Goal: Task Accomplishment & Management: Complete application form

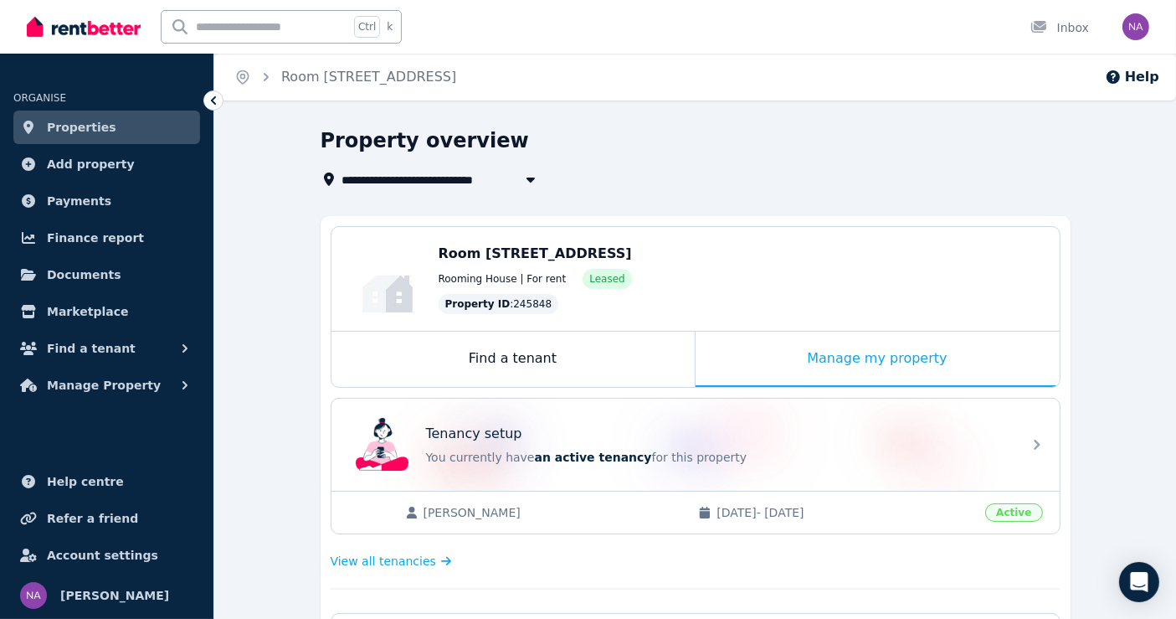
click at [100, 130] on span "Properties" at bounding box center [81, 127] width 69 height 20
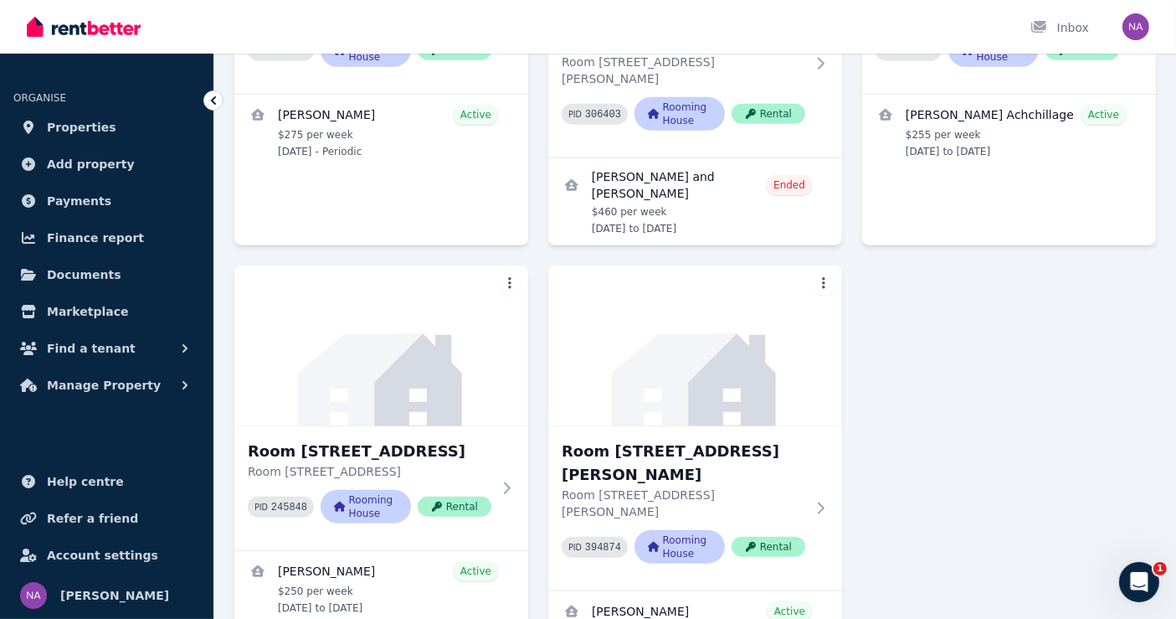
scroll to position [1767, 0]
click at [429, 439] on h3 "Room [STREET_ADDRESS]" at bounding box center [370, 450] width 244 height 23
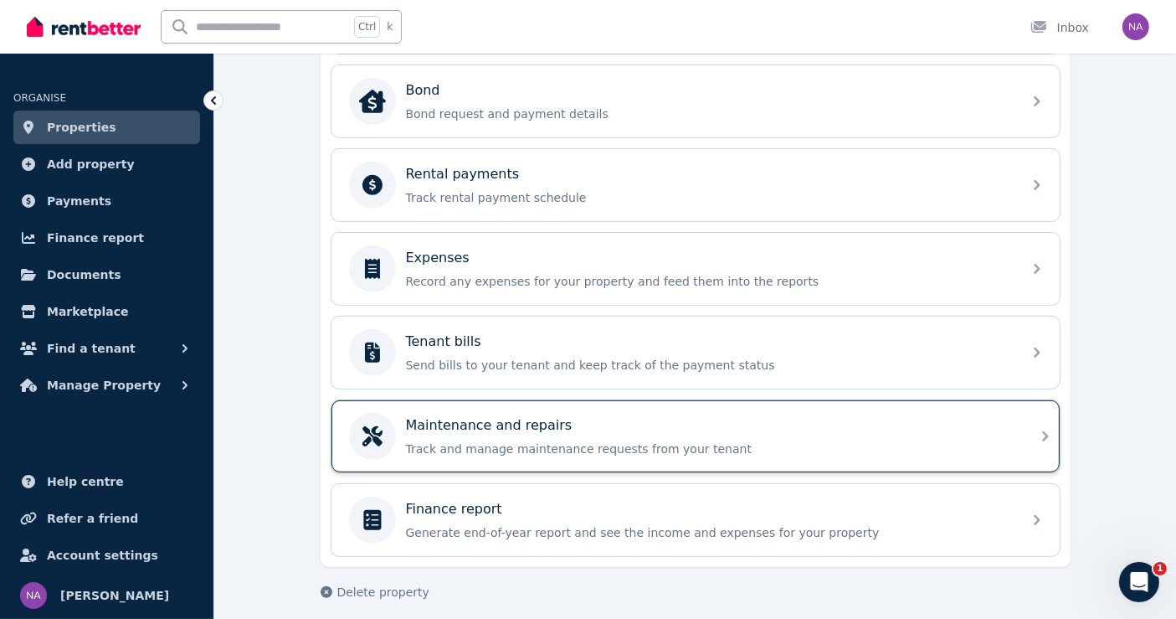
scroll to position [168, 0]
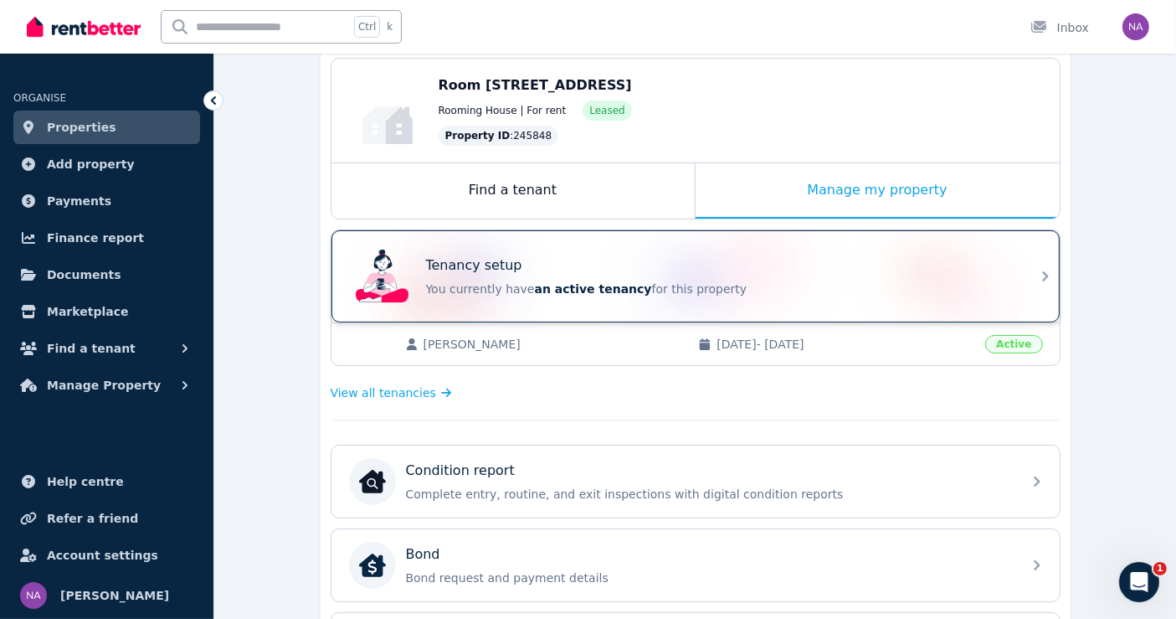
click at [902, 290] on p "You currently have an active tenancy for this property" at bounding box center [719, 288] width 586 height 17
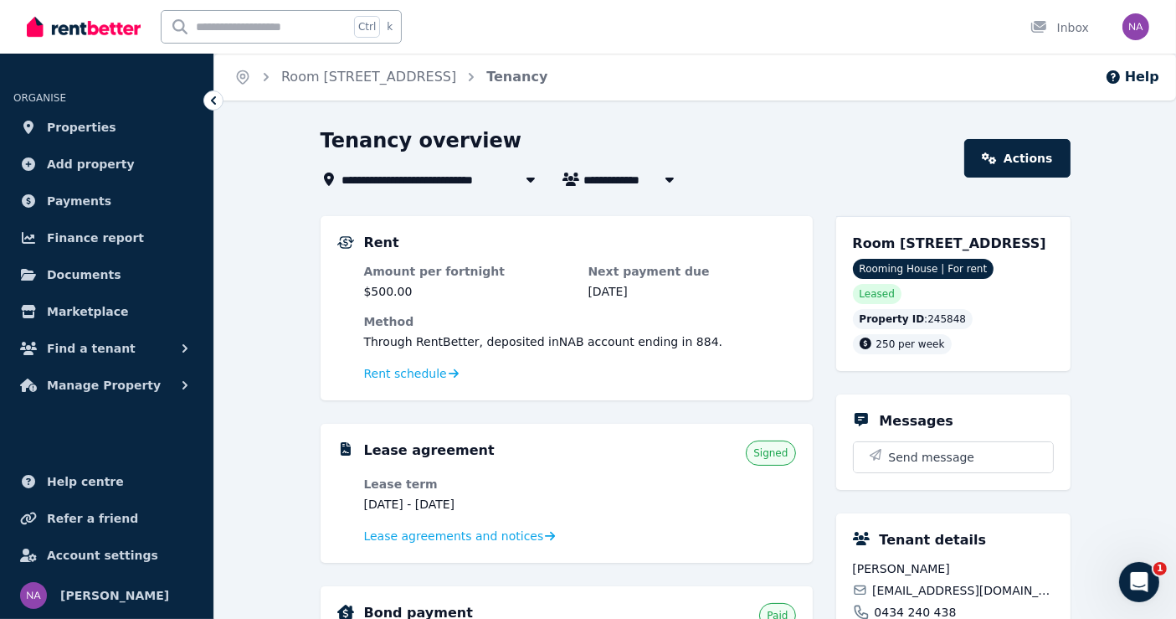
click at [634, 184] on span "[PERSON_NAME]" at bounding box center [647, 179] width 127 height 20
type input "**********"
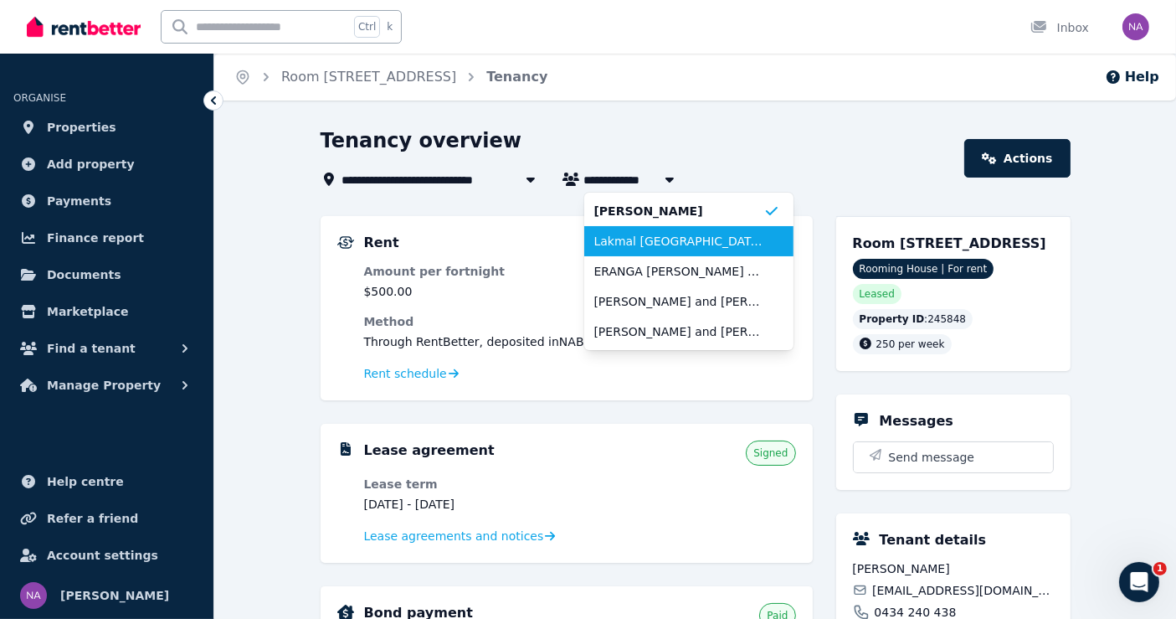
click at [653, 234] on span "Lakmal Weligopalage" at bounding box center [678, 241] width 169 height 17
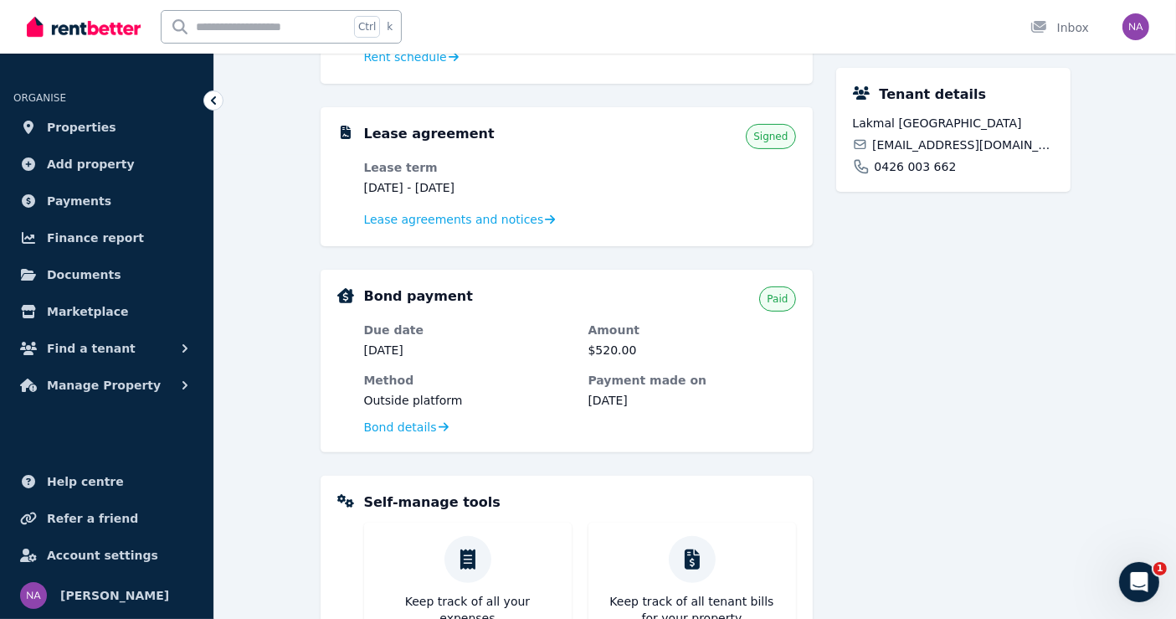
scroll to position [465, 0]
click at [420, 421] on span "Bond details" at bounding box center [400, 426] width 73 height 17
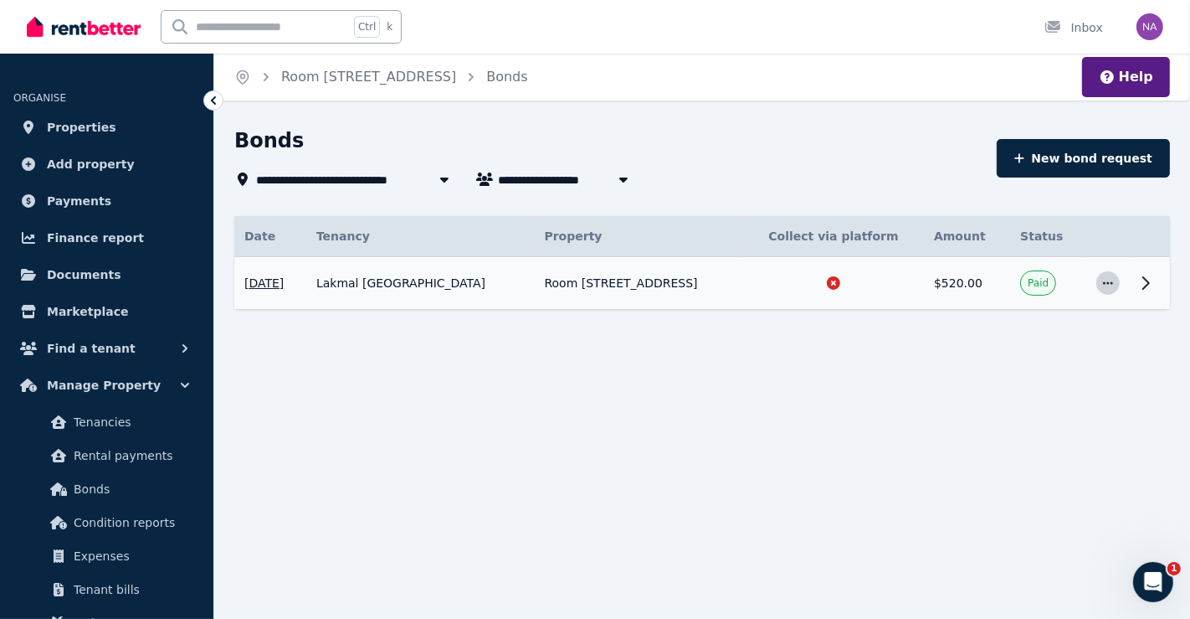
click at [1108, 283] on icon "button" at bounding box center [1108, 282] width 10 height 3
click at [1150, 276] on icon at bounding box center [1146, 283] width 20 height 20
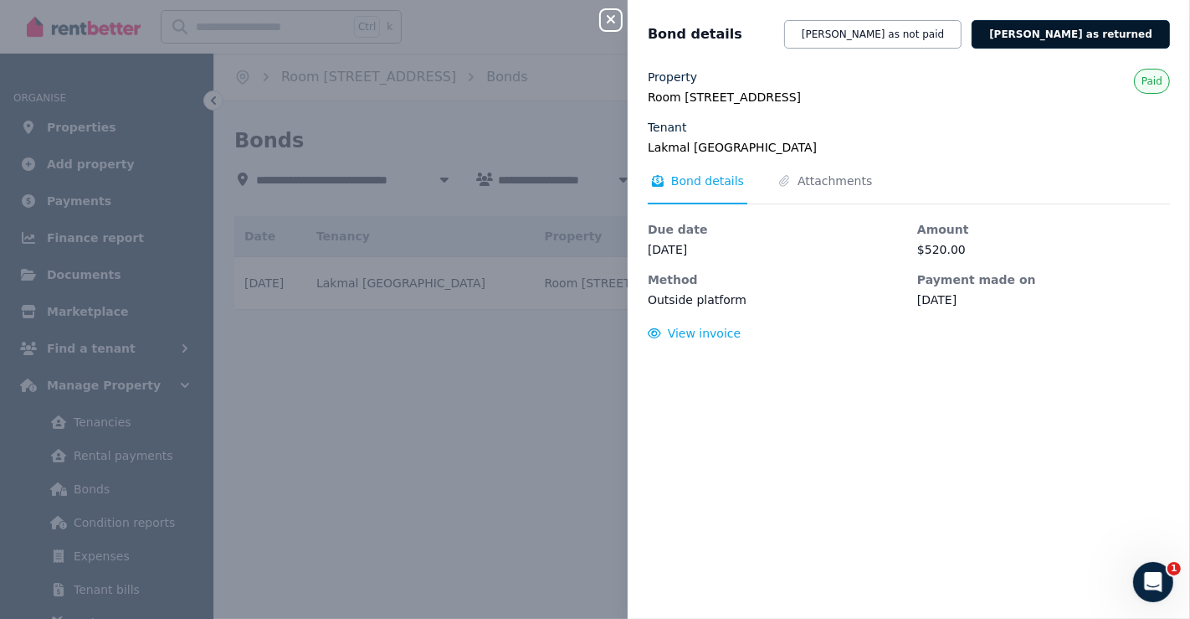
click at [1053, 38] on button "Mark bond as returned" at bounding box center [1071, 34] width 198 height 28
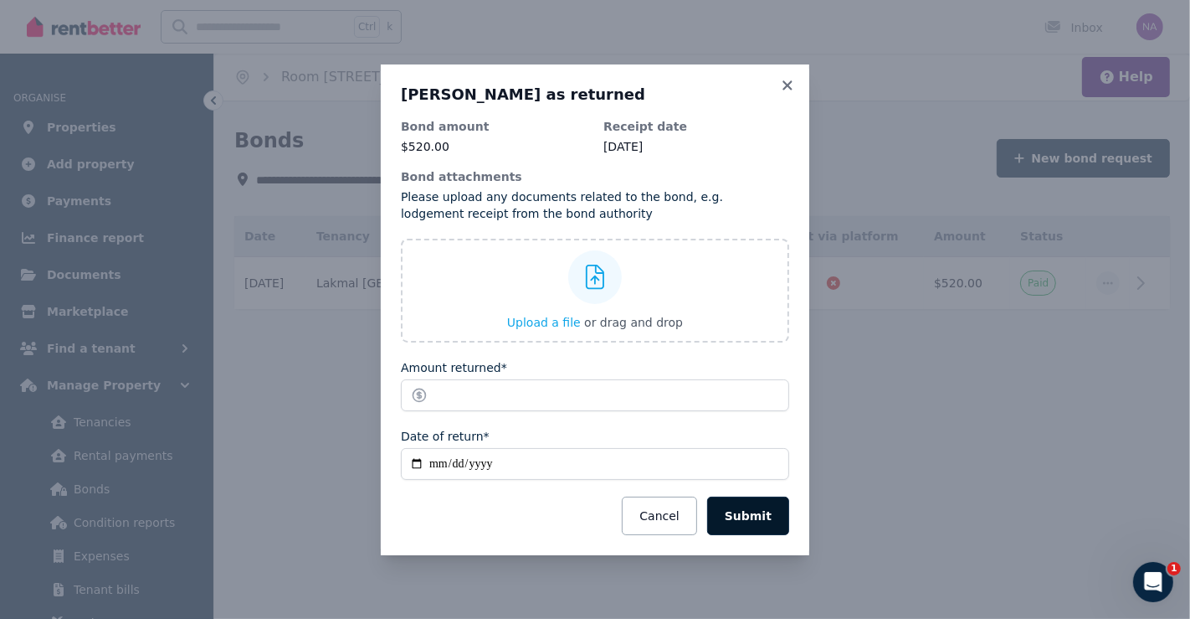
click at [768, 512] on button "Submit" at bounding box center [748, 515] width 82 height 39
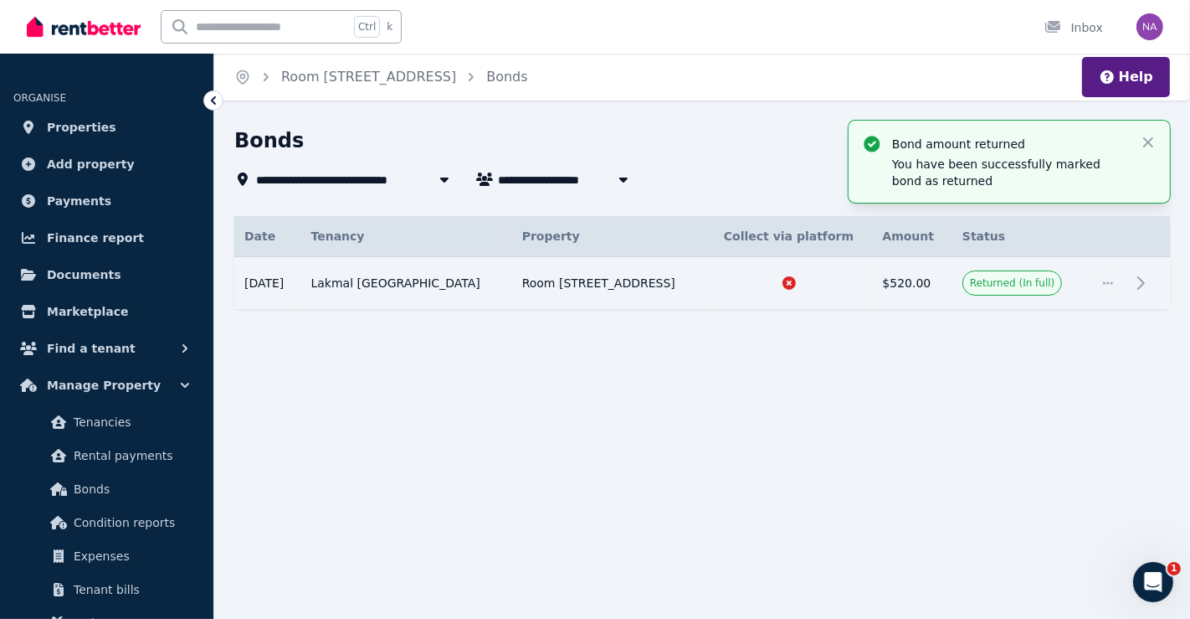
click at [606, 187] on span "Lakmal Weligopalage" at bounding box center [597, 179] width 199 height 20
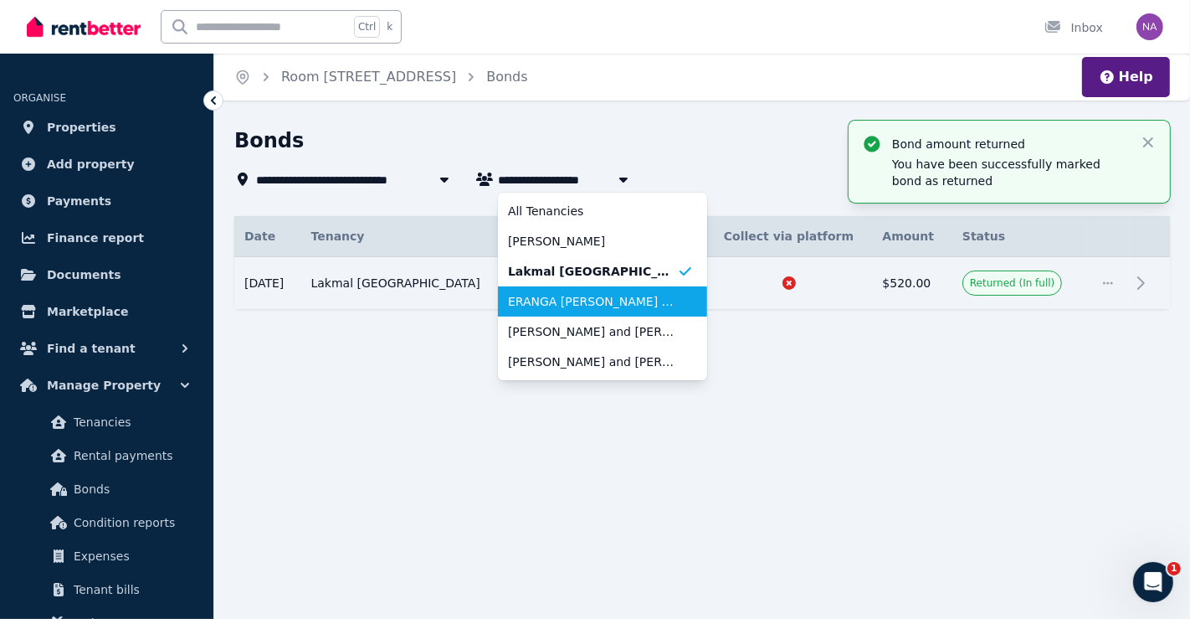
click at [585, 307] on span "ERANGA LAKMAL JAYASEKARA WITHANAGE" at bounding box center [592, 301] width 169 height 17
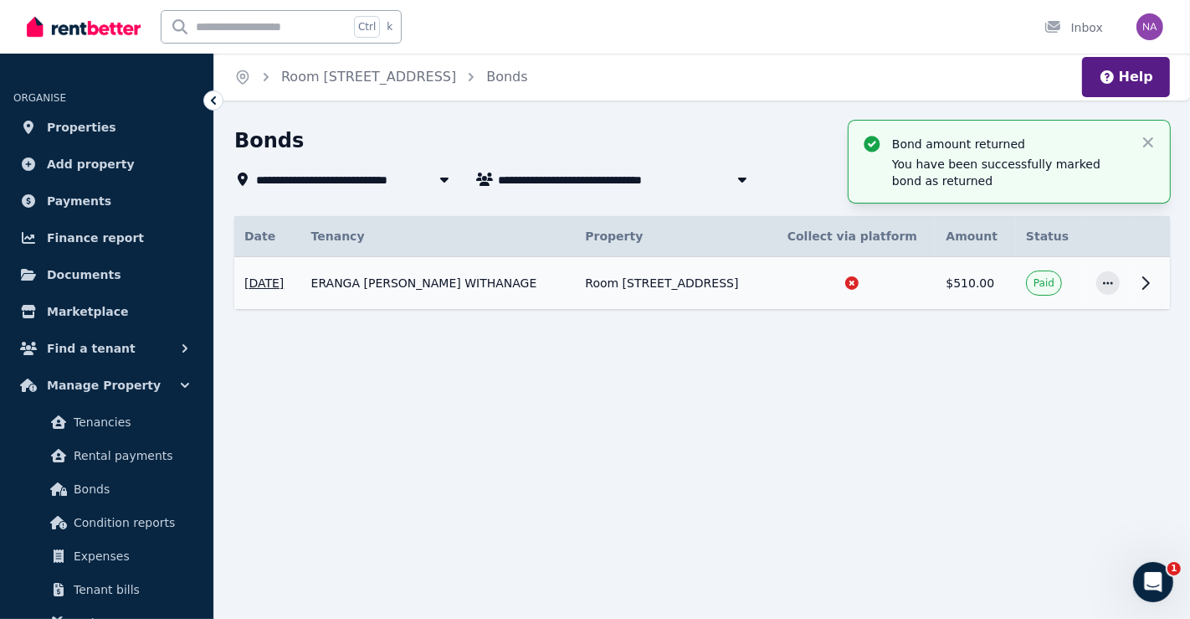
click at [1154, 285] on icon at bounding box center [1146, 283] width 20 height 20
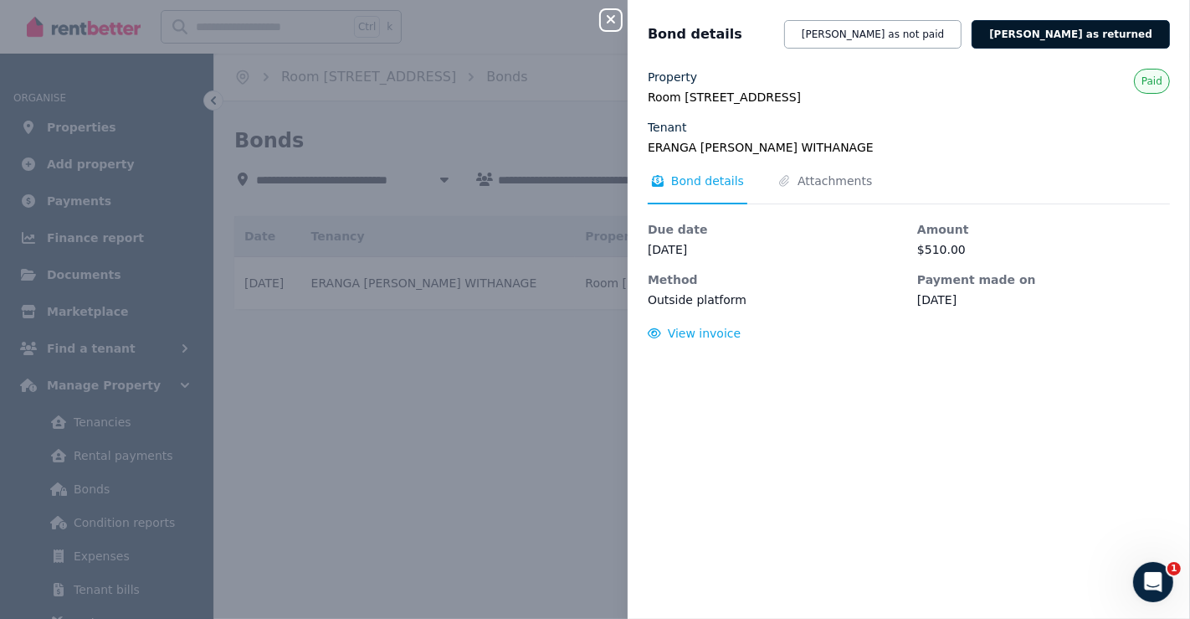
click at [1098, 35] on button "Mark bond as returned" at bounding box center [1071, 34] width 198 height 28
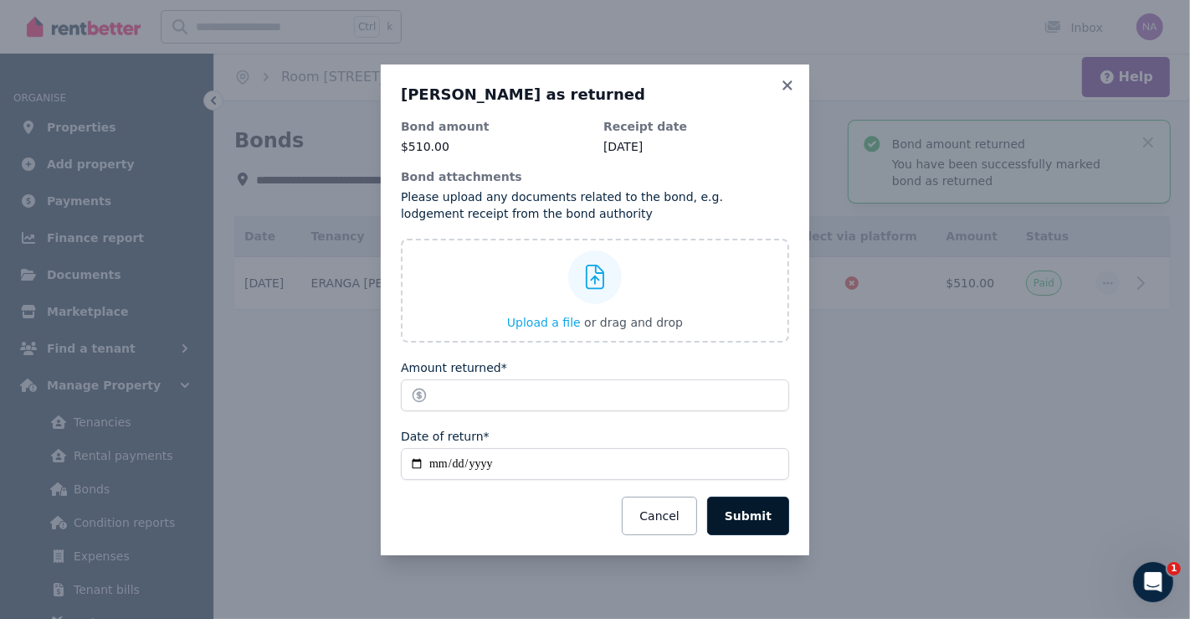
click at [749, 498] on button "Submit" at bounding box center [748, 515] width 82 height 39
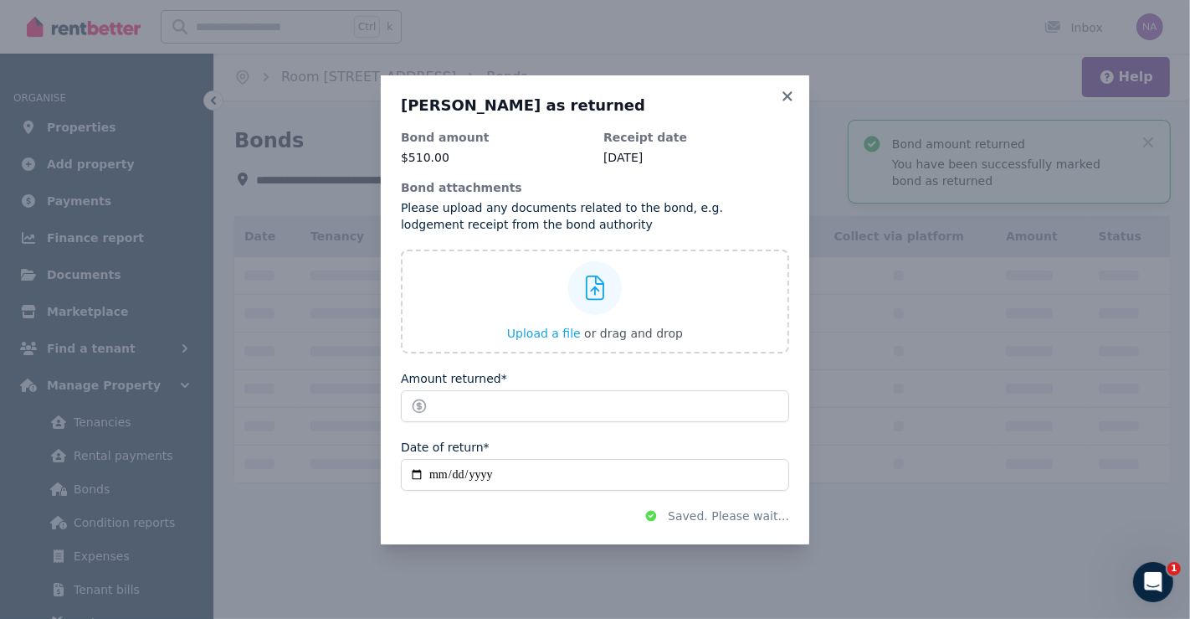
click at [786, 99] on div "Home Room 3/95 Brook Street, Windsor Bonds Help" at bounding box center [702, 77] width 976 height 47
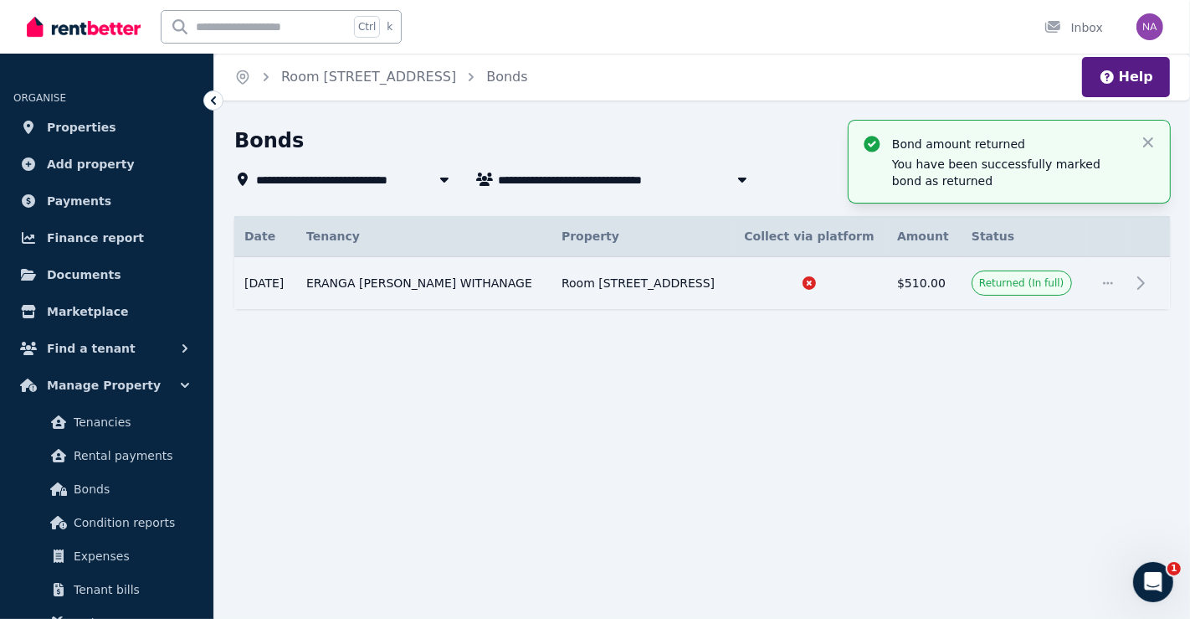
click at [739, 178] on icon "button" at bounding box center [742, 179] width 8 height 5
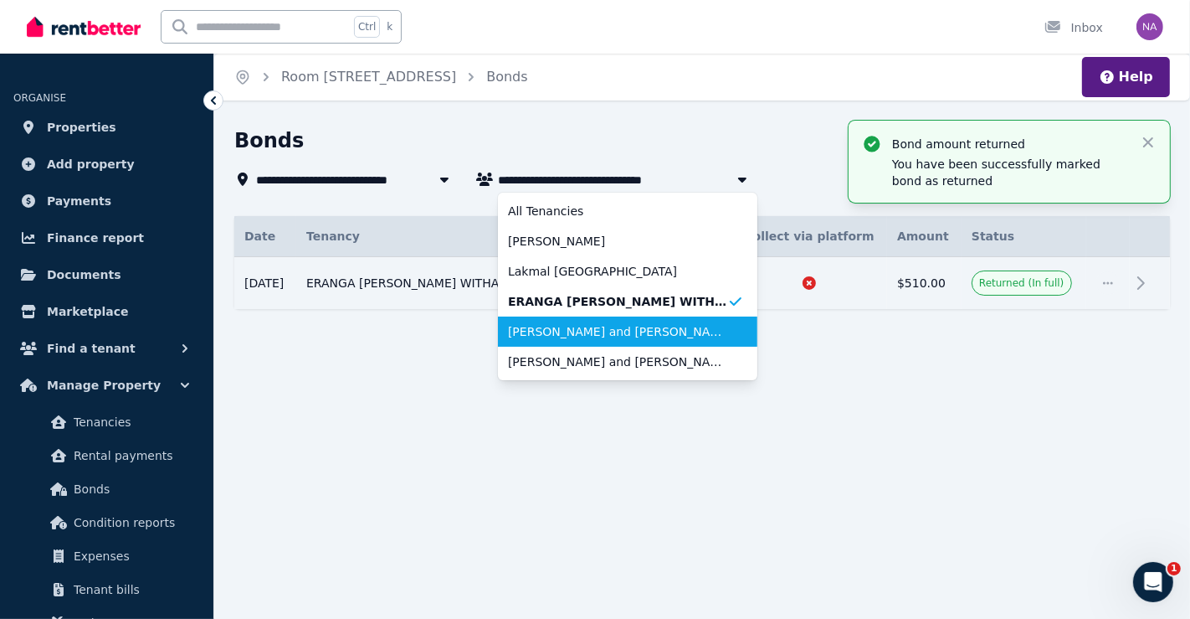
click at [646, 337] on span "Frank Snyder Moncada and Jorman Francisco Caceres Lozada" at bounding box center [617, 331] width 219 height 17
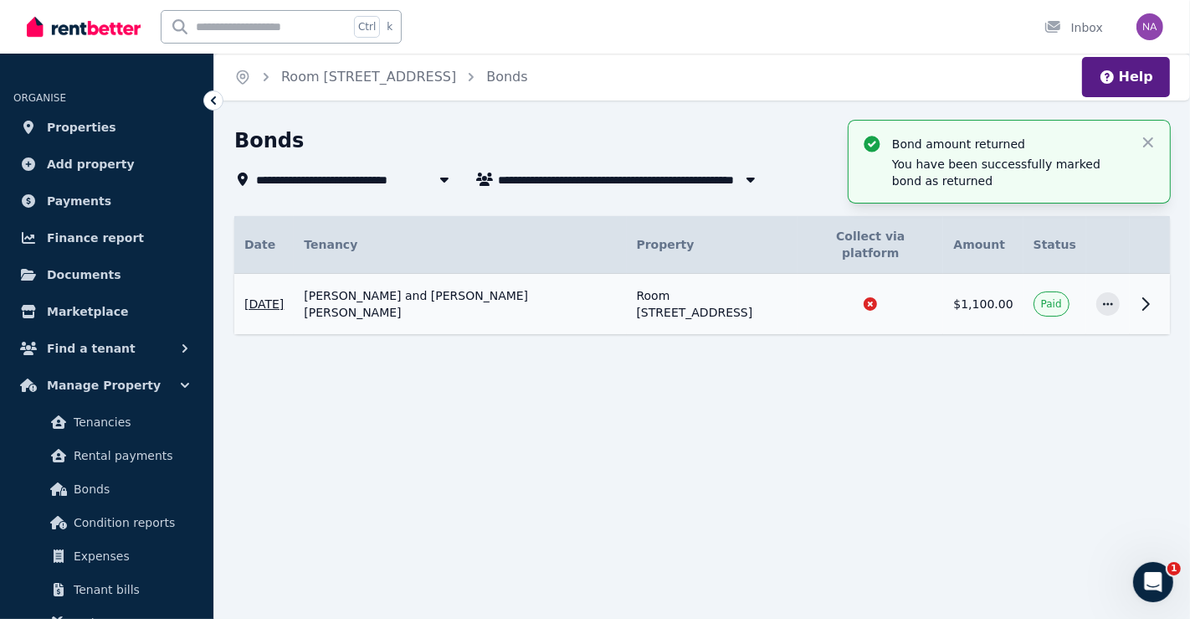
click at [1140, 298] on icon at bounding box center [1146, 304] width 20 height 20
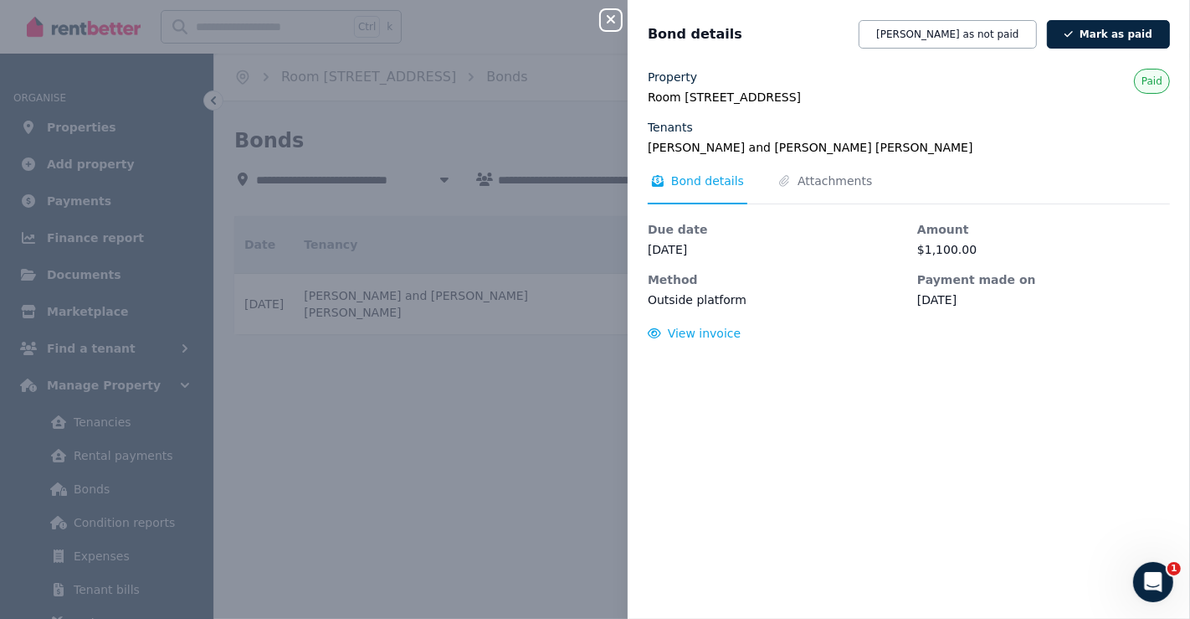
click at [515, 116] on div "Close panel Bond details Mark bond as not paid Mark as paid Property Room 3, 95…" at bounding box center [595, 309] width 1190 height 619
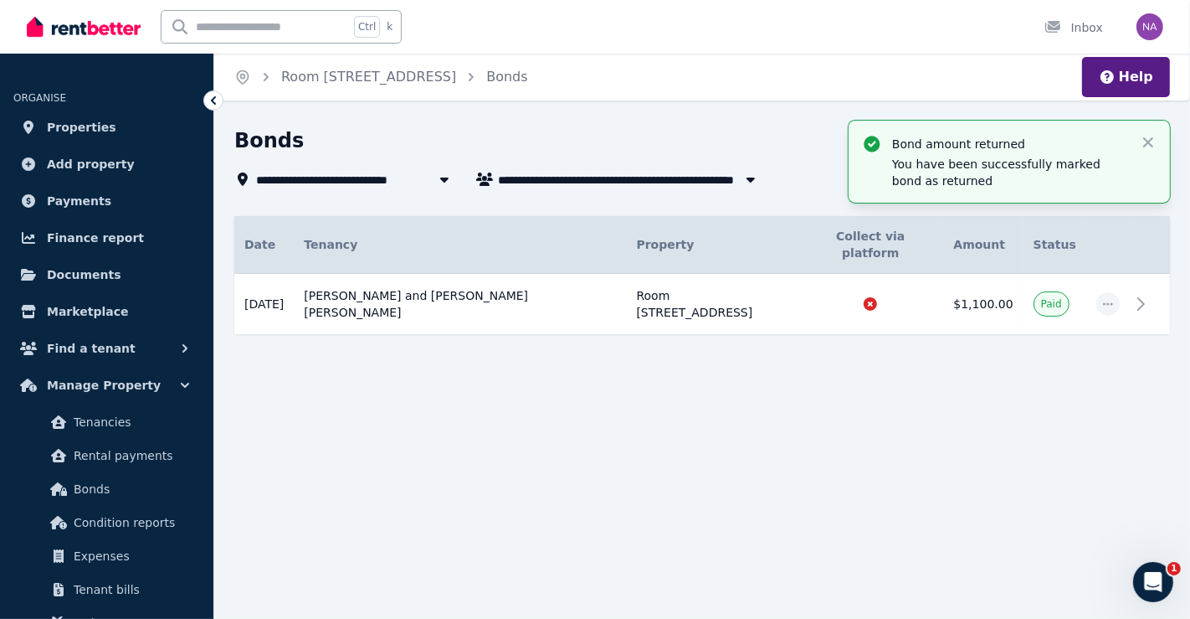
click at [753, 180] on icon "button" at bounding box center [751, 179] width 8 height 5
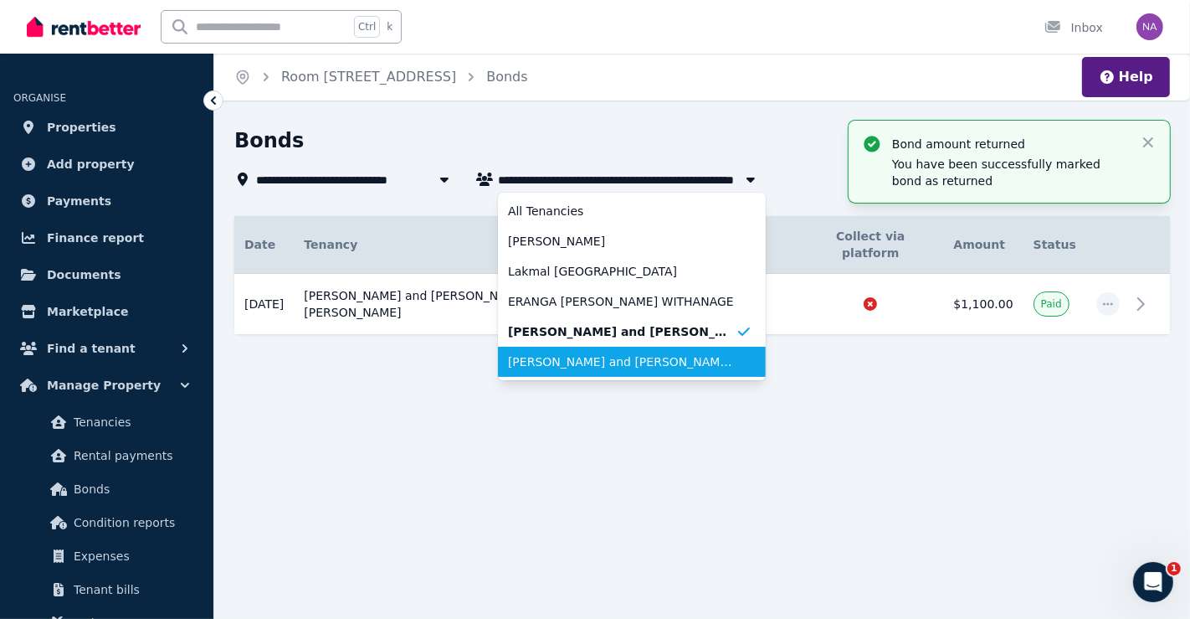
click at [657, 364] on span "Julio Flores and Kenia Montes de Oca" at bounding box center [622, 361] width 228 height 17
type input "**********"
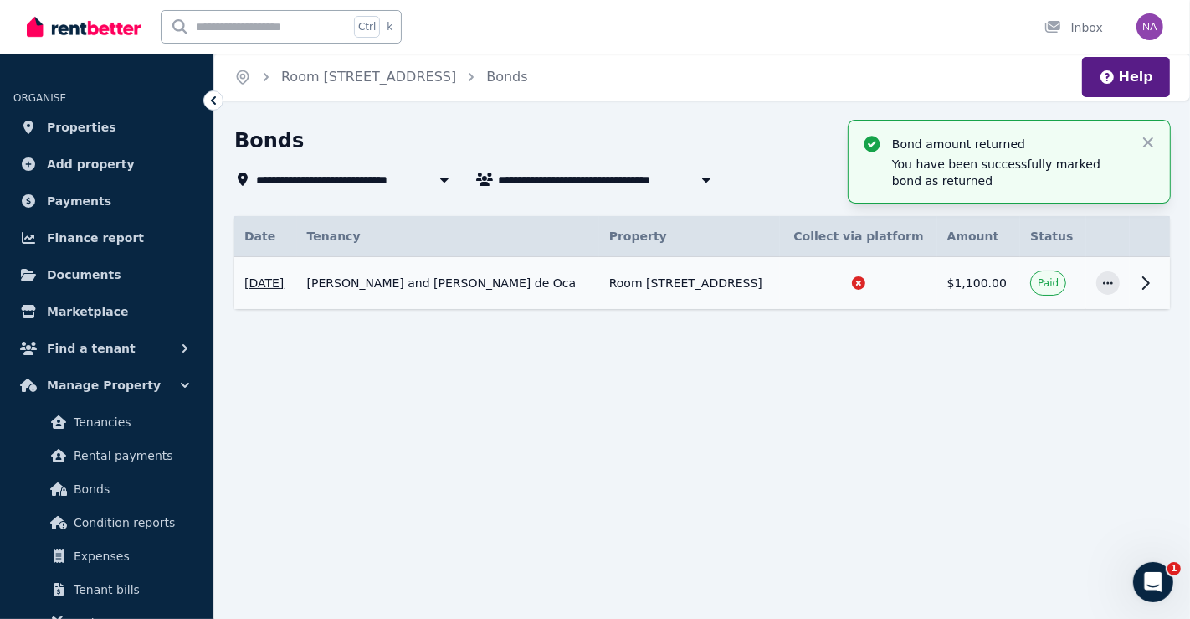
click at [1144, 278] on icon at bounding box center [1146, 283] width 6 height 12
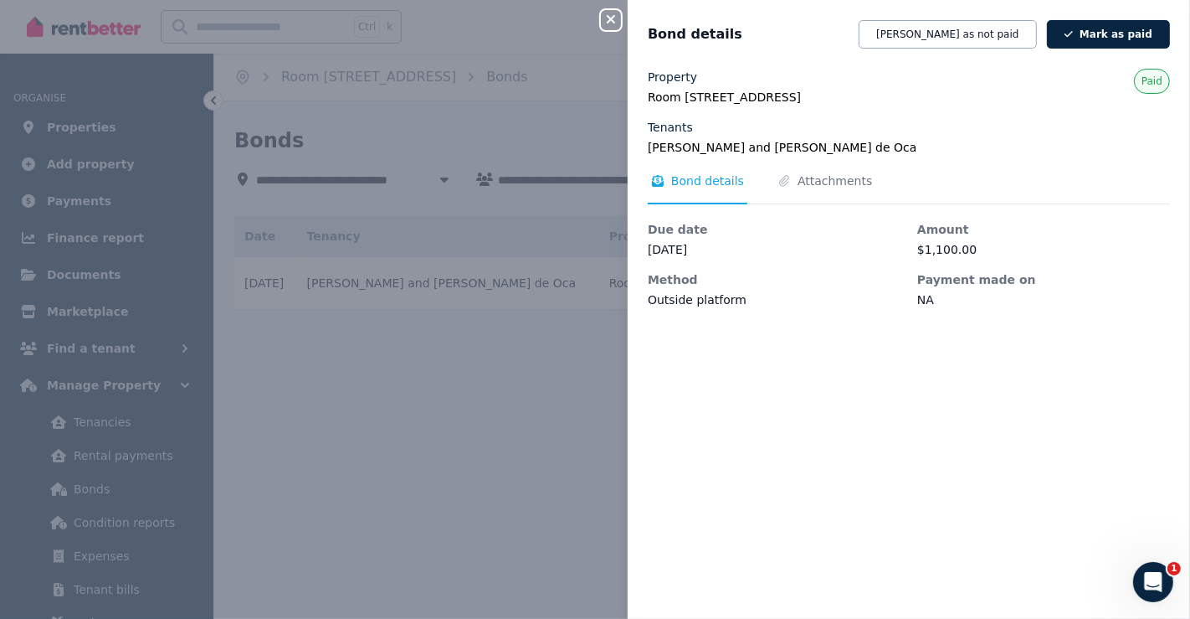
click at [538, 416] on div "Close panel Bond details Mark bond as not paid Mark as paid Property Room 3, 95…" at bounding box center [595, 309] width 1190 height 619
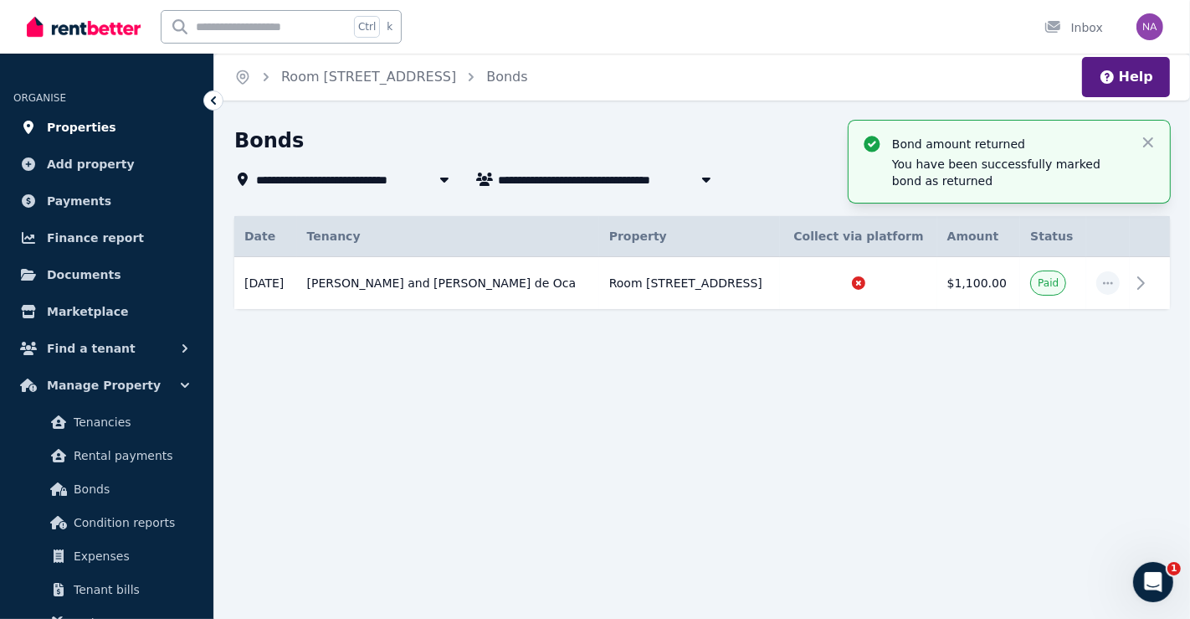
click at [93, 120] on span "Properties" at bounding box center [81, 127] width 69 height 20
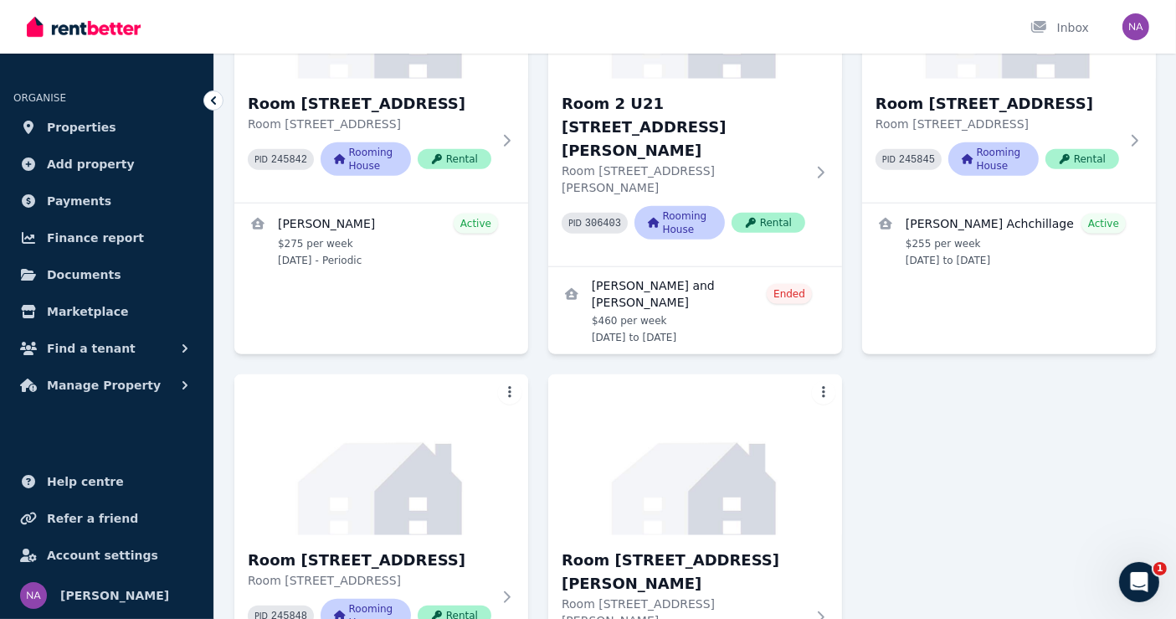
scroll to position [1503, 0]
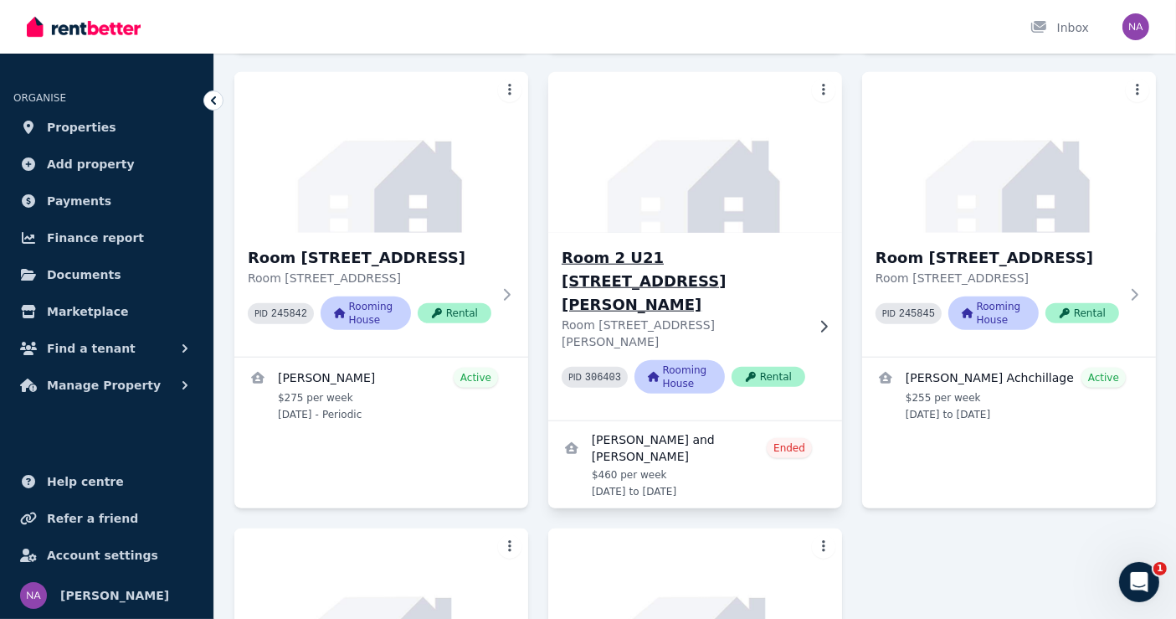
click at [734, 246] on h3 "Room 2 U21 [STREET_ADDRESS][PERSON_NAME]" at bounding box center [684, 281] width 244 height 70
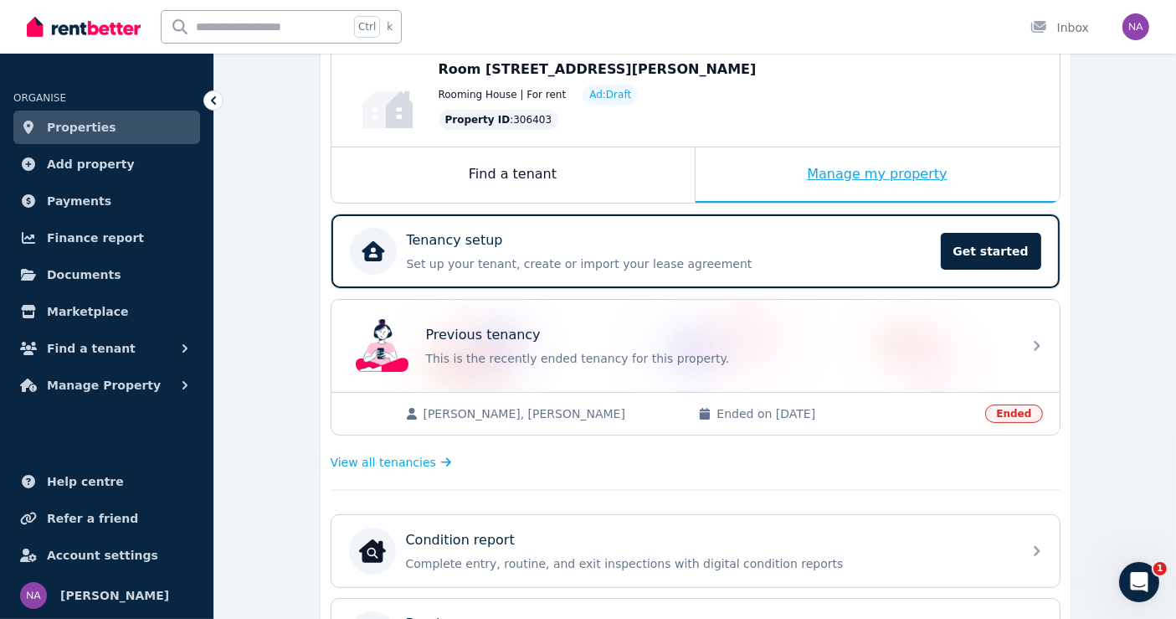
scroll to position [186, 0]
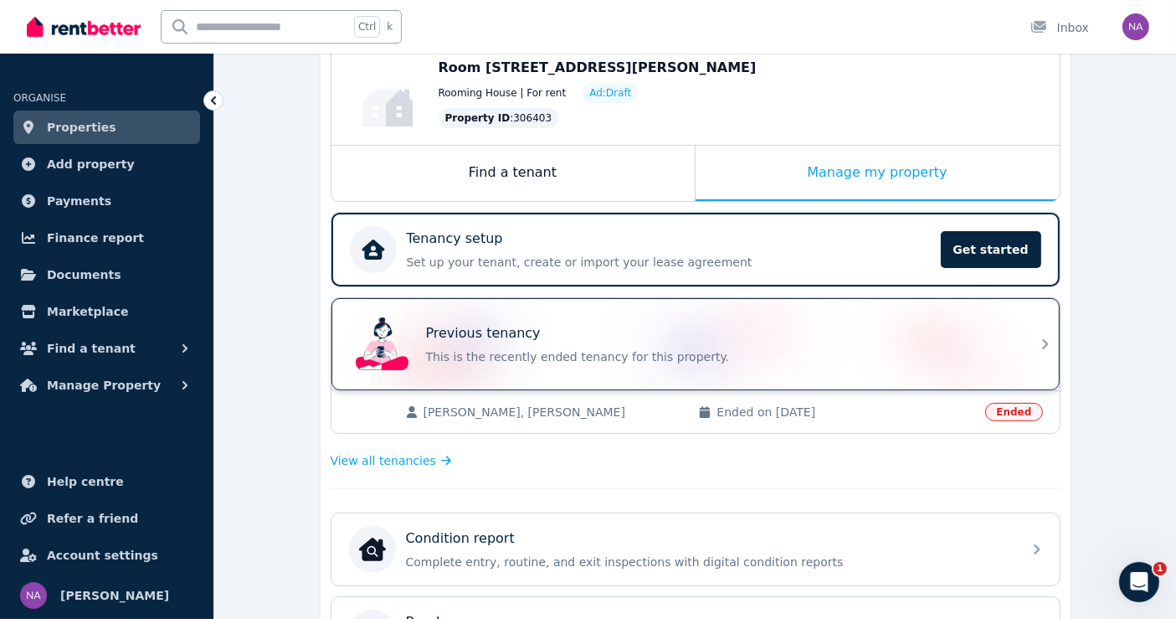
click at [703, 338] on div "Previous tenancy" at bounding box center [719, 333] width 586 height 20
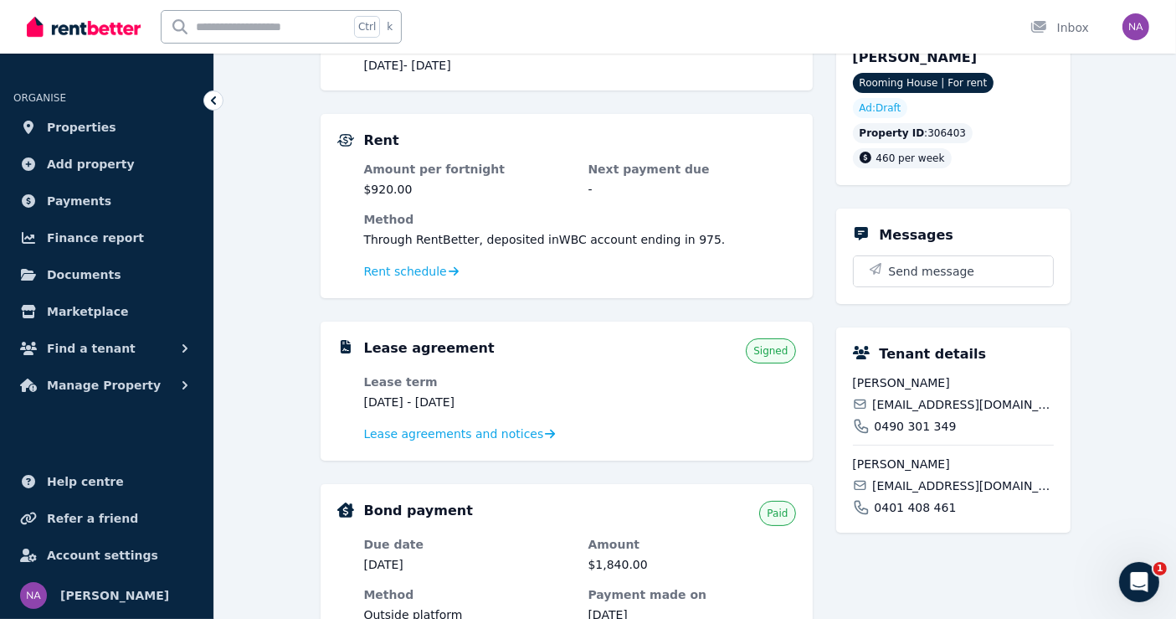
scroll to position [279, 0]
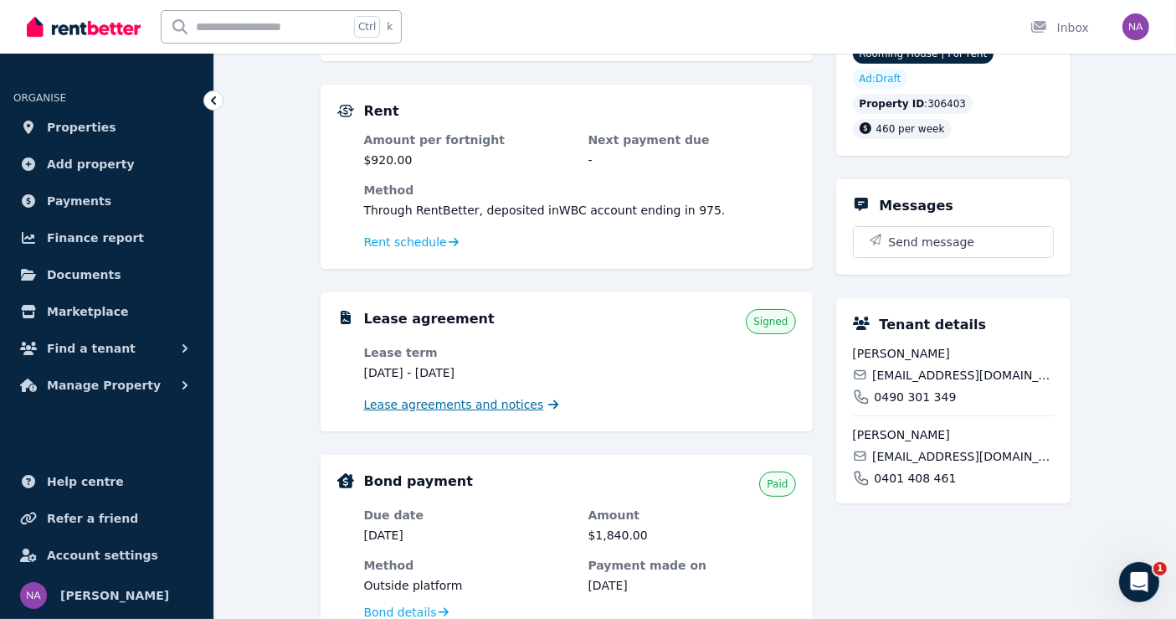
click at [438, 403] on span "Lease agreements and notices" at bounding box center [454, 404] width 180 height 17
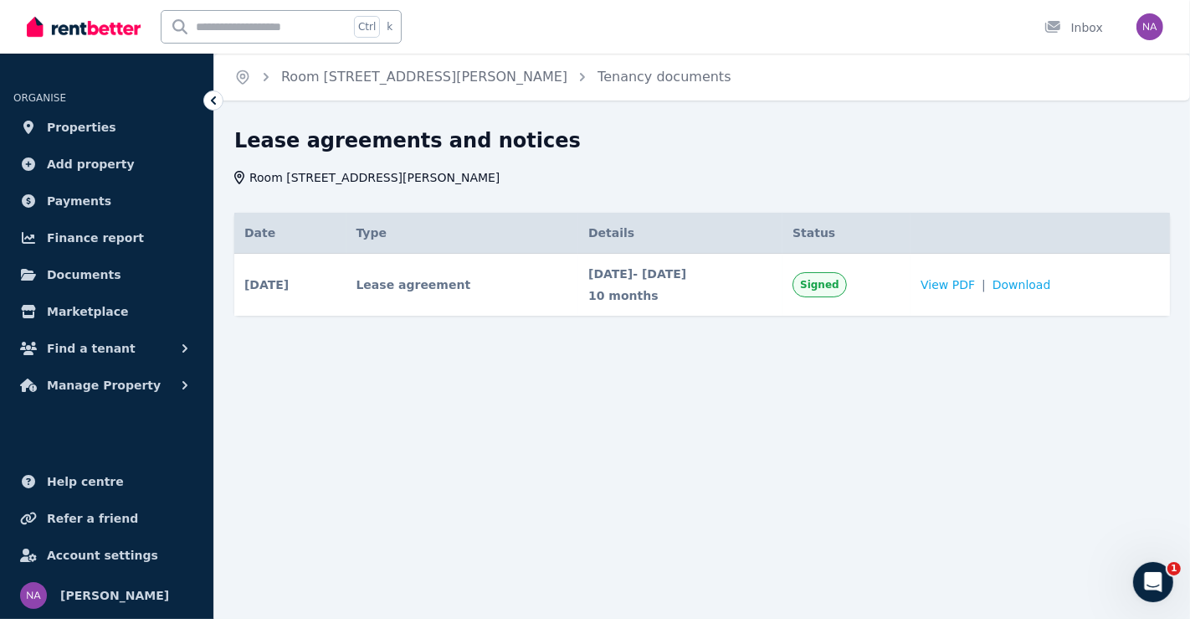
click at [213, 101] on icon at bounding box center [213, 100] width 5 height 8
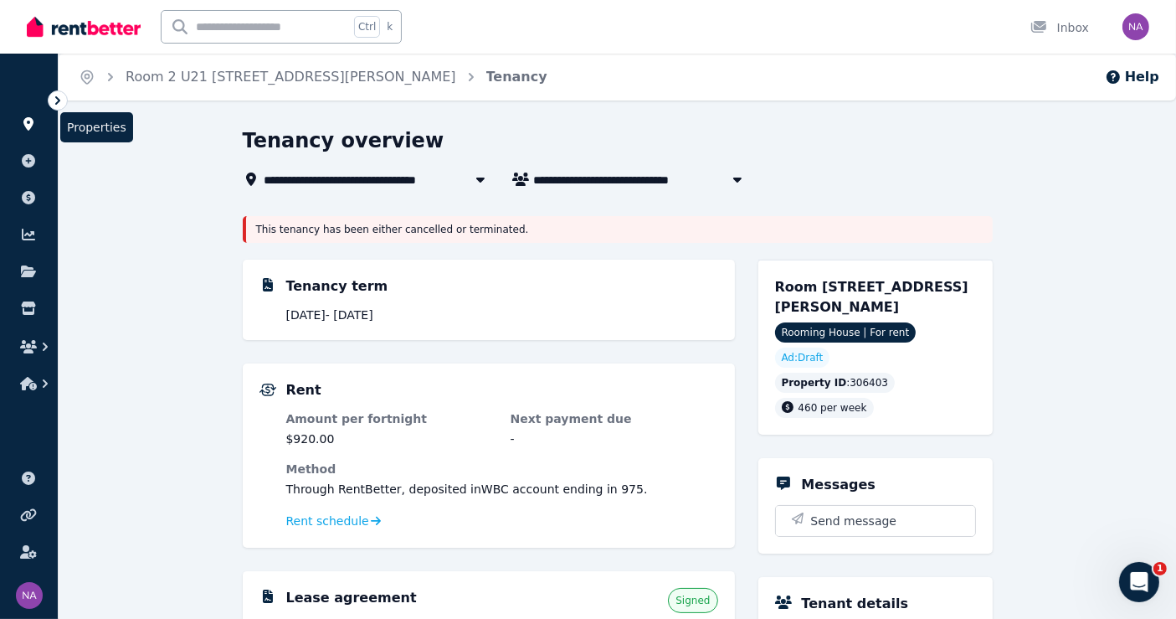
click at [28, 127] on icon at bounding box center [28, 123] width 10 height 13
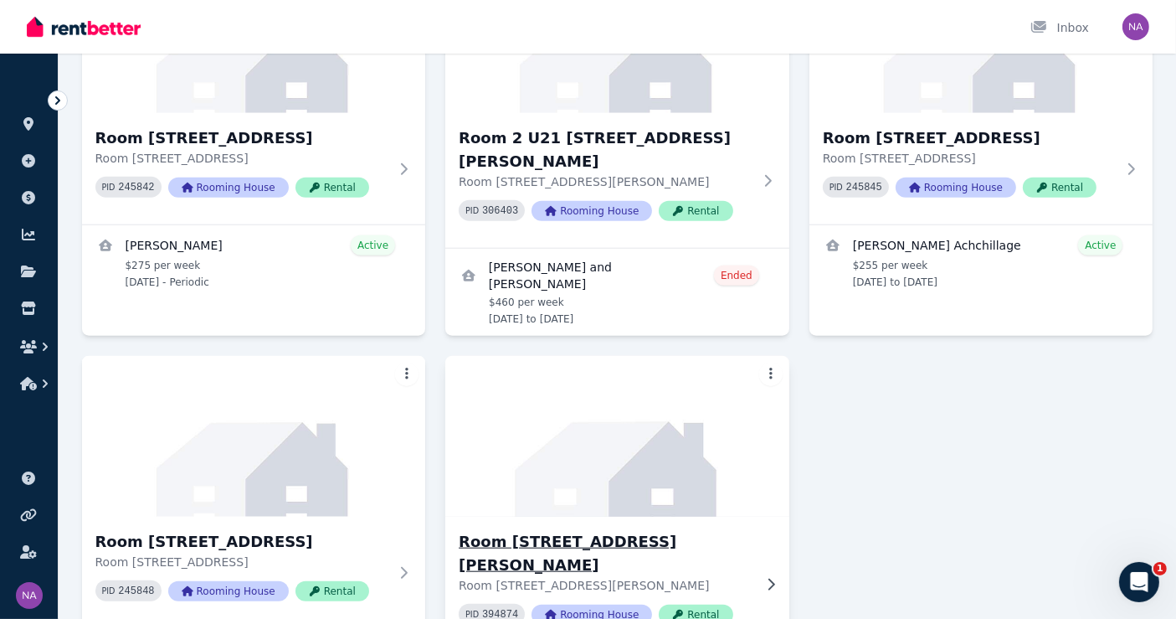
scroll to position [1585, 0]
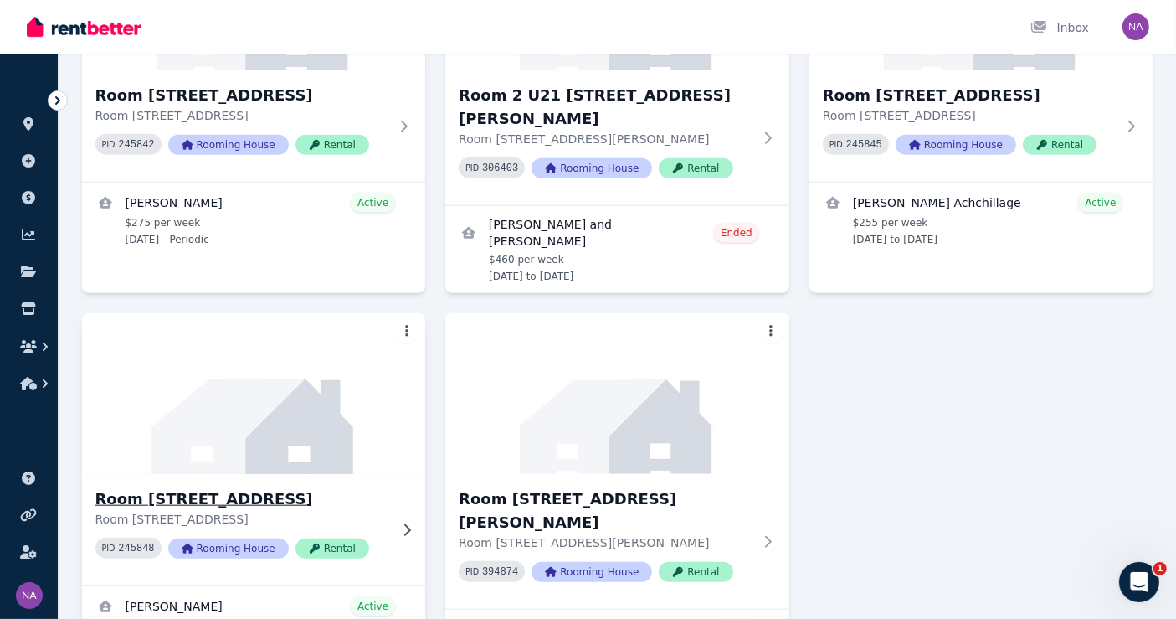
click at [242, 487] on h3 "Room [STREET_ADDRESS]" at bounding box center [242, 498] width 294 height 23
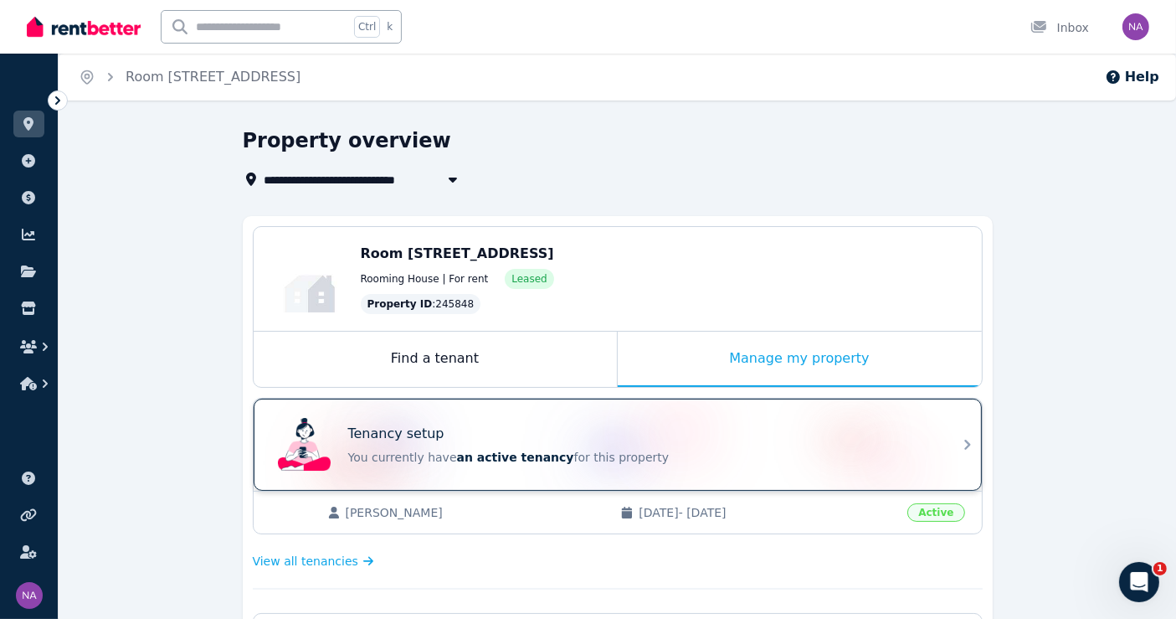
click at [742, 462] on p "You currently have an active tenancy for this property" at bounding box center [641, 457] width 586 height 17
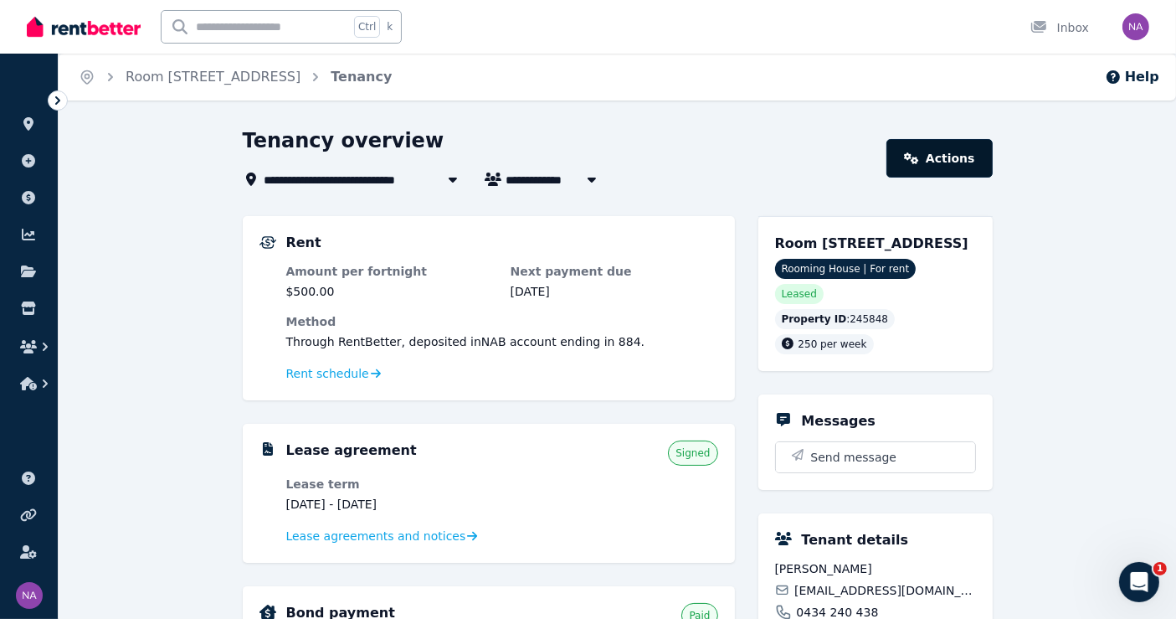
click at [969, 147] on link "Actions" at bounding box center [938, 158] width 105 height 39
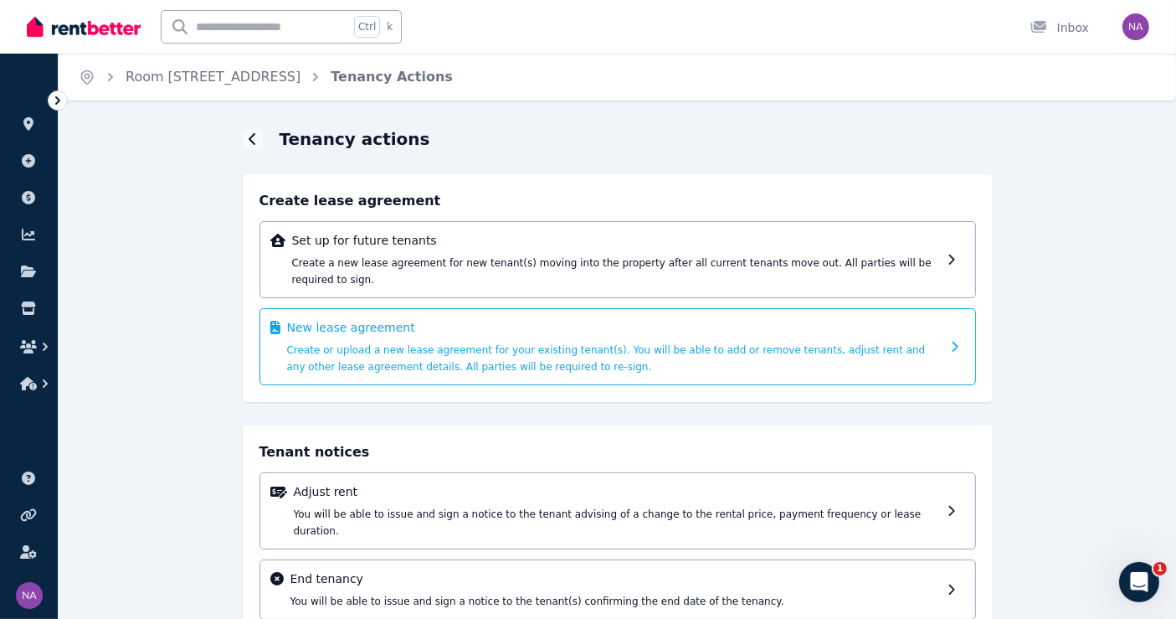
click at [810, 344] on span "Create or upload a new lease agreement for your existing tenant(s). You will be…" at bounding box center [606, 358] width 639 height 28
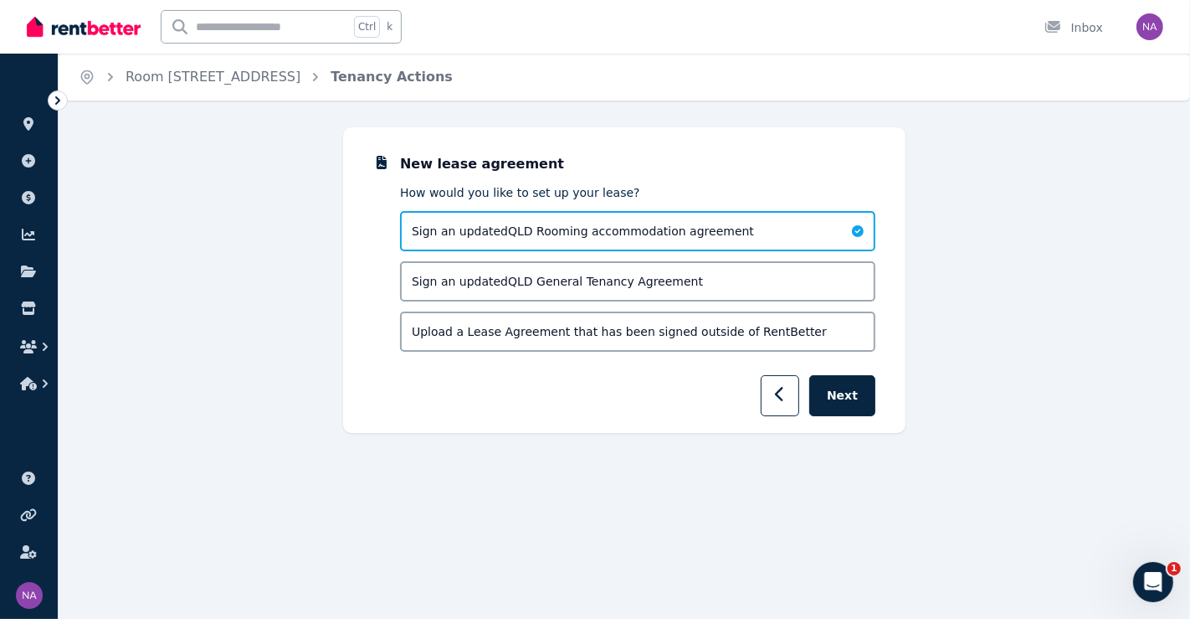
click at [619, 232] on span "Sign an updated QLD Rooming accommodation agreement" at bounding box center [583, 231] width 342 height 17
click at [839, 378] on button "Next" at bounding box center [842, 395] width 66 height 41
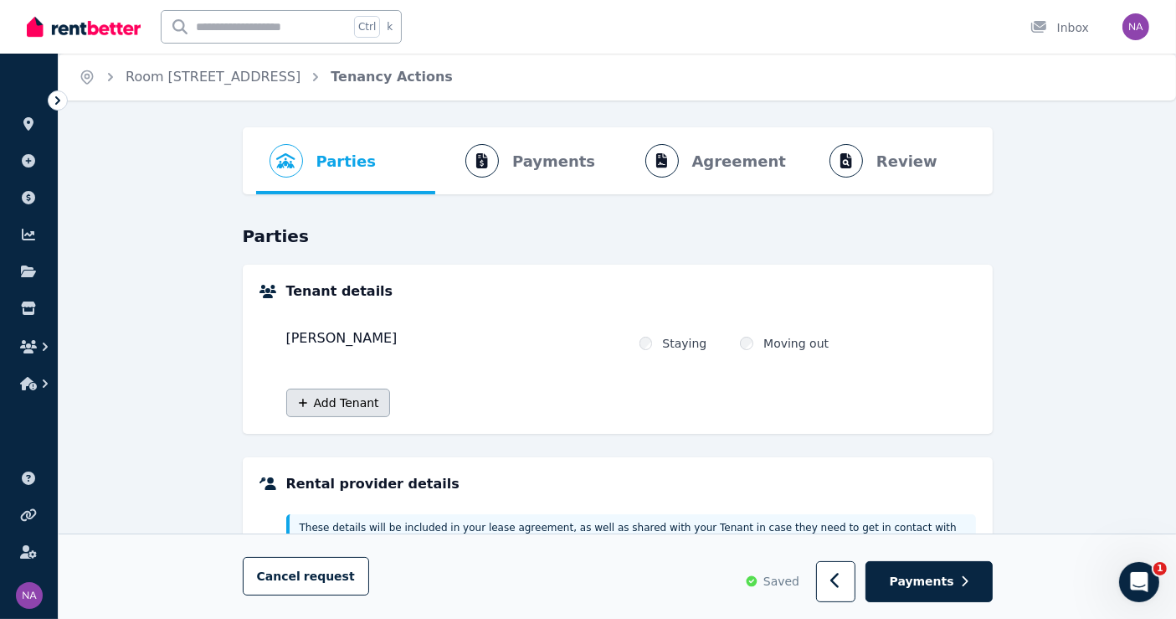
click at [341, 401] on button "Add Tenant" at bounding box center [338, 402] width 104 height 28
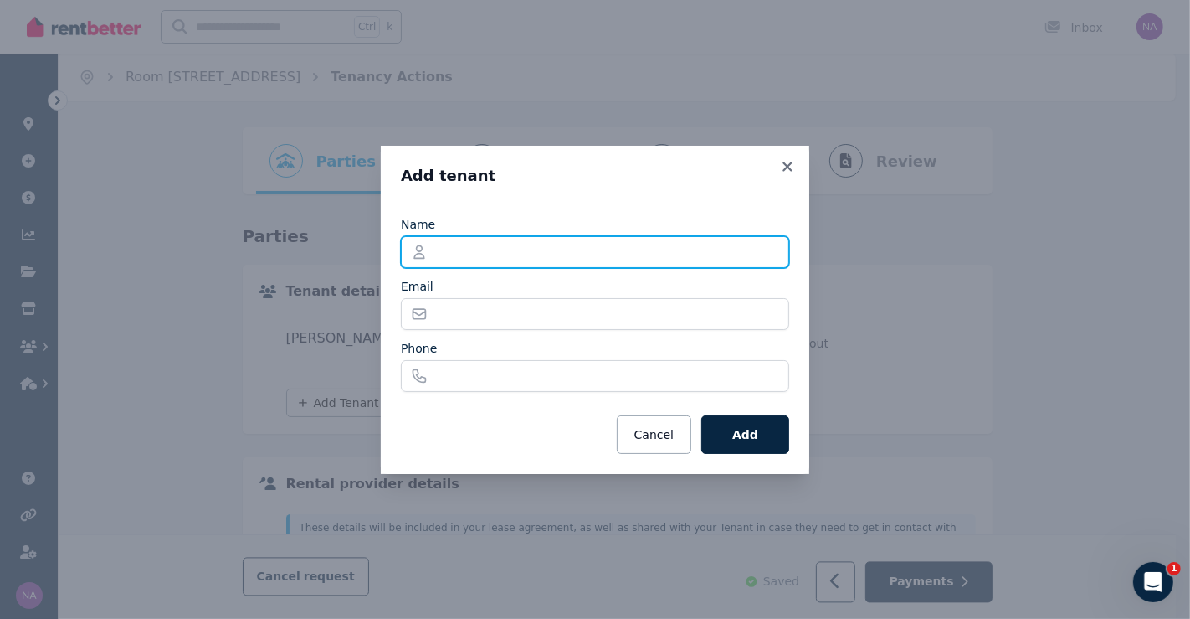
click at [480, 249] on input "Name" at bounding box center [595, 252] width 388 height 32
click at [506, 247] on input "Name" at bounding box center [595, 252] width 388 height 32
type input "**********"
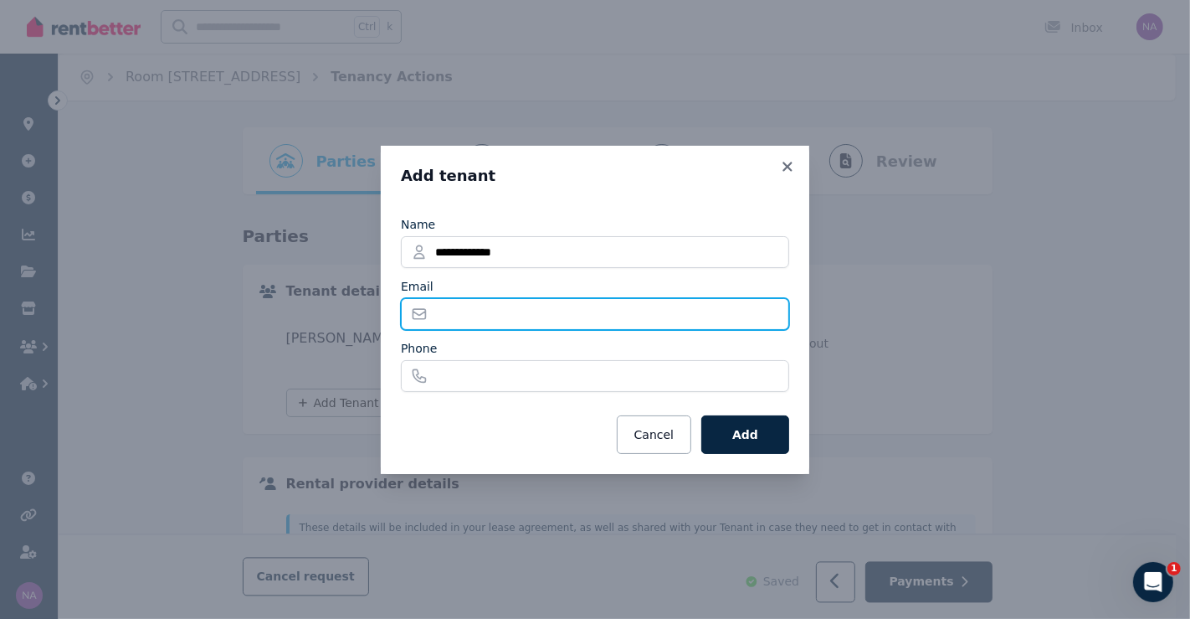
click at [490, 316] on input "Email" at bounding box center [595, 314] width 388 height 32
click at [500, 313] on input "Email" at bounding box center [595, 314] width 388 height 32
paste input "**********"
type input "**********"
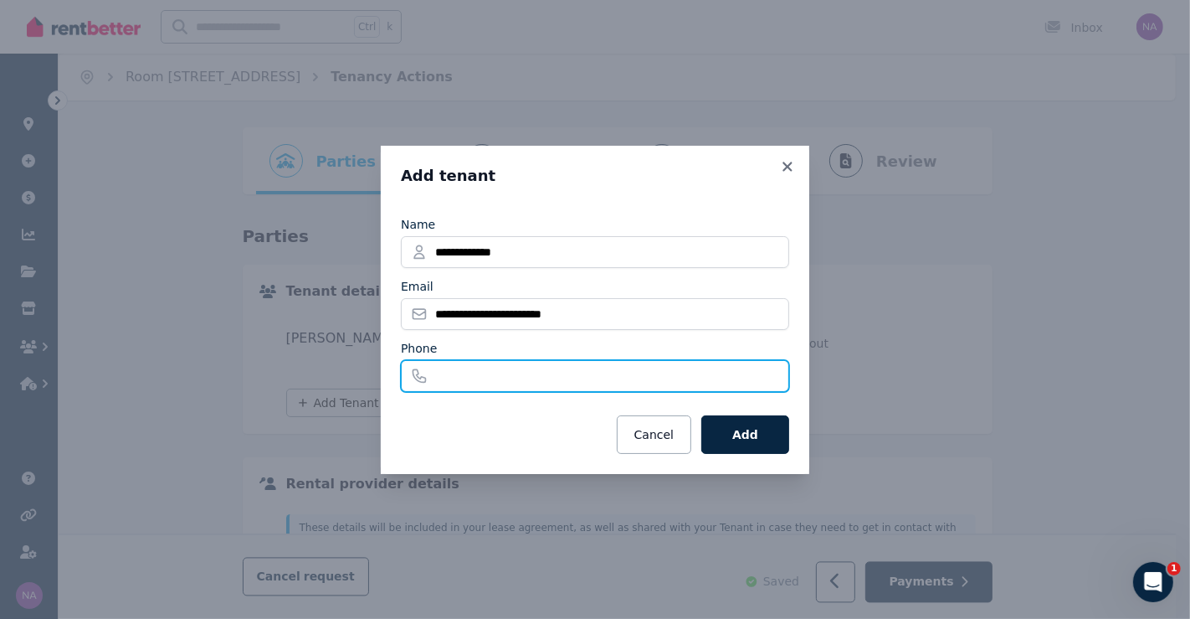
drag, startPoint x: 552, startPoint y: 374, endPoint x: 571, endPoint y: 374, distance: 18.4
click at [552, 374] on input "Phone" at bounding box center [595, 376] width 388 height 32
paste input "**********"
type input "**********"
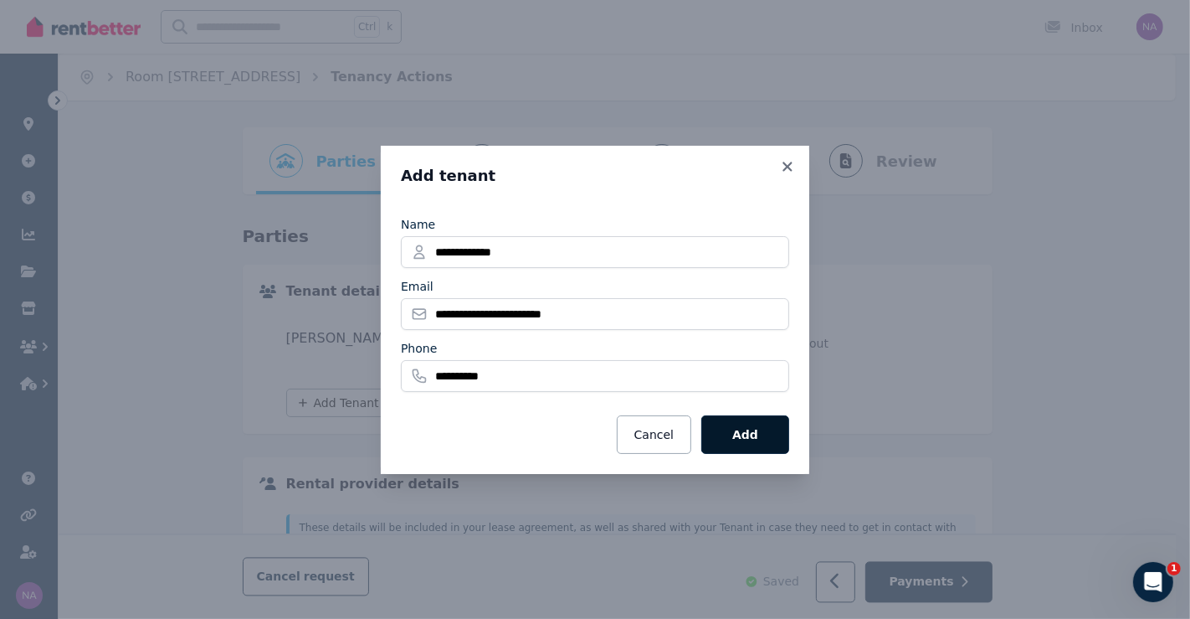
click at [742, 431] on button "Add" at bounding box center [745, 434] width 88 height 39
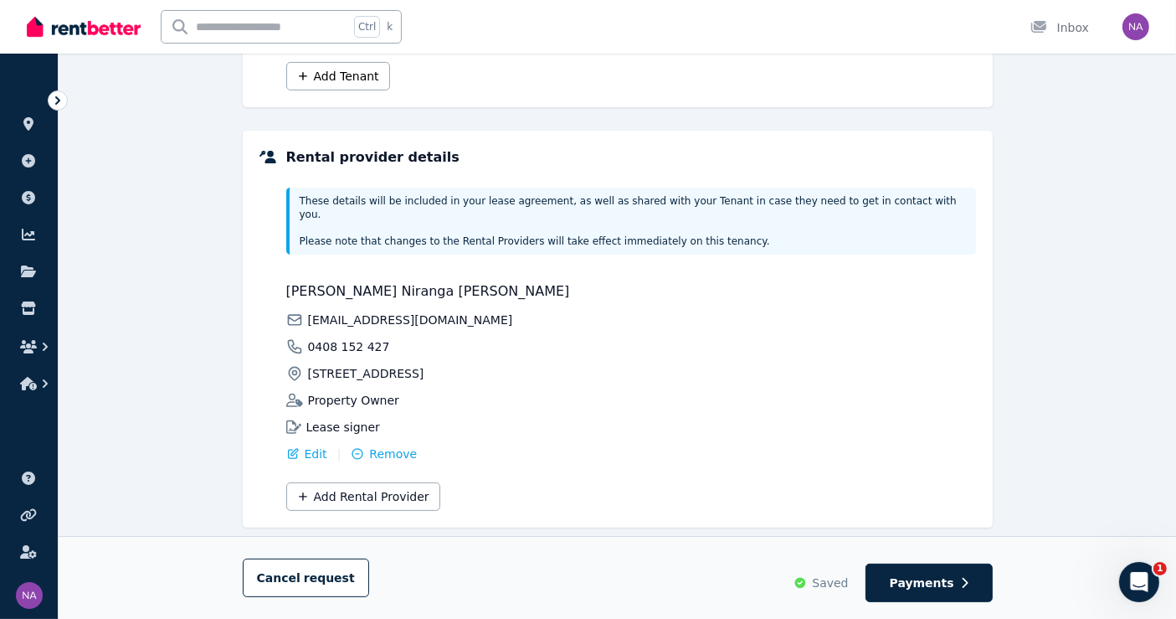
scroll to position [470, 0]
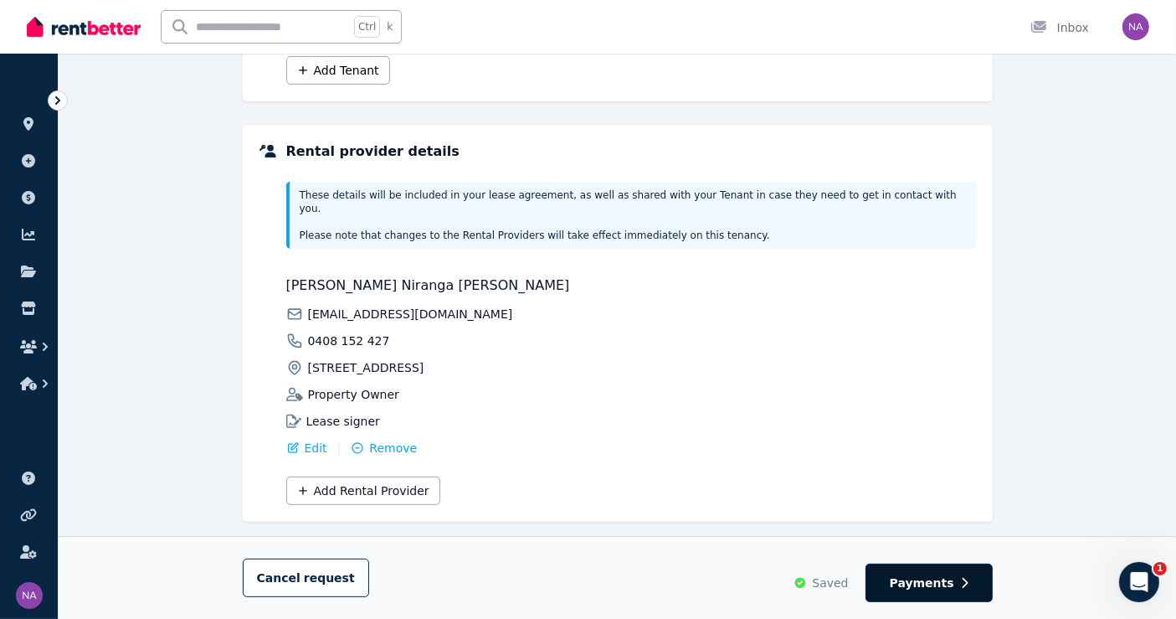
click at [954, 578] on button "Payments" at bounding box center [929, 582] width 127 height 39
select select "**********"
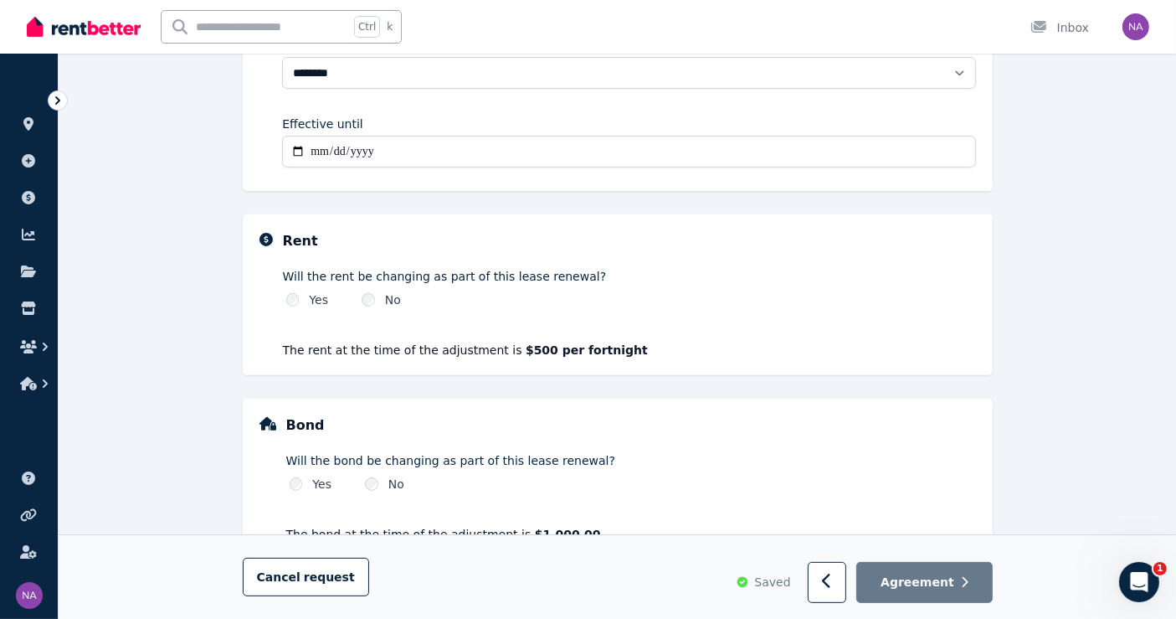
scroll to position [397, 0]
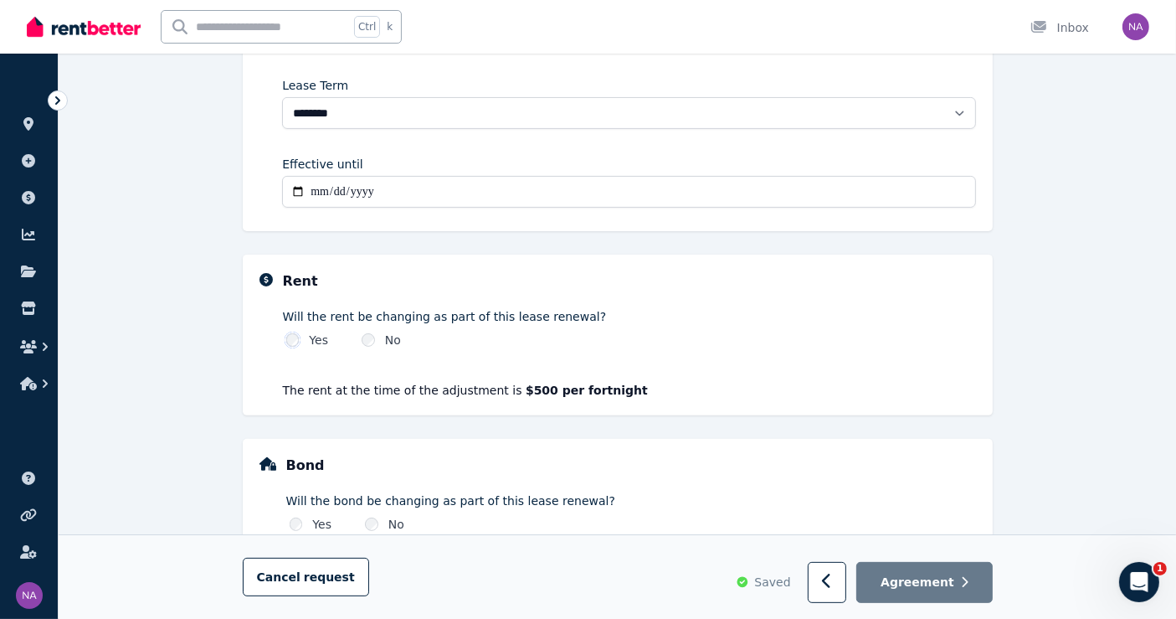
select select "**********"
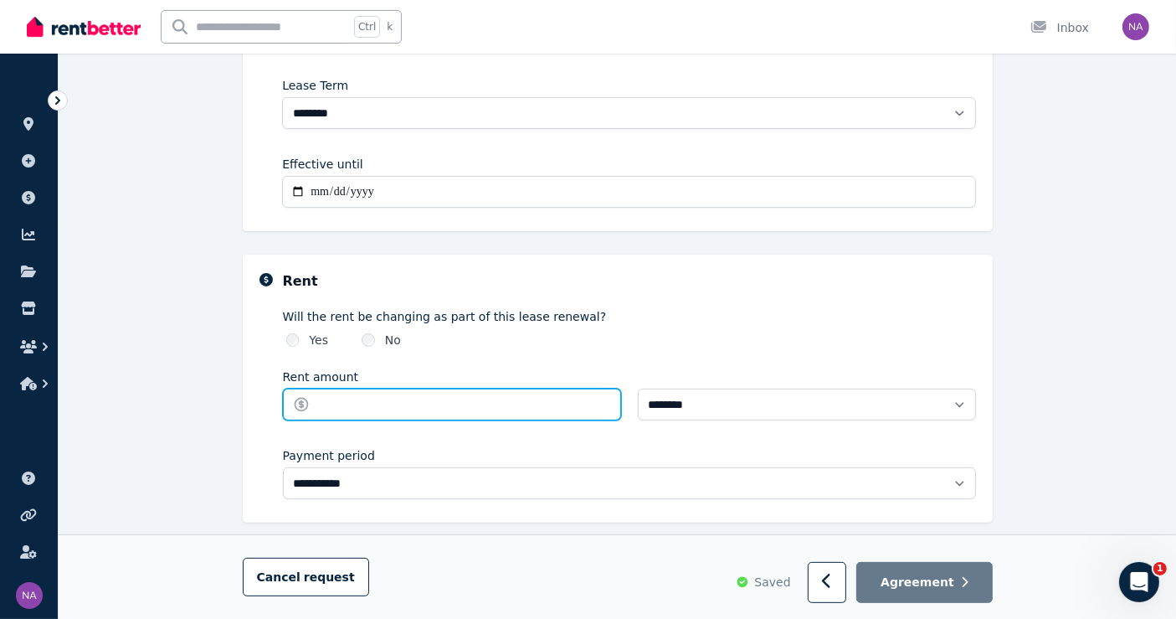
click at [442, 400] on input "Rent amount" at bounding box center [452, 404] width 338 height 32
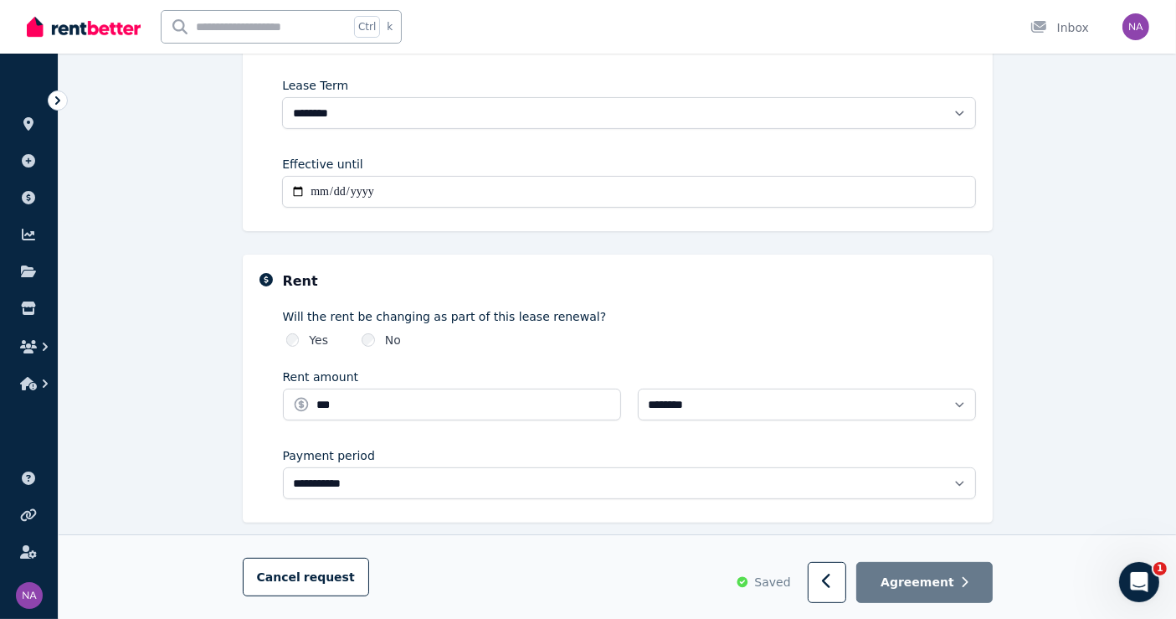
click at [756, 309] on label "Will the rent be changing as part of this lease renewal?" at bounding box center [629, 316] width 693 height 17
type input "******"
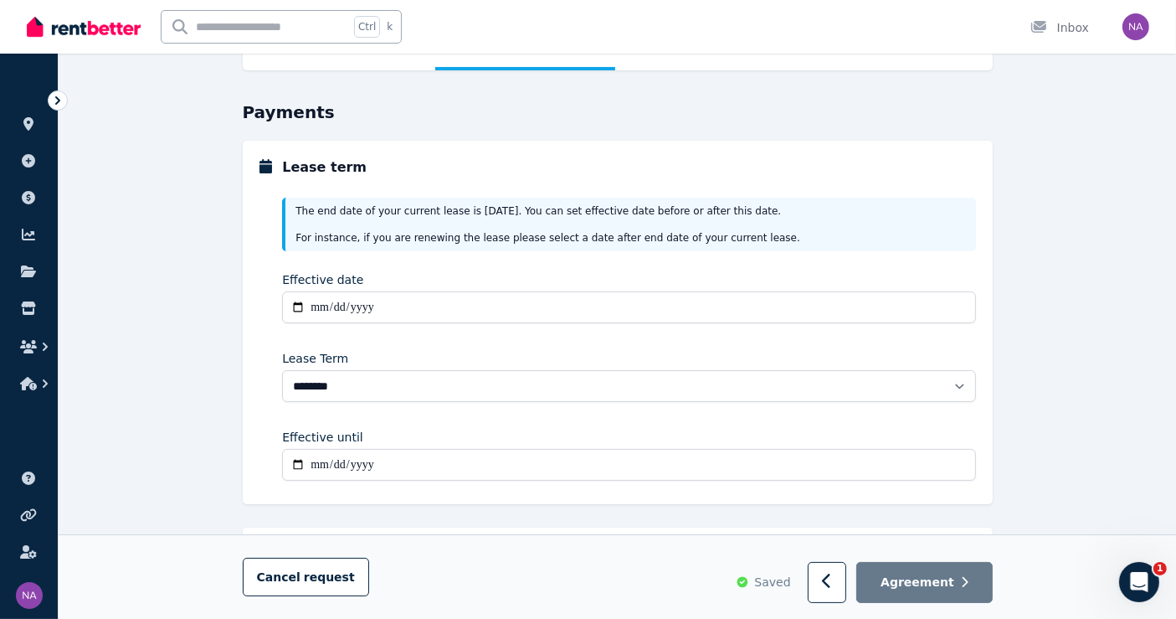
scroll to position [117, 0]
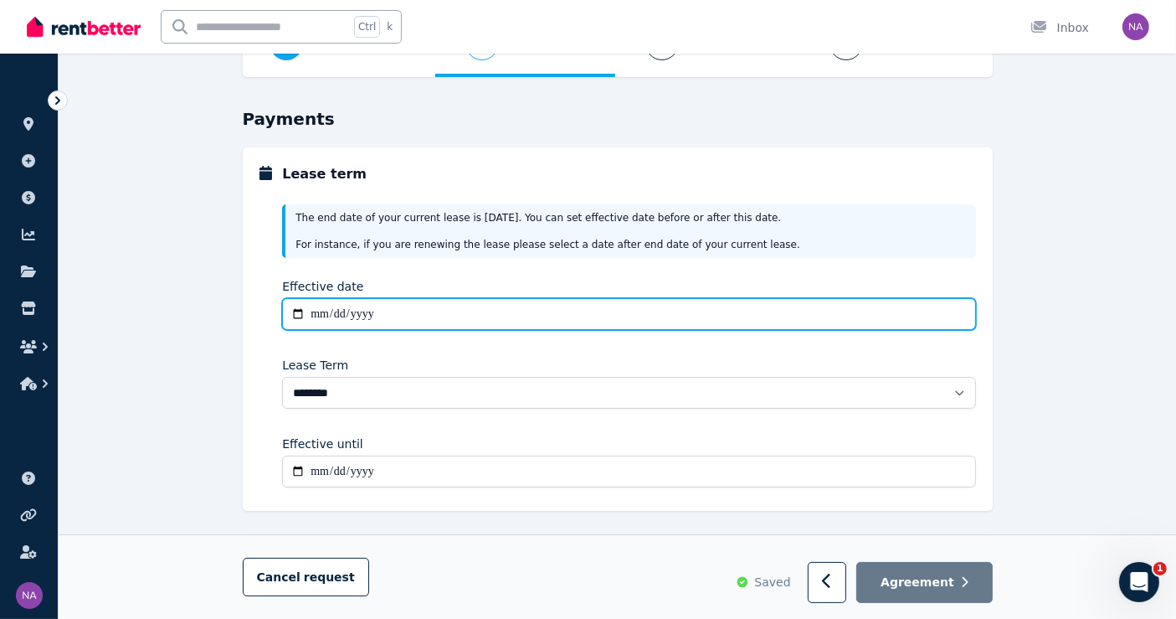
click at [297, 311] on input "Effective date" at bounding box center [628, 314] width 693 height 32
type input "**********"
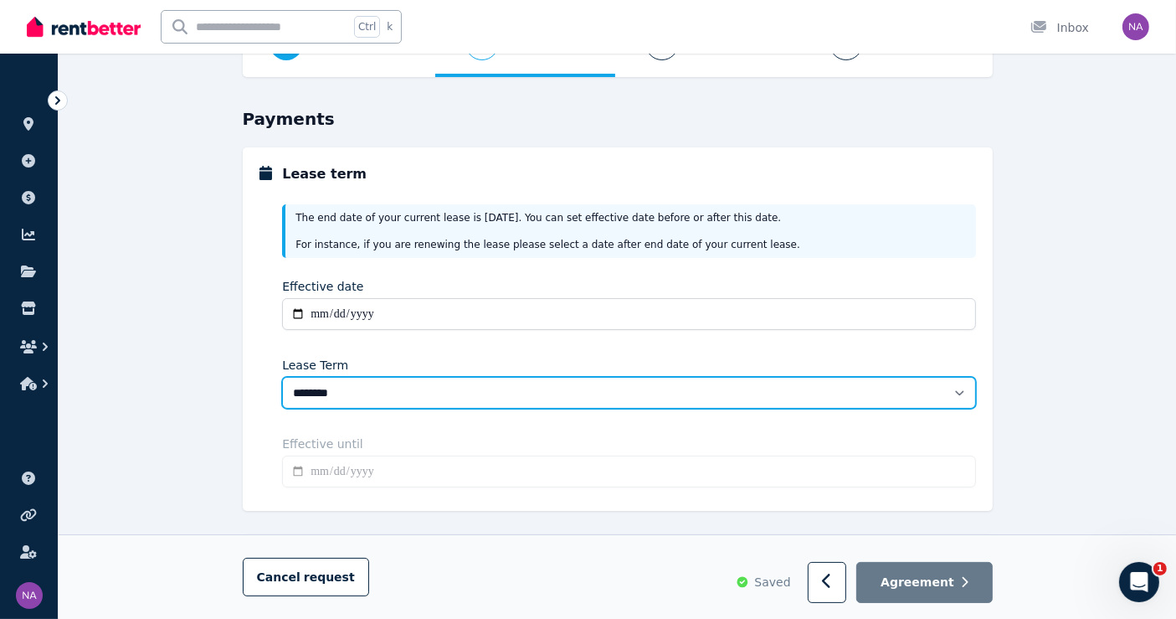
click at [385, 390] on select "******** ******** ********* ******* ******* ******* ******* ***** ********" at bounding box center [628, 393] width 693 height 32
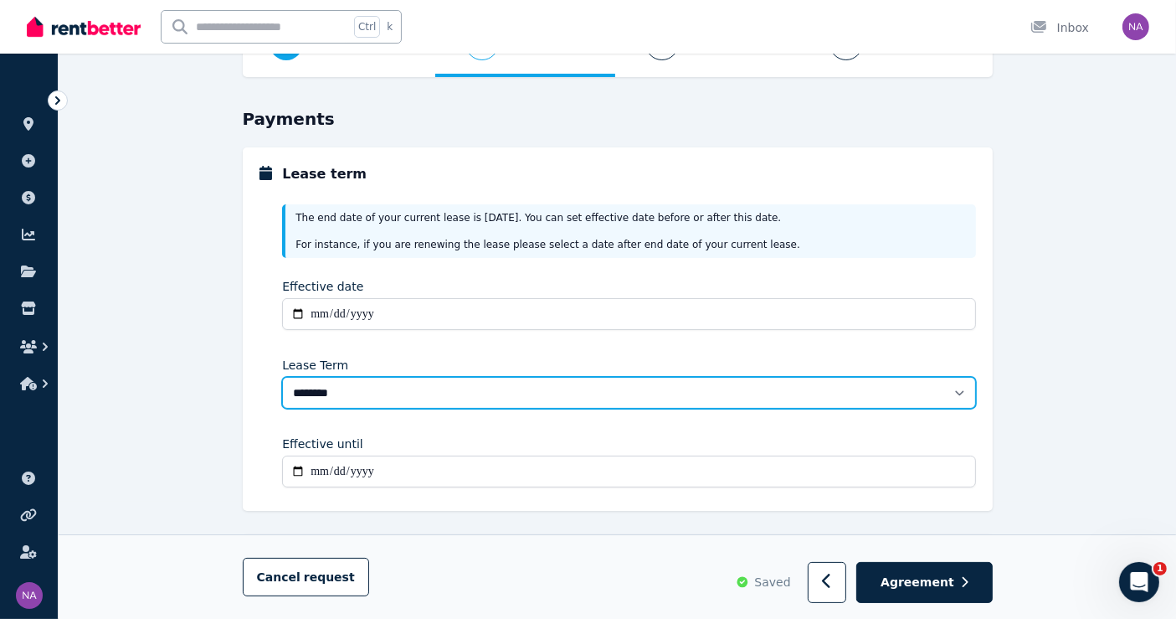
click at [385, 390] on select "******** ******** ********* ******* ******* ******* ******* ***** ********" at bounding box center [628, 393] width 693 height 32
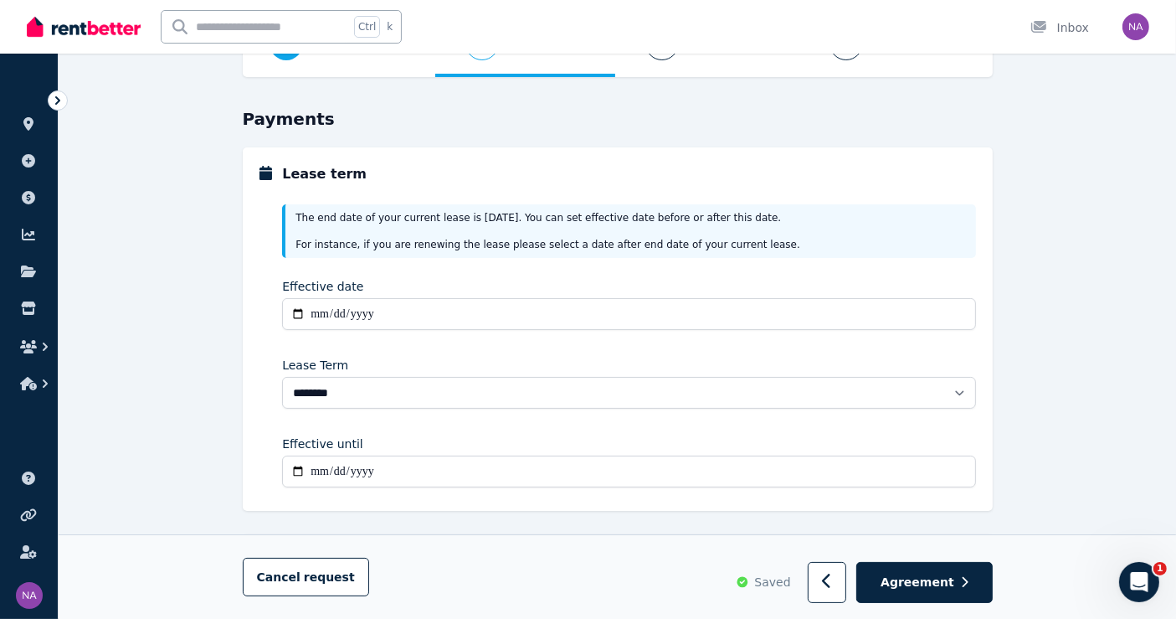
click at [320, 472] on input "**********" at bounding box center [628, 471] width 693 height 32
click at [320, 467] on input "**********" at bounding box center [628, 471] width 693 height 32
type input "**********"
click at [470, 414] on div "**********" at bounding box center [628, 344] width 693 height 300
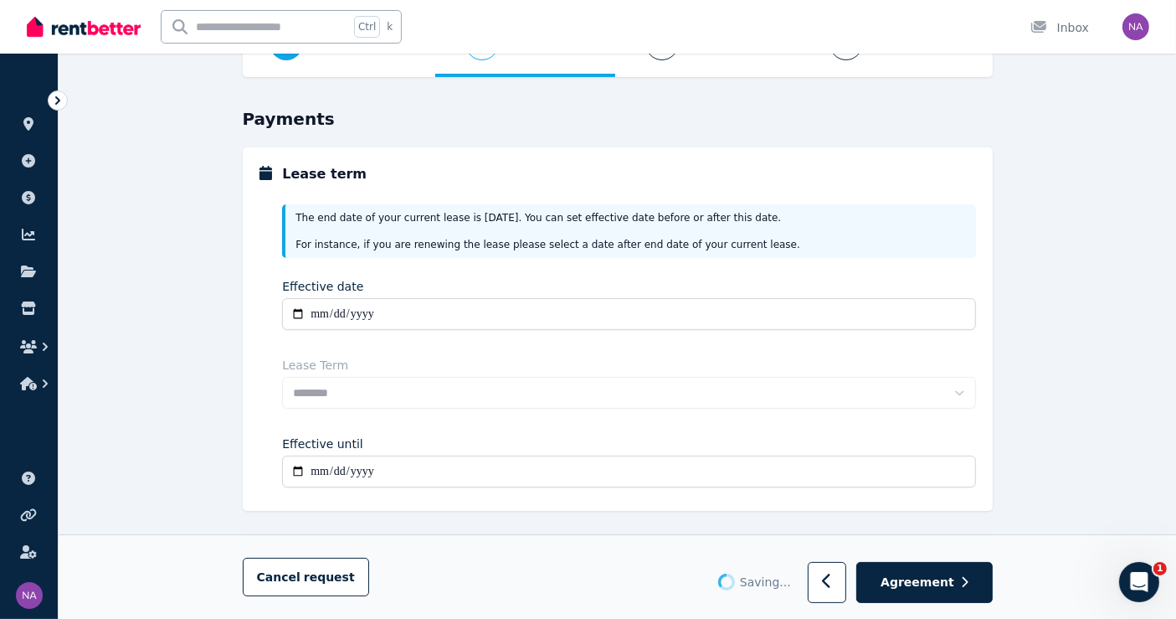
select select "**********"
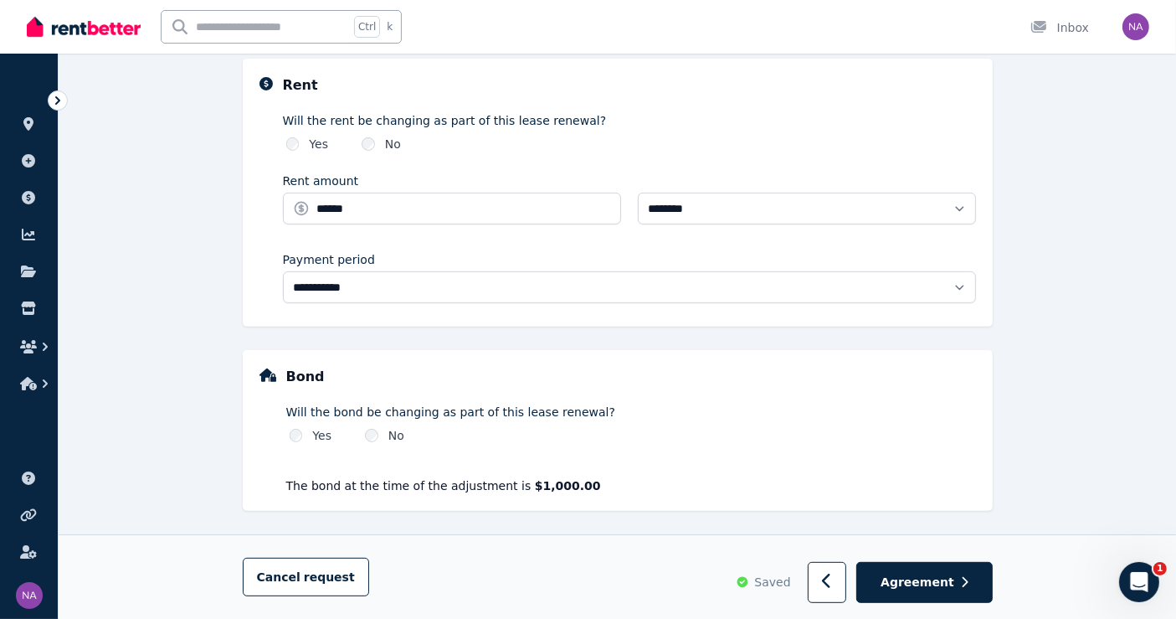
scroll to position [595, 0]
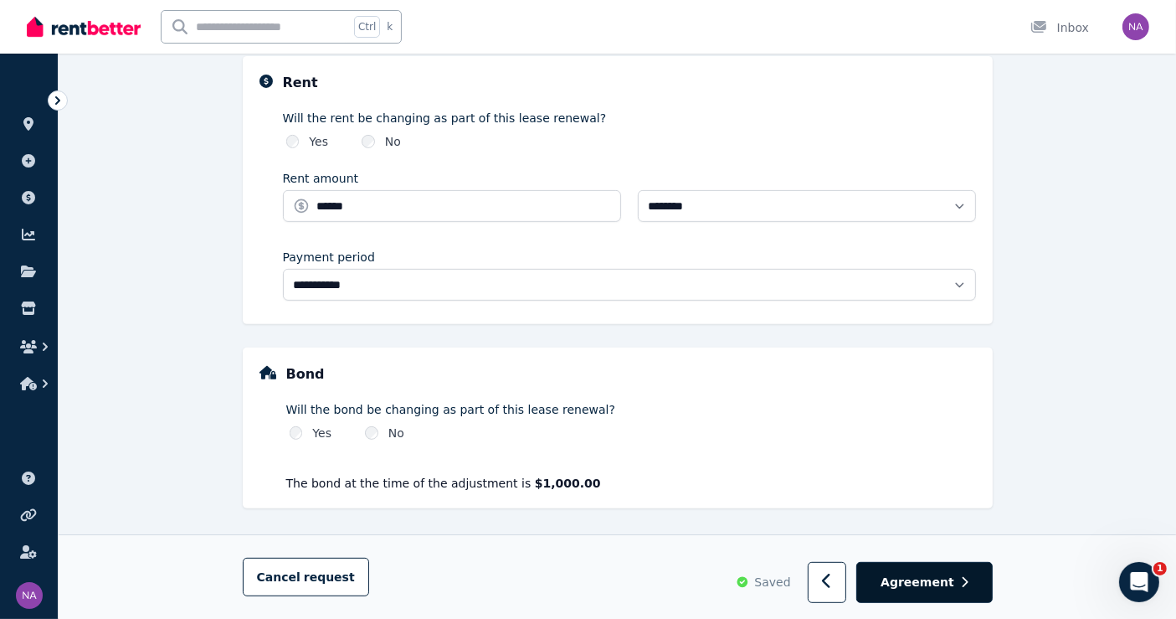
click at [930, 578] on span "Agreement" at bounding box center [918, 581] width 74 height 17
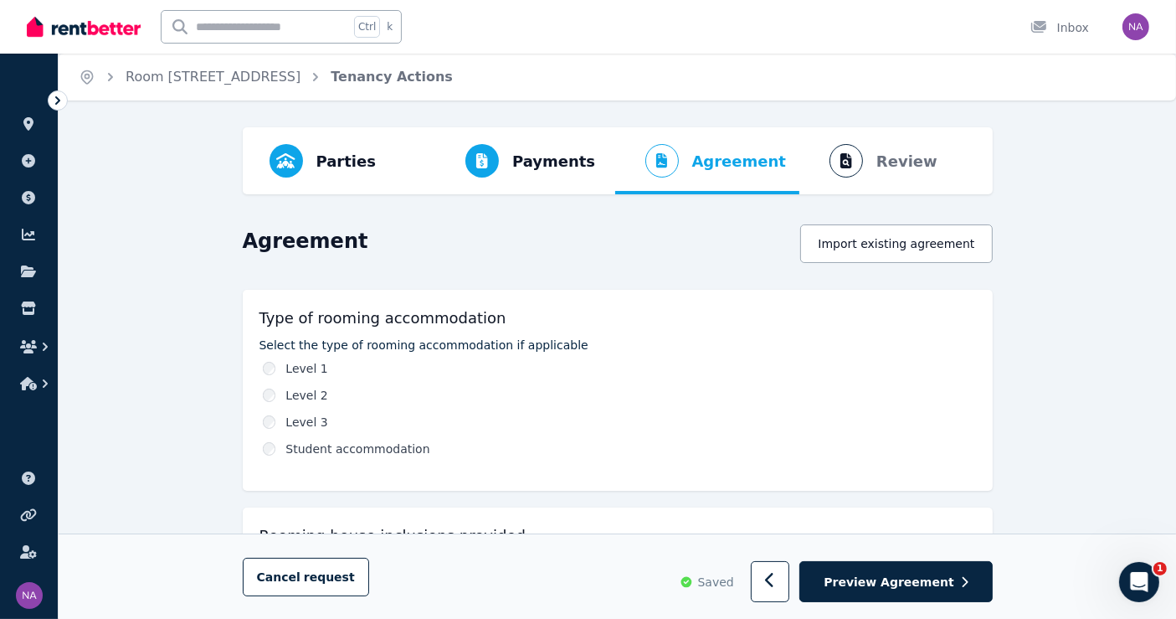
click at [303, 369] on label "Level 1" at bounding box center [306, 368] width 42 height 17
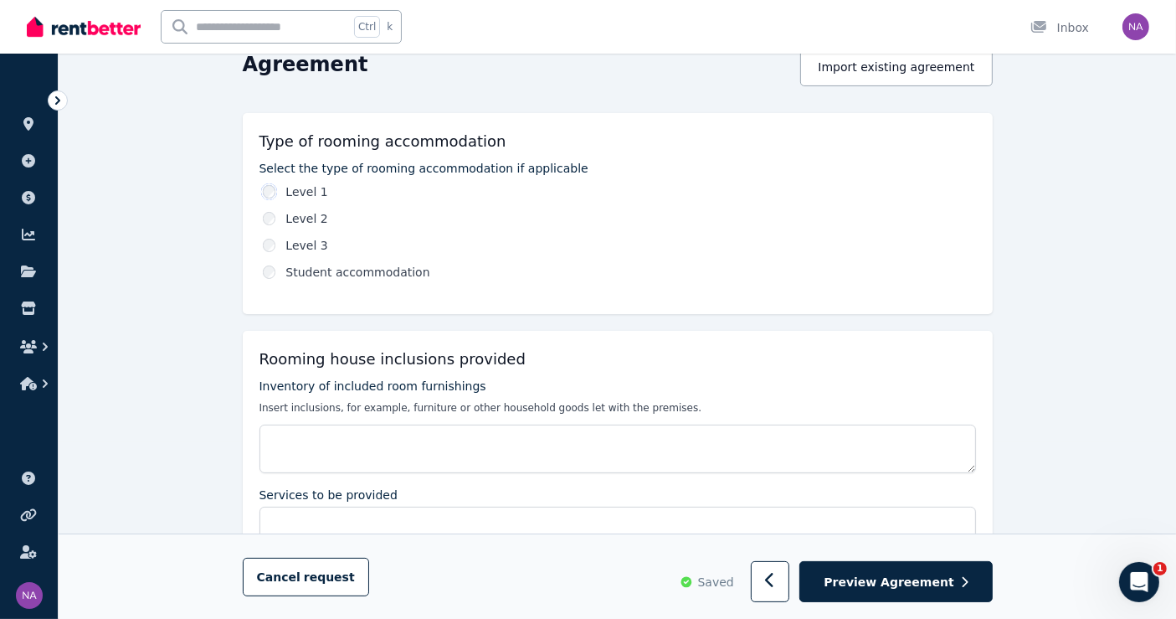
scroll to position [465, 0]
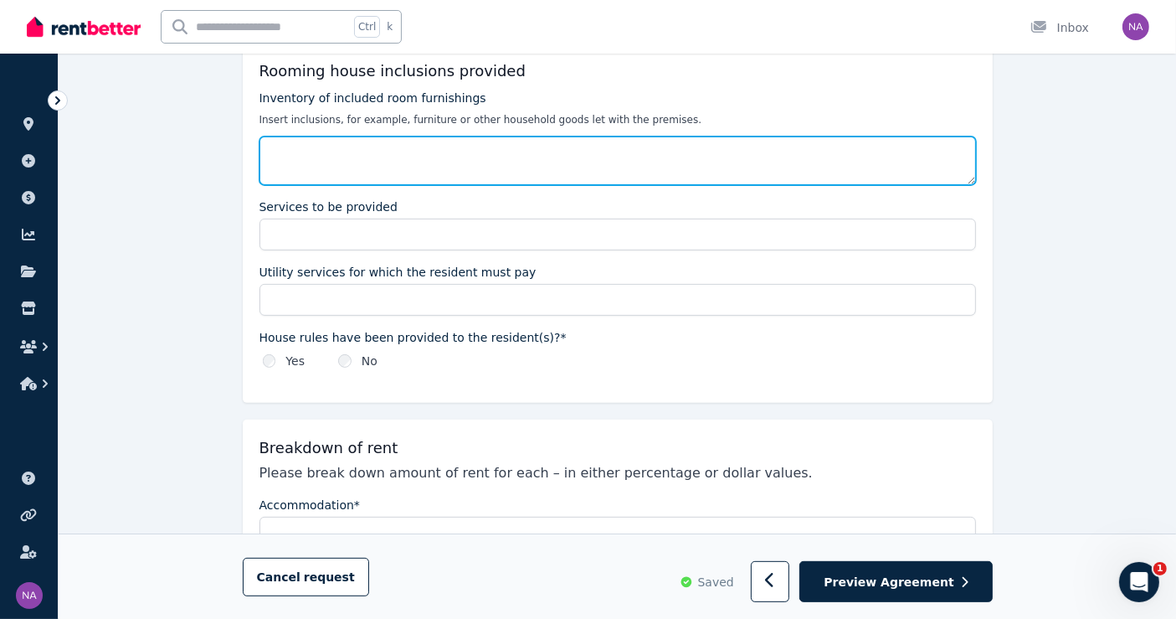
click at [337, 163] on textarea "Inventory of included room furnishings" at bounding box center [617, 160] width 717 height 49
type textarea "**********"
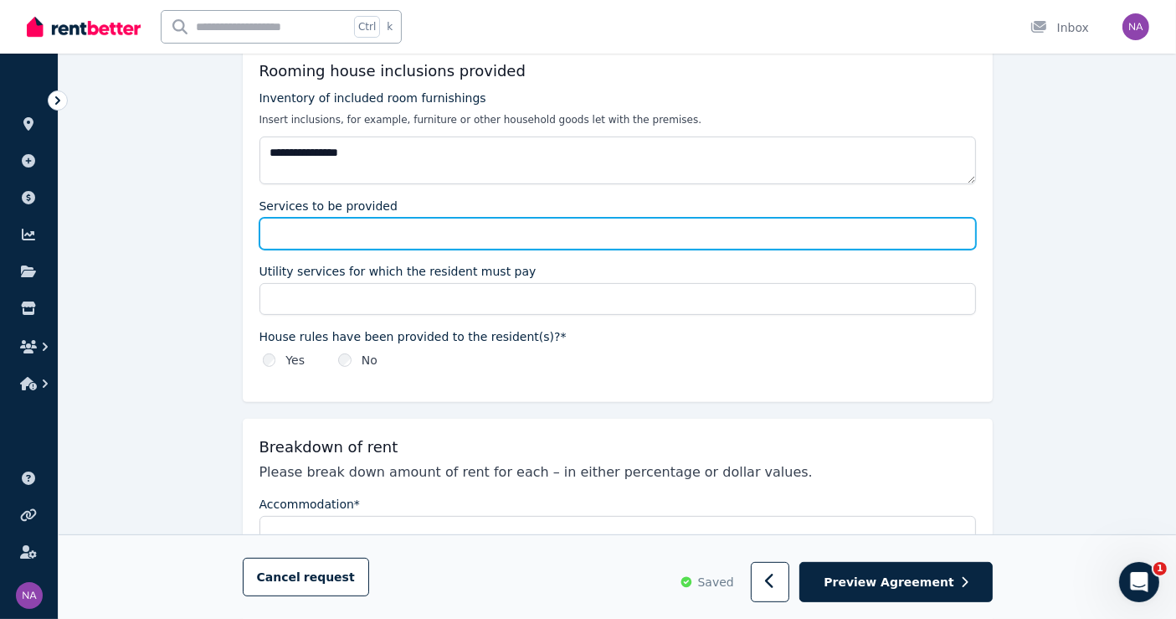
click at [342, 234] on input "Services to be provided" at bounding box center [617, 234] width 717 height 32
type input "**********"
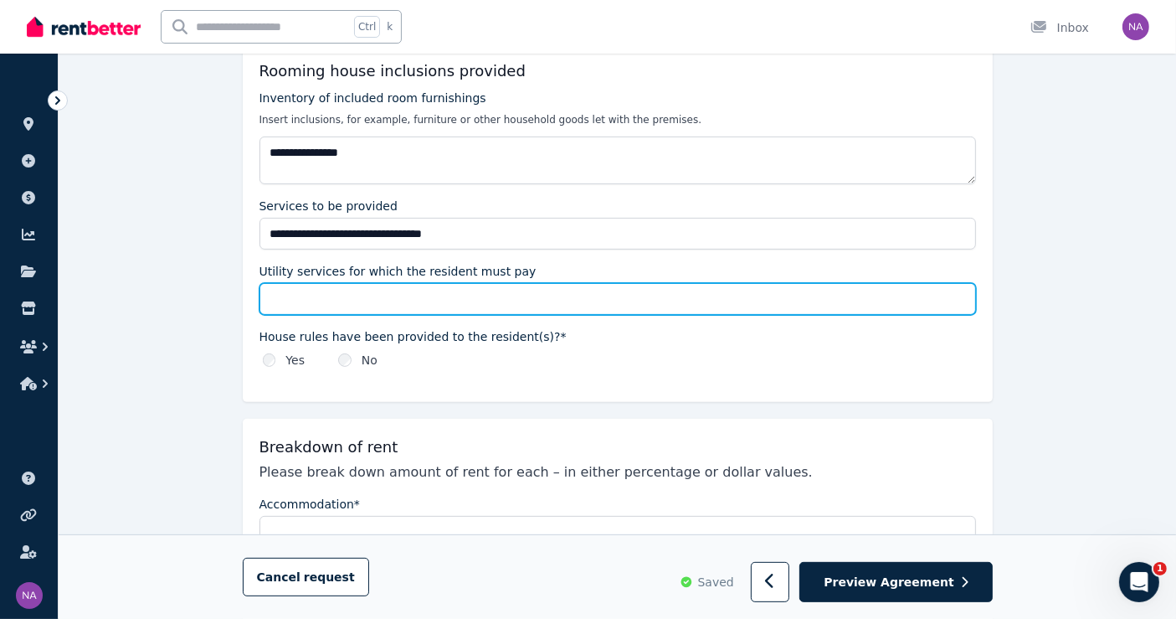
click at [435, 294] on input "Utility services for which the resident must pay" at bounding box center [617, 299] width 717 height 32
type input "**********"
type textarea "**********"
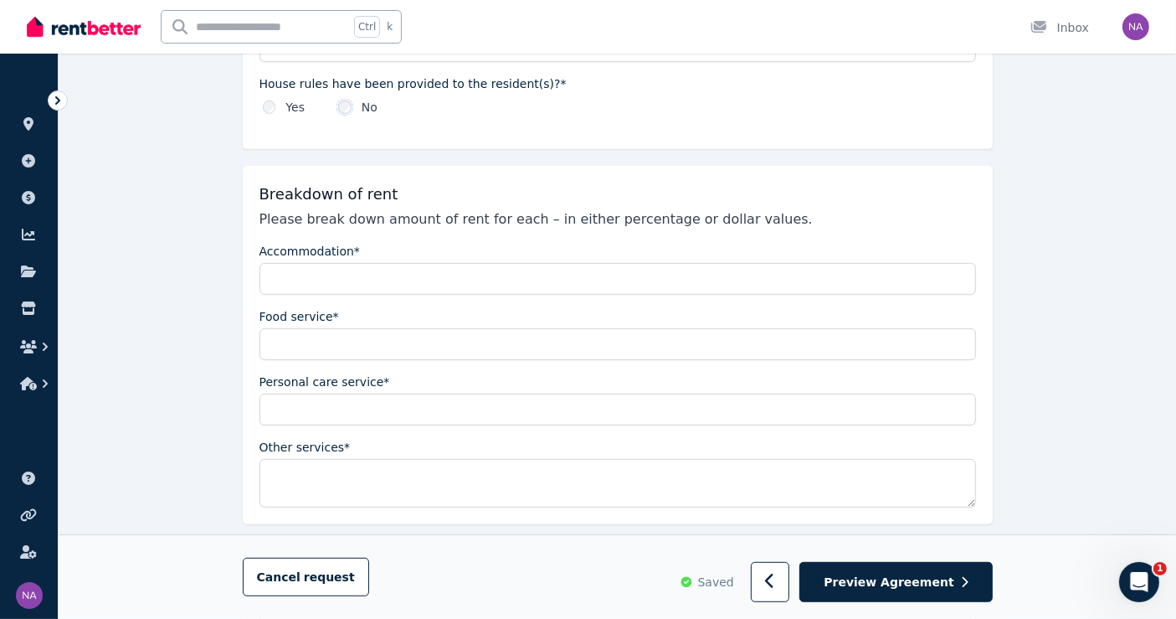
scroll to position [743, 0]
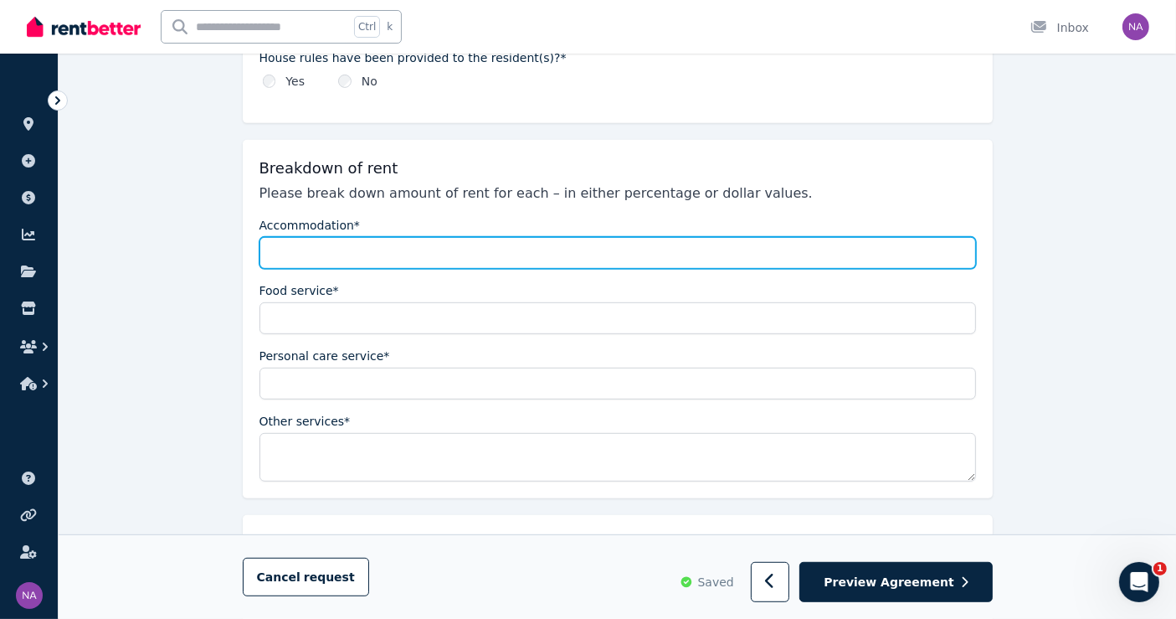
click at [395, 253] on input "Accommodation*" at bounding box center [617, 253] width 717 height 32
drag, startPoint x: 293, startPoint y: 252, endPoint x: 203, endPoint y: 254, distance: 89.6
type input "****"
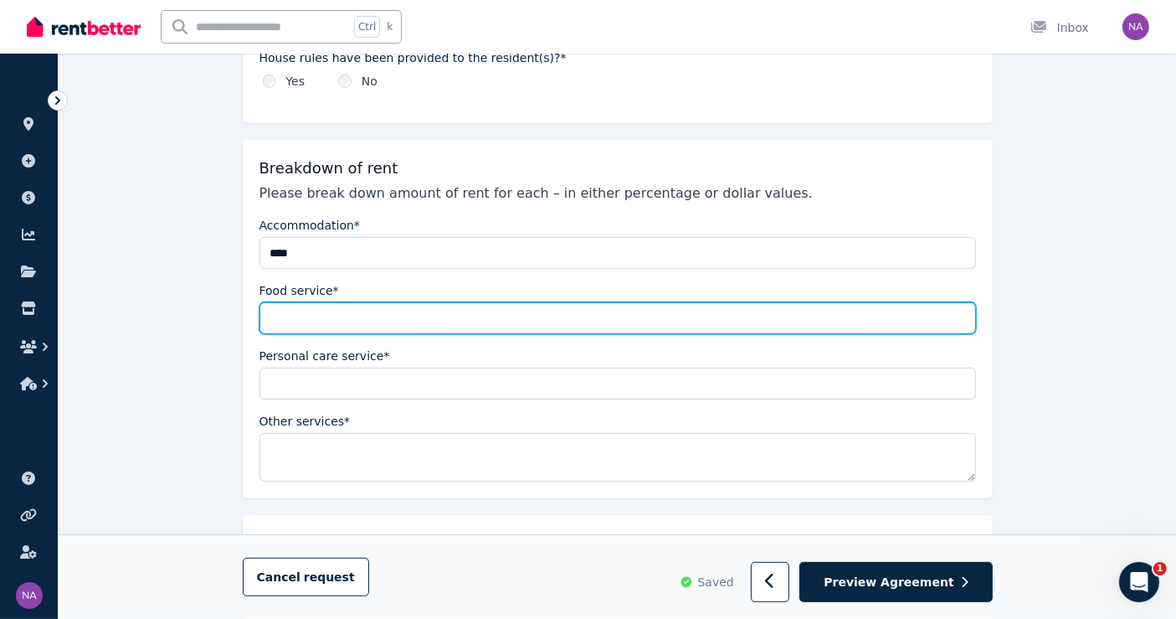
click at [347, 307] on input "Food service*" at bounding box center [617, 318] width 717 height 32
type input "*"
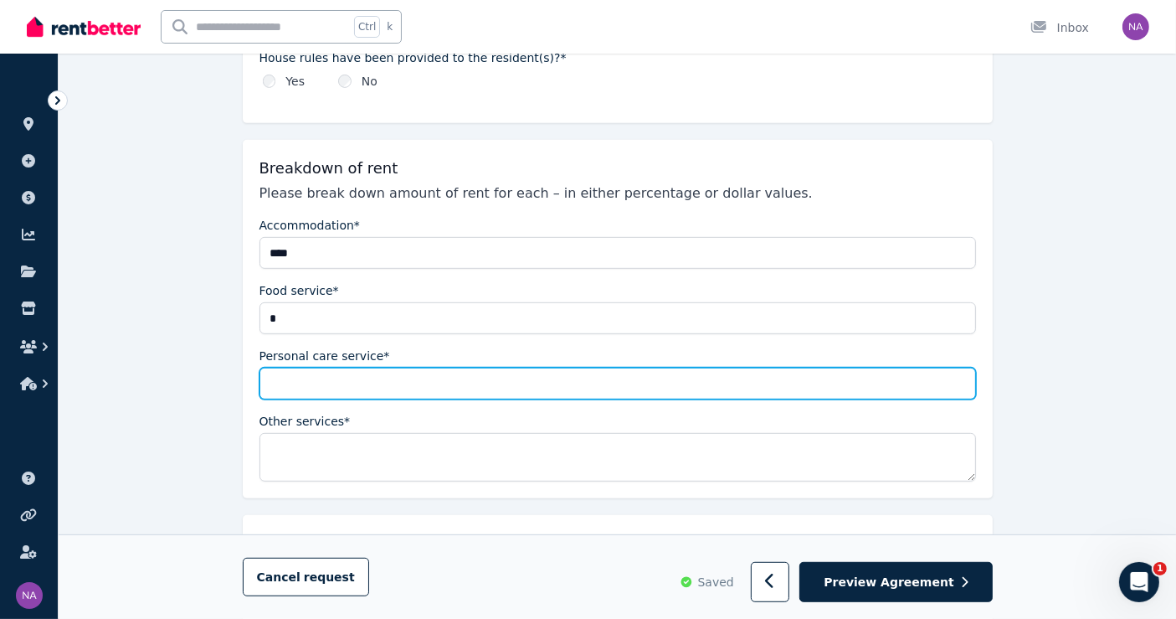
click at [378, 377] on input "Personal care service*" at bounding box center [617, 383] width 717 height 32
type input "*"
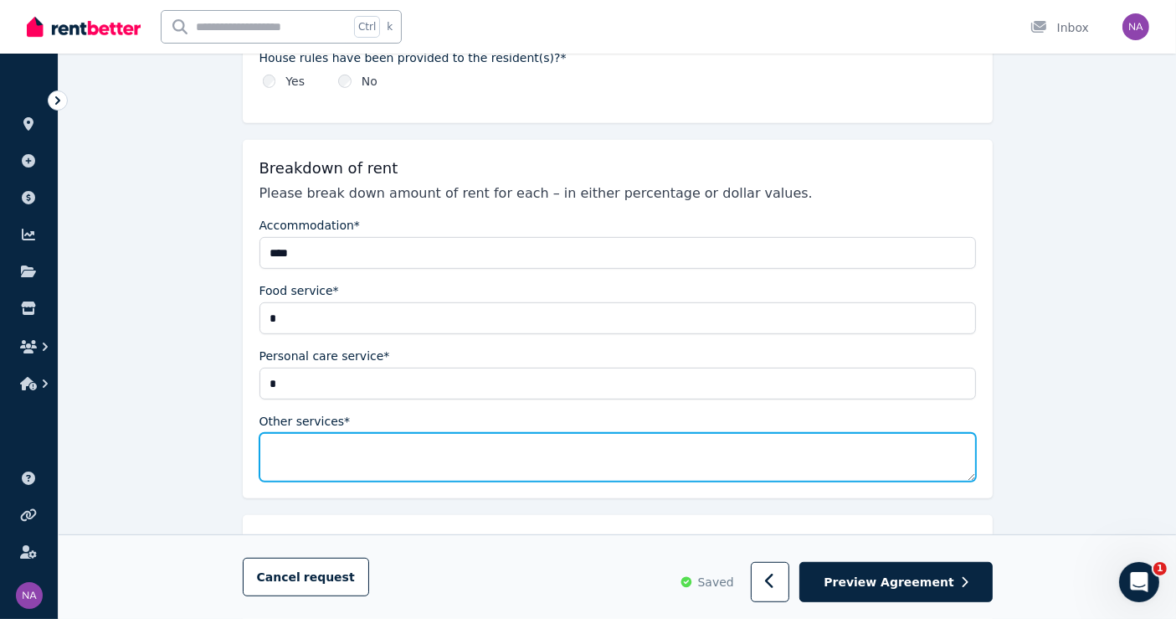
click at [350, 448] on textarea "Other services*" at bounding box center [617, 457] width 717 height 49
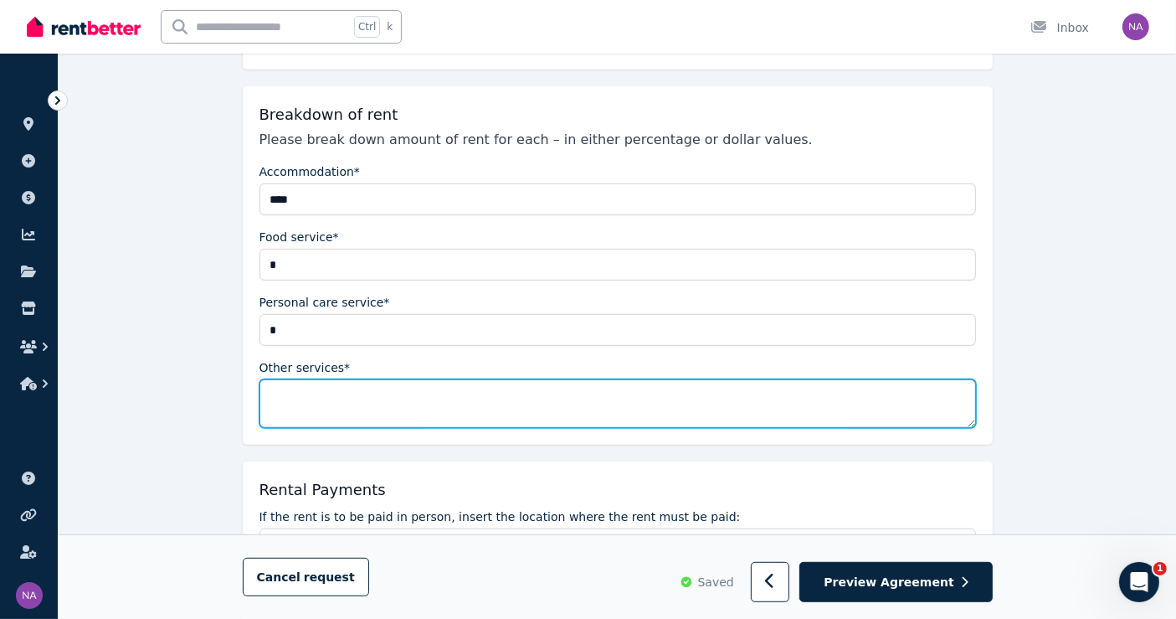
scroll to position [837, 0]
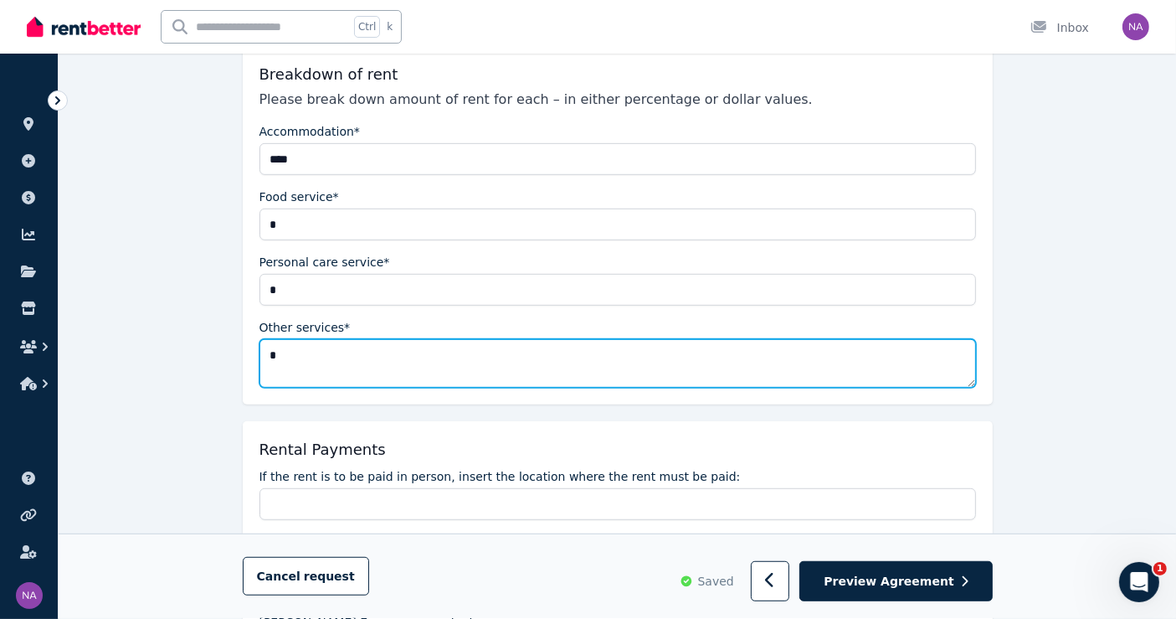
type textarea "*"
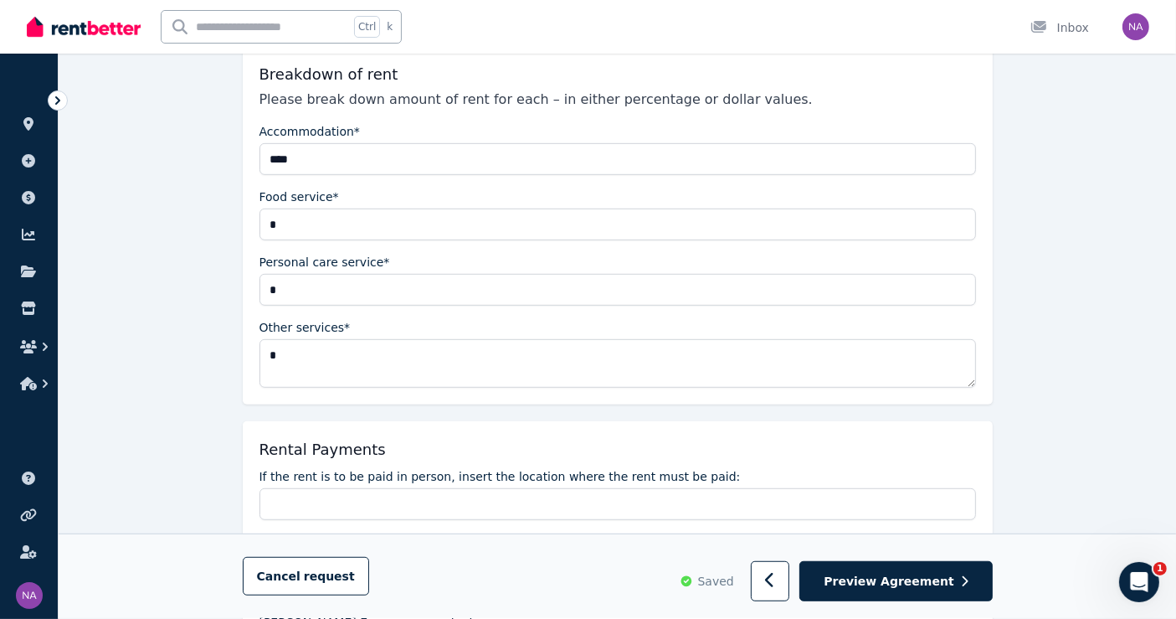
click at [358, 386] on div "Breakdown of rent Please break down amount of rent for each – in either percent…" at bounding box center [618, 224] width 750 height 357
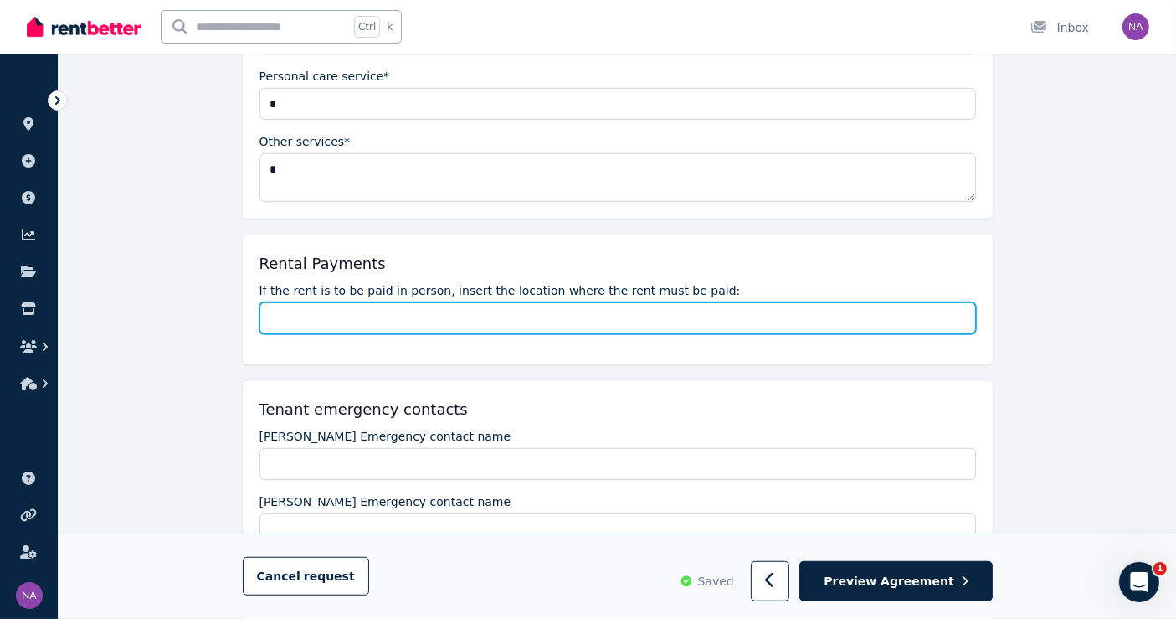
click at [380, 305] on input "If the rent is to be paid in person, insert the location where the rent must be…" at bounding box center [617, 318] width 717 height 32
type input "**********"
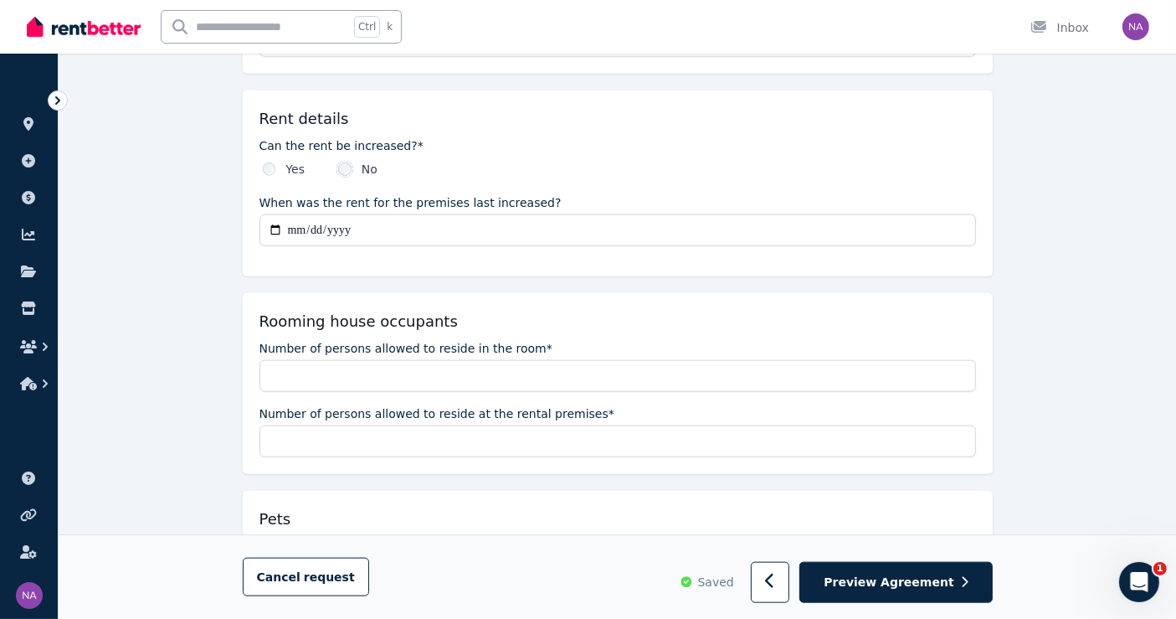
scroll to position [1767, 0]
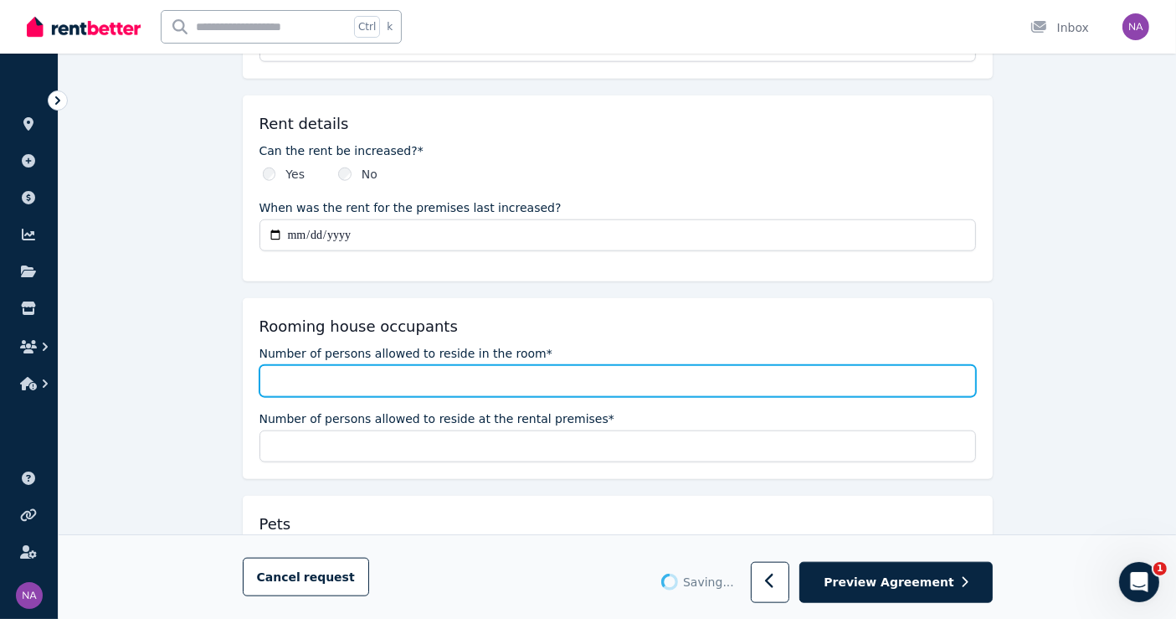
click at [388, 365] on input "Number of persons allowed to reside in the room*" at bounding box center [617, 381] width 717 height 32
type input "*"
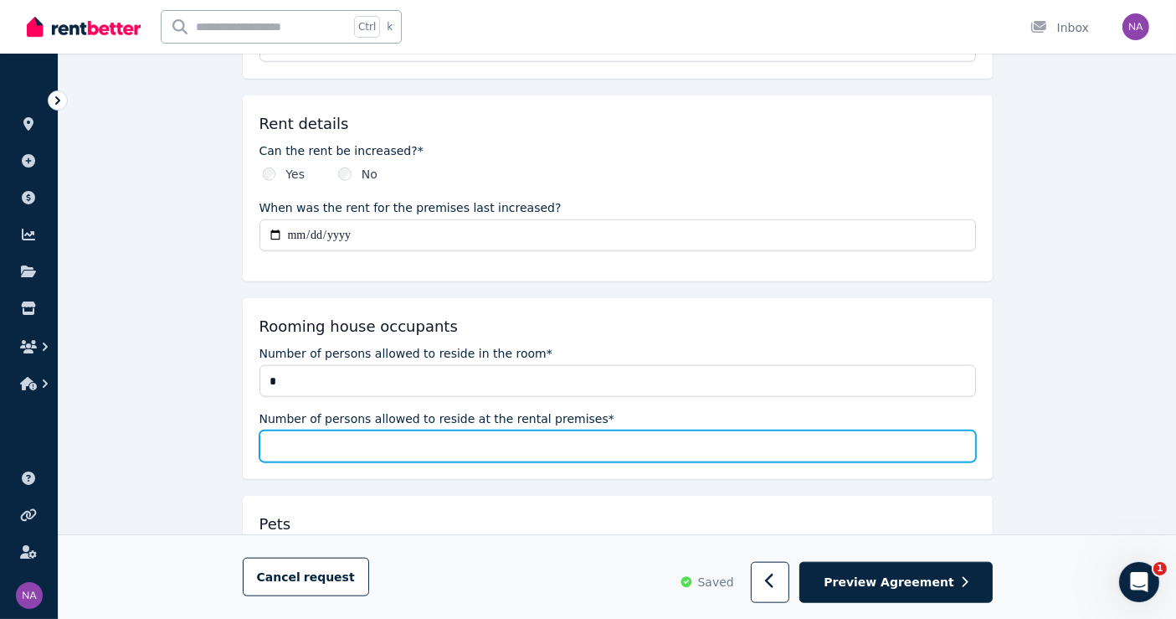
click at [405, 445] on input "Number of persons allowed to reside at the rental premises*" at bounding box center [617, 446] width 717 height 32
type input "*"
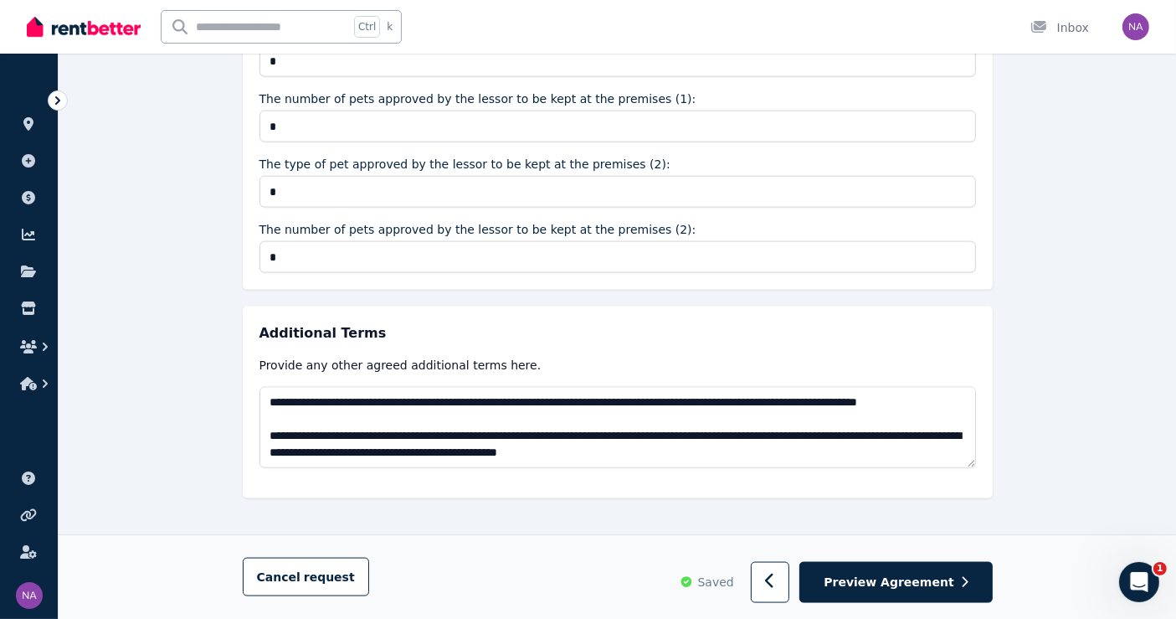
scroll to position [100, 0]
click at [910, 573] on button "Preview Agreement" at bounding box center [895, 582] width 193 height 41
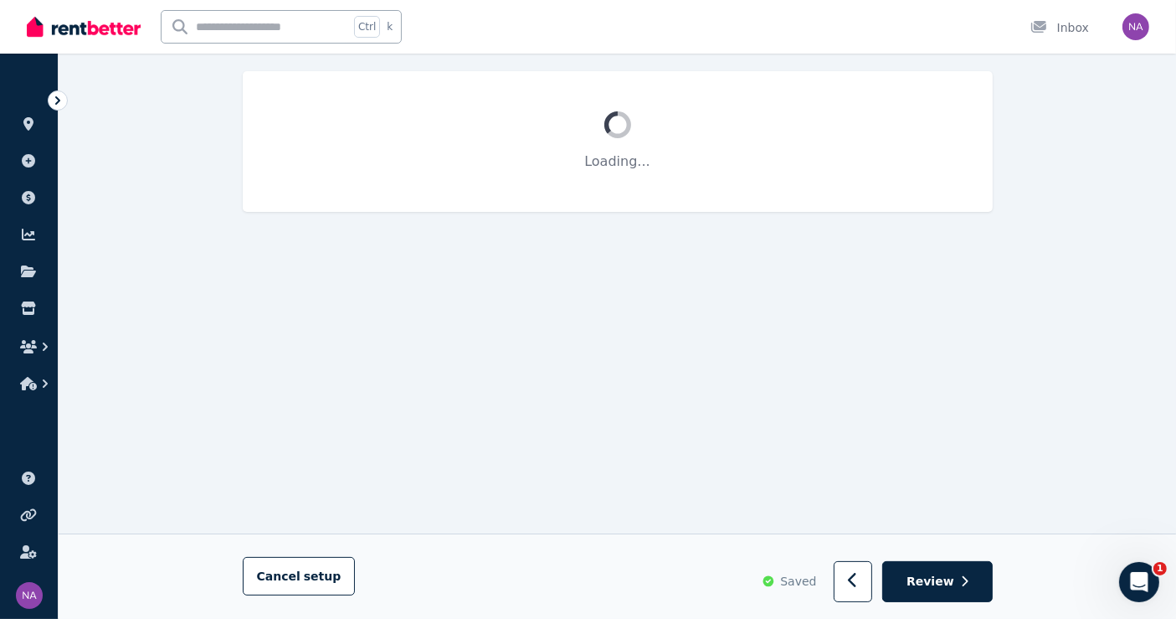
scroll to position [0, 0]
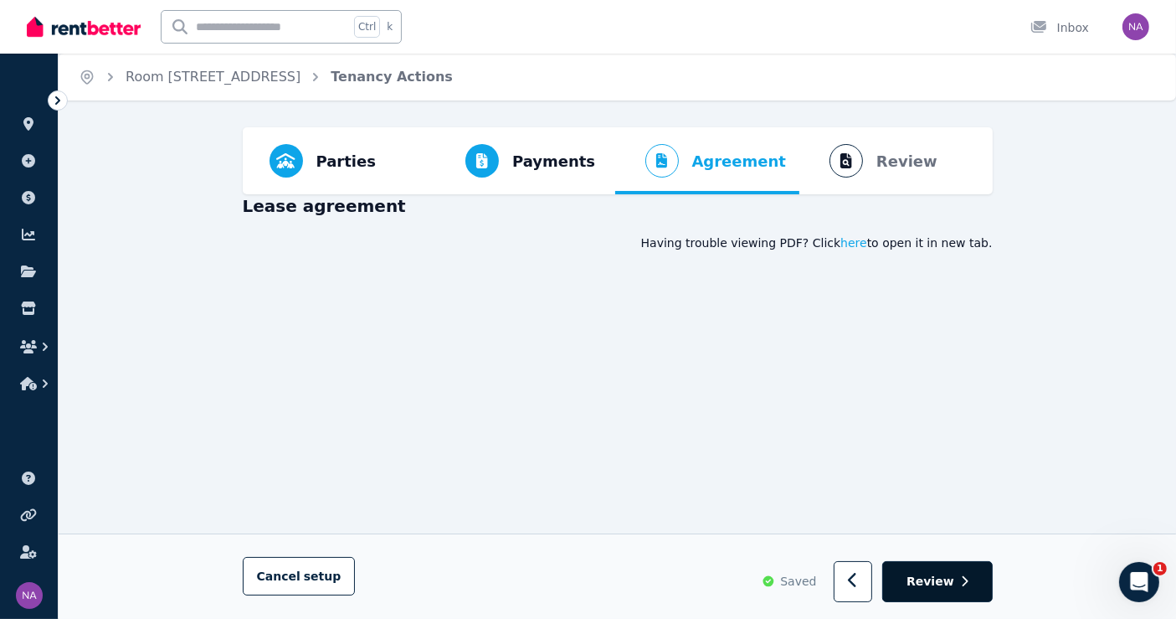
click at [968, 584] on button "Review" at bounding box center [937, 582] width 110 height 41
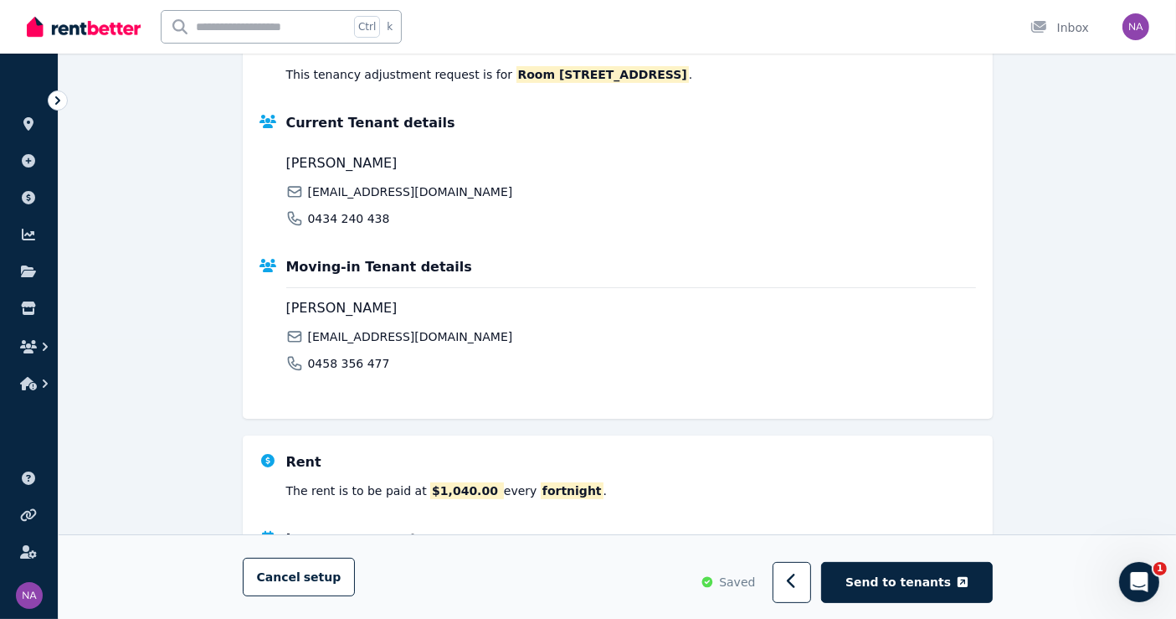
scroll to position [557, 0]
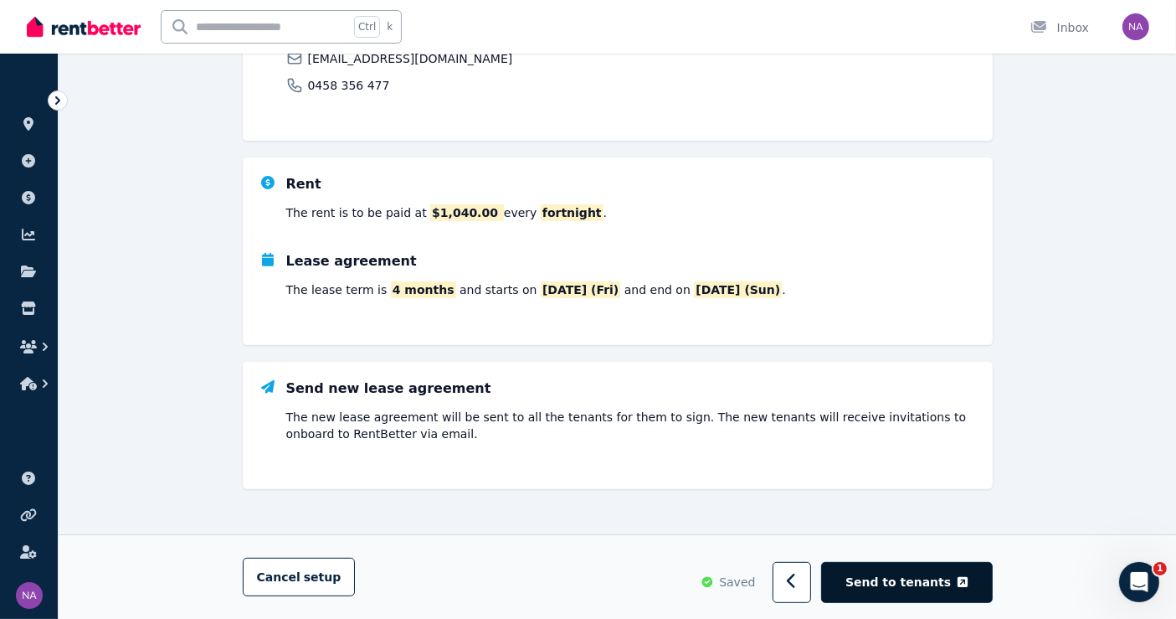
click at [912, 578] on span "Send to tenants" at bounding box center [897, 581] width 105 height 17
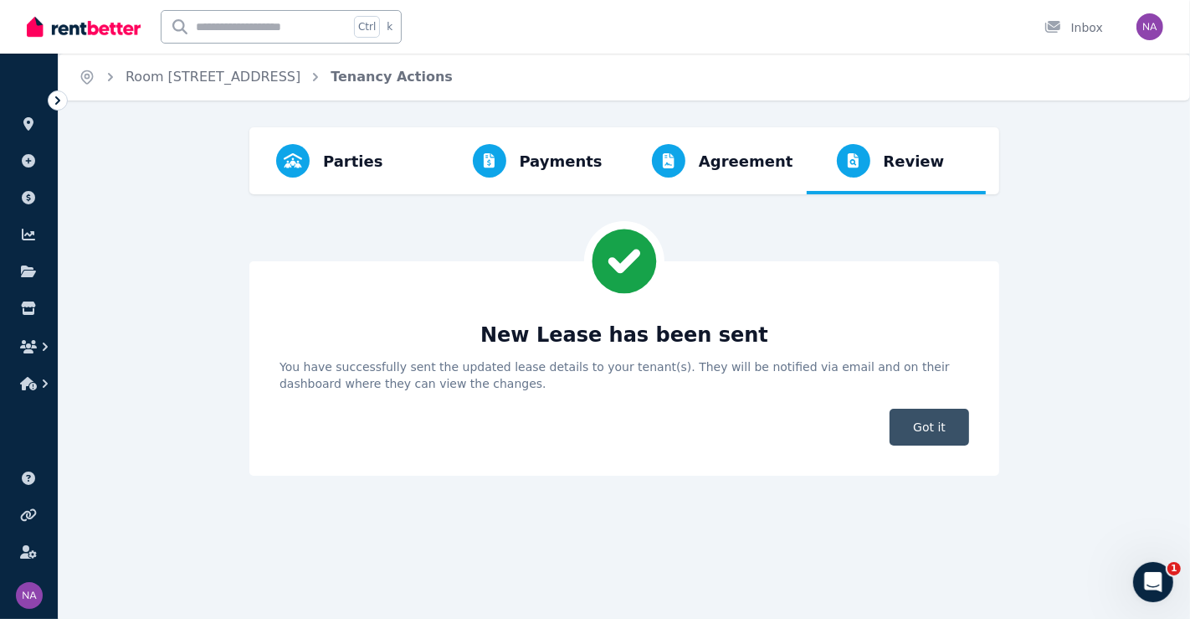
click at [937, 432] on span "Got it" at bounding box center [930, 426] width 80 height 37
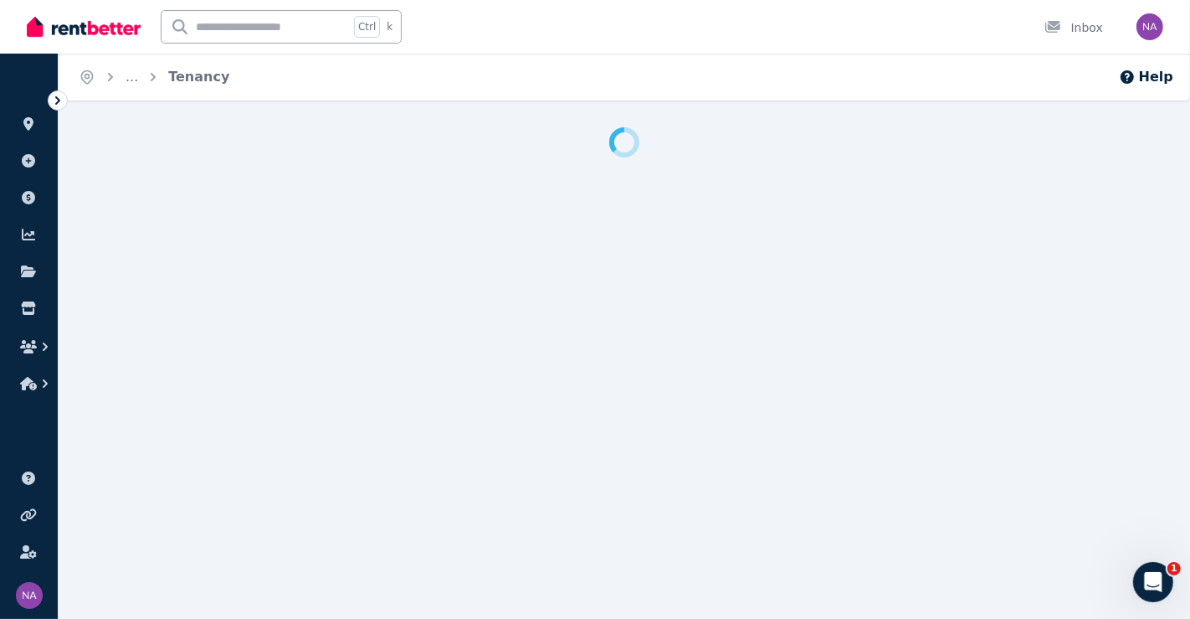
click at [963, 489] on div "Home ... Tenancy Help" at bounding box center [595, 309] width 1190 height 619
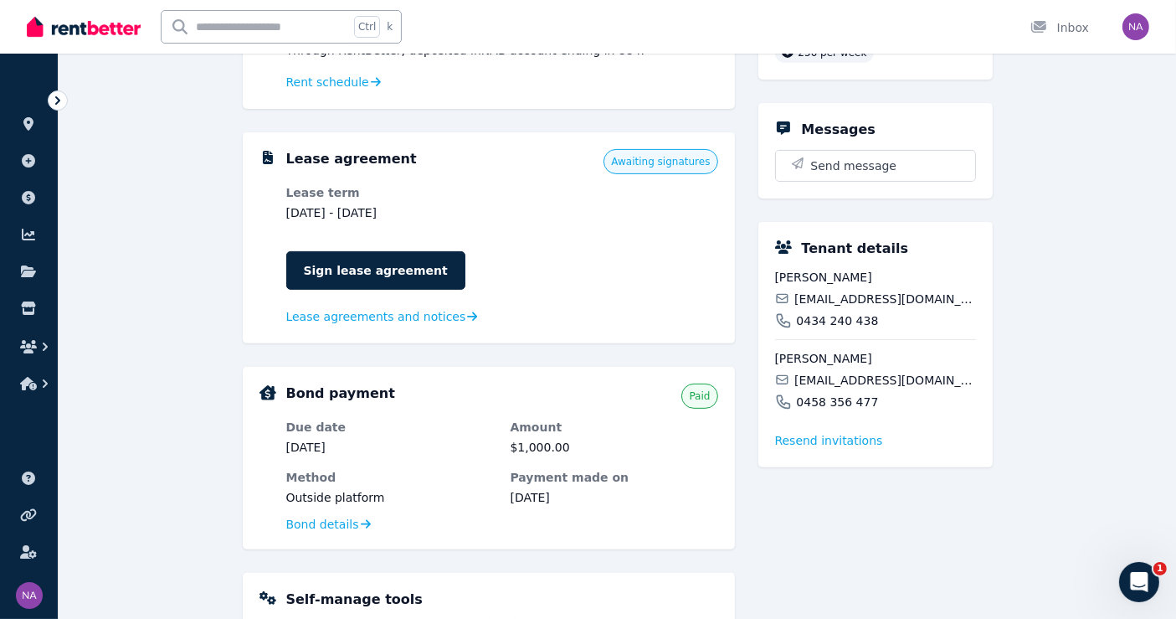
scroll to position [557, 0]
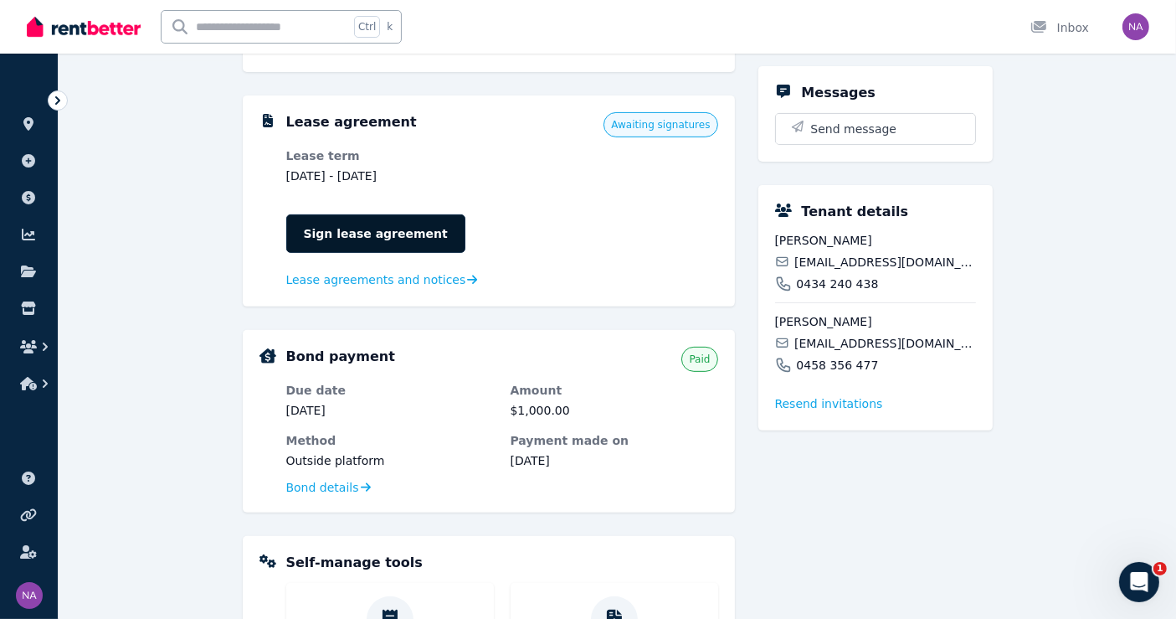
click at [399, 223] on link "Sign lease agreement" at bounding box center [375, 233] width 179 height 39
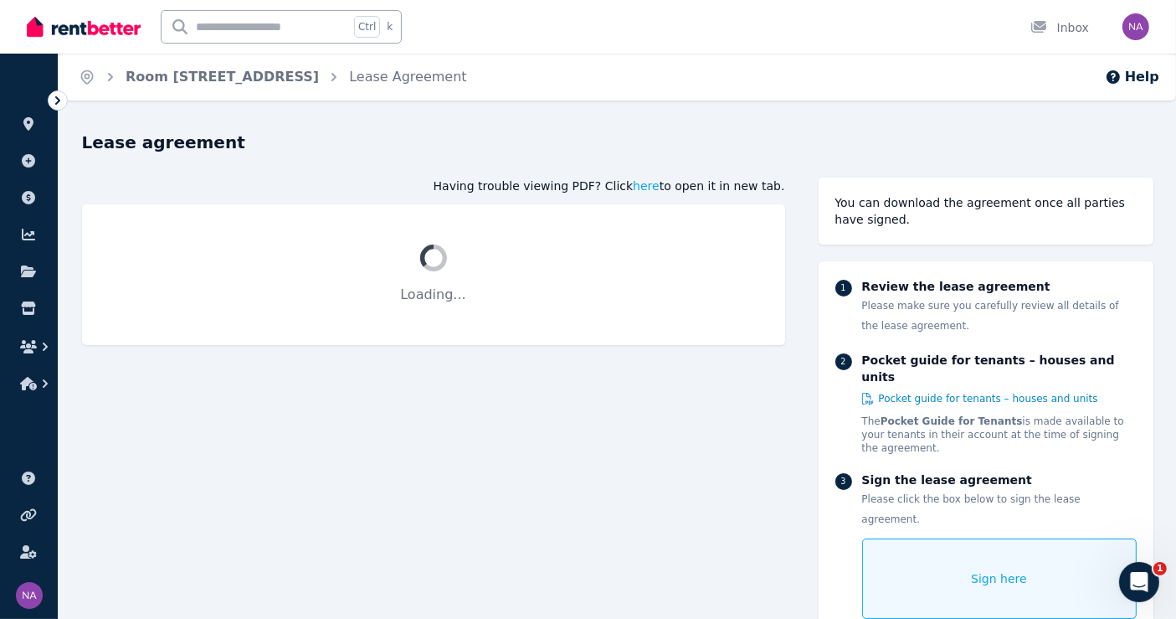
click at [972, 538] on div "Sign here" at bounding box center [999, 578] width 275 height 80
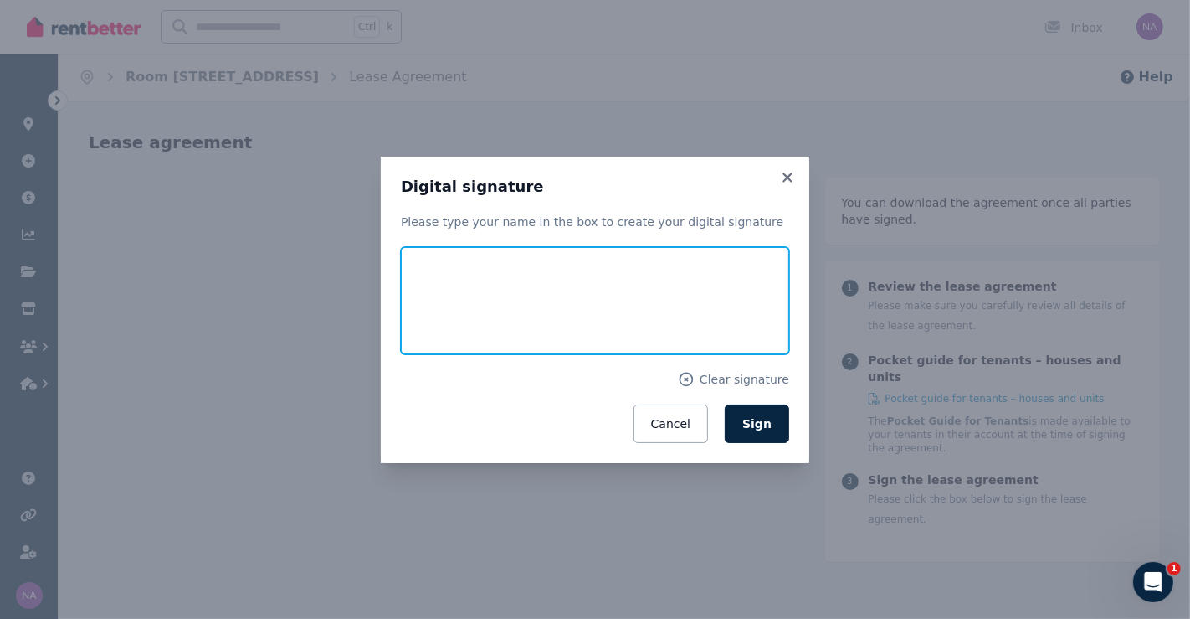
click at [698, 316] on input "text" at bounding box center [595, 300] width 388 height 107
type input "*******"
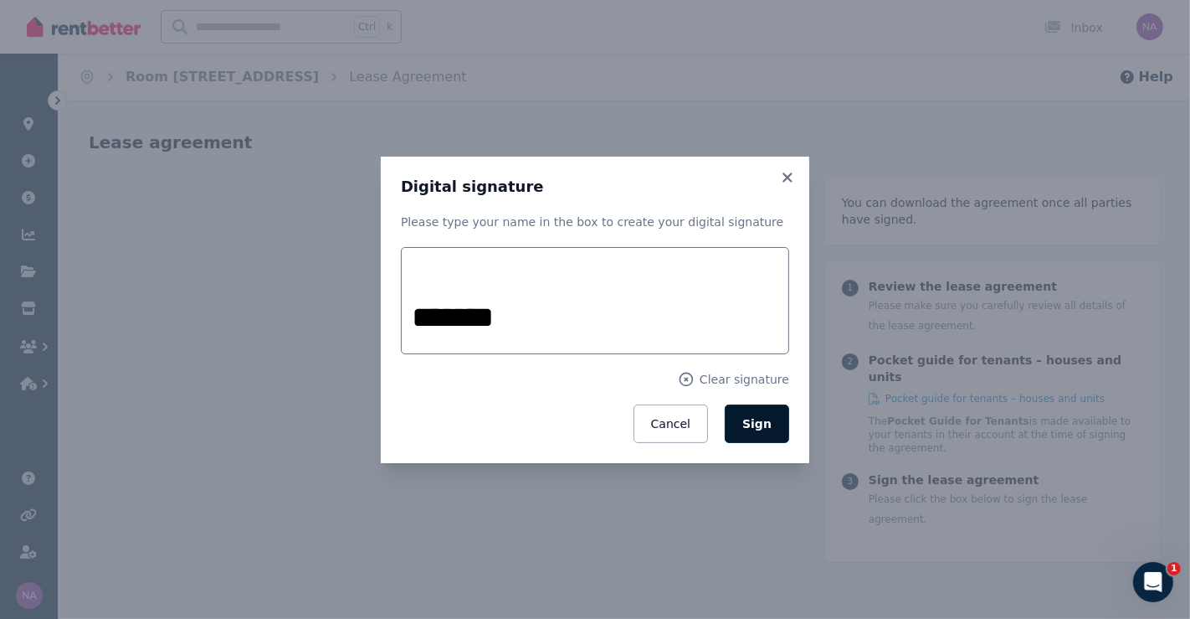
click at [760, 426] on span "Sign" at bounding box center [756, 423] width 29 height 13
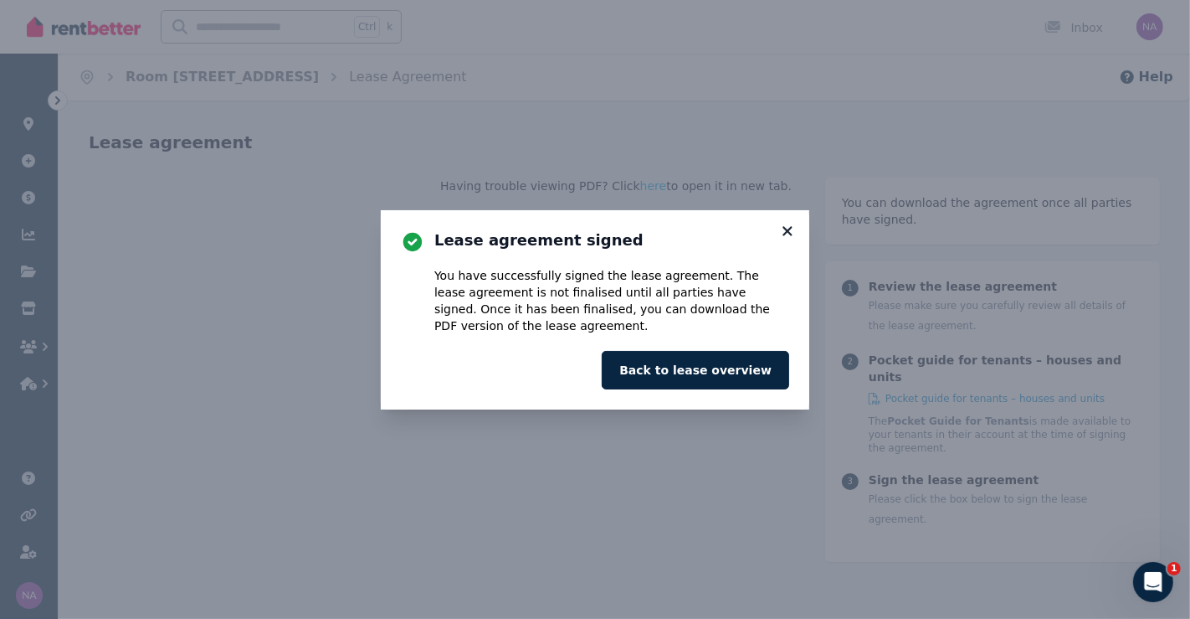
click at [787, 231] on icon at bounding box center [787, 230] width 9 height 9
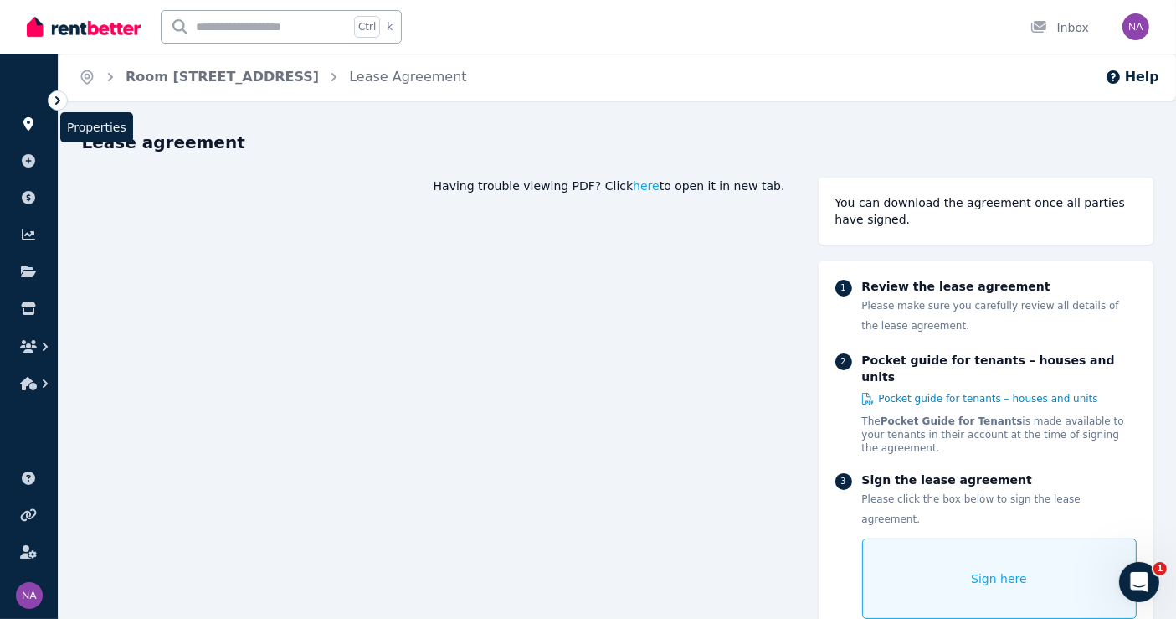
click at [31, 113] on link at bounding box center [28, 123] width 31 height 27
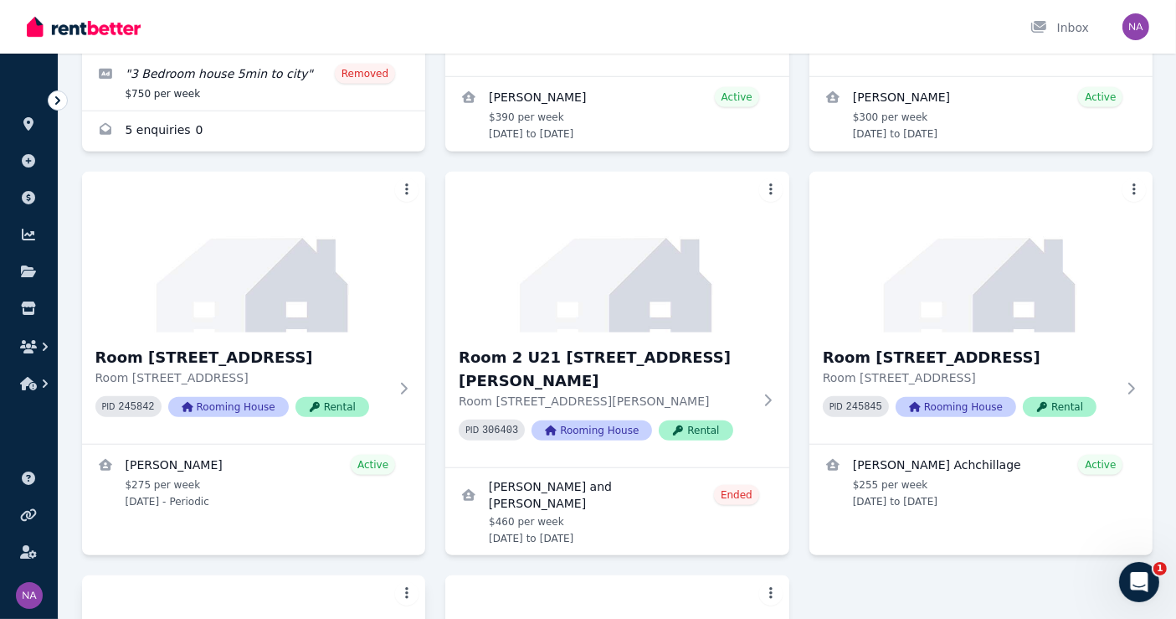
scroll to position [1306, 0]
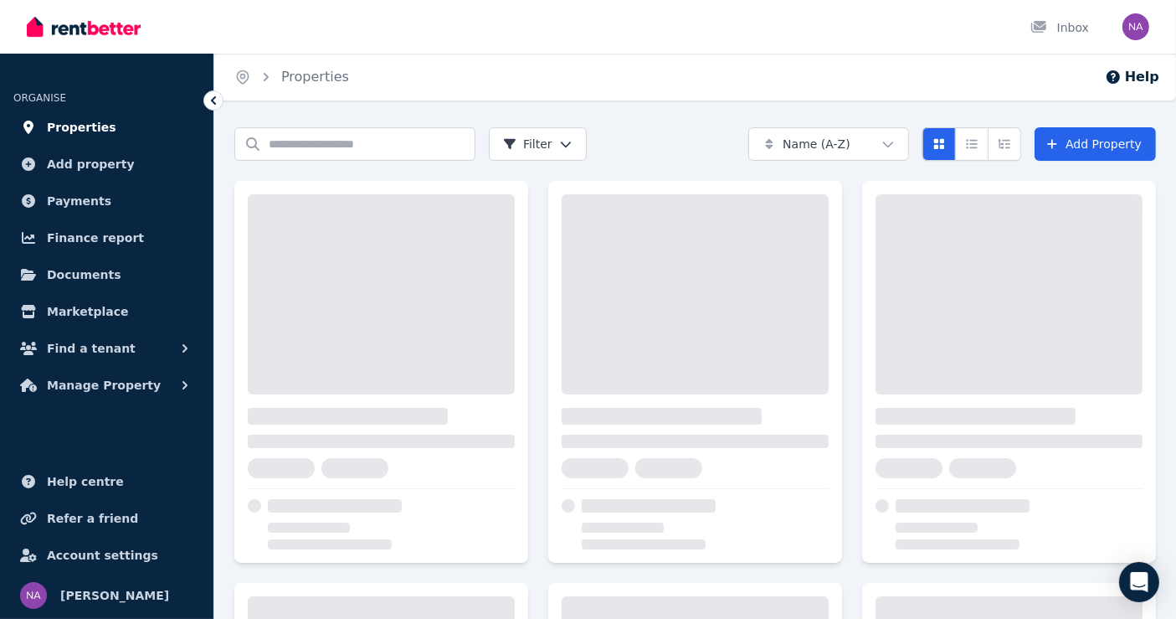
click at [69, 122] on span "Properties" at bounding box center [81, 127] width 69 height 20
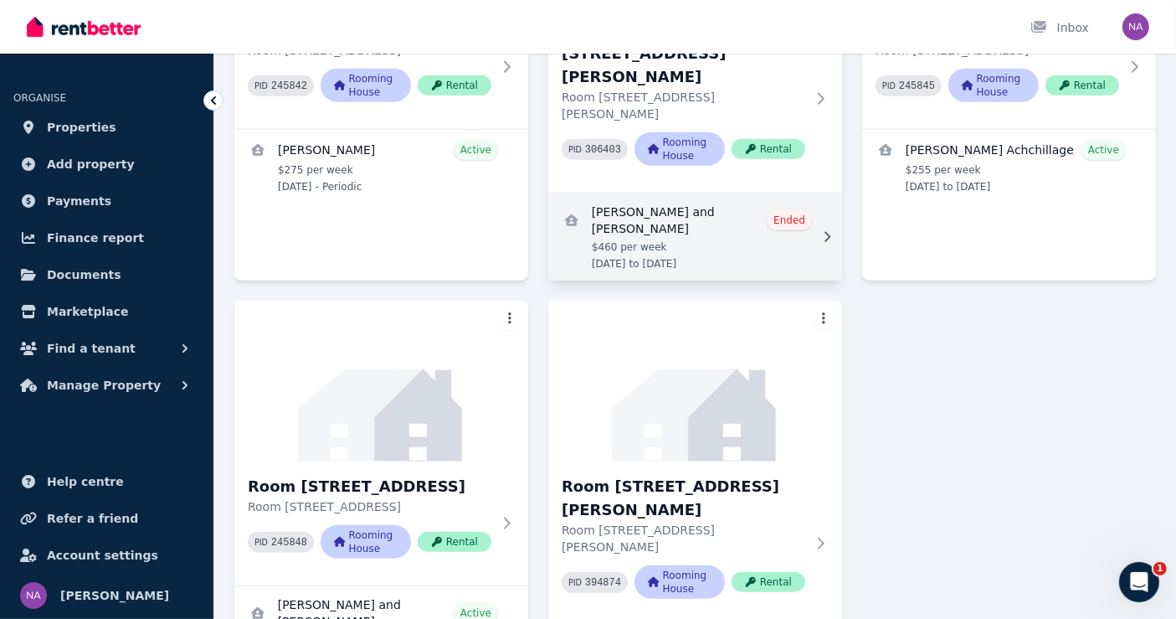
scroll to position [1782, 0]
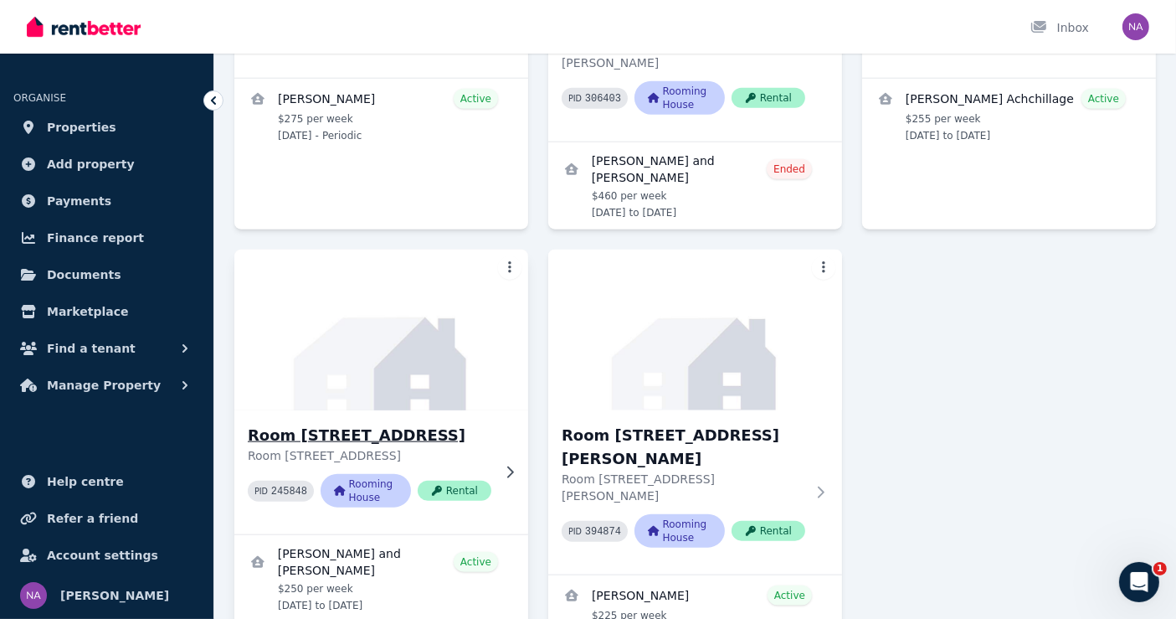
click at [406, 447] on p "Room [STREET_ADDRESS]" at bounding box center [370, 455] width 244 height 17
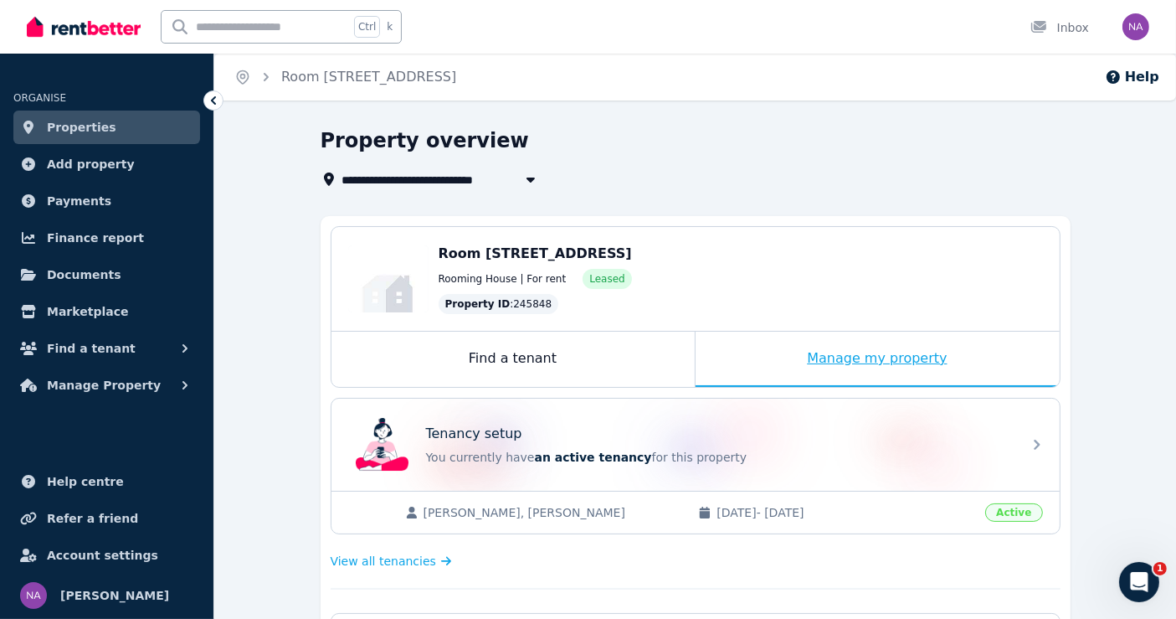
click at [775, 343] on div "Manage my property" at bounding box center [878, 358] width 364 height 55
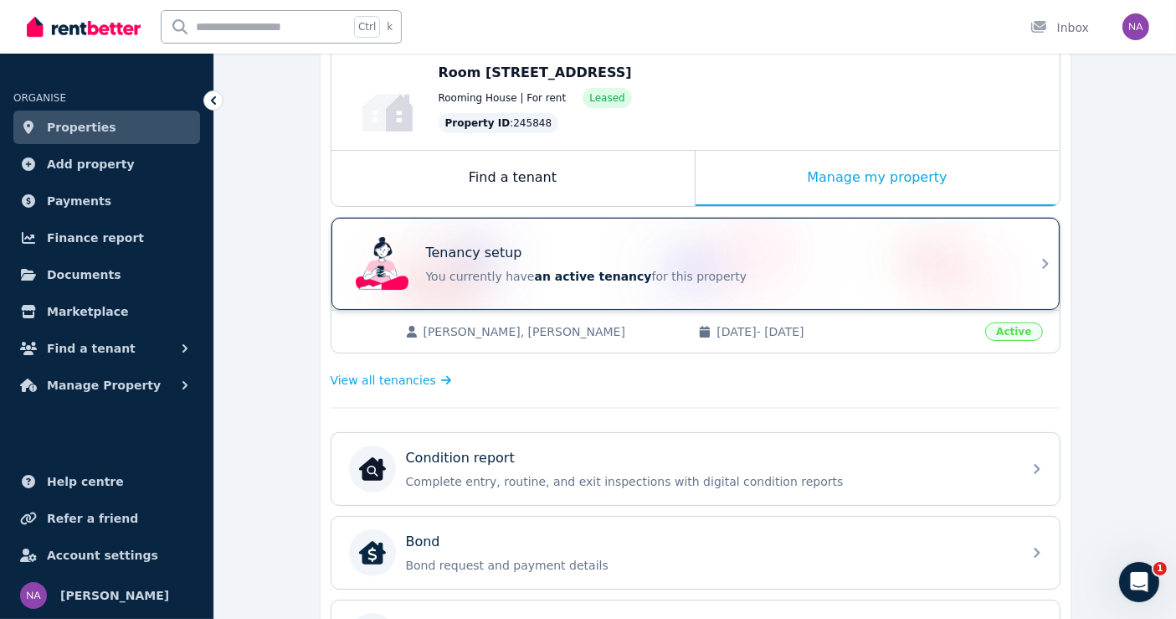
scroll to position [186, 0]
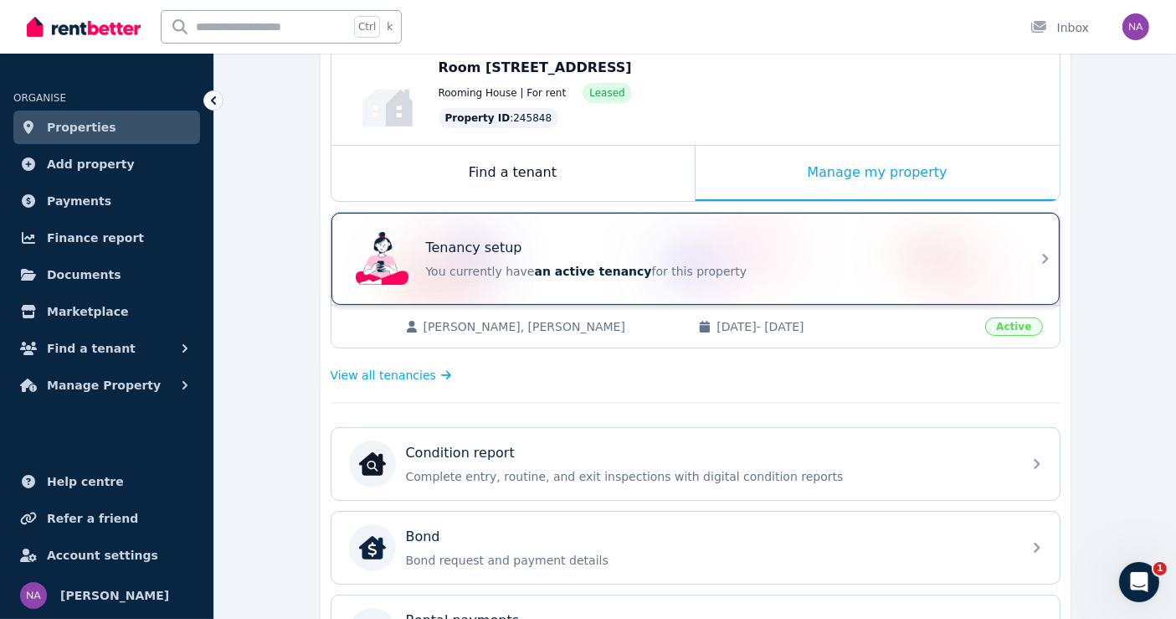
click at [792, 265] on p "You currently have an active tenancy for this property" at bounding box center [719, 271] width 586 height 17
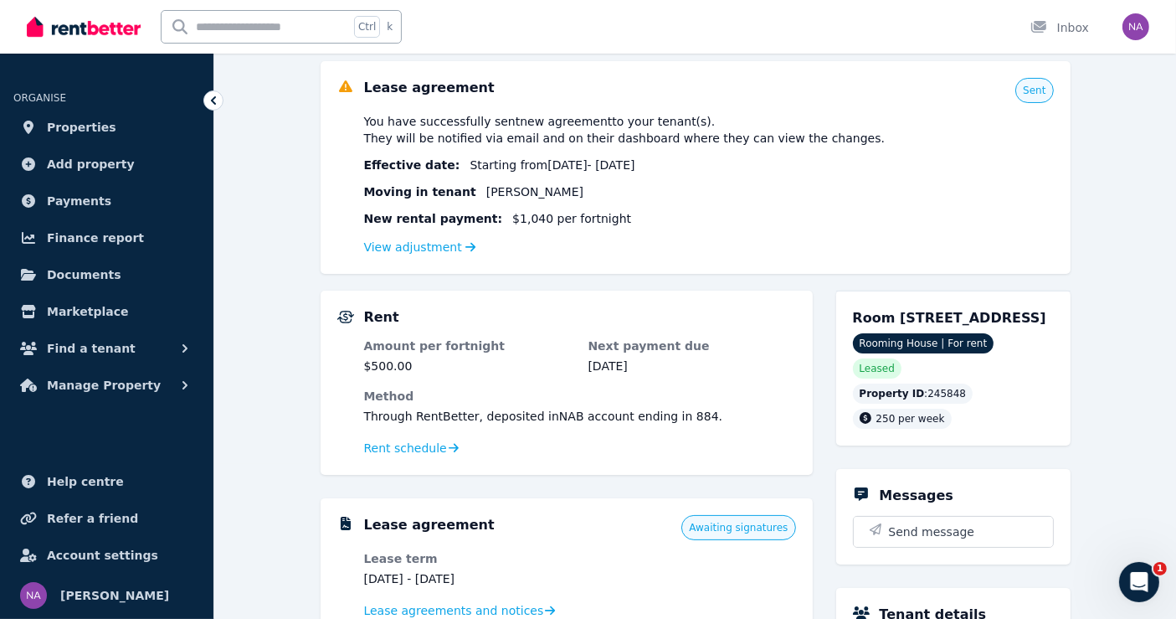
scroll to position [465, 0]
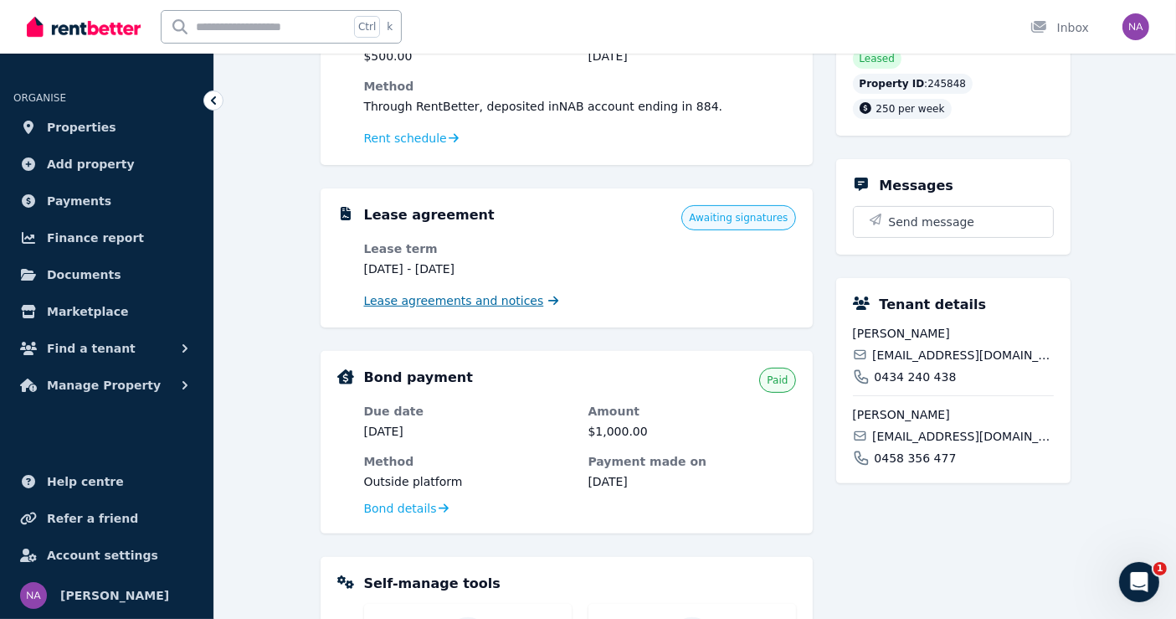
click at [478, 301] on span "Lease agreements and notices" at bounding box center [454, 300] width 180 height 17
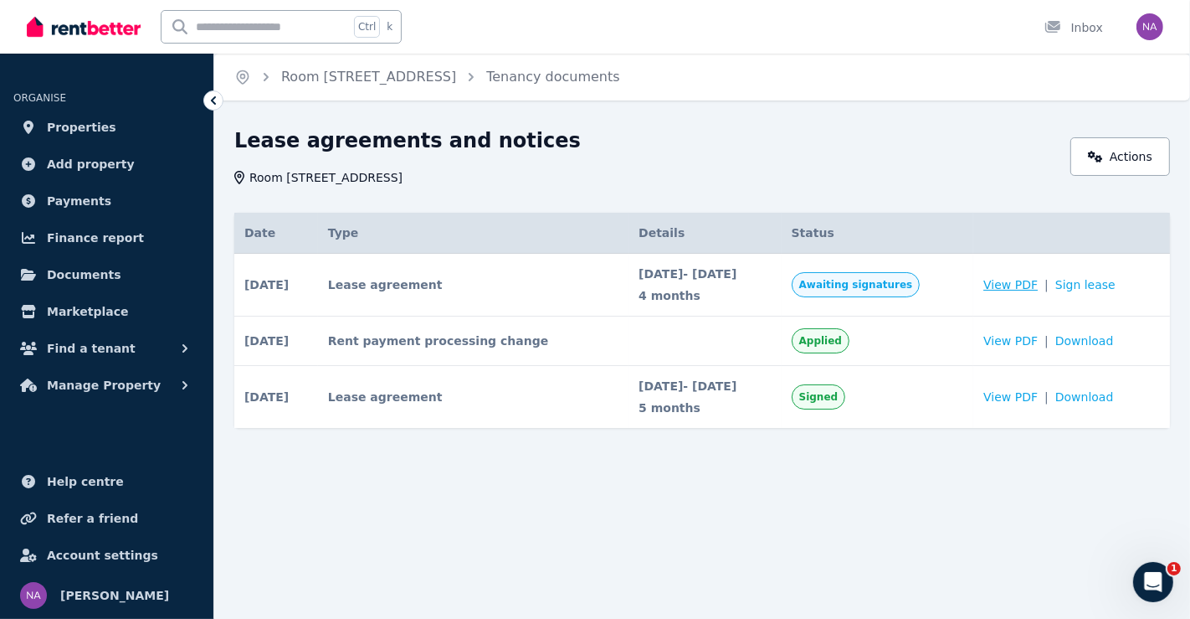
click at [1019, 286] on span "View PDF" at bounding box center [1011, 284] width 54 height 17
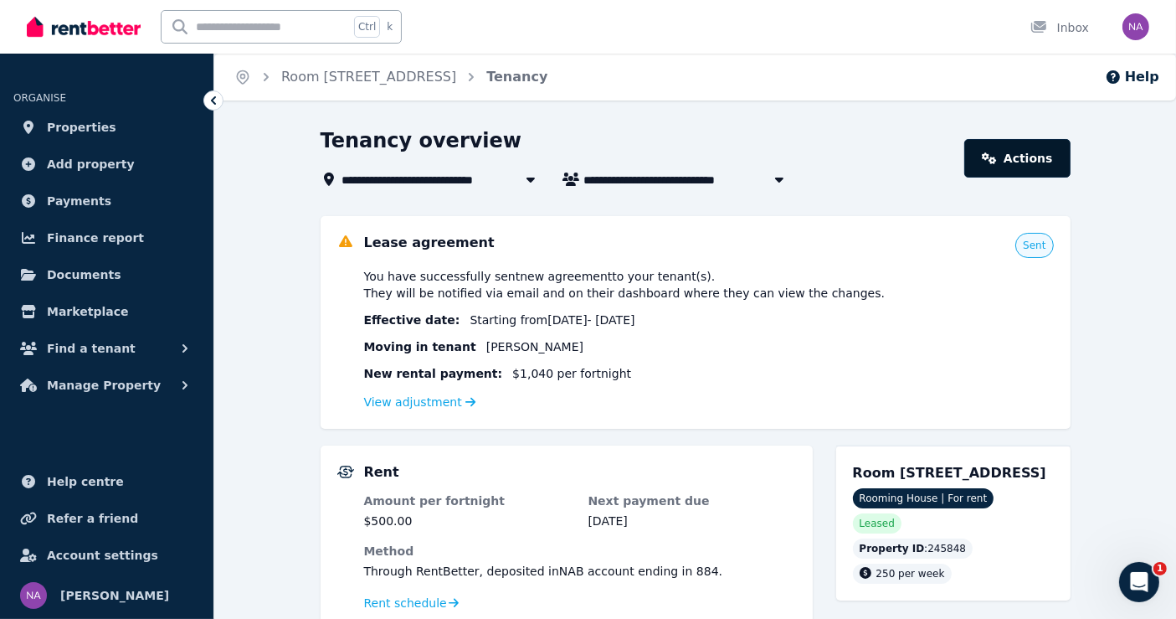
click at [1033, 150] on link "Actions" at bounding box center [1016, 158] width 105 height 39
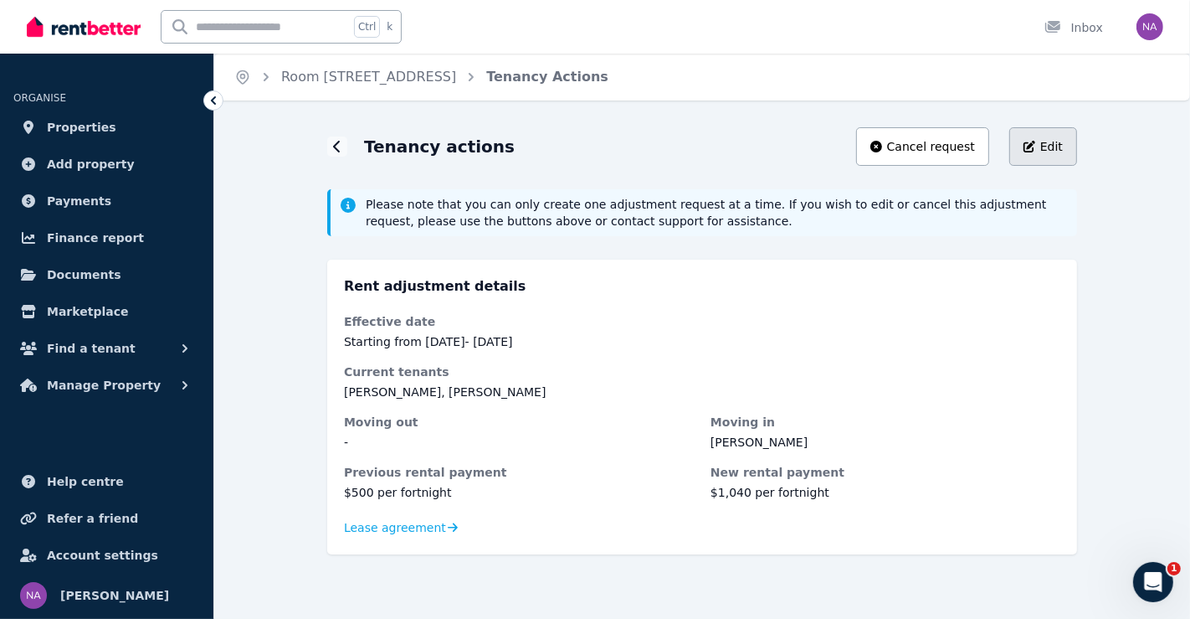
click at [1070, 150] on button "Edit" at bounding box center [1043, 146] width 68 height 39
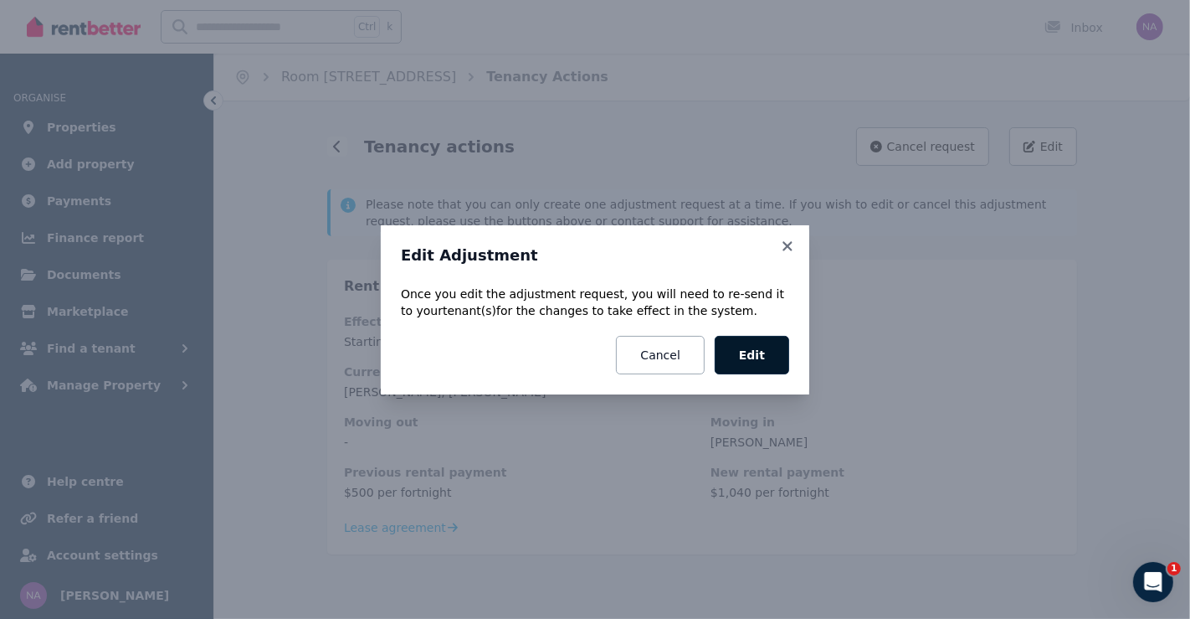
click at [771, 336] on button "Edit" at bounding box center [752, 355] width 74 height 39
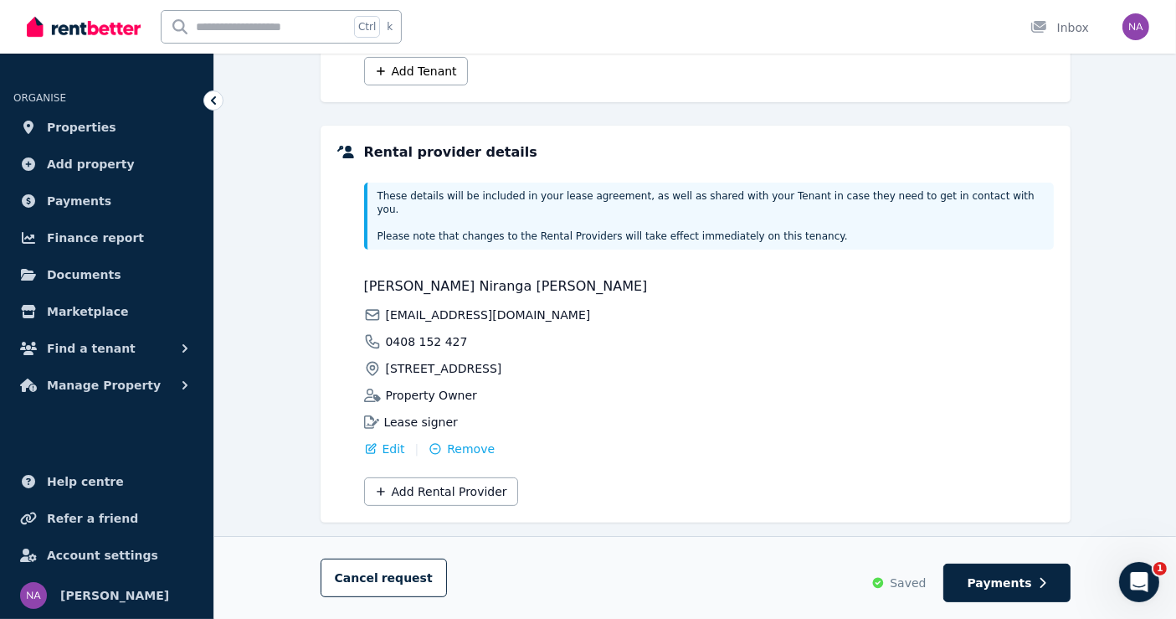
scroll to position [372, 0]
click at [1009, 570] on button "Payments" at bounding box center [1006, 582] width 127 height 39
select select "**********"
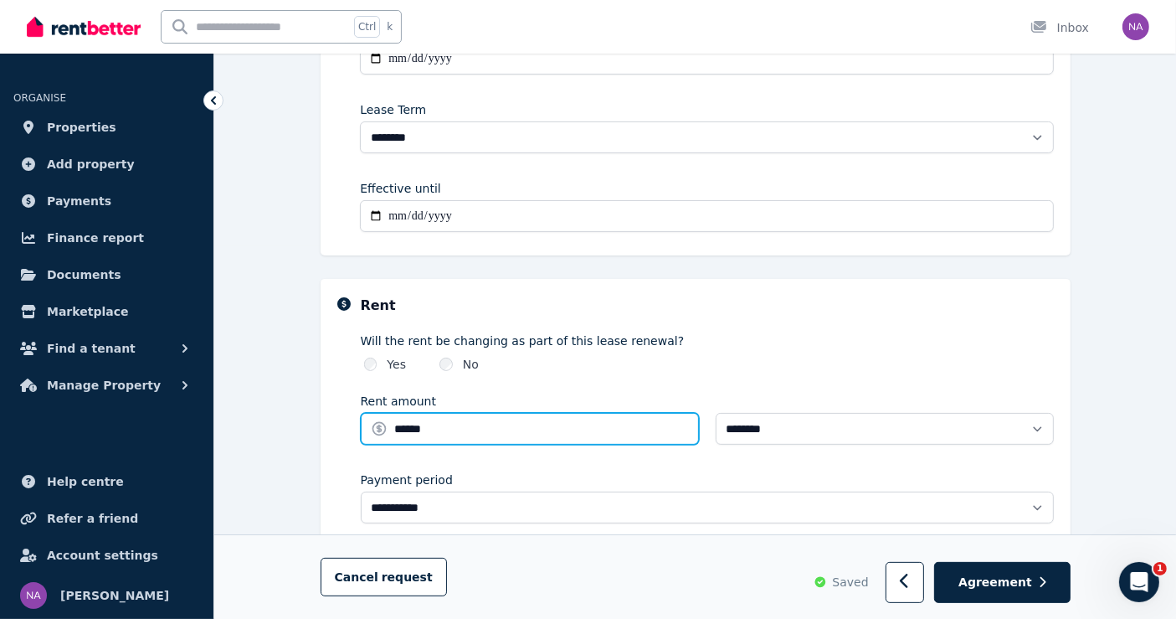
drag, startPoint x: 437, startPoint y: 426, endPoint x: 340, endPoint y: 431, distance: 97.2
click at [340, 431] on div "**********" at bounding box center [695, 412] width 717 height 234
click at [778, 347] on div "Will the rent be changing as part of this lease renewal? Yes No" at bounding box center [707, 352] width 693 height 40
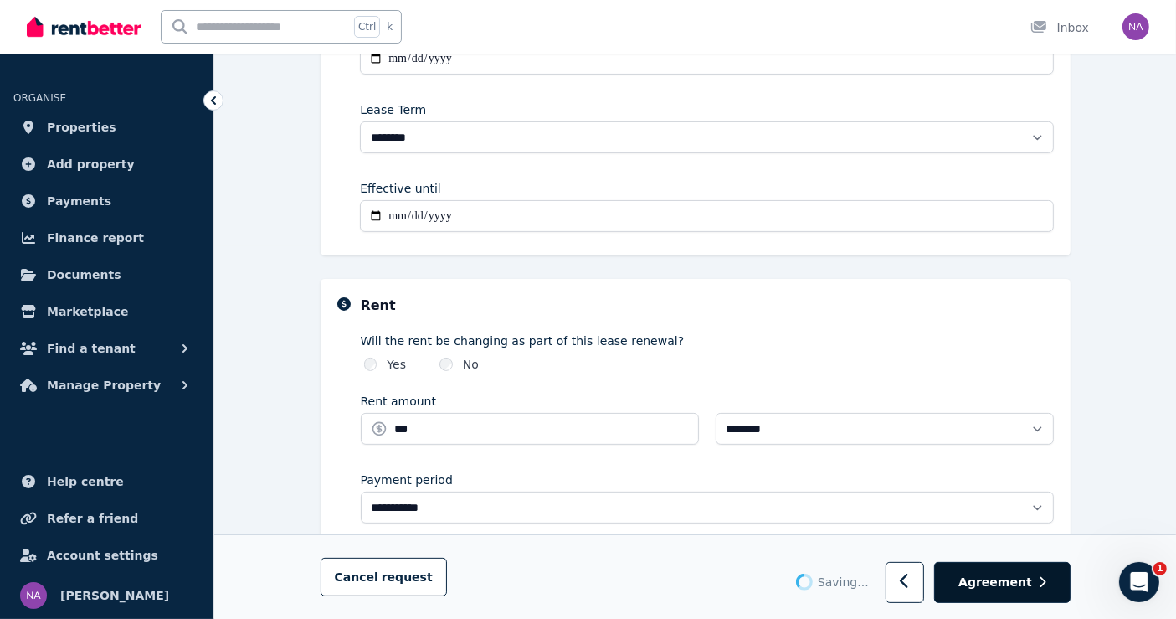
type input "******"
click at [1005, 578] on span "Agreement" at bounding box center [995, 581] width 74 height 17
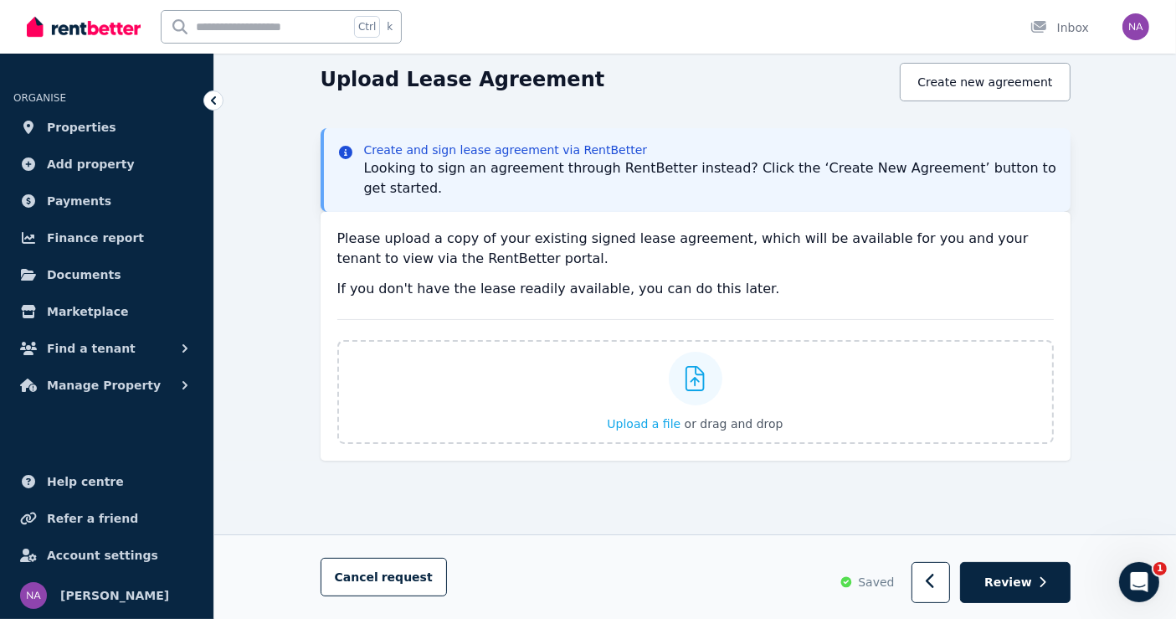
scroll to position [188, 0]
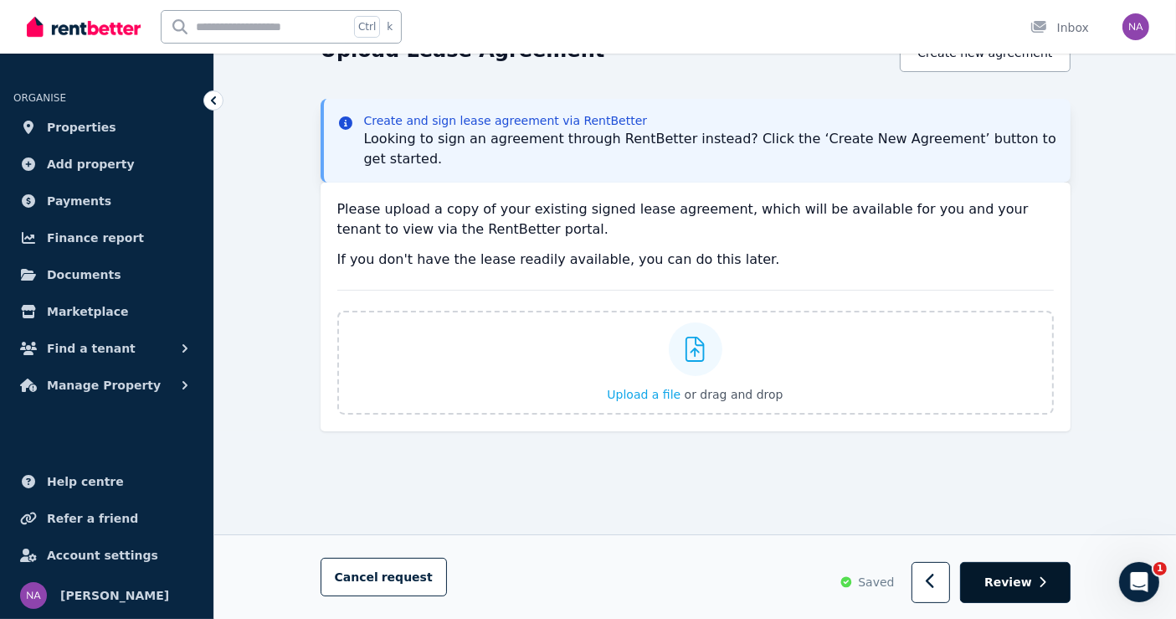
click at [1020, 576] on span "Review" at bounding box center [1008, 581] width 48 height 17
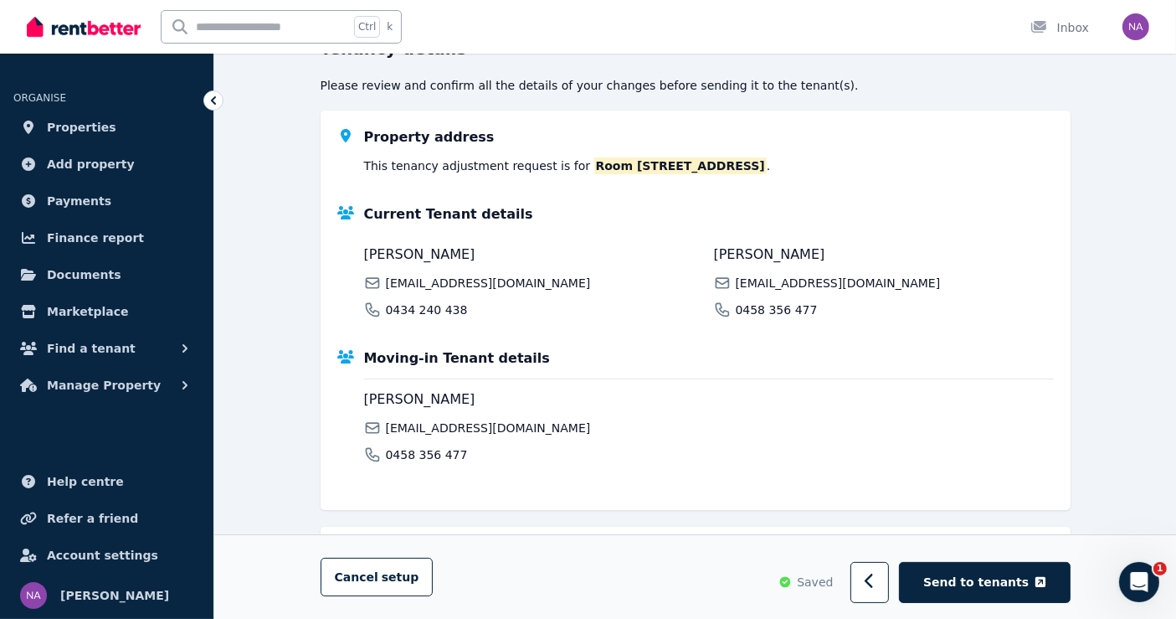
scroll to position [0, 0]
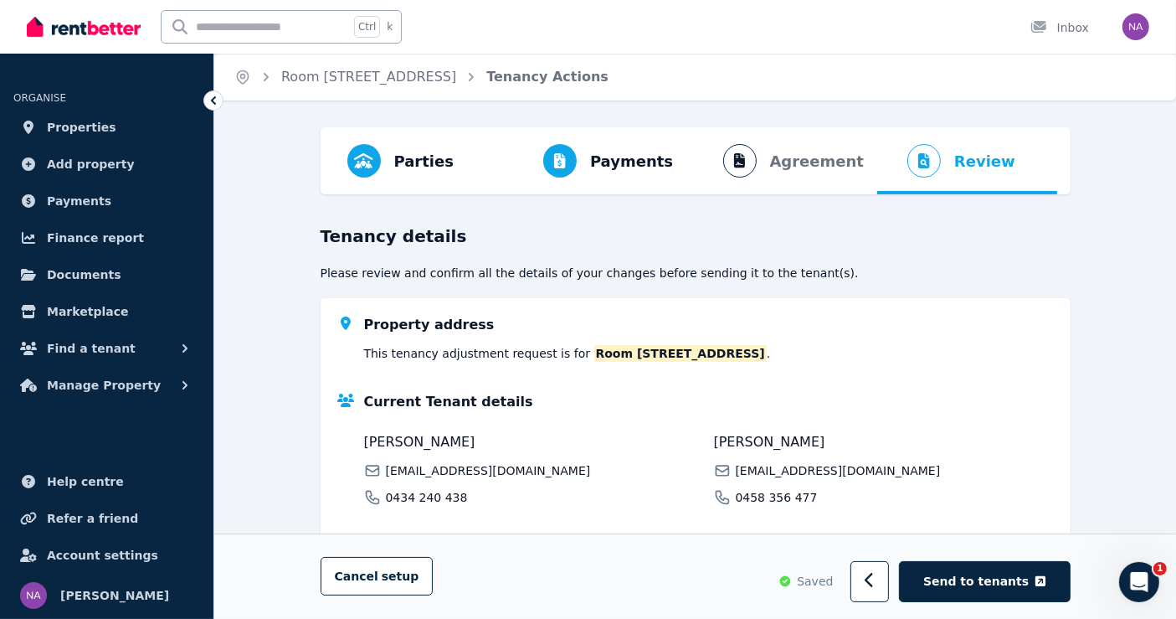
click at [1020, 576] on span "Send to tenants" at bounding box center [975, 581] width 105 height 17
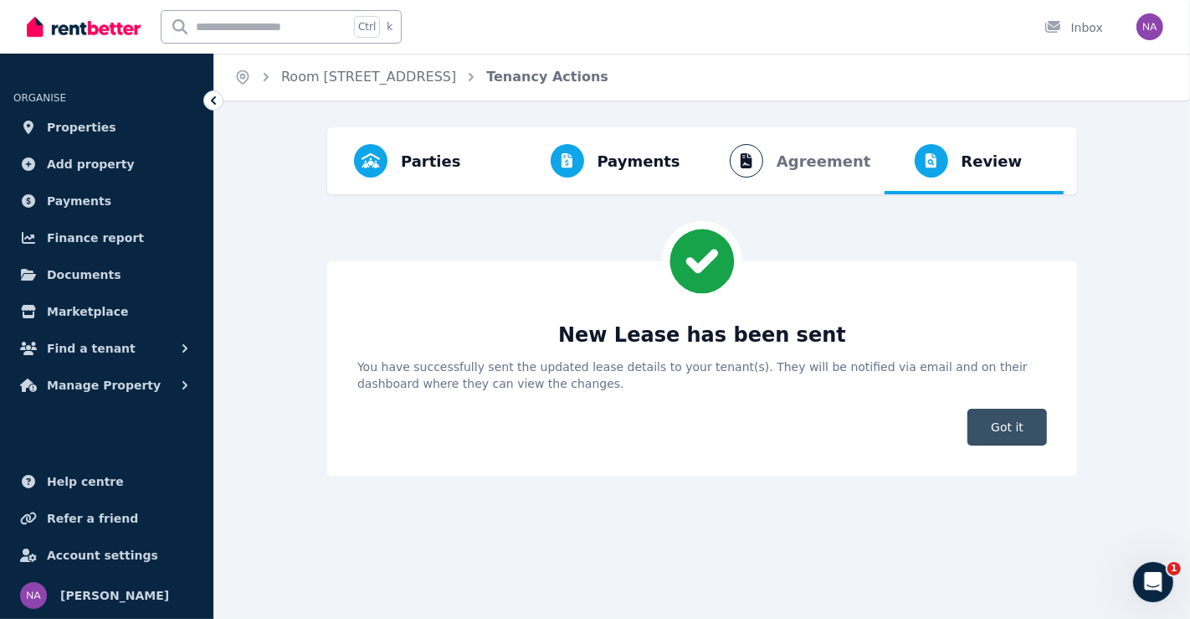
click at [1006, 419] on span "Got it" at bounding box center [1008, 426] width 80 height 37
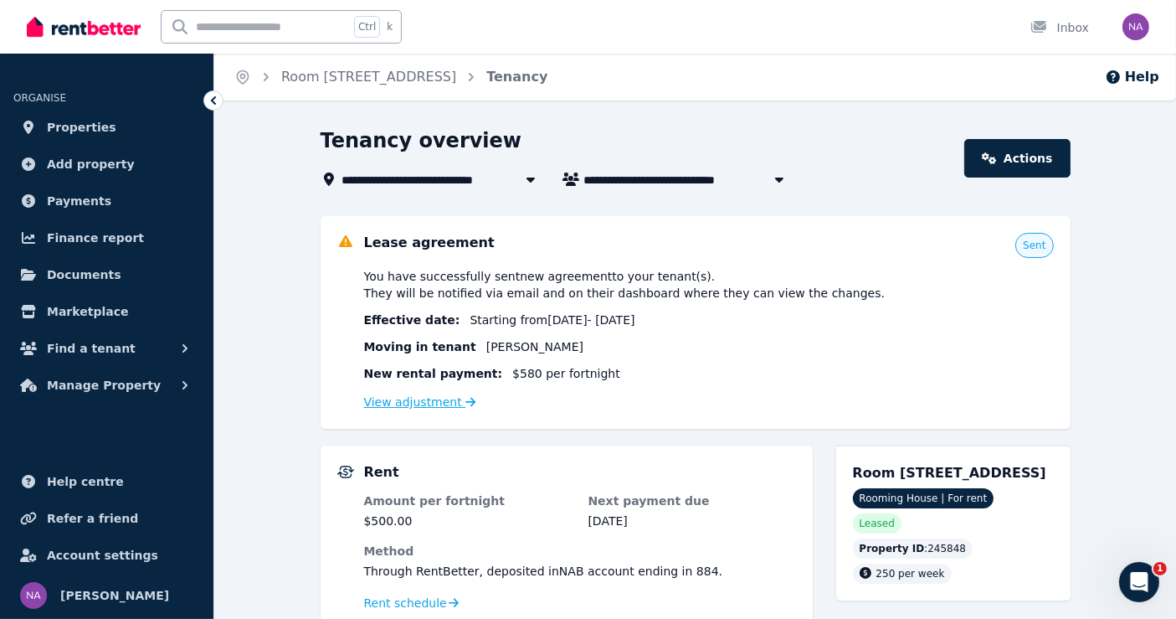
click at [429, 405] on link "View adjustment" at bounding box center [420, 401] width 112 height 13
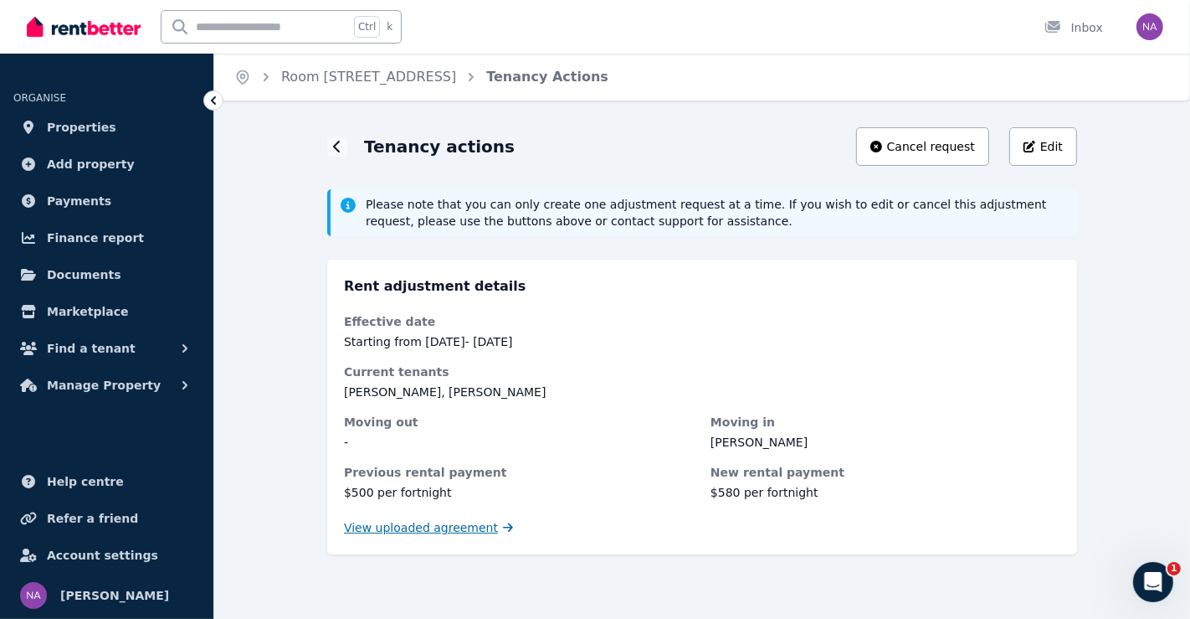
click at [445, 528] on span "View uploaded agreement" at bounding box center [421, 527] width 154 height 17
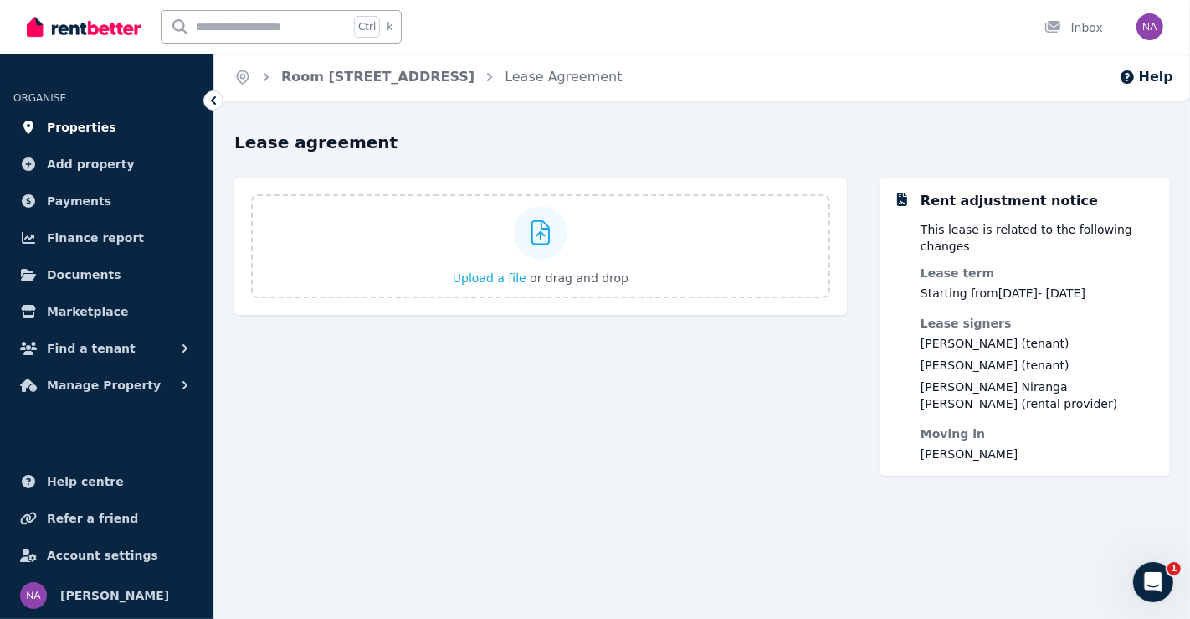
click at [105, 116] on link "Properties" at bounding box center [106, 126] width 187 height 33
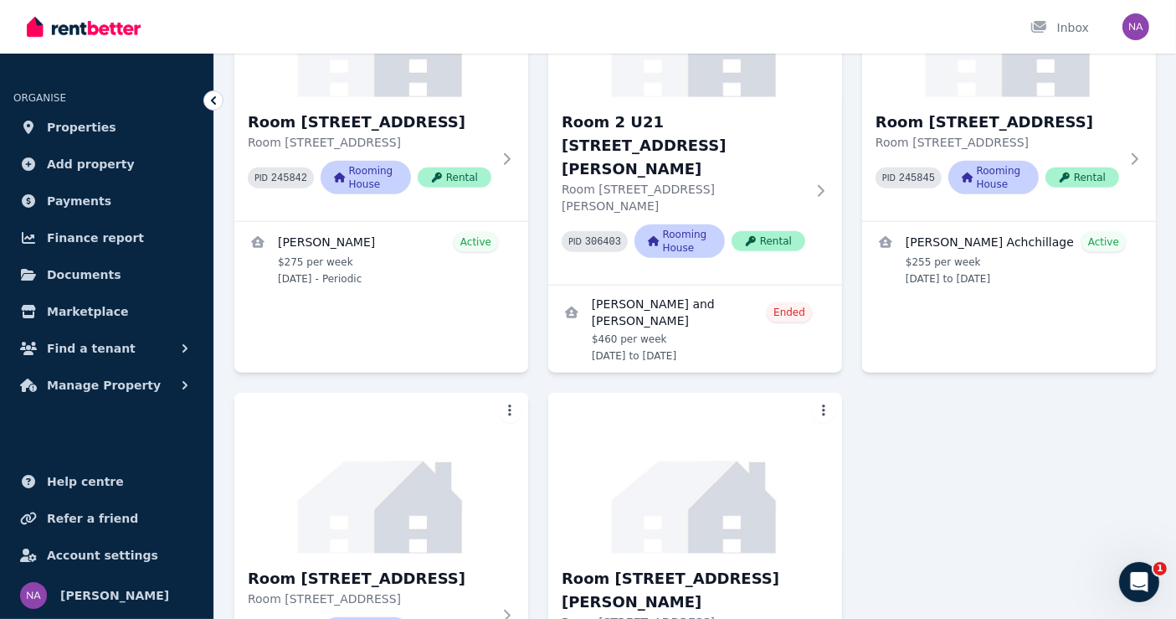
scroll to position [1782, 0]
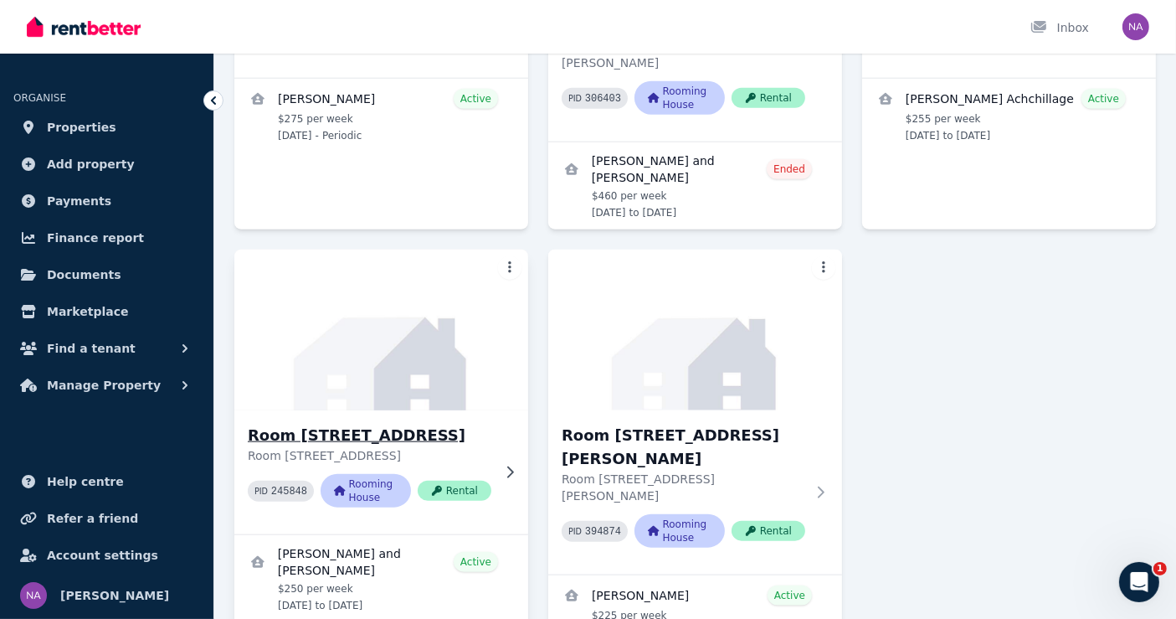
click at [367, 447] on p "Room [STREET_ADDRESS]" at bounding box center [370, 455] width 244 height 17
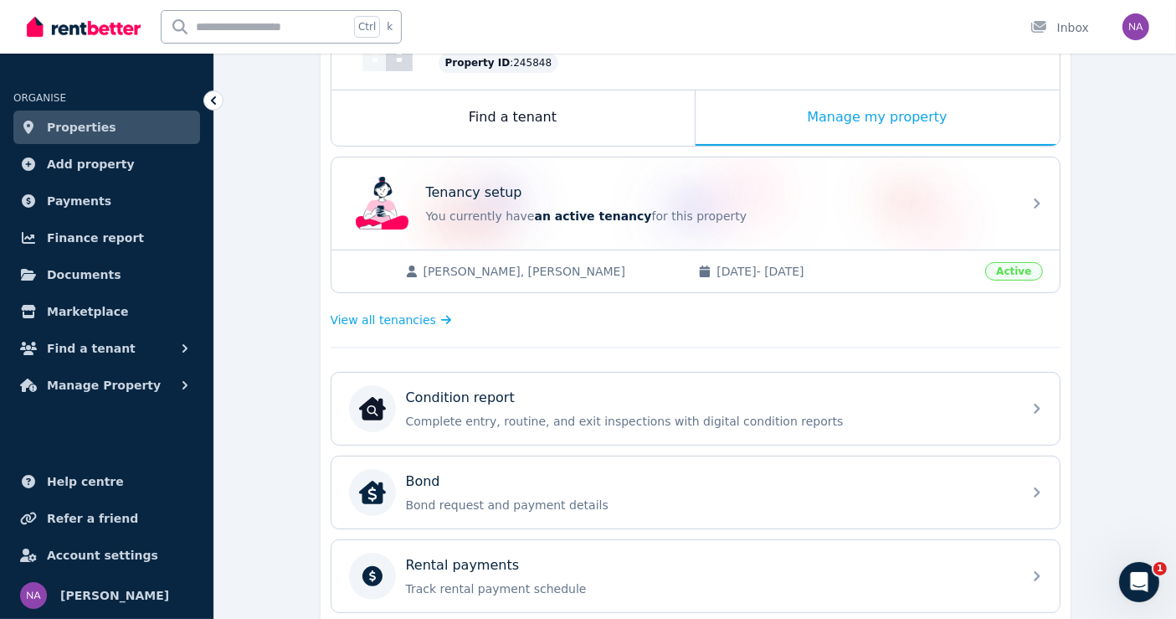
scroll to position [279, 0]
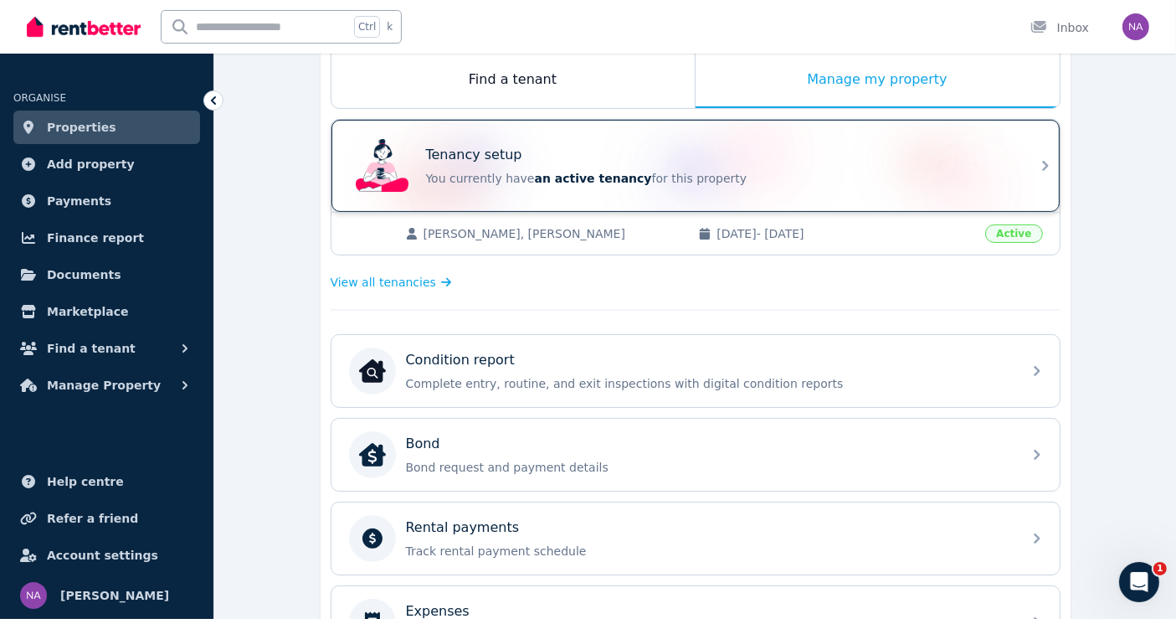
click at [715, 170] on p "You currently have an active tenancy for this property" at bounding box center [719, 178] width 586 height 17
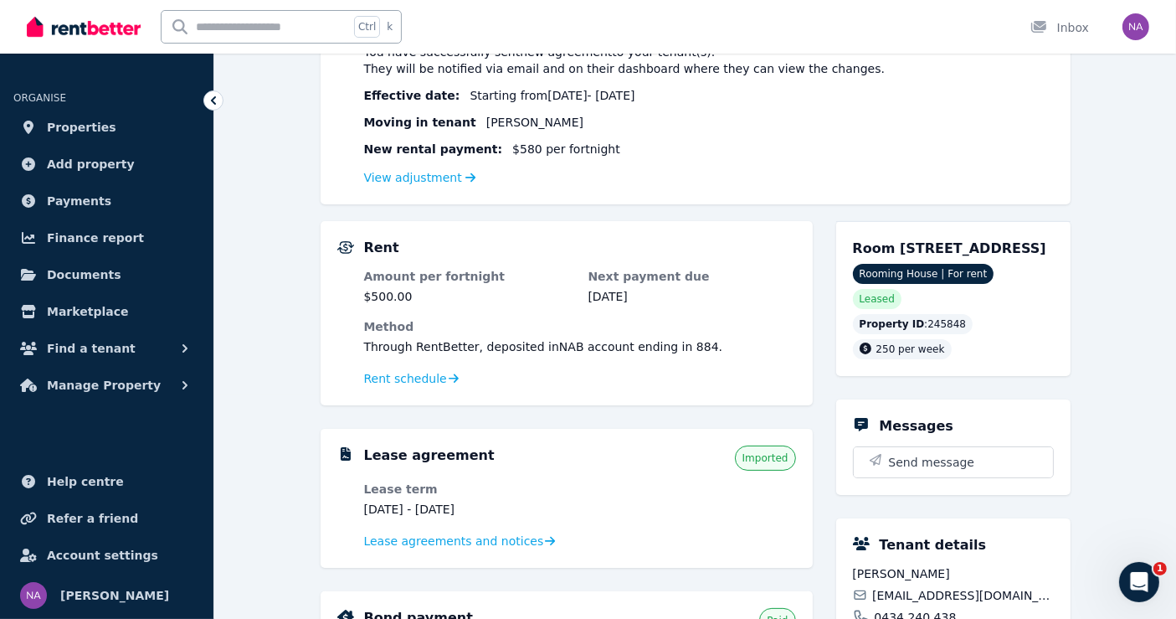
scroll to position [279, 0]
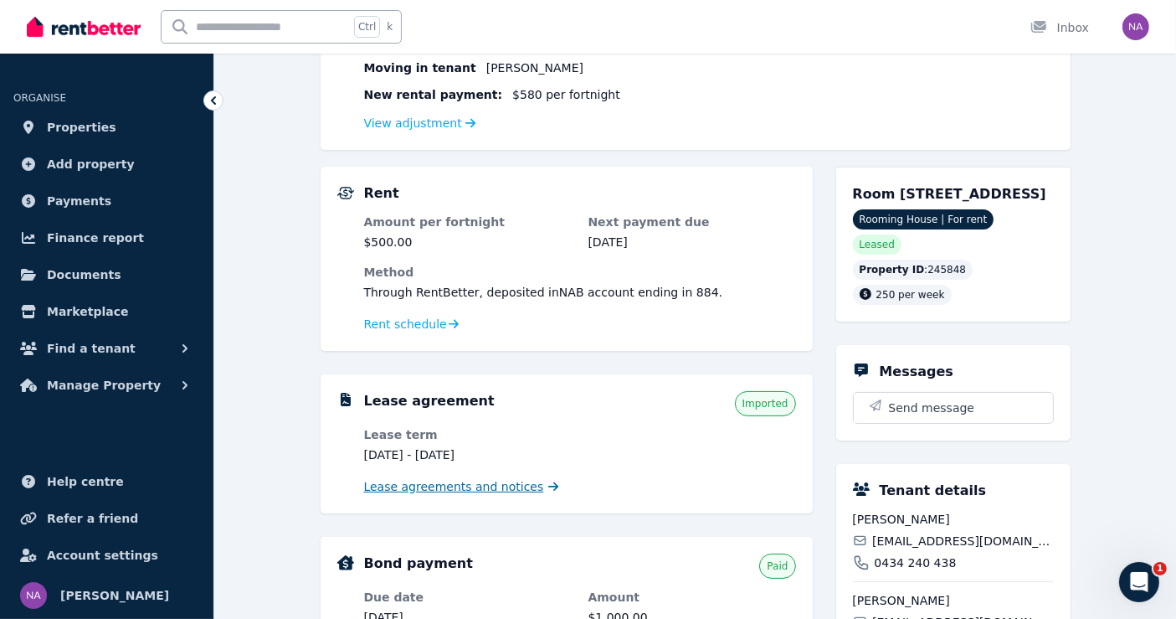
click at [478, 489] on span "Lease agreements and notices" at bounding box center [454, 486] width 180 height 17
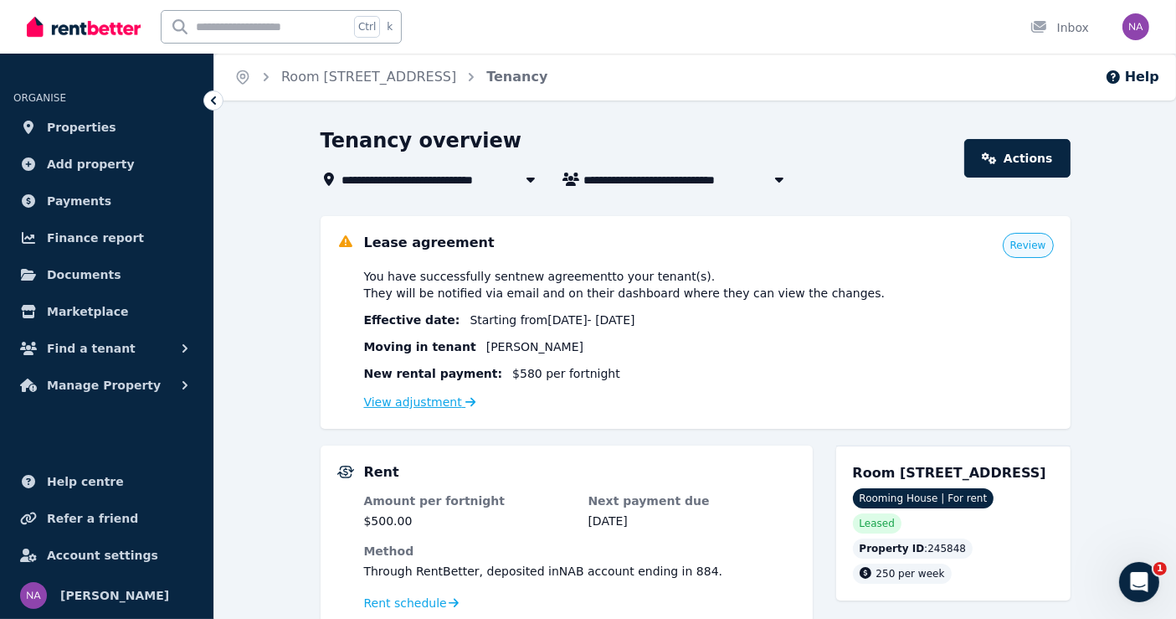
click at [449, 402] on link "View adjustment" at bounding box center [420, 401] width 112 height 13
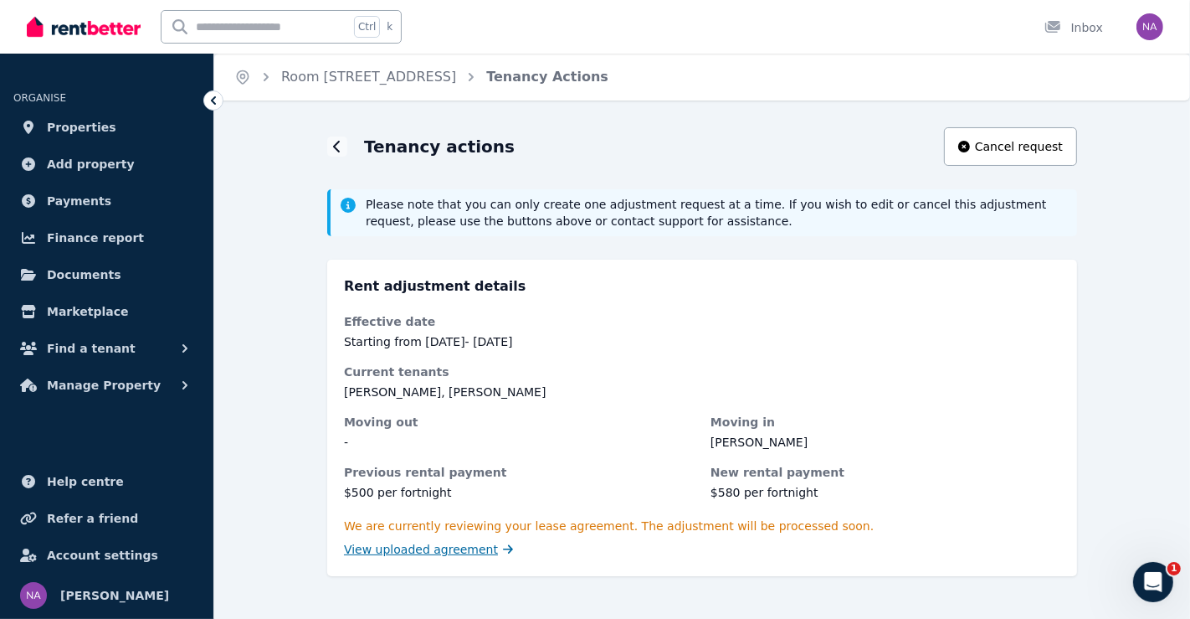
click at [467, 544] on span "View uploaded agreement" at bounding box center [421, 549] width 154 height 17
click at [466, 551] on span "View uploaded agreement" at bounding box center [421, 549] width 154 height 17
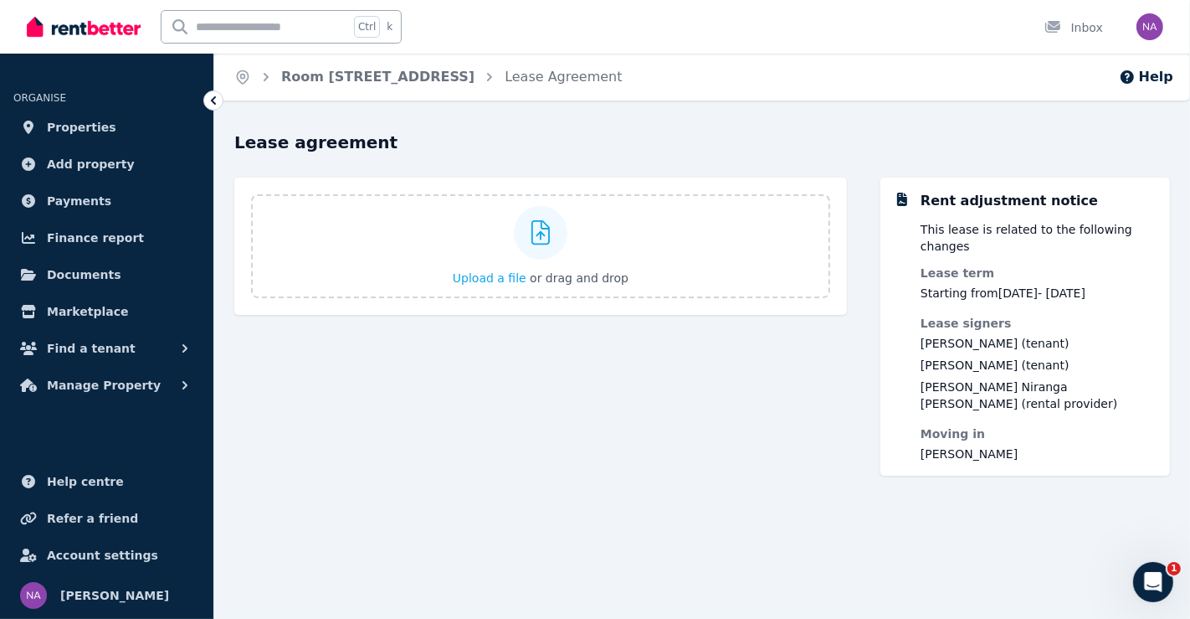
click at [213, 97] on icon at bounding box center [213, 100] width 5 height 8
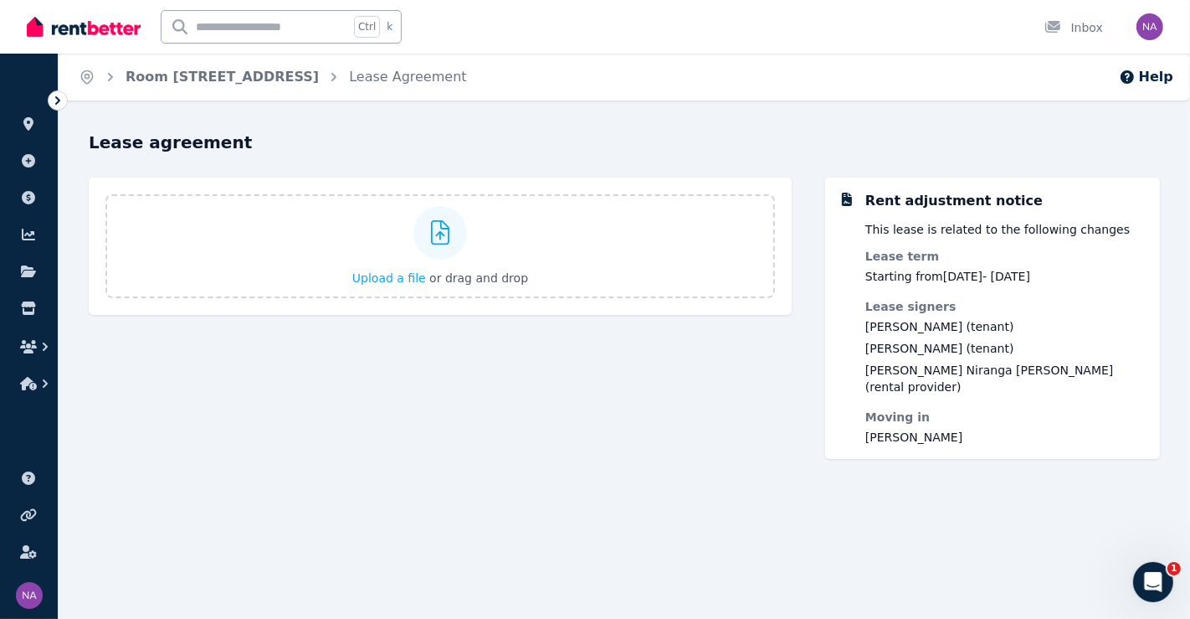
click at [57, 95] on icon at bounding box center [57, 100] width 17 height 17
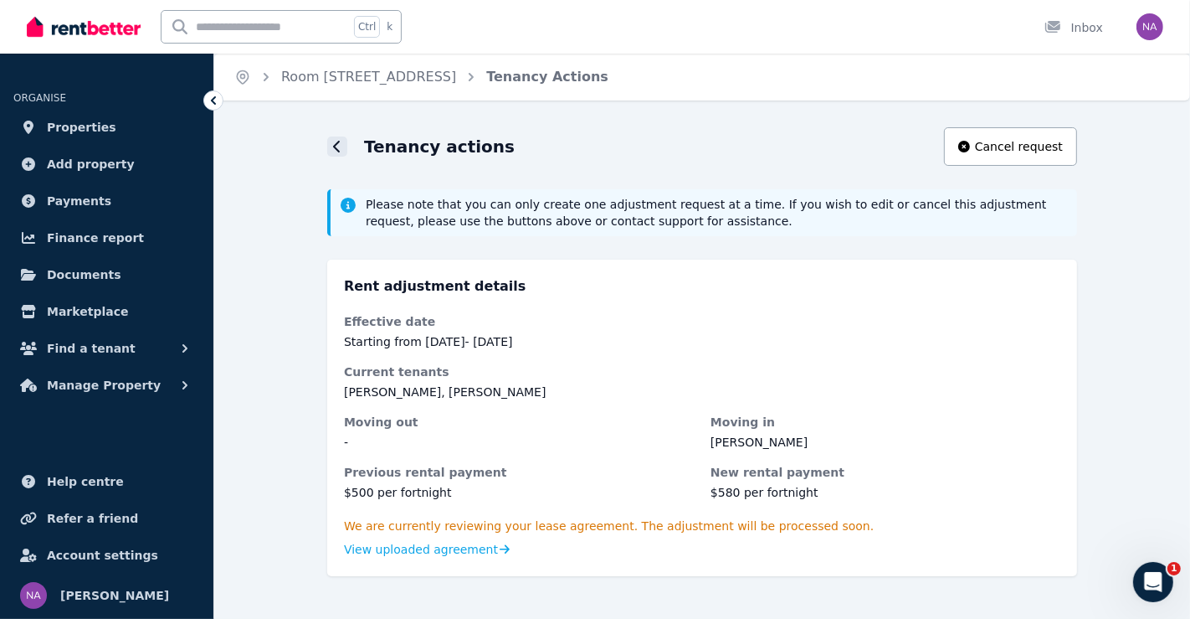
click at [336, 146] on icon at bounding box center [337, 146] width 8 height 13
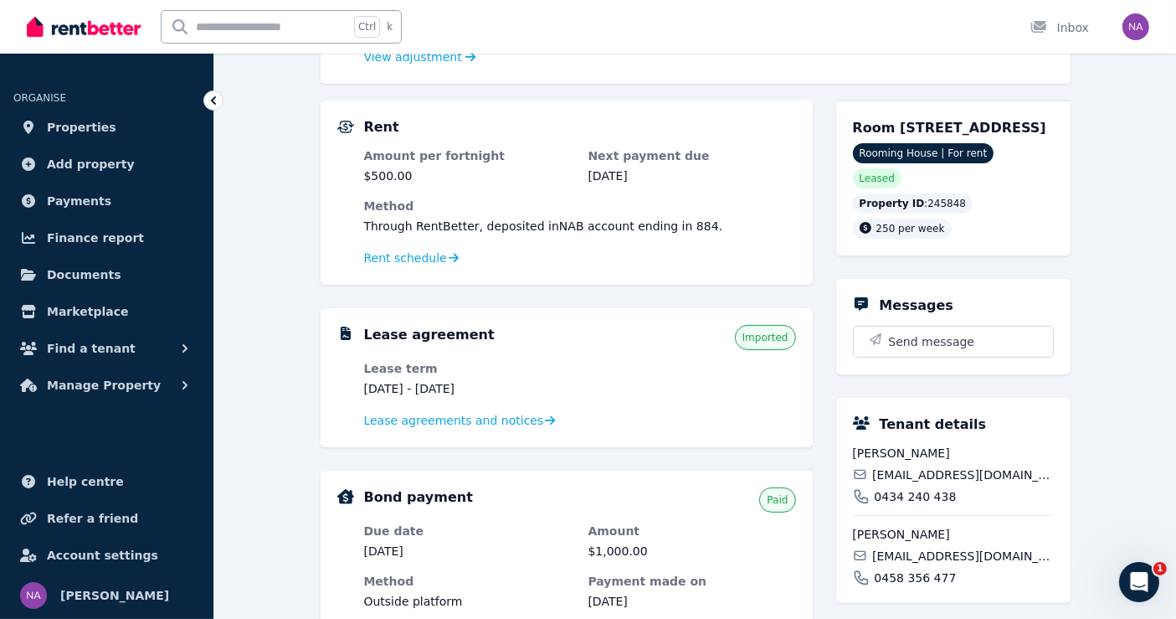
scroll to position [372, 0]
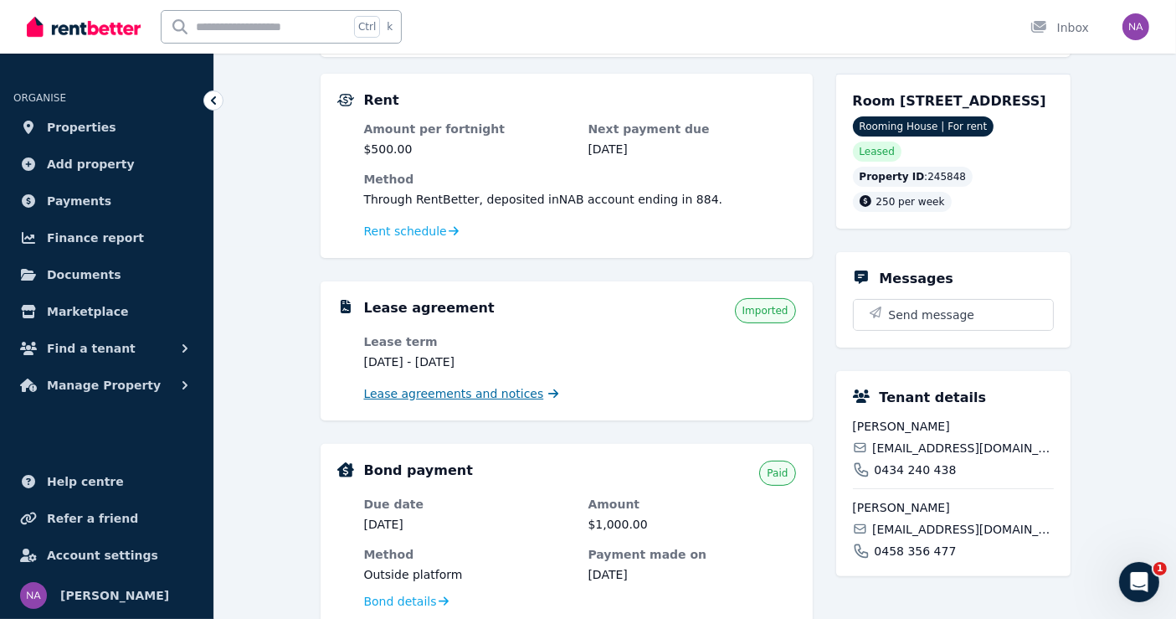
click at [502, 395] on span "Lease agreements and notices" at bounding box center [454, 393] width 180 height 17
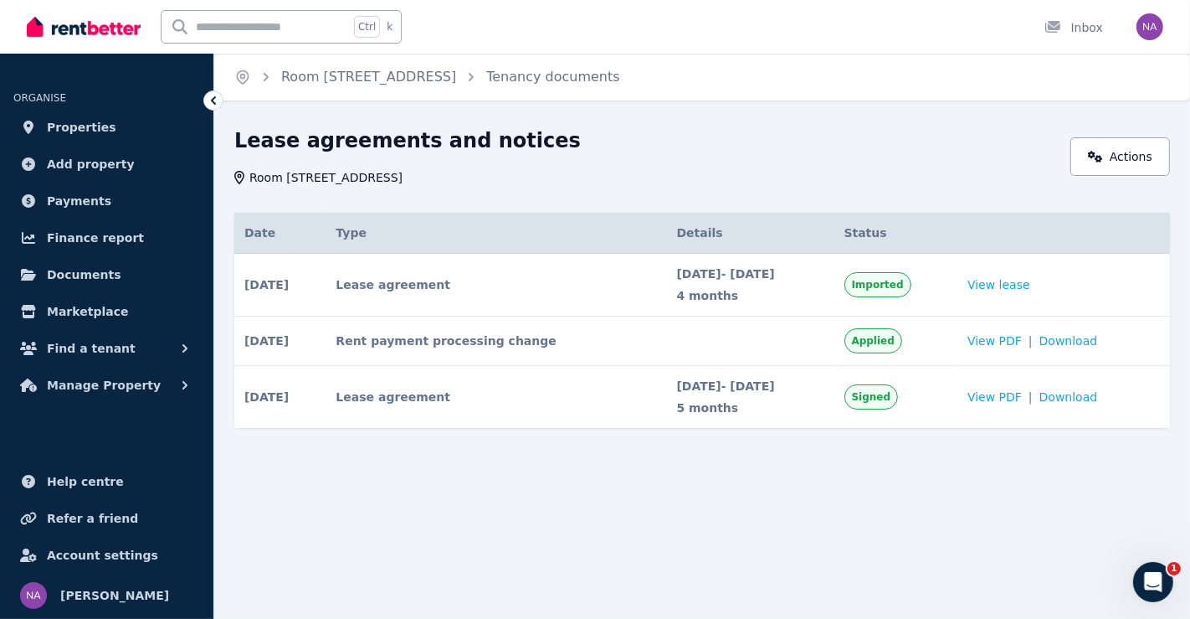
click at [208, 96] on icon at bounding box center [213, 100] width 17 height 17
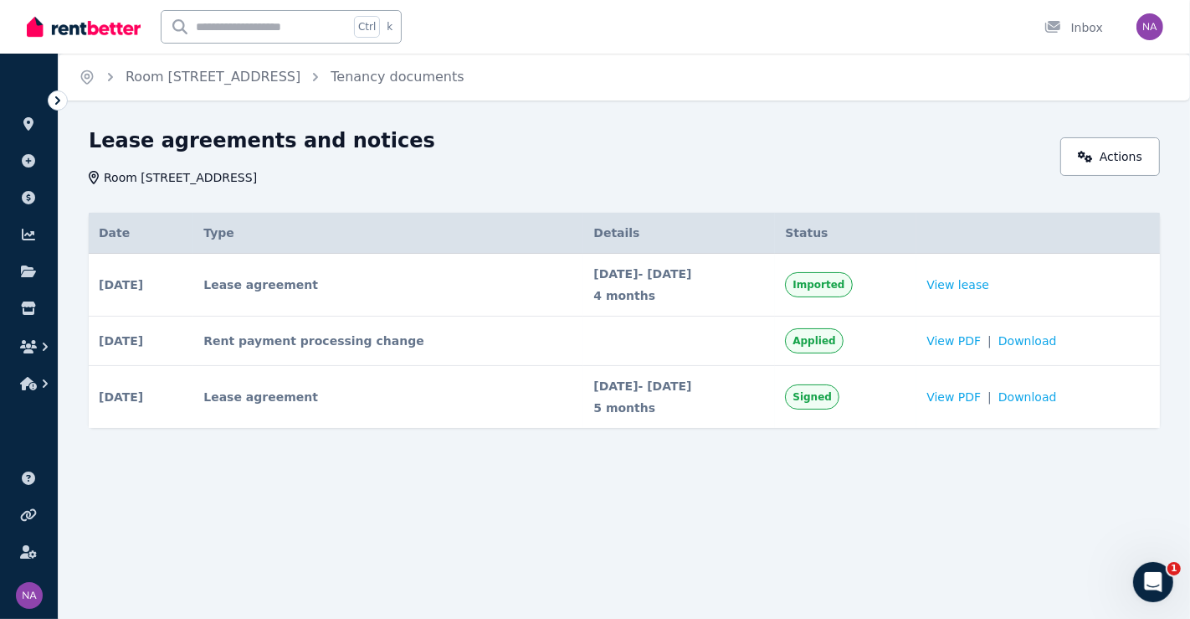
click at [57, 94] on icon at bounding box center [57, 100] width 17 height 17
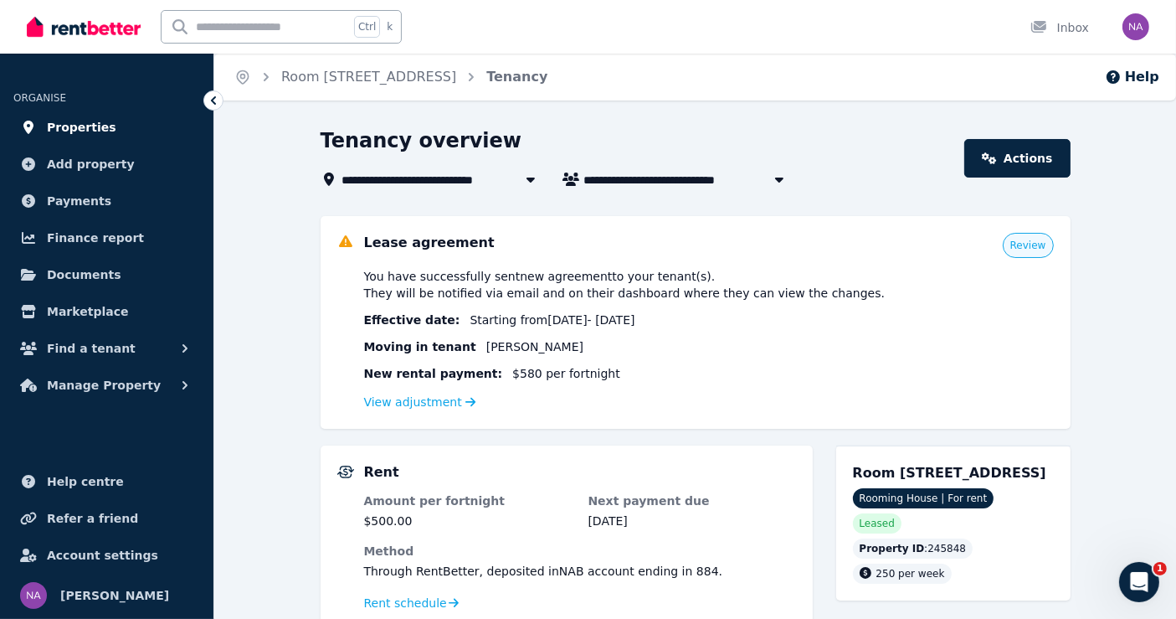
click at [89, 131] on span "Properties" at bounding box center [81, 127] width 69 height 20
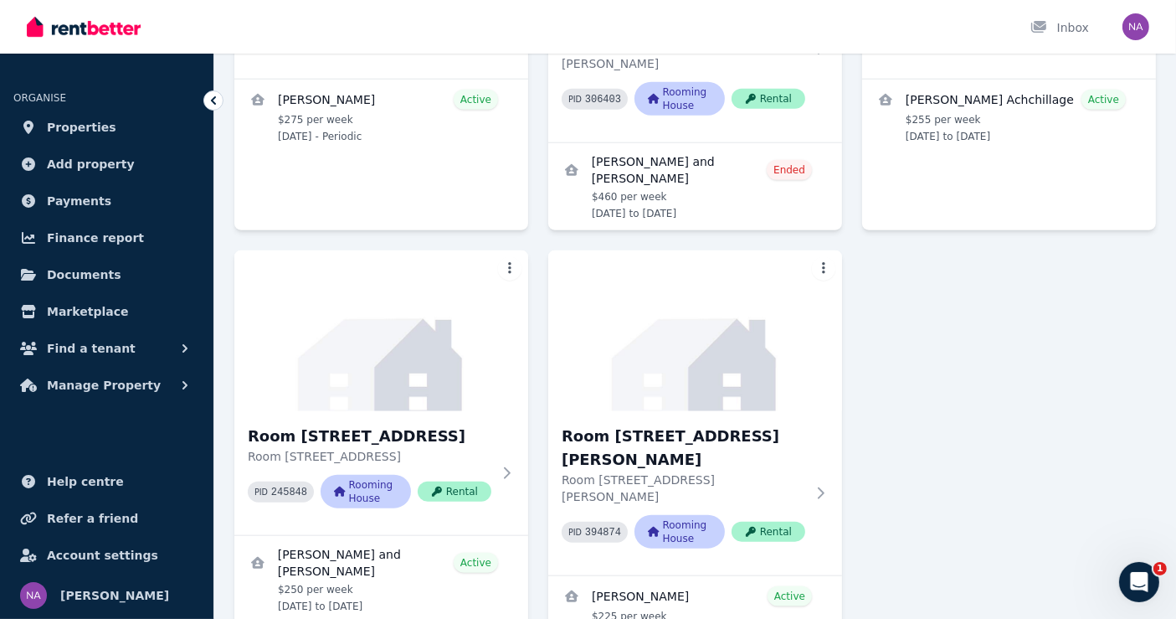
scroll to position [1782, 0]
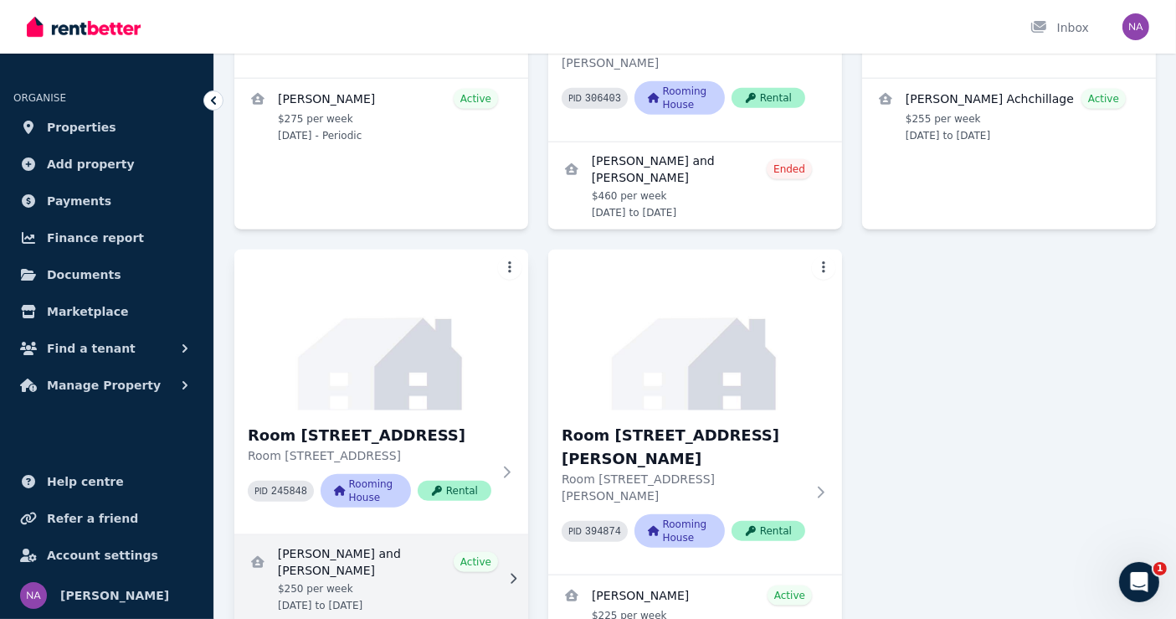
click at [349, 535] on link "View details for Elena Winters and Shannon Mason" at bounding box center [381, 578] width 294 height 87
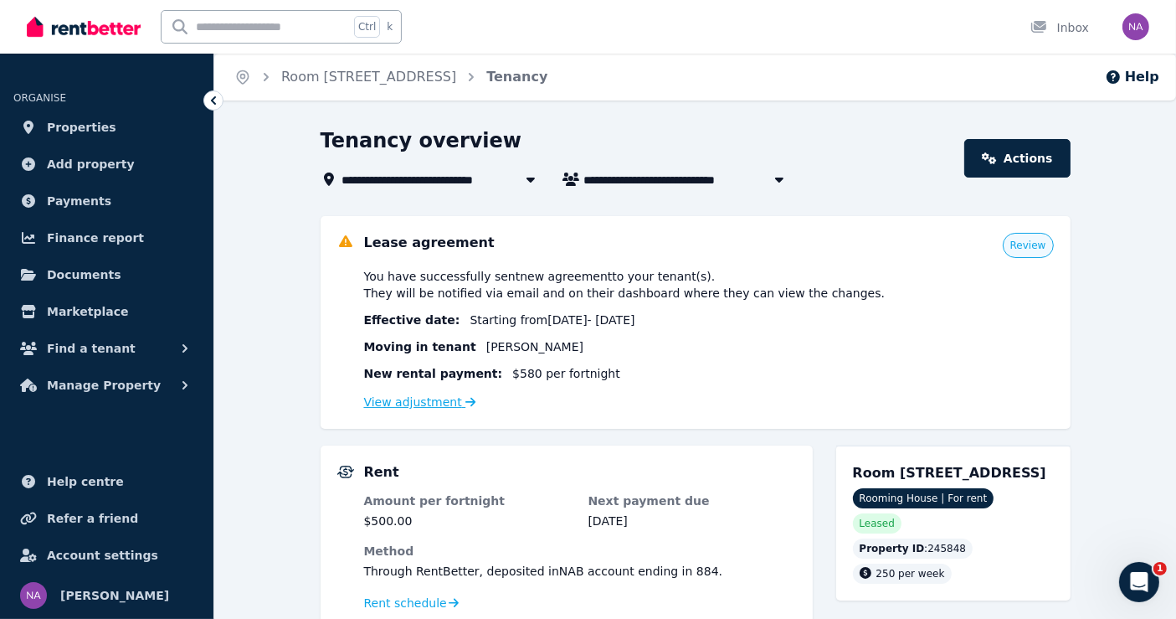
click at [450, 403] on link "View adjustment" at bounding box center [420, 401] width 112 height 13
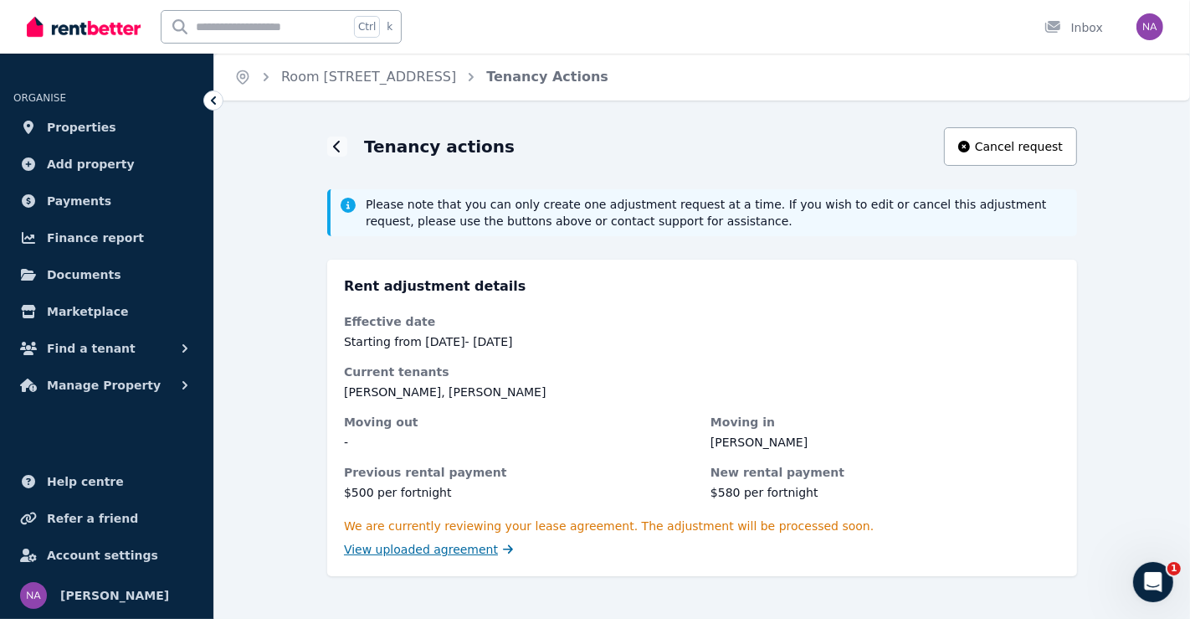
click at [478, 549] on span "View uploaded agreement" at bounding box center [421, 549] width 154 height 17
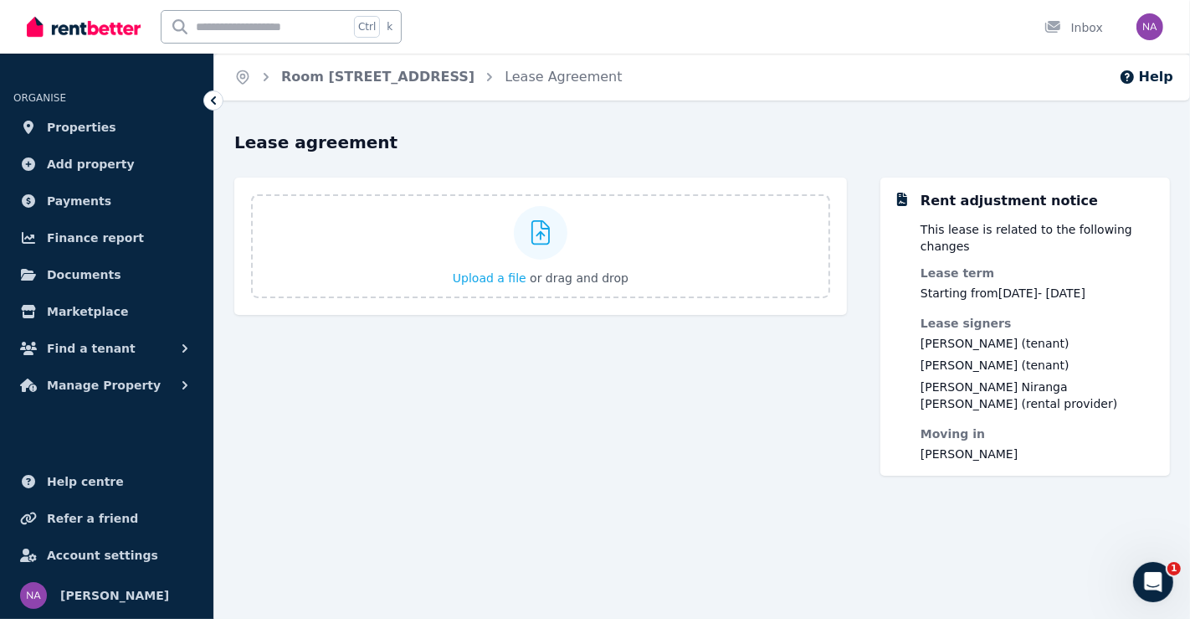
click at [217, 99] on icon at bounding box center [213, 100] width 17 height 17
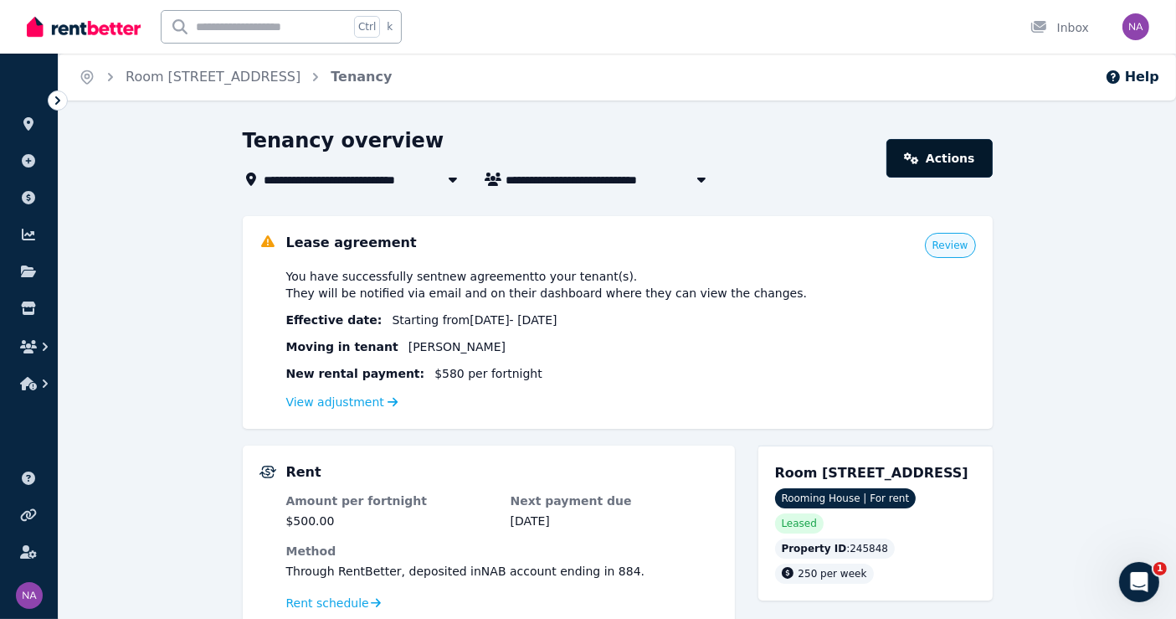
click at [944, 149] on link "Actions" at bounding box center [938, 158] width 105 height 39
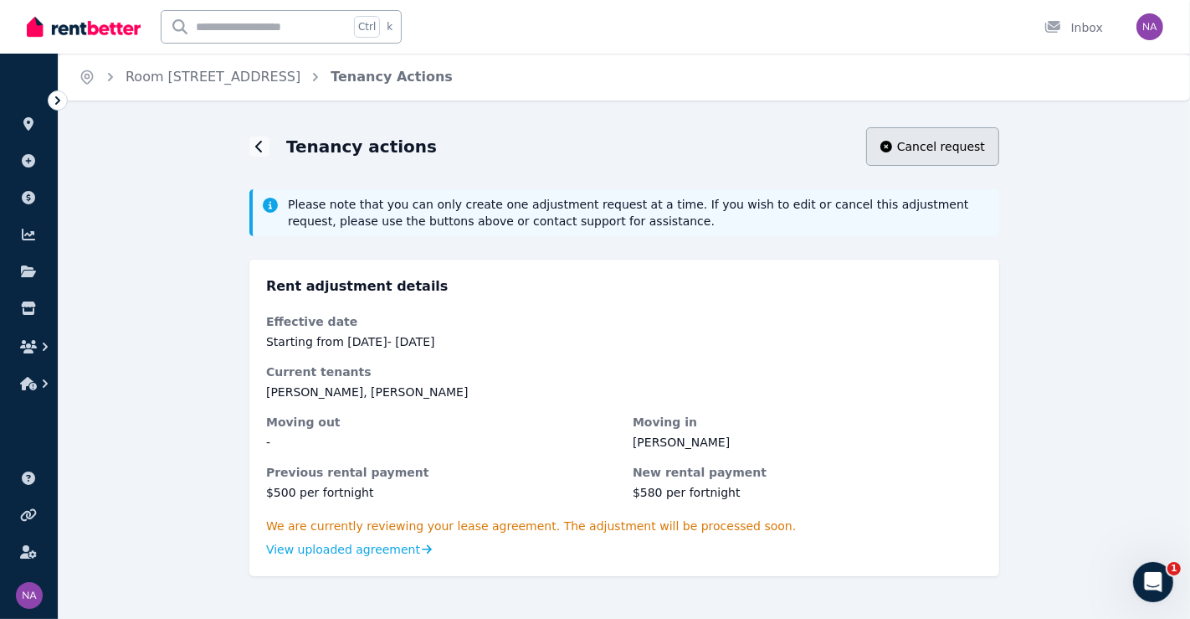
click at [925, 159] on button "Cancel request" at bounding box center [932, 146] width 133 height 39
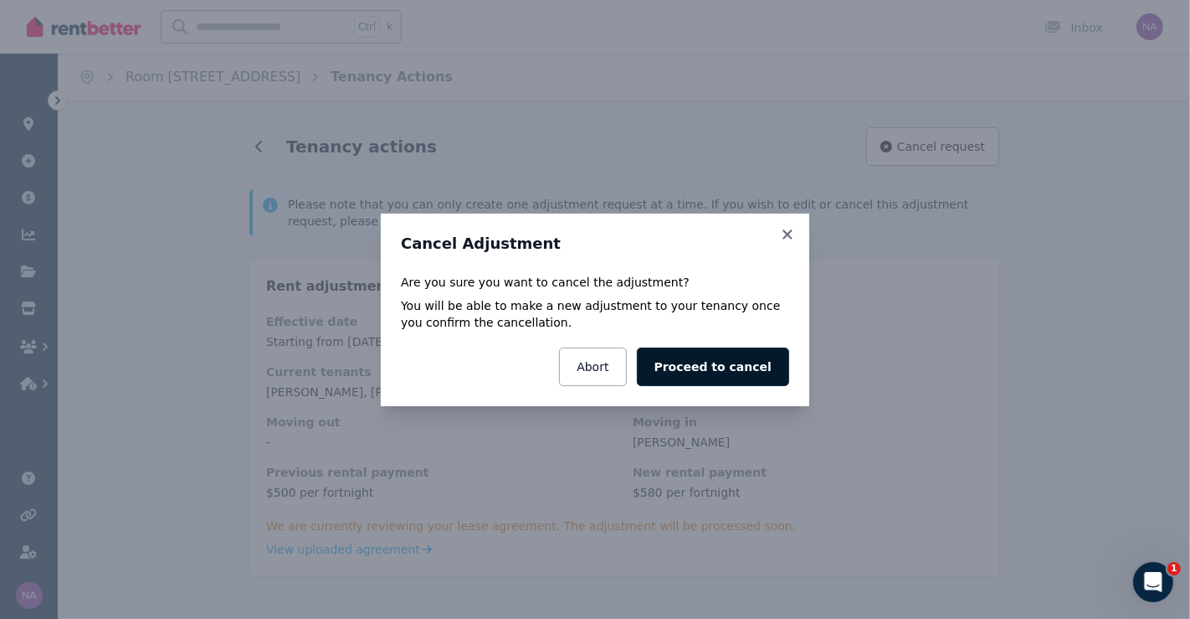
click at [772, 365] on button "Proceed to cancel" at bounding box center [713, 366] width 152 height 39
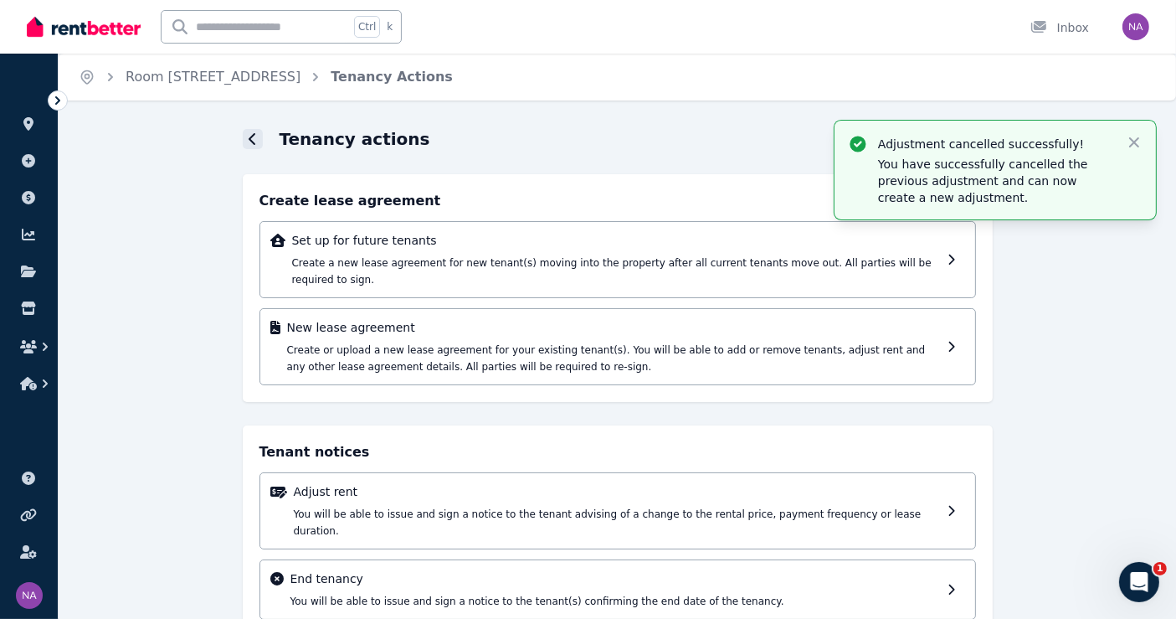
click at [252, 137] on icon at bounding box center [253, 138] width 8 height 13
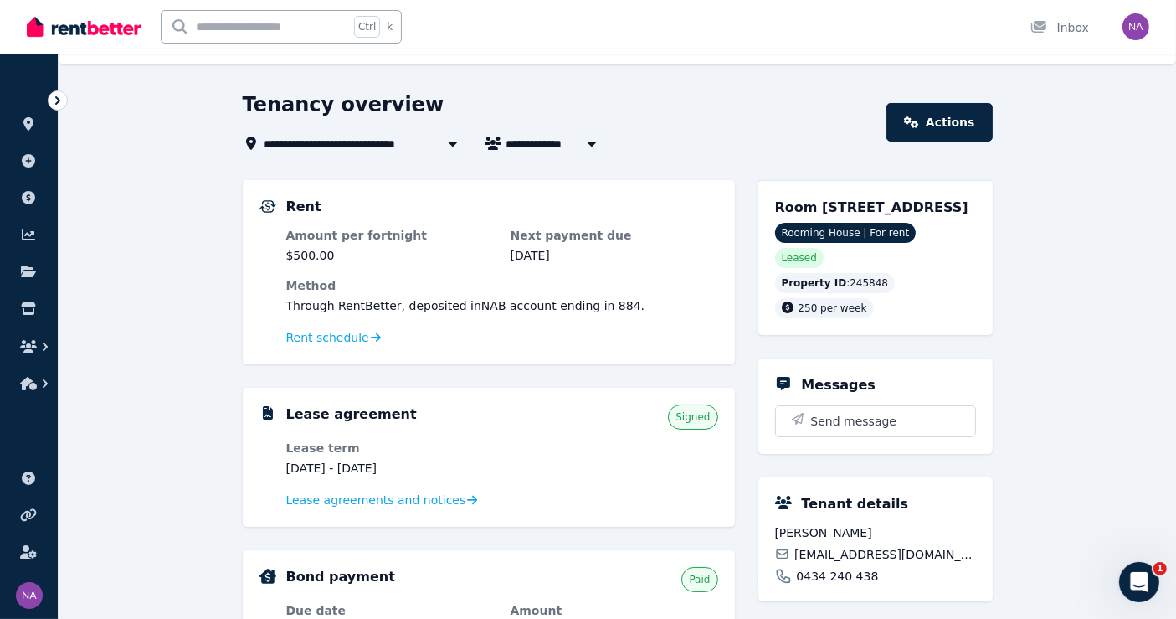
scroll to position [93, 0]
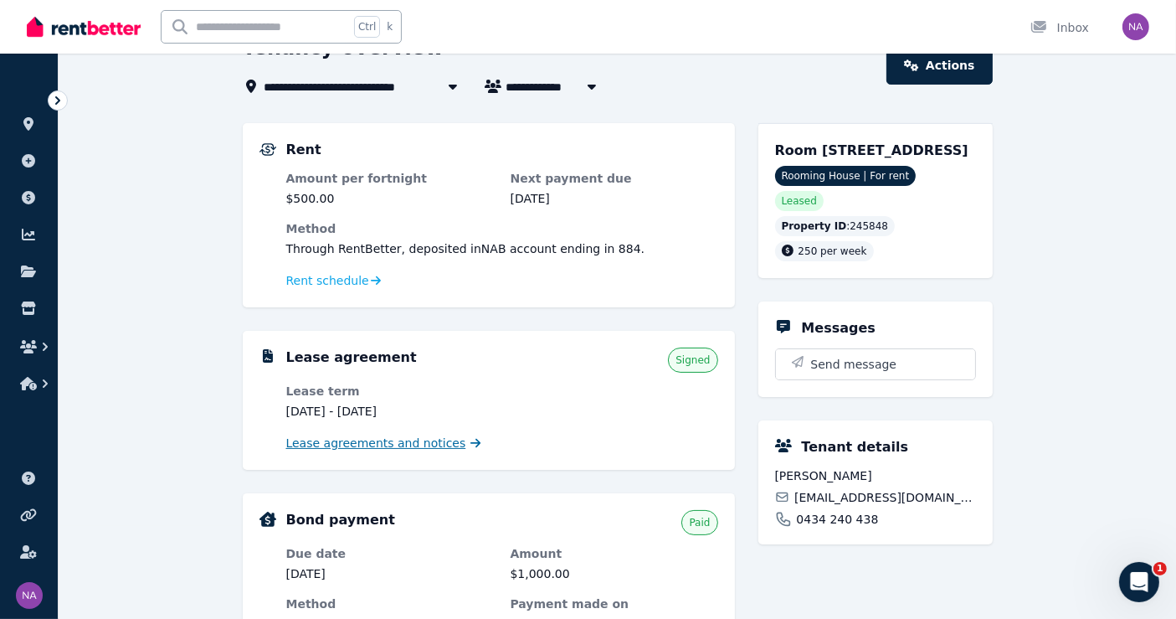
click at [439, 441] on span "Lease agreements and notices" at bounding box center [376, 442] width 180 height 17
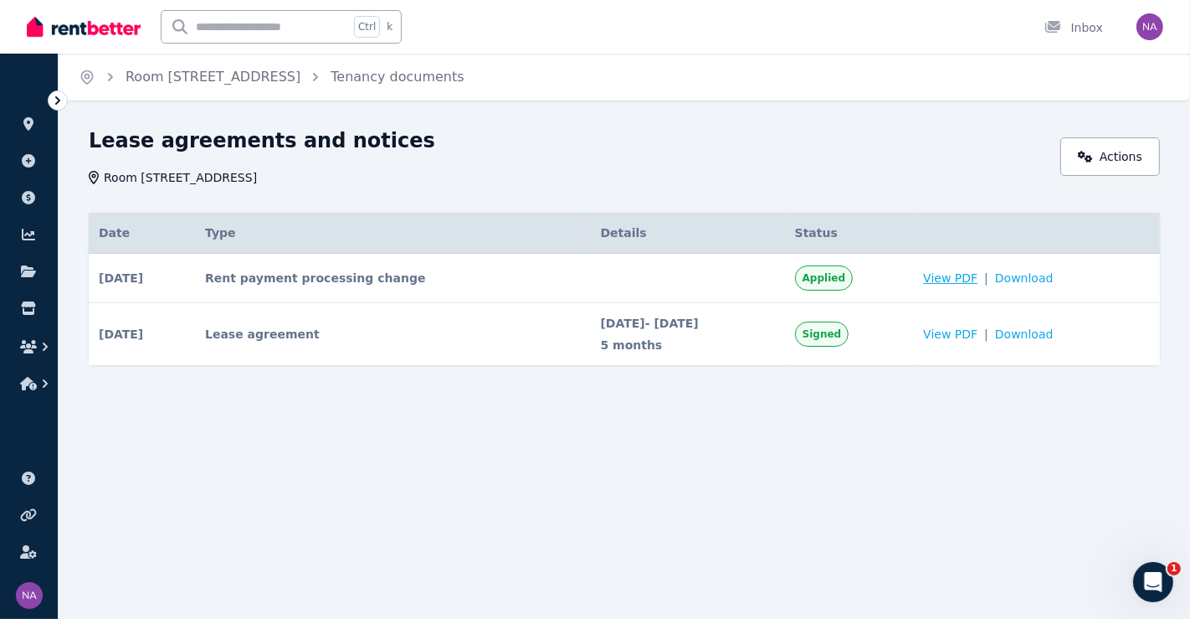
click at [968, 278] on span "View PDF" at bounding box center [950, 278] width 54 height 17
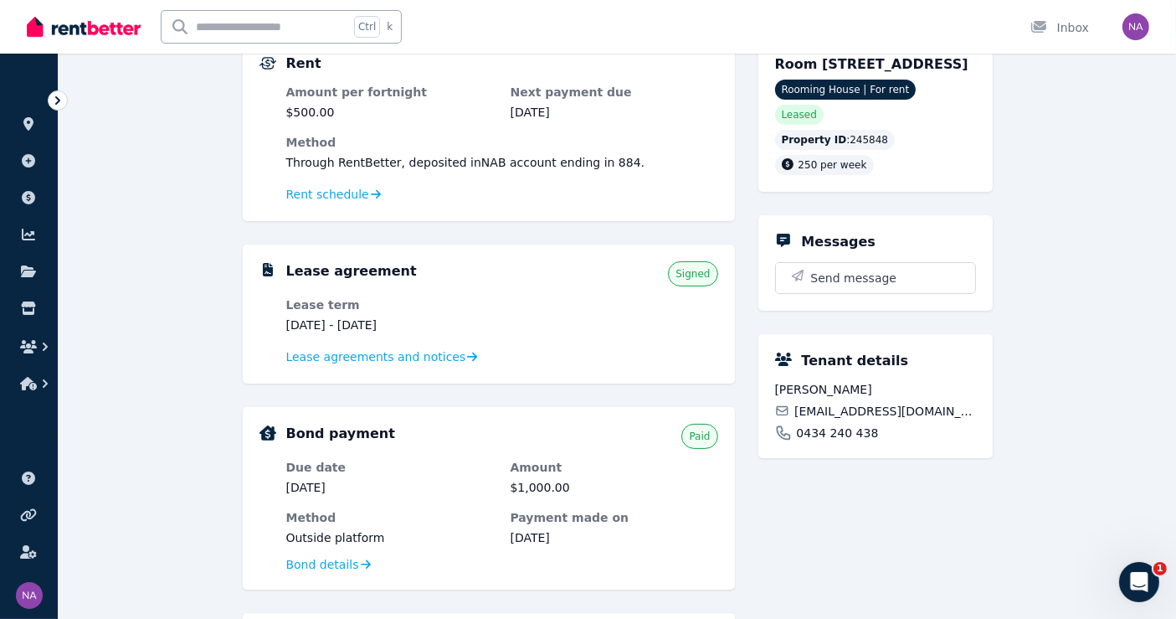
scroll to position [186, 0]
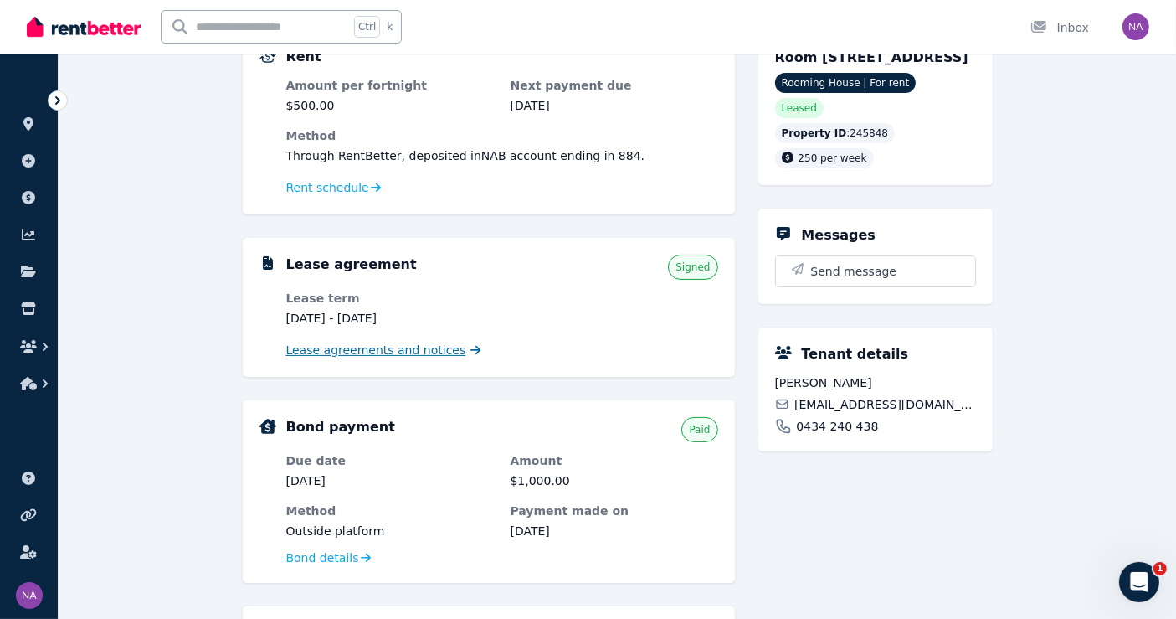
click at [408, 354] on span "Lease agreements and notices" at bounding box center [376, 350] width 180 height 17
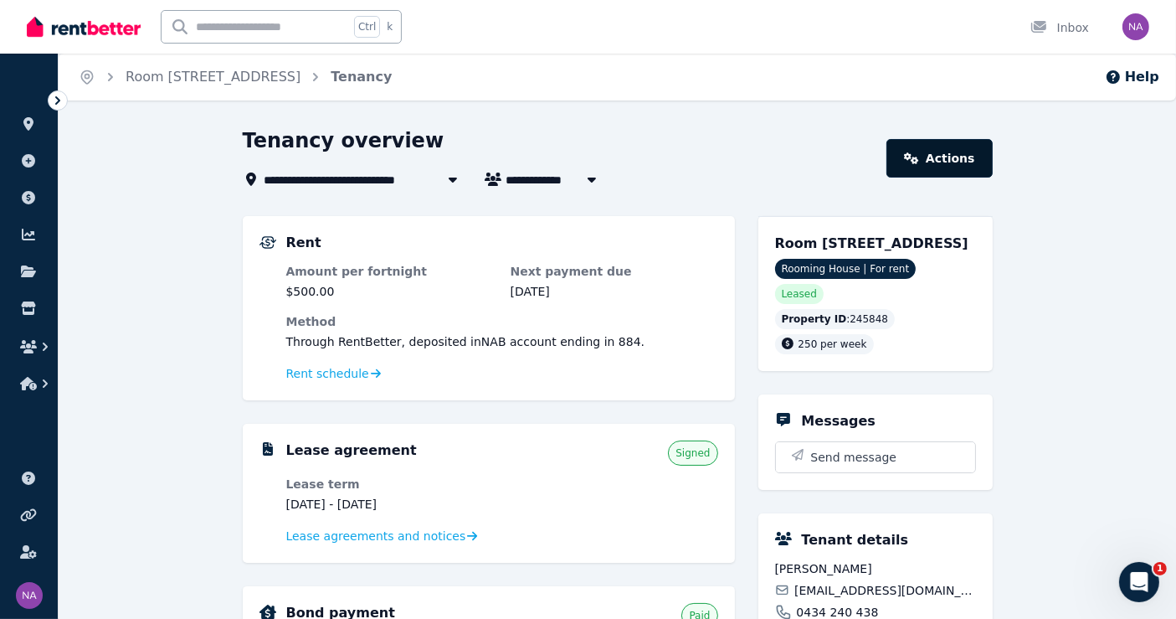
click at [904, 160] on link "Actions" at bounding box center [938, 158] width 105 height 39
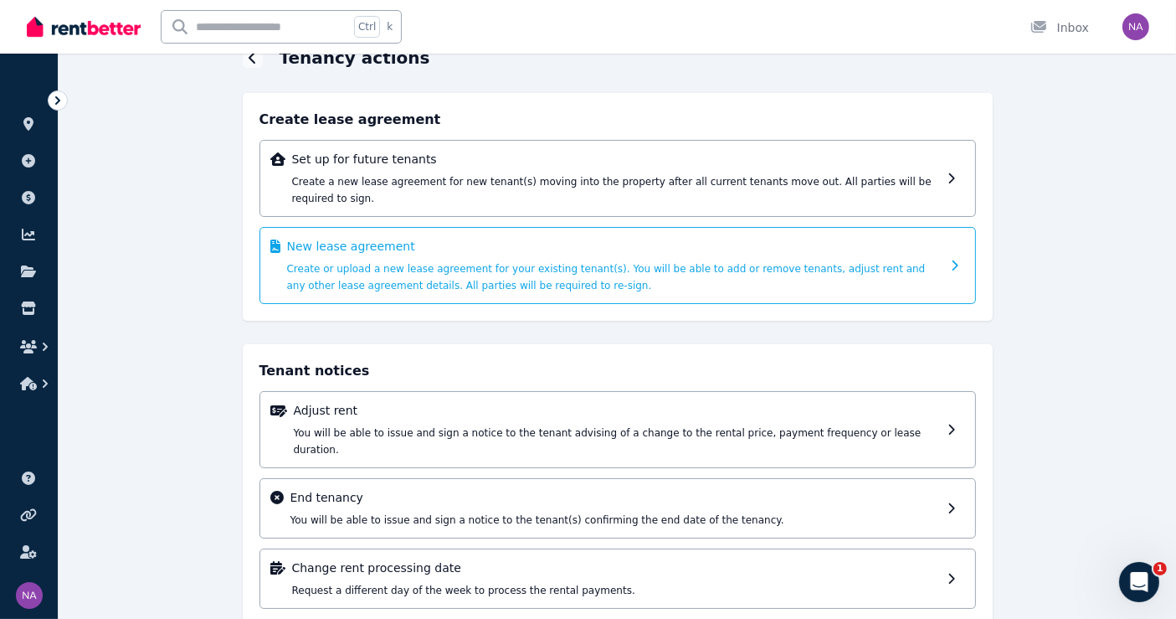
scroll to position [81, 0]
click at [556, 258] on div "New lease agreement Create or upload a new lease agreement for your existing te…" at bounding box center [614, 265] width 654 height 55
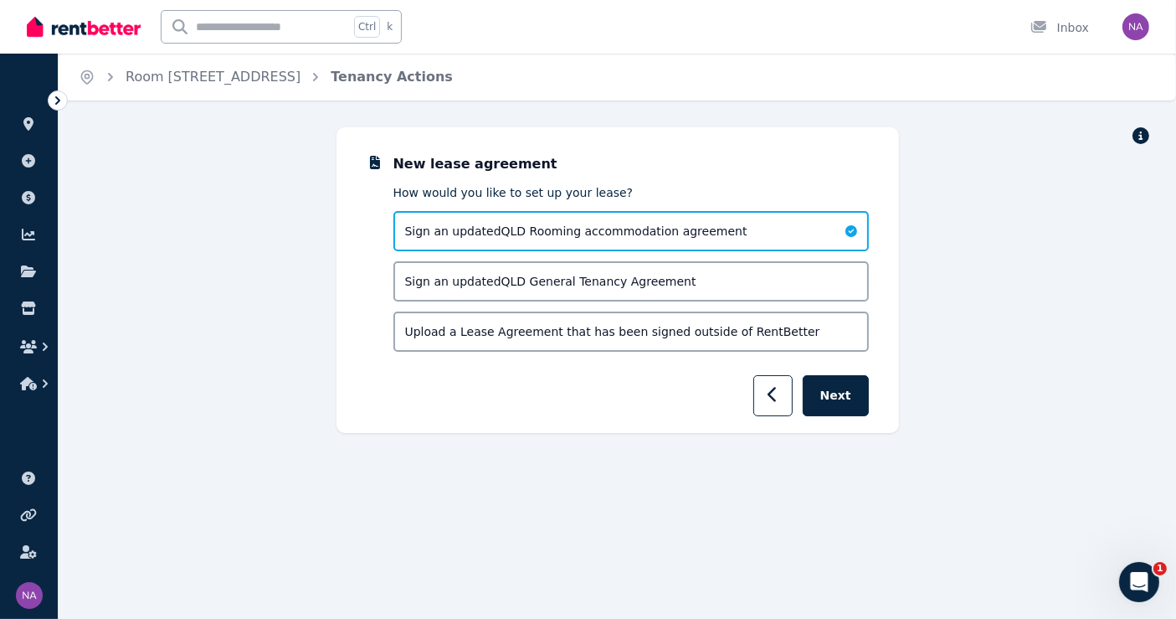
scroll to position [0, 0]
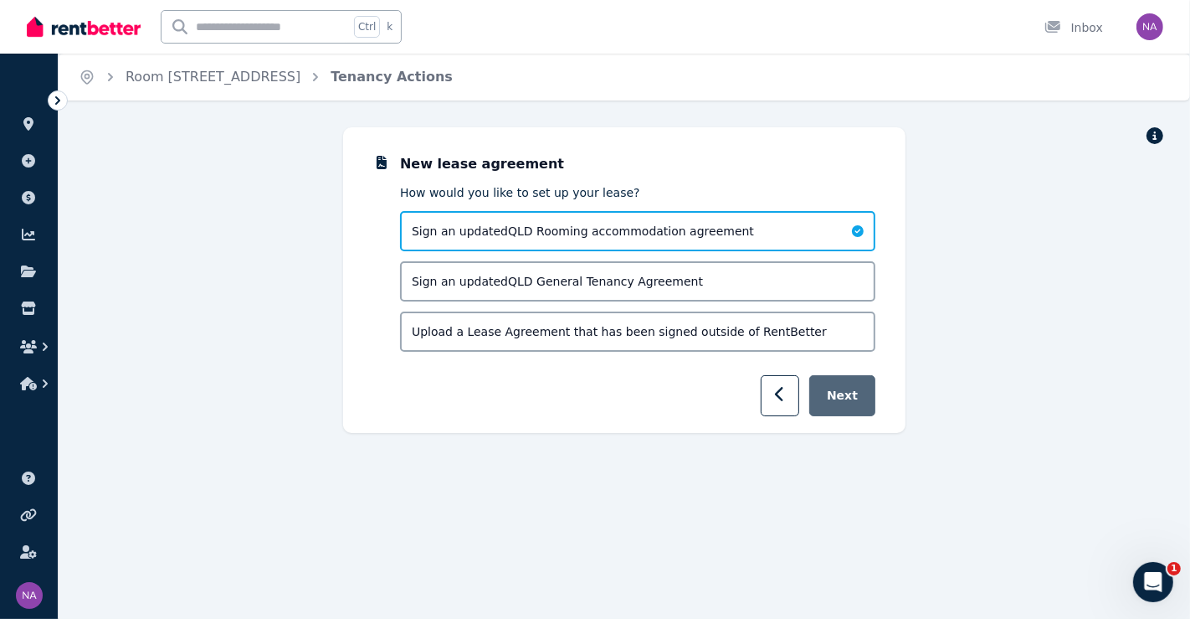
click at [854, 379] on button "Next" at bounding box center [842, 395] width 66 height 41
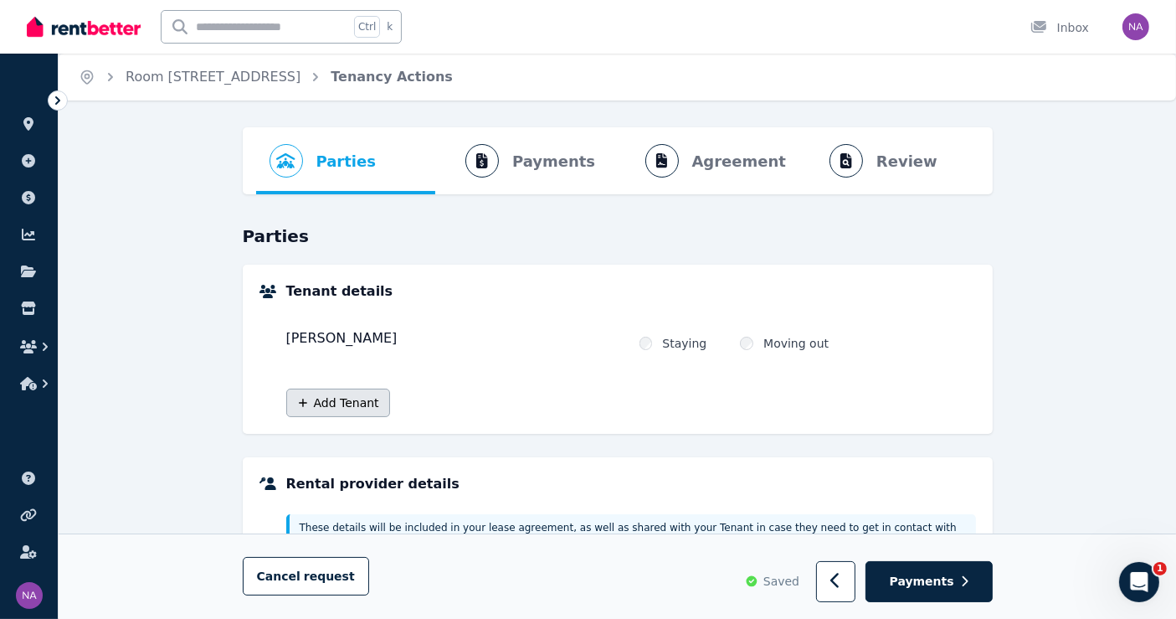
click at [349, 397] on button "Add Tenant" at bounding box center [338, 402] width 104 height 28
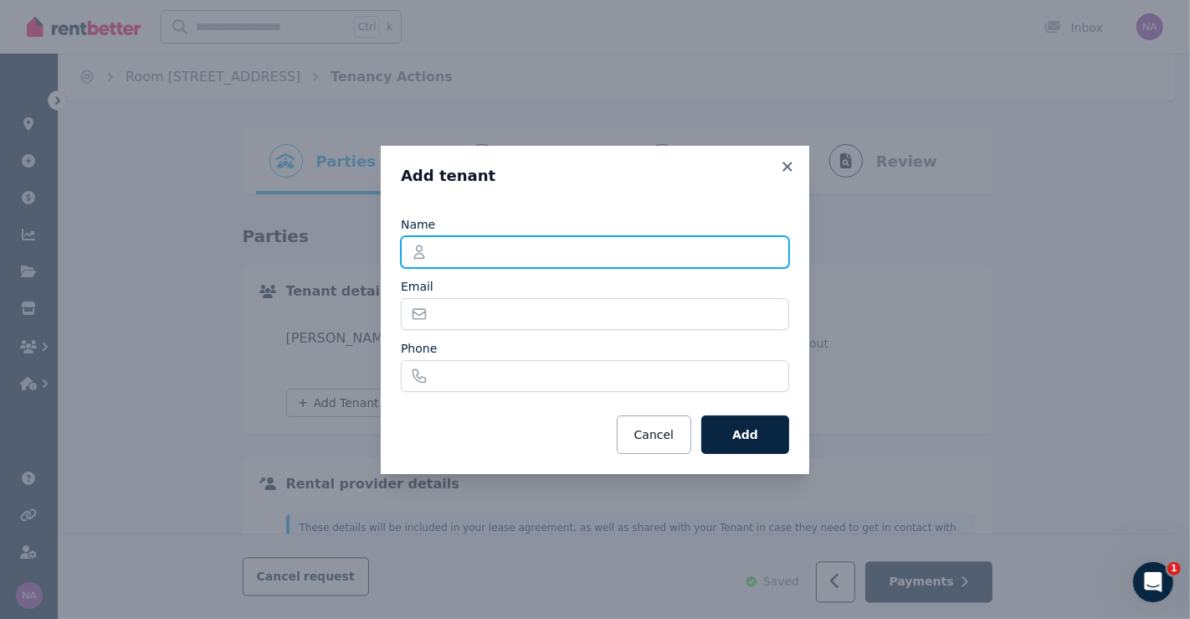
click at [501, 254] on input "Name" at bounding box center [595, 252] width 388 height 32
click at [527, 254] on input "Name" at bounding box center [595, 252] width 388 height 32
type input "**********"
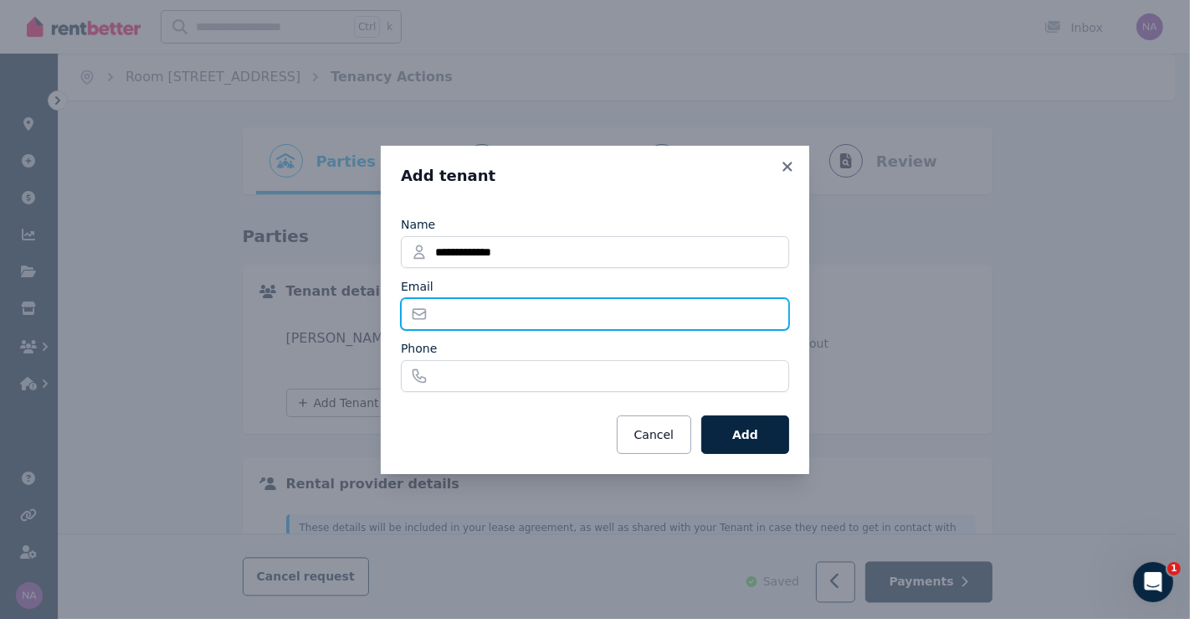
click at [536, 301] on input "Email" at bounding box center [595, 314] width 388 height 32
type input "**********"
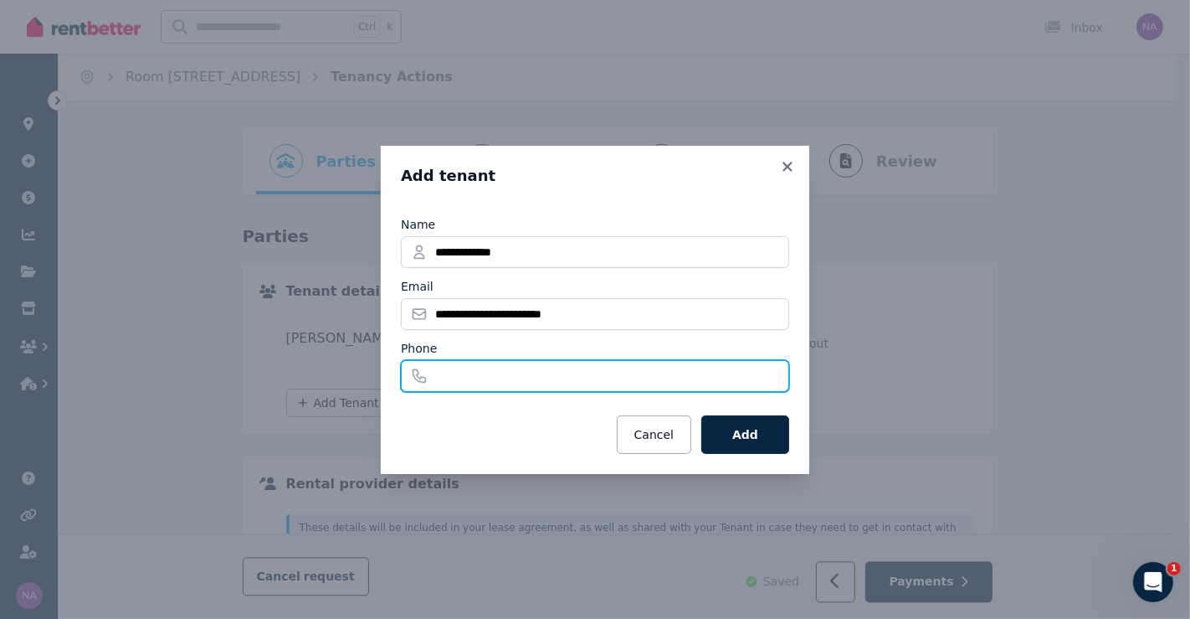
click at [501, 372] on input "Phone" at bounding box center [595, 376] width 388 height 32
drag, startPoint x: 586, startPoint y: 378, endPoint x: 618, endPoint y: 379, distance: 31.9
click at [586, 378] on input "Phone" at bounding box center [595, 376] width 388 height 32
paste input "**********"
type input "**********"
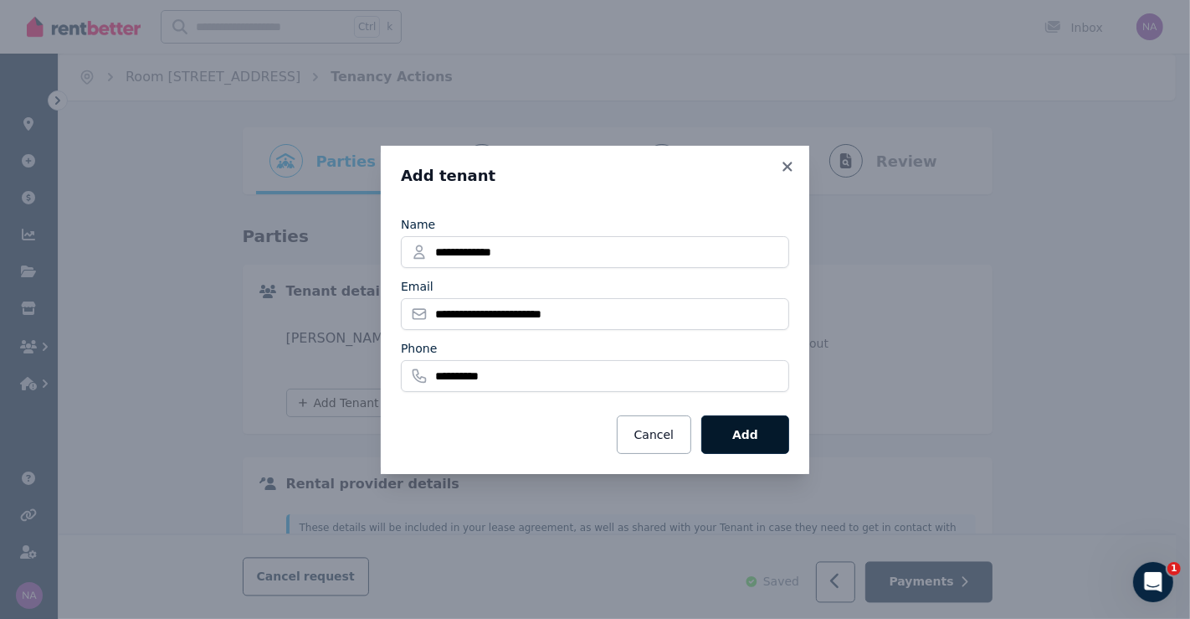
click at [759, 421] on button "Add" at bounding box center [745, 434] width 88 height 39
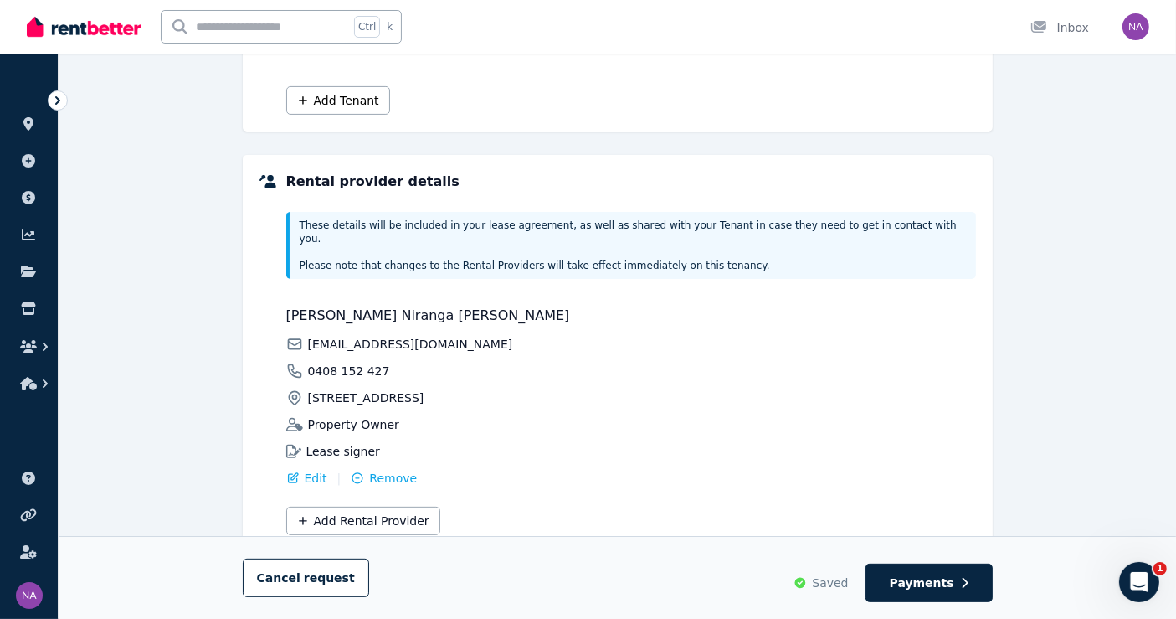
scroll to position [470, 0]
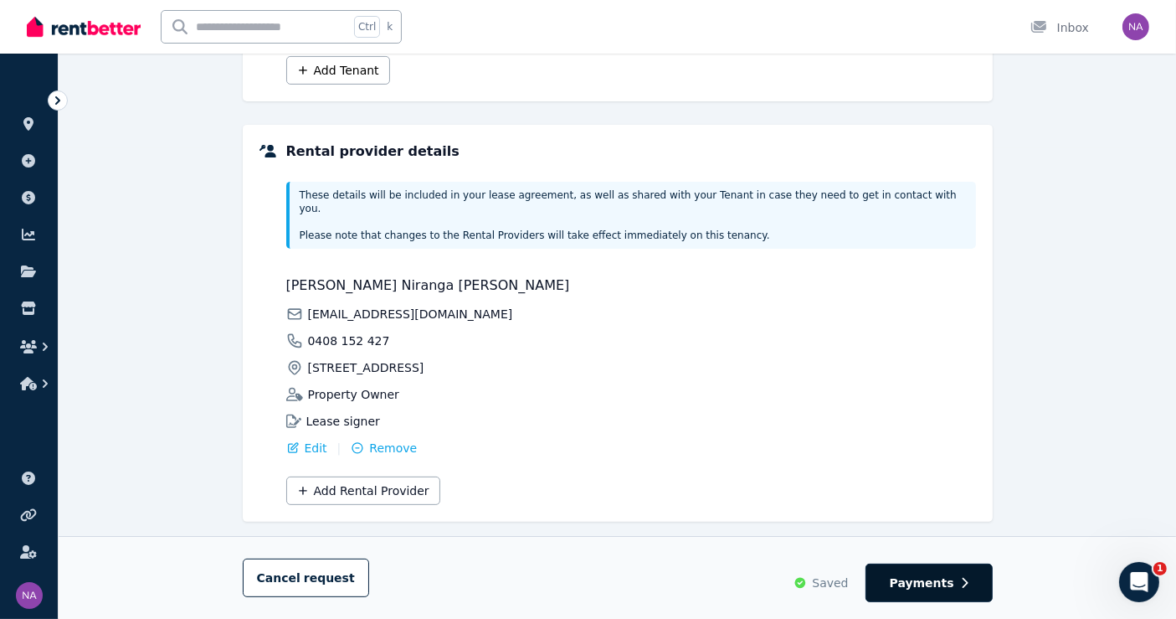
click at [957, 596] on button "Payments" at bounding box center [929, 582] width 127 height 39
select select "**********"
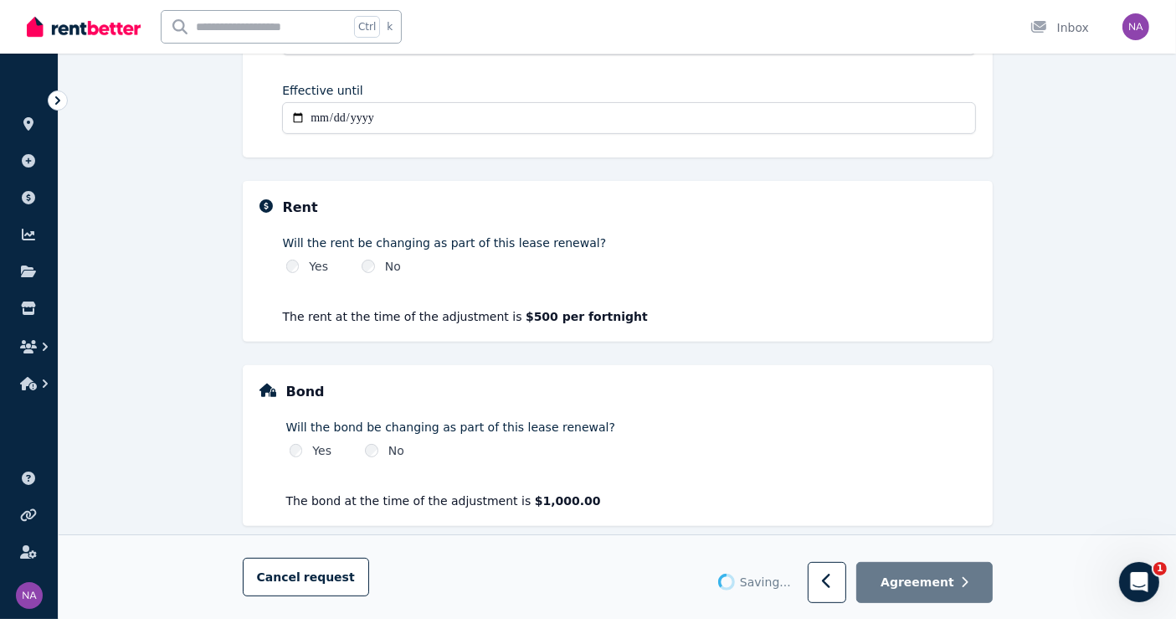
scroll to position [0, 0]
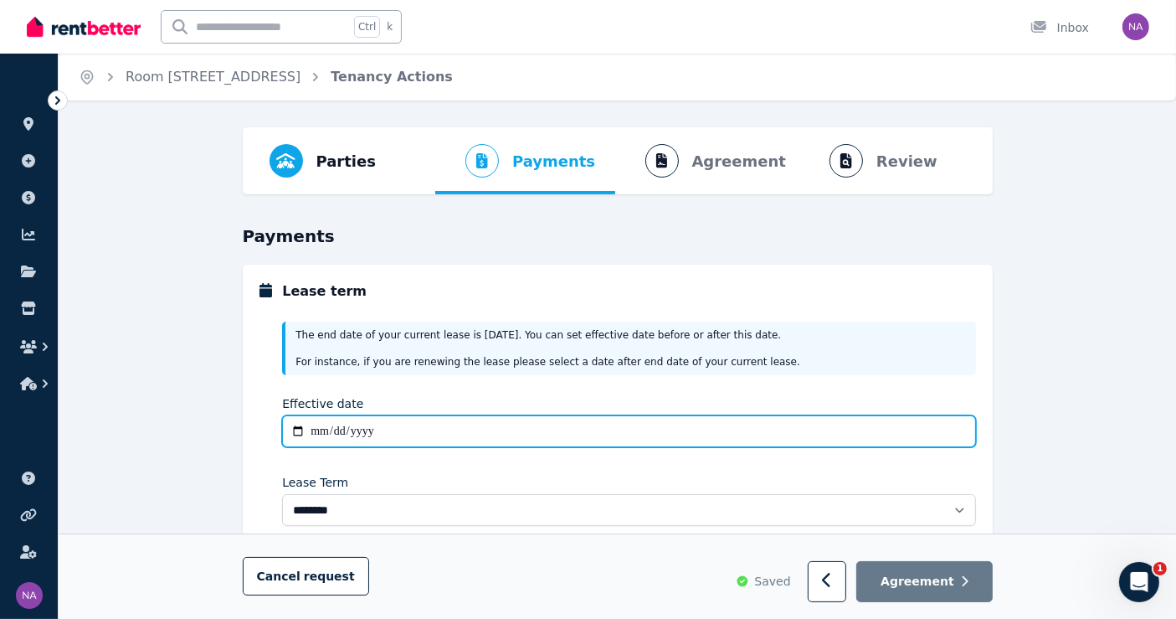
click at [300, 429] on input "Effective date" at bounding box center [628, 431] width 693 height 32
type input "**********"
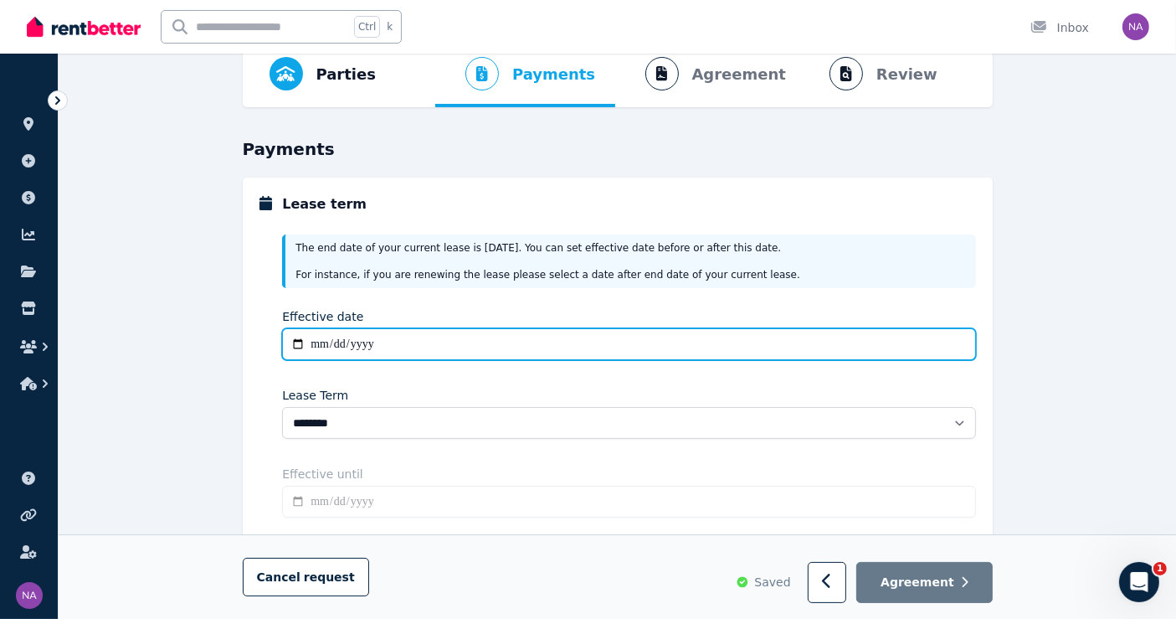
scroll to position [186, 0]
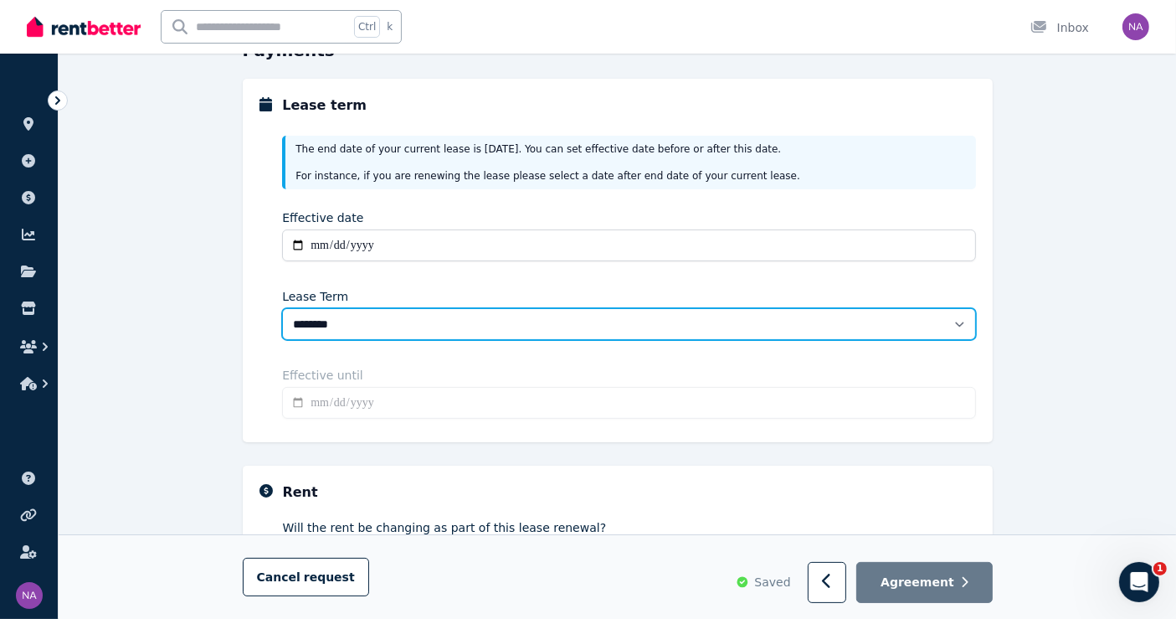
click at [408, 326] on select "******** ******** ********* ******* ******* ******* ******* ***** ********" at bounding box center [628, 324] width 693 height 32
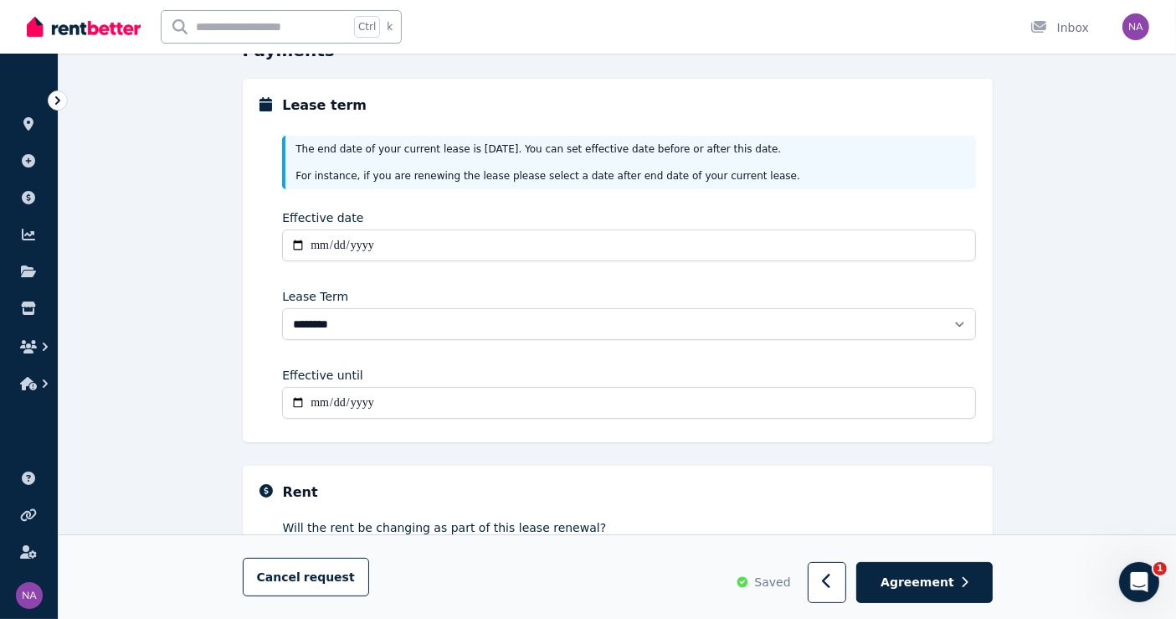
click at [258, 314] on div "**********" at bounding box center [618, 260] width 750 height 363
click at [292, 398] on input "**********" at bounding box center [628, 403] width 693 height 32
click at [316, 403] on input "**********" at bounding box center [628, 403] width 693 height 32
type input "**********"
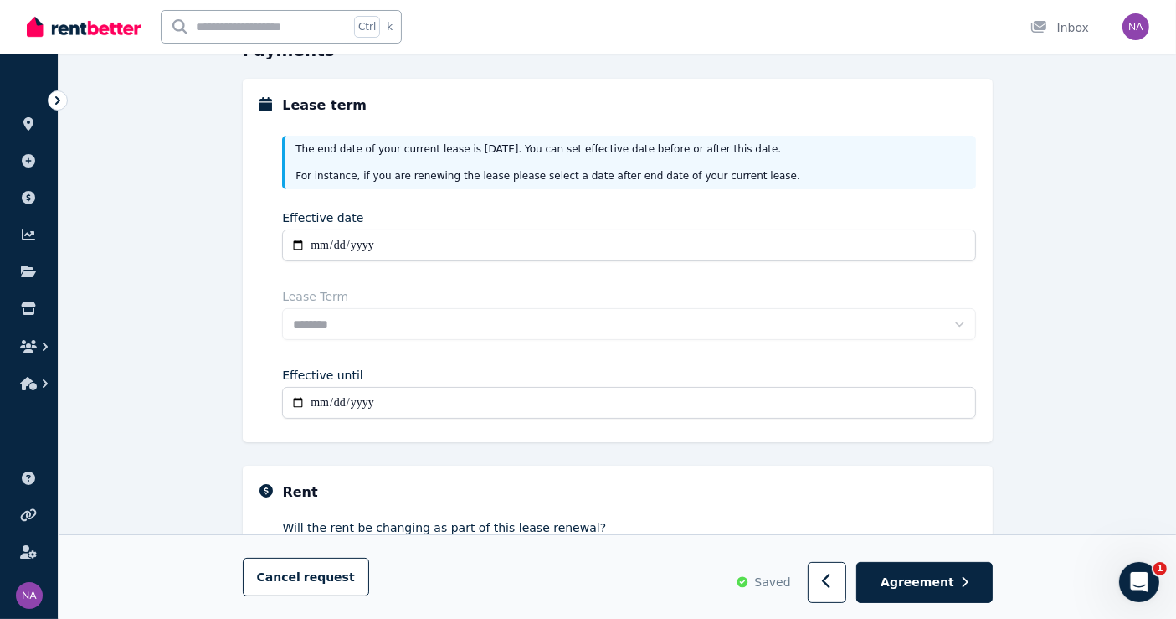
click at [439, 441] on fieldset "**********" at bounding box center [618, 445] width 750 height 732
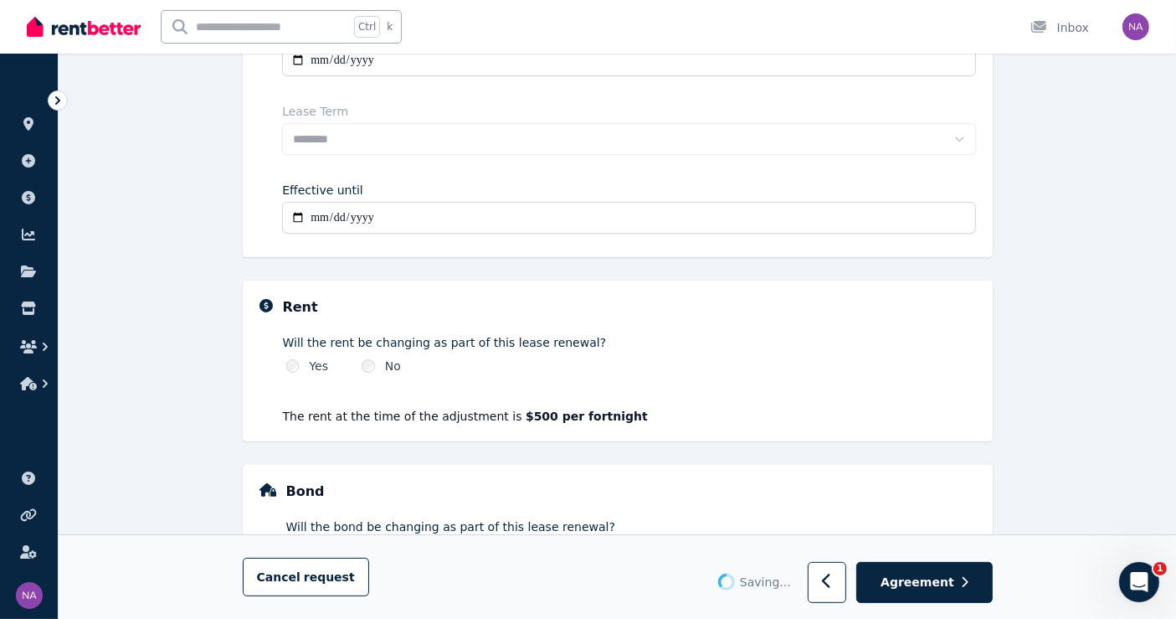
scroll to position [372, 0]
select select "**********"
click at [306, 360] on div "Yes" at bounding box center [307, 365] width 43 height 17
click at [301, 361] on div "Yes" at bounding box center [307, 365] width 43 height 17
select select "**********"
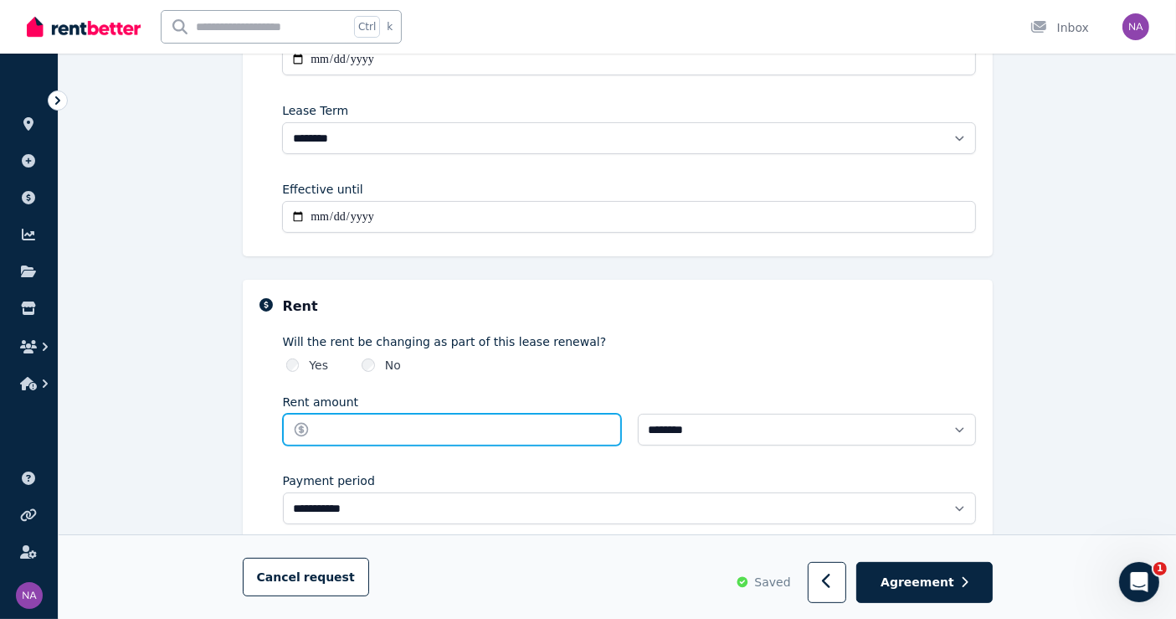
click at [433, 424] on input "Rent amount" at bounding box center [452, 430] width 338 height 32
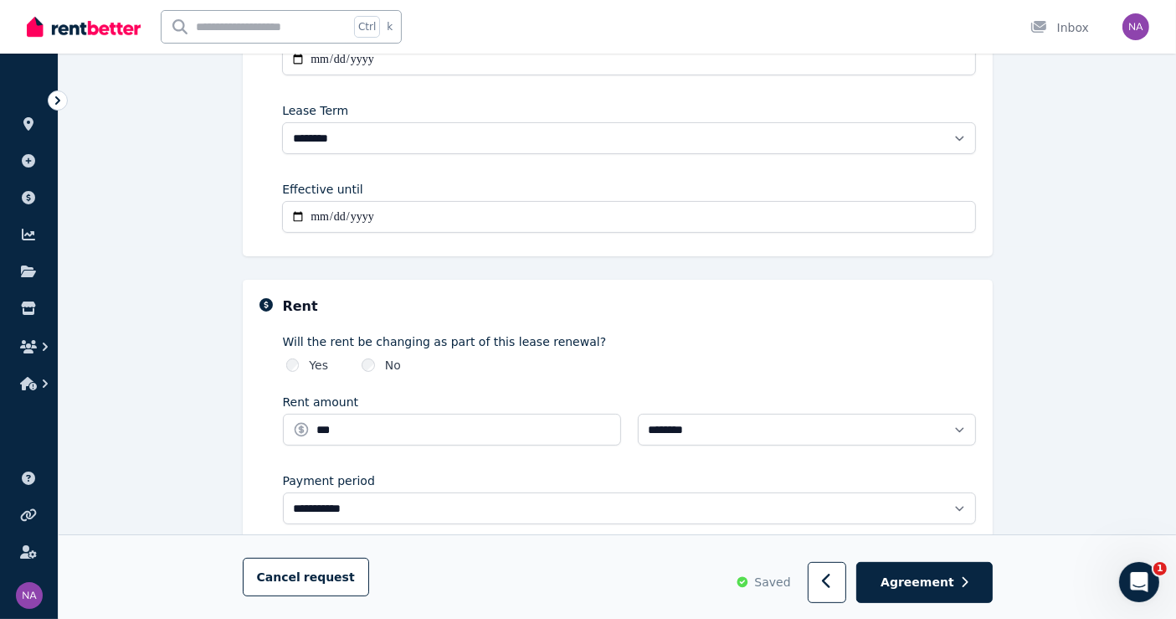
click at [701, 316] on div "**********" at bounding box center [629, 413] width 693 height 234
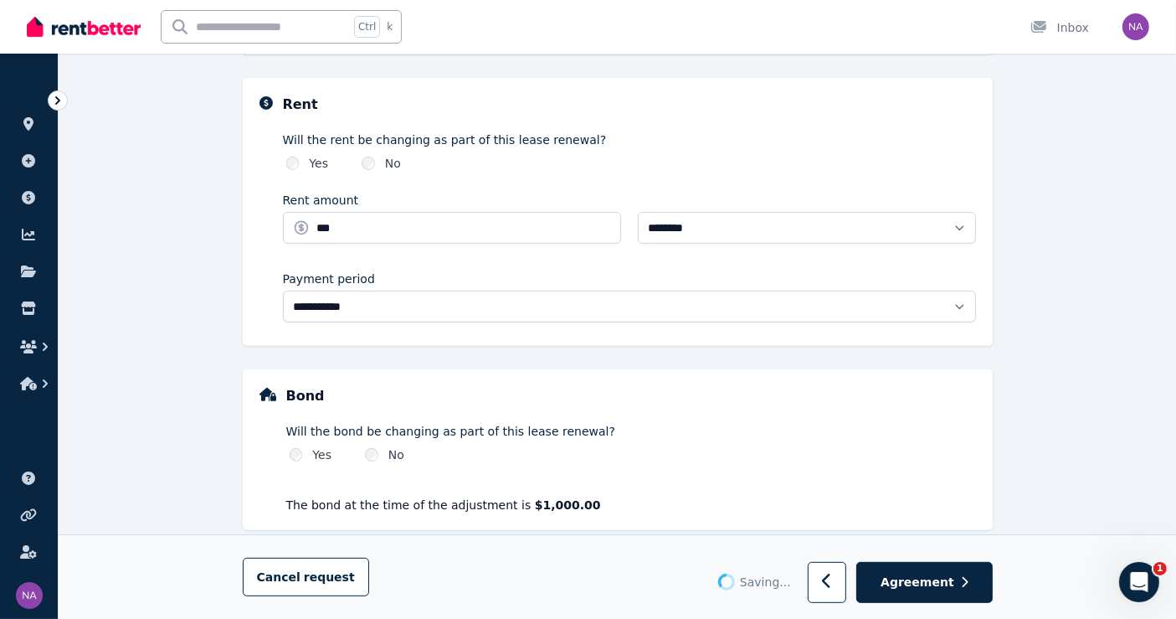
scroll to position [595, 0]
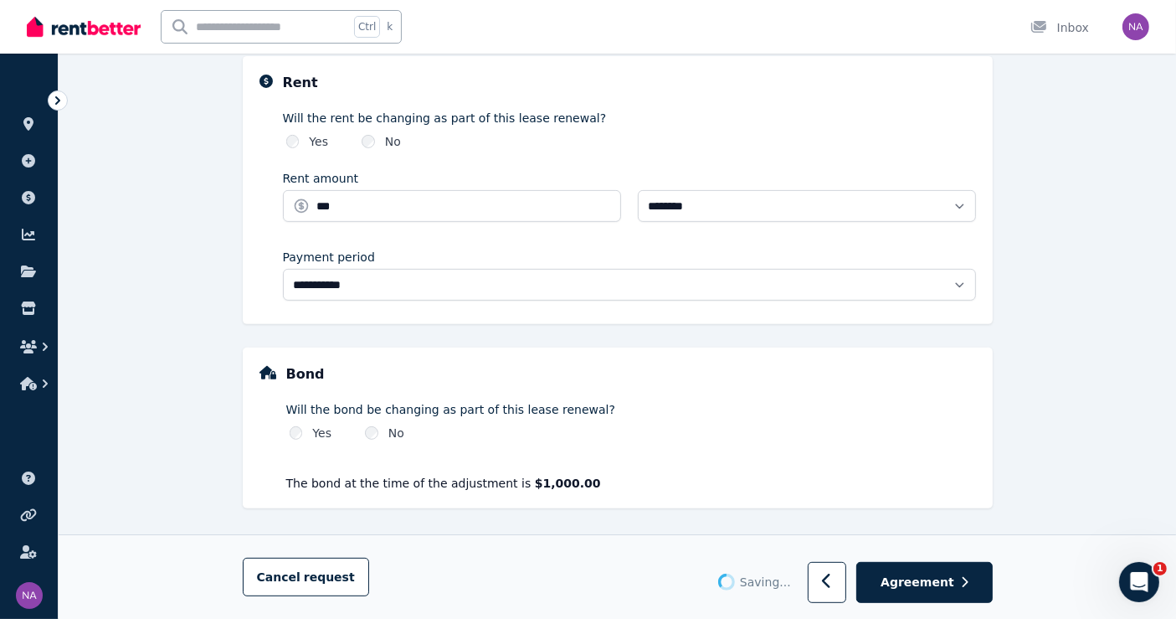
type input "******"
click at [935, 578] on span "Agreement" at bounding box center [918, 581] width 74 height 17
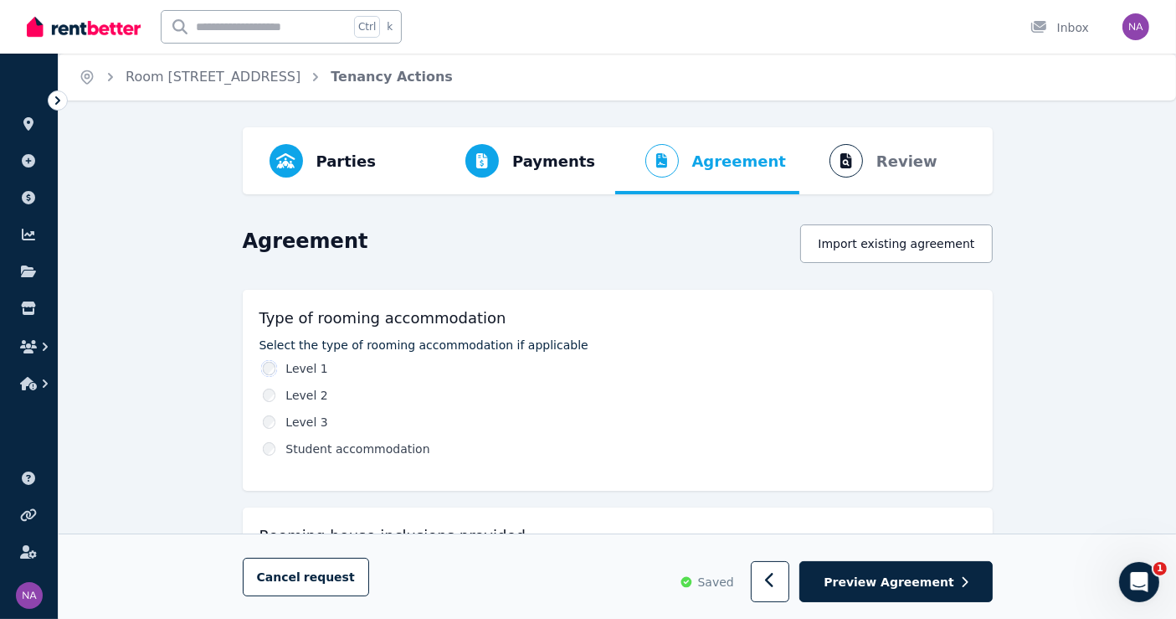
scroll to position [372, 0]
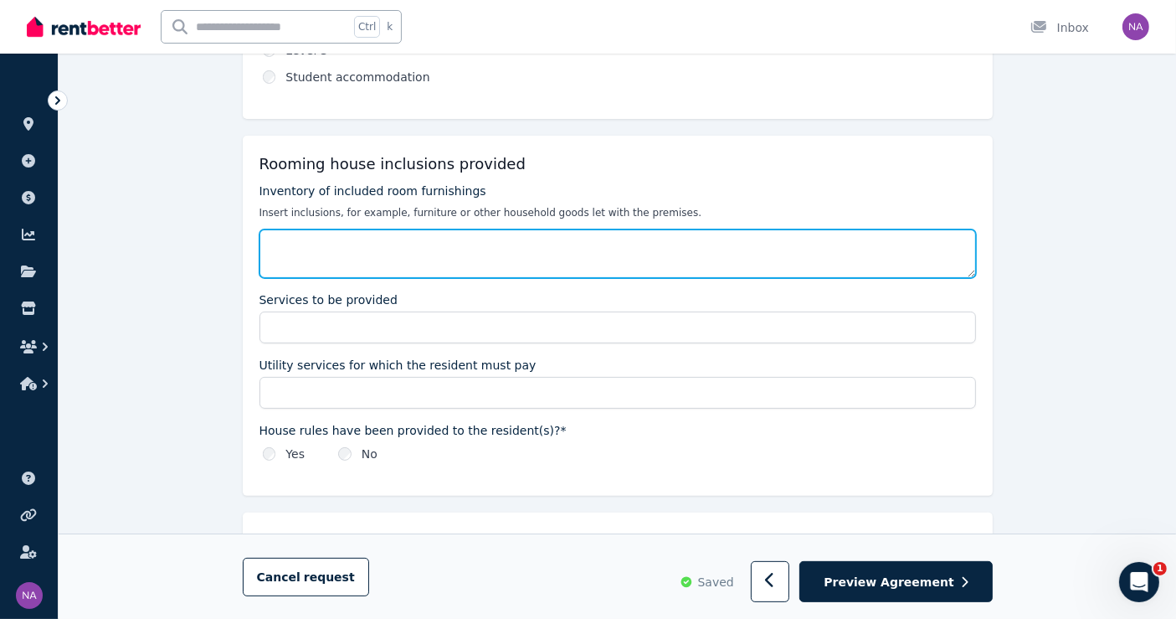
click at [352, 244] on textarea "Inventory of included room furnishings" at bounding box center [617, 253] width 717 height 49
type textarea "**********"
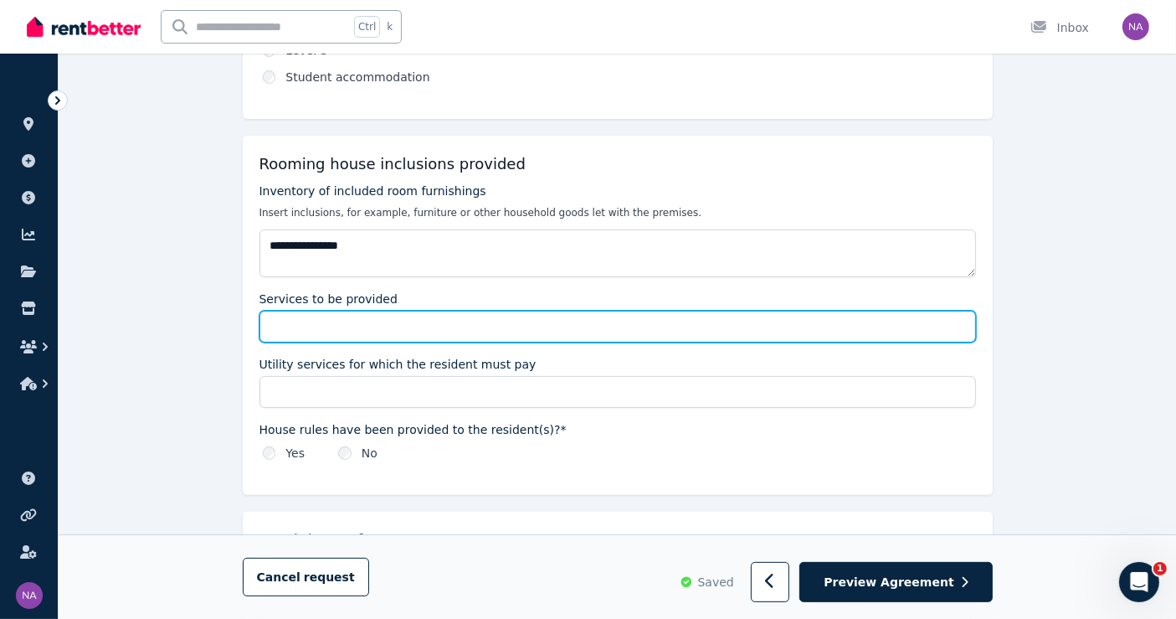
click at [357, 339] on input "Services to be provided" at bounding box center [617, 327] width 717 height 32
type input "**********"
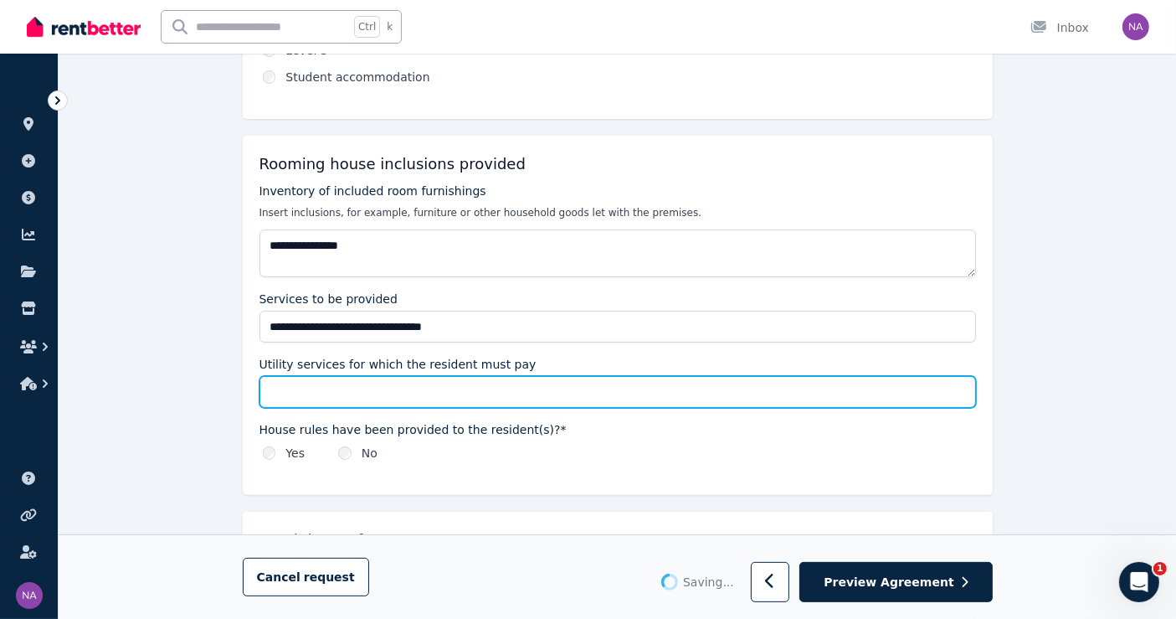
click at [429, 397] on input "Utility services for which the resident must pay" at bounding box center [617, 392] width 717 height 32
type textarea "**********"
type input "**********"
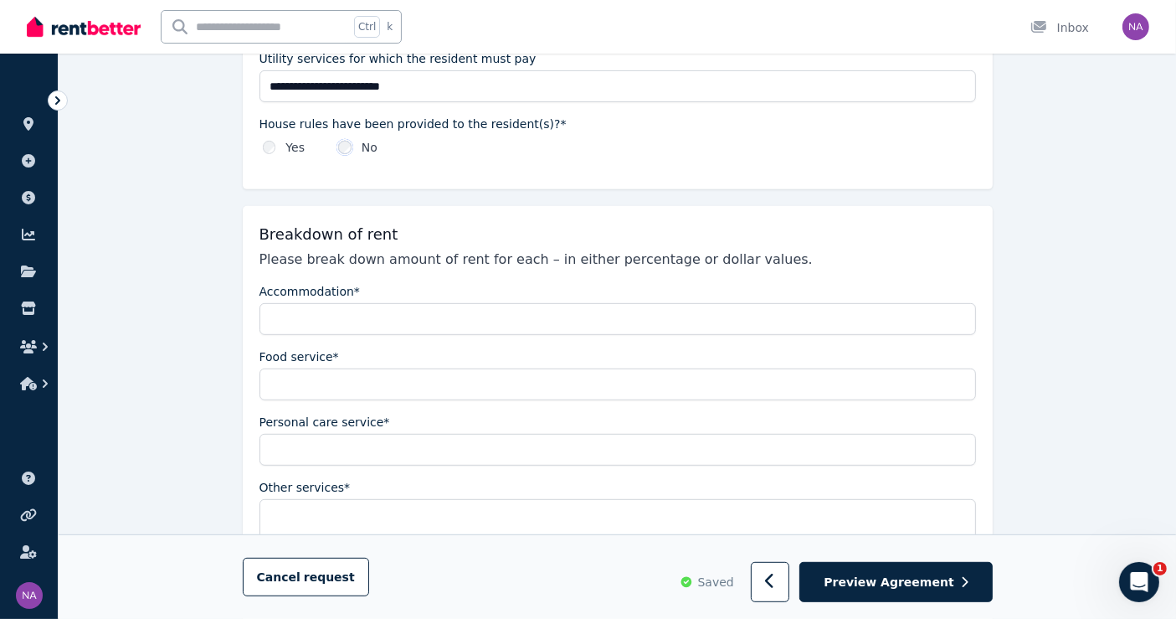
scroll to position [650, 0]
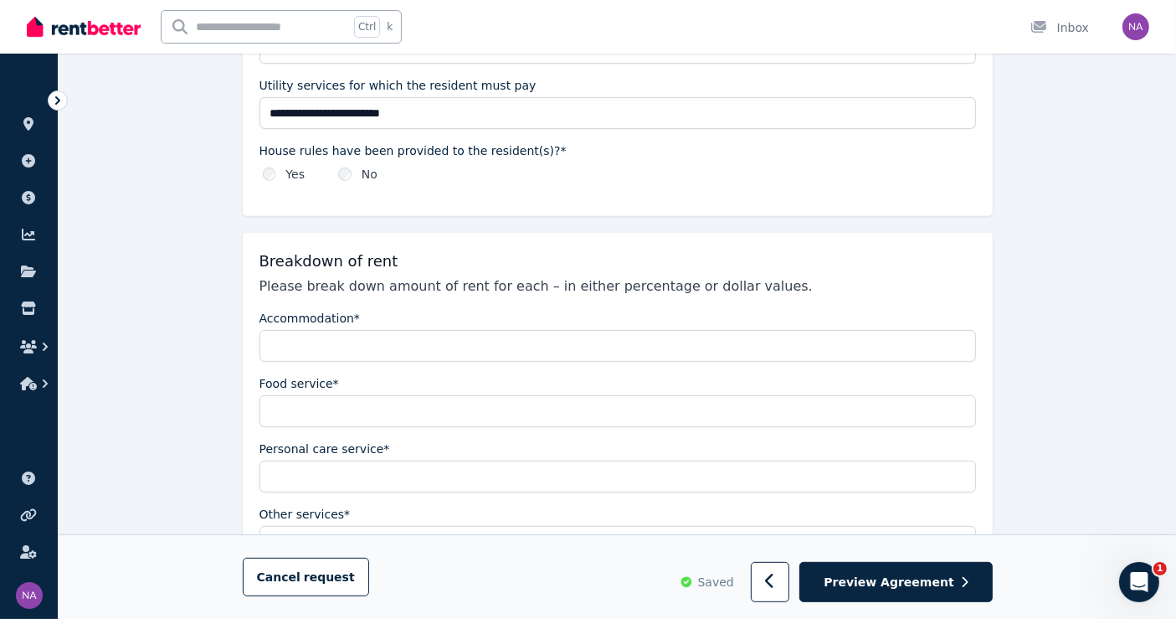
click at [353, 359] on div "Accommodation* Food service* Personal care service* Other services*" at bounding box center [617, 442] width 717 height 265
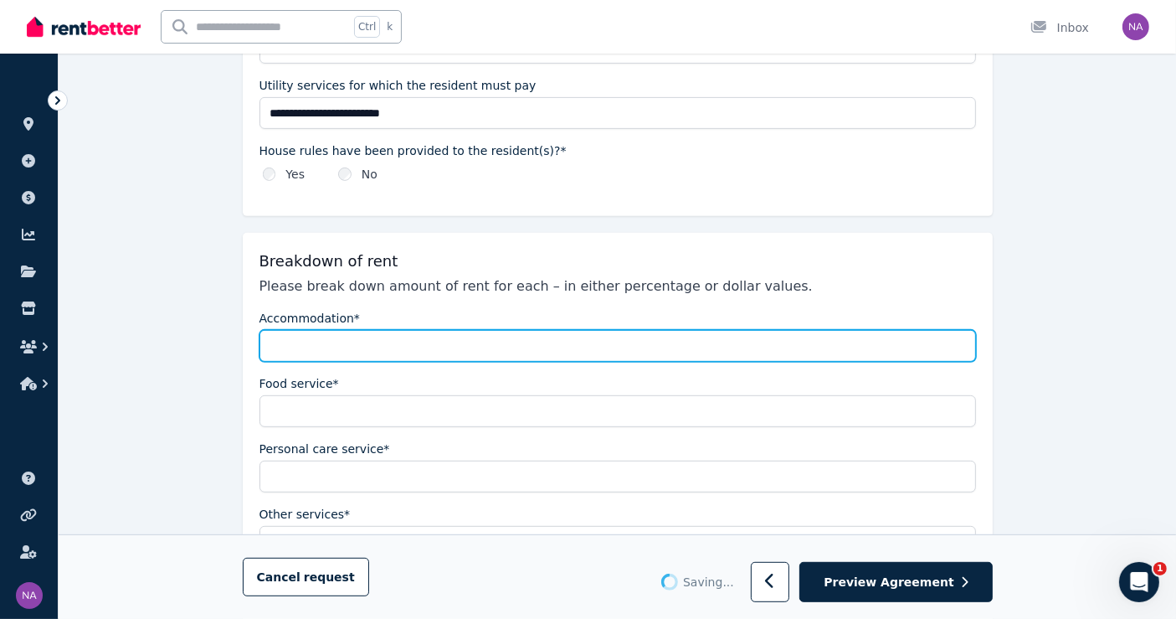
click at [355, 347] on input "Accommodation*" at bounding box center [617, 346] width 717 height 32
type input "****"
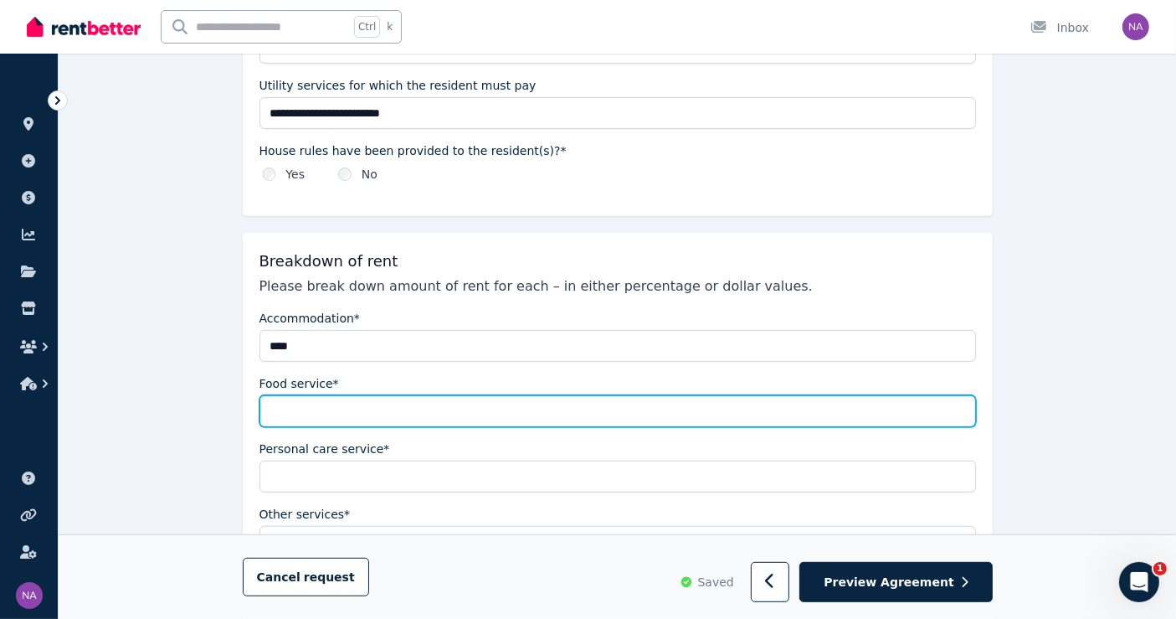
click at [359, 403] on input "Food service*" at bounding box center [617, 411] width 717 height 32
type input "*"
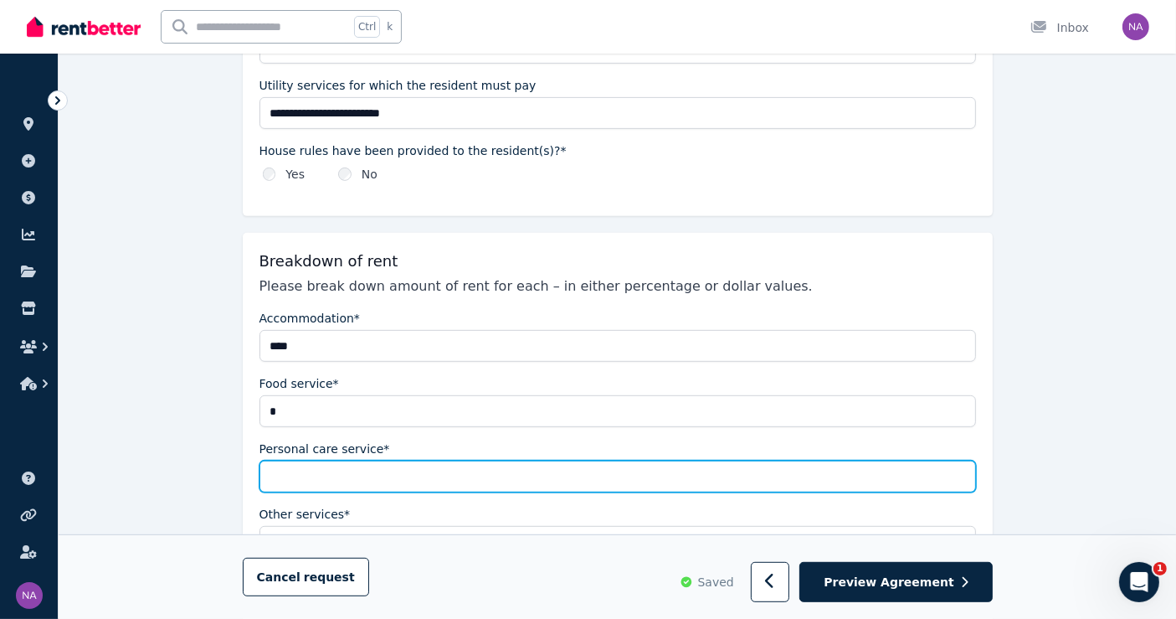
click at [329, 467] on input "Personal care service*" at bounding box center [617, 476] width 717 height 32
type input "*"
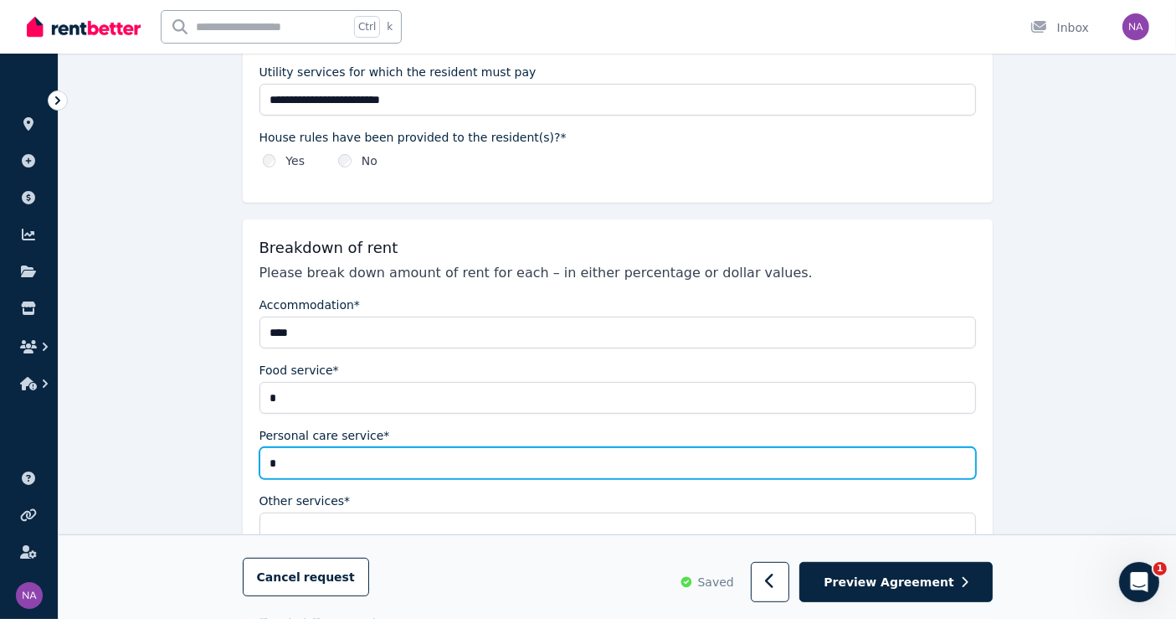
scroll to position [743, 0]
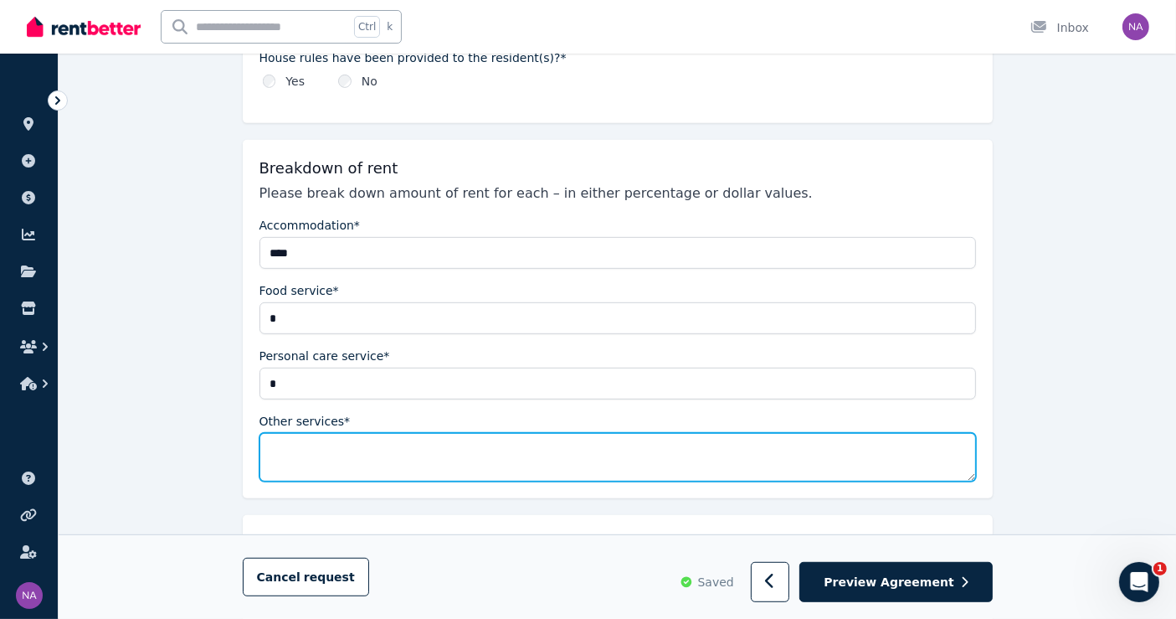
click at [349, 453] on textarea "Other services*" at bounding box center [617, 457] width 717 height 49
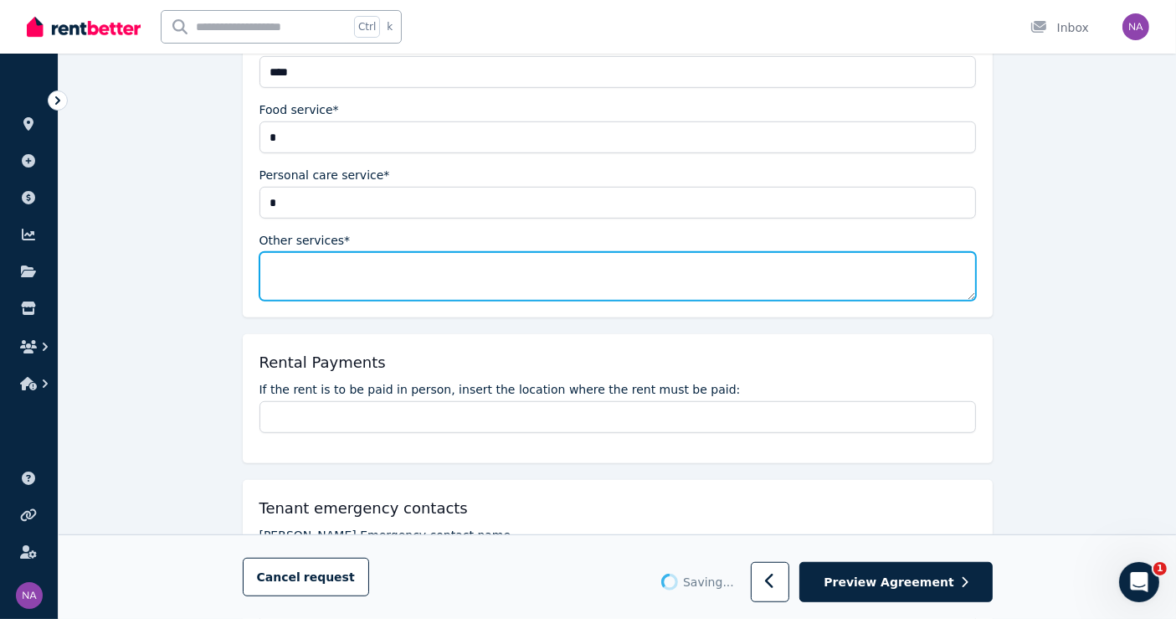
scroll to position [930, 0]
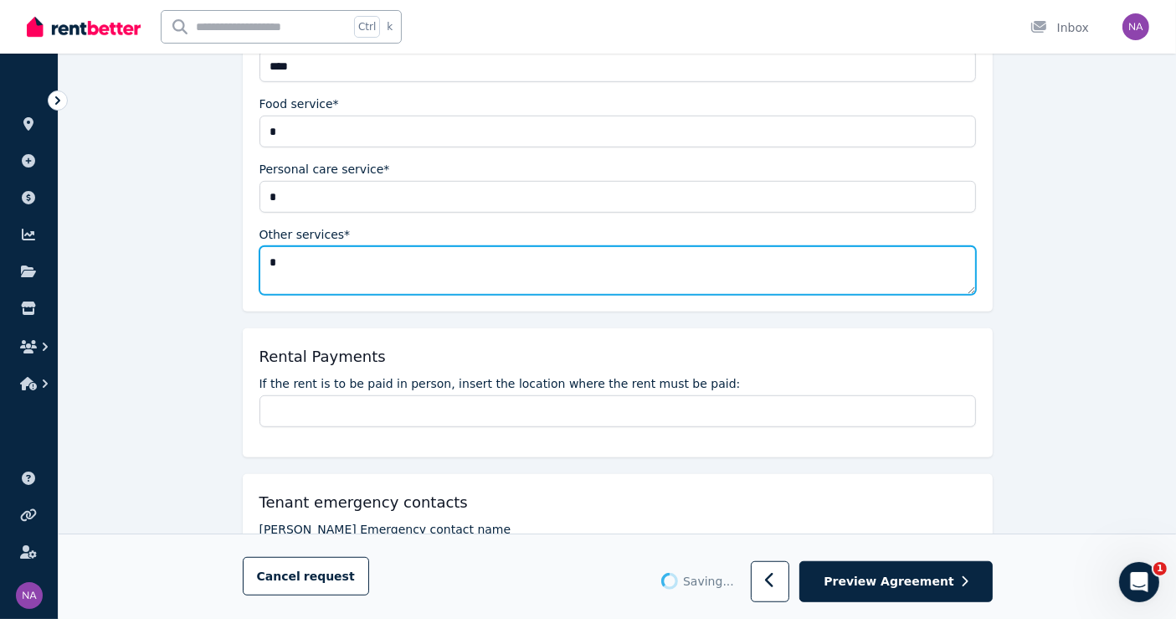
type textarea "*"
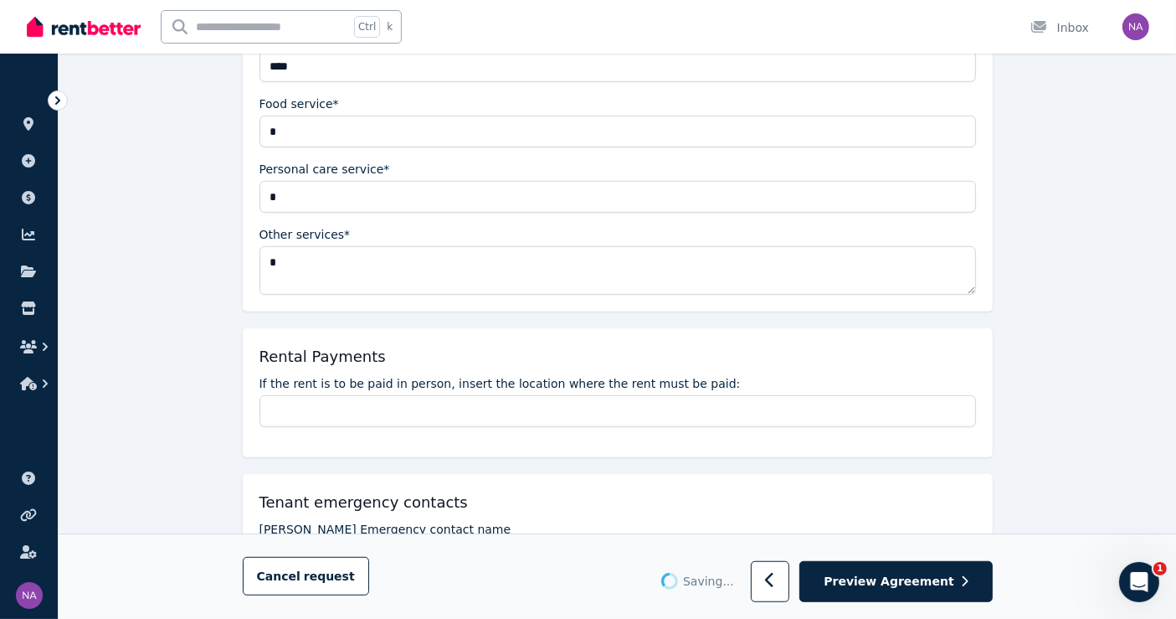
click at [403, 357] on div "Rental Payments" at bounding box center [617, 356] width 717 height 23
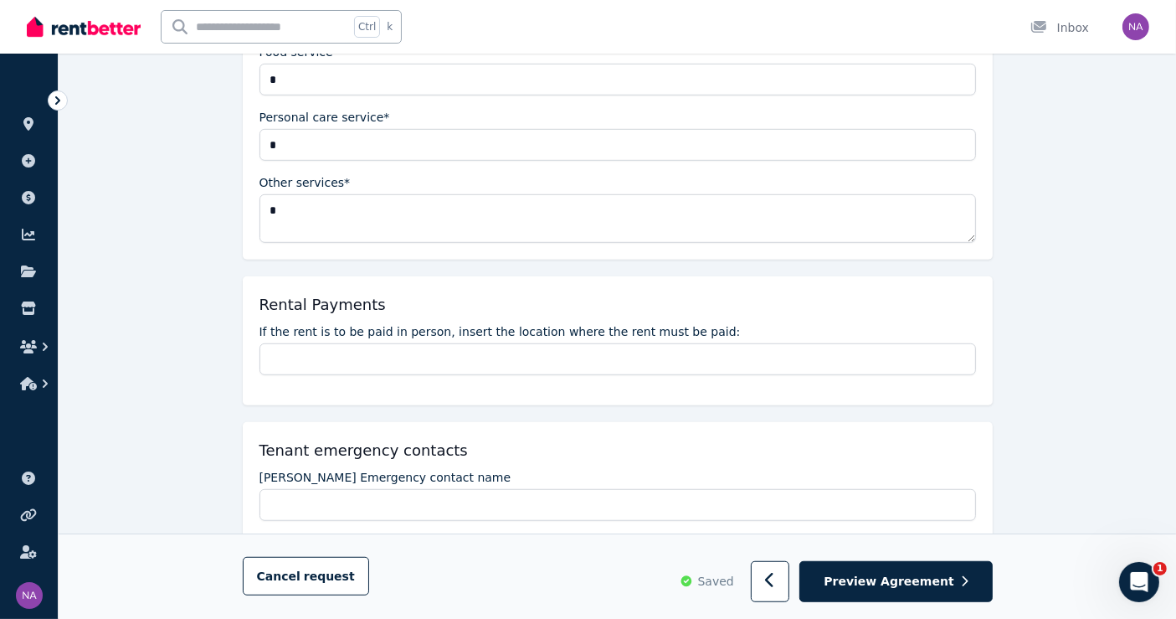
scroll to position [1023, 0]
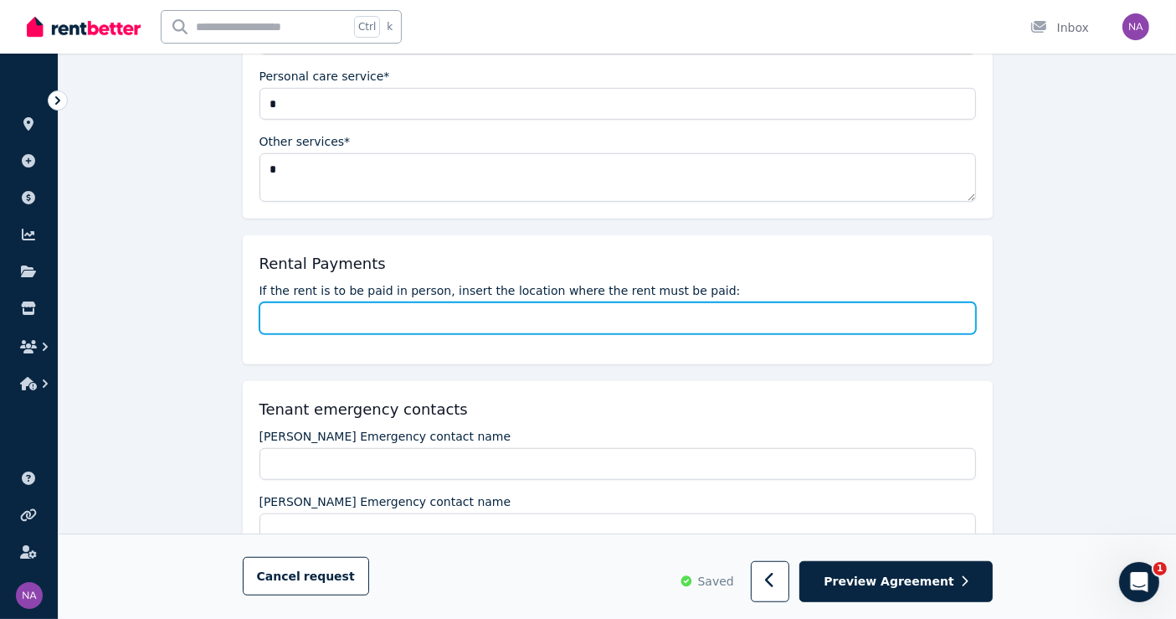
click at [364, 316] on input "If the rent is to be paid in person, insert the location where the rent must be…" at bounding box center [617, 318] width 717 height 32
type input "**********"
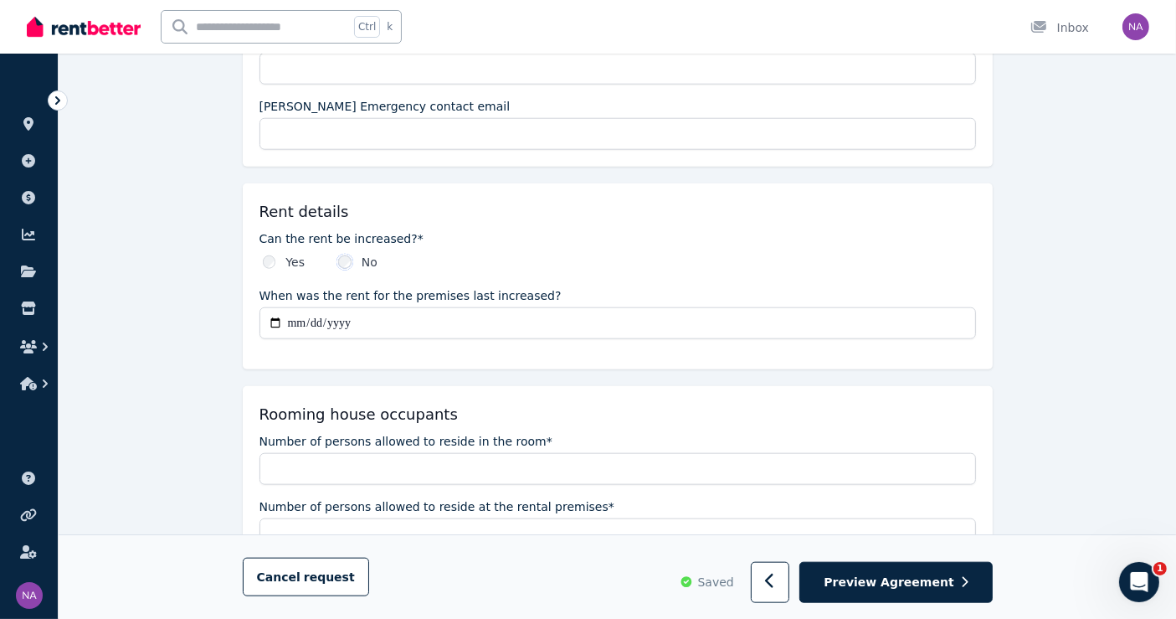
scroll to position [1860, 0]
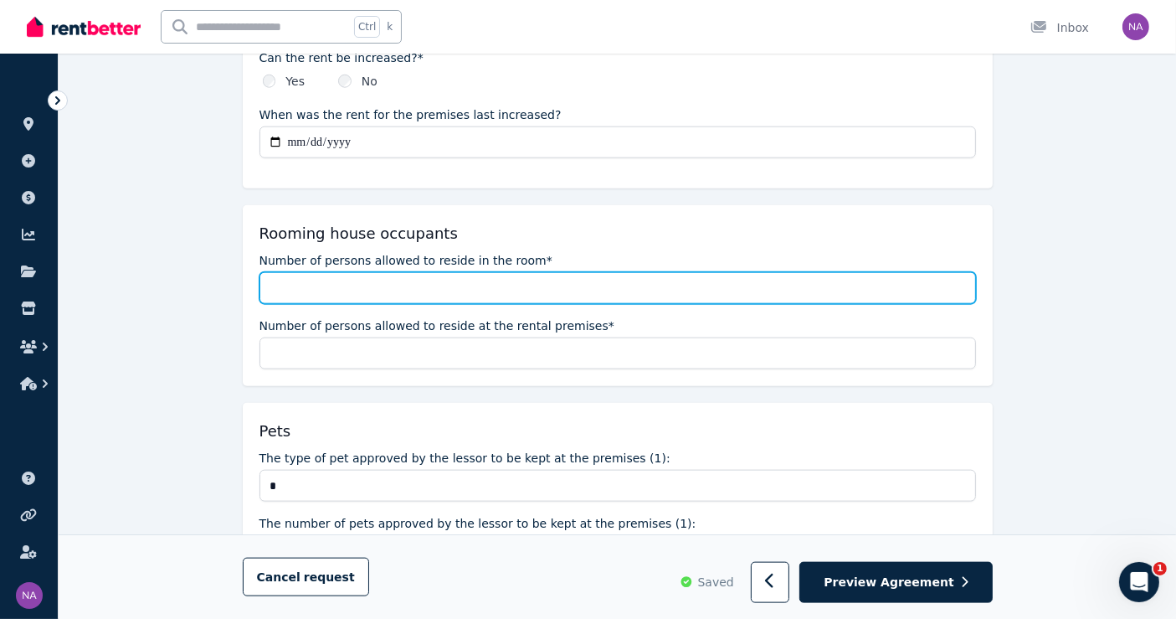
click at [405, 272] on input "Number of persons allowed to reside in the room*" at bounding box center [617, 288] width 717 height 32
type input "*"
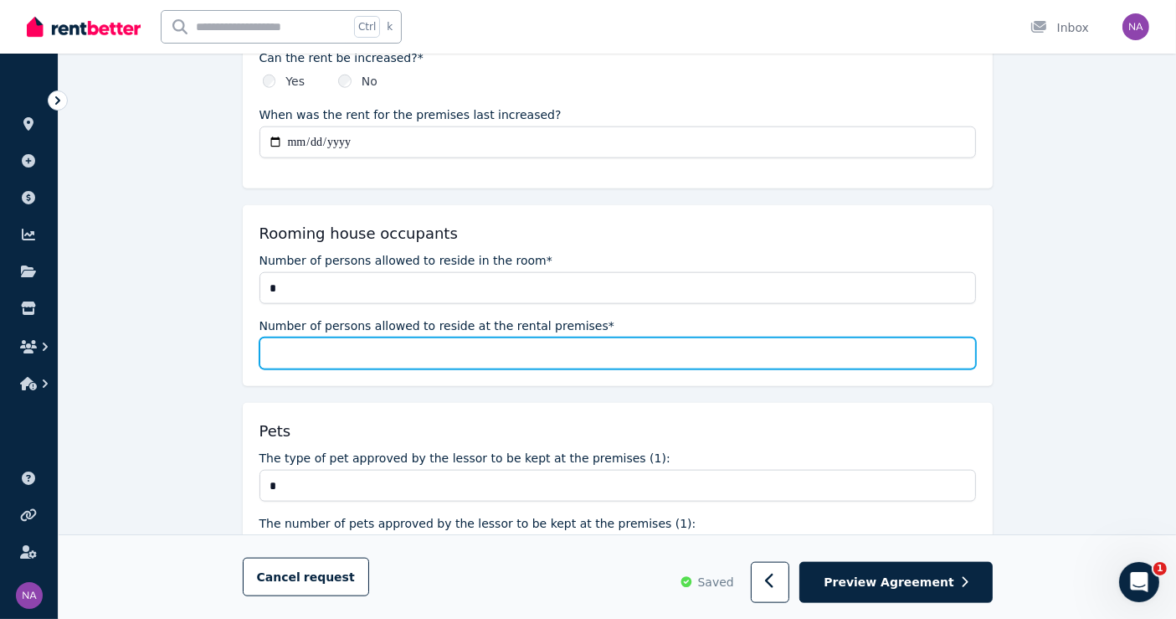
click at [369, 347] on input "Number of persons allowed to reside at the rental premises*" at bounding box center [617, 353] width 717 height 32
type input "*"
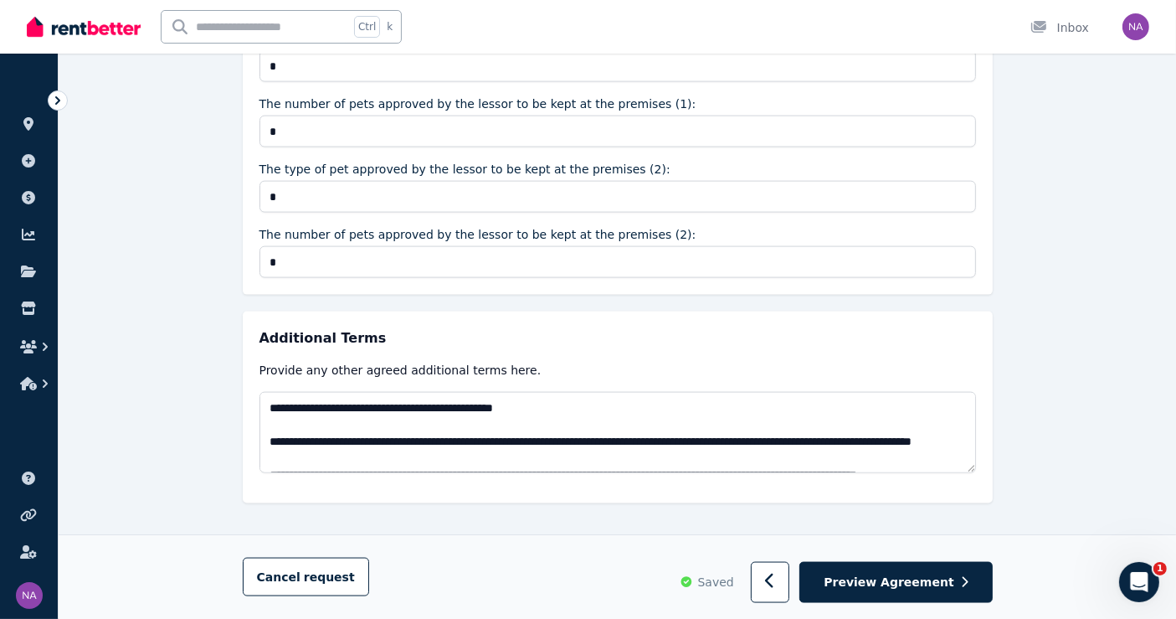
scroll to position [2284, 0]
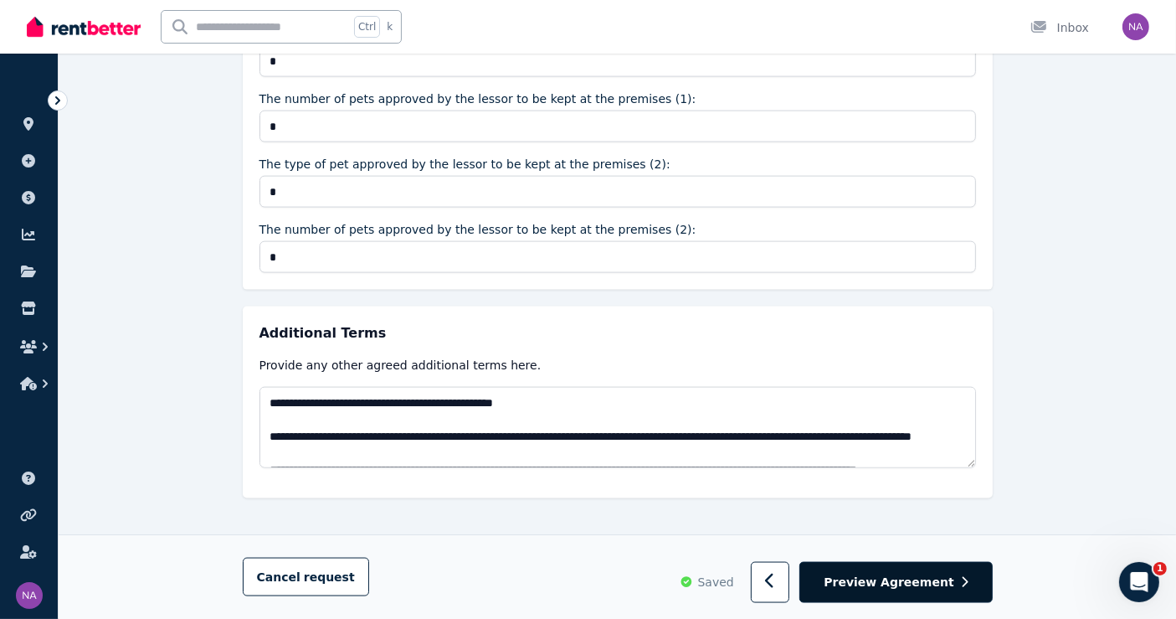
click at [923, 578] on span "Preview Agreement" at bounding box center [889, 581] width 130 height 17
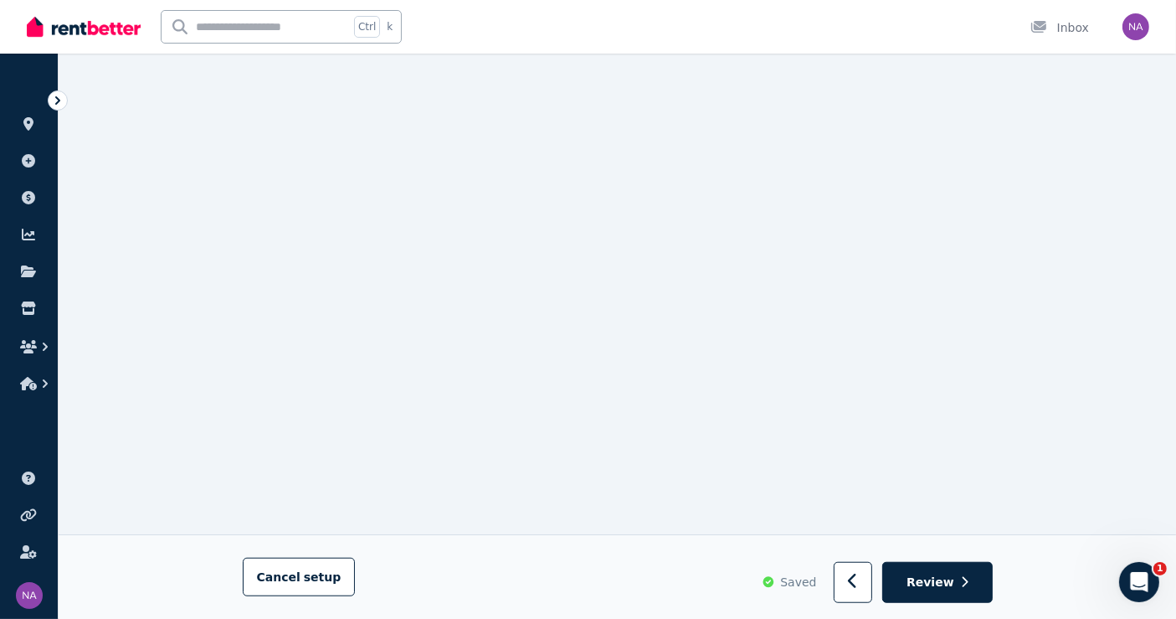
scroll to position [1376, 0]
click at [942, 578] on span "Review" at bounding box center [931, 581] width 48 height 17
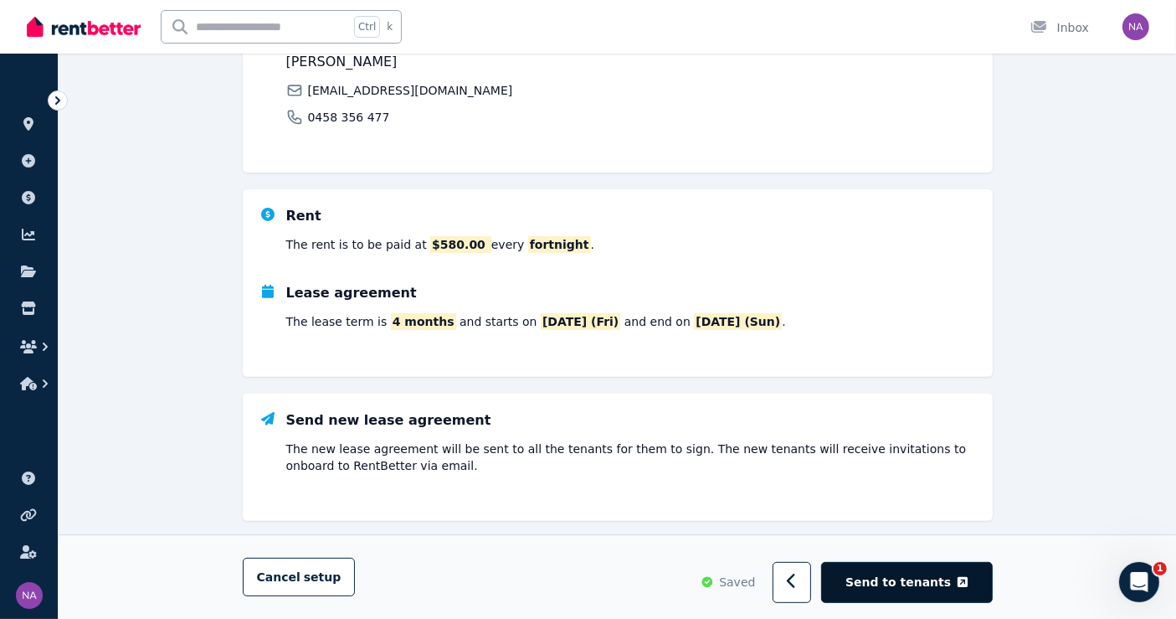
scroll to position [557, 0]
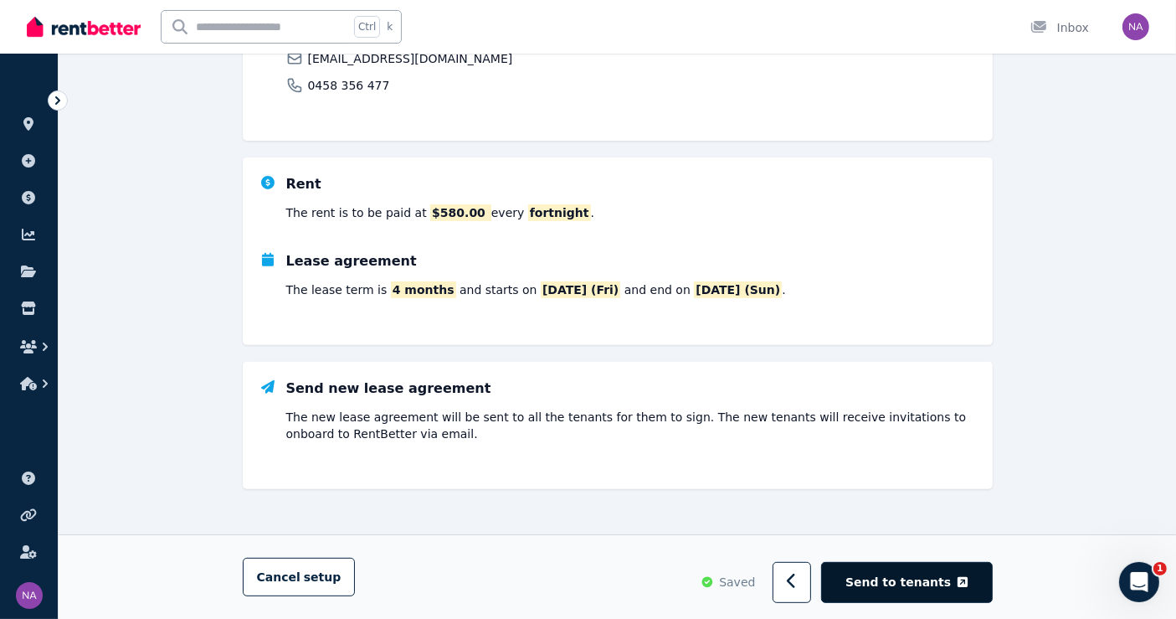
click at [916, 586] on span "Send to tenants" at bounding box center [897, 581] width 105 height 17
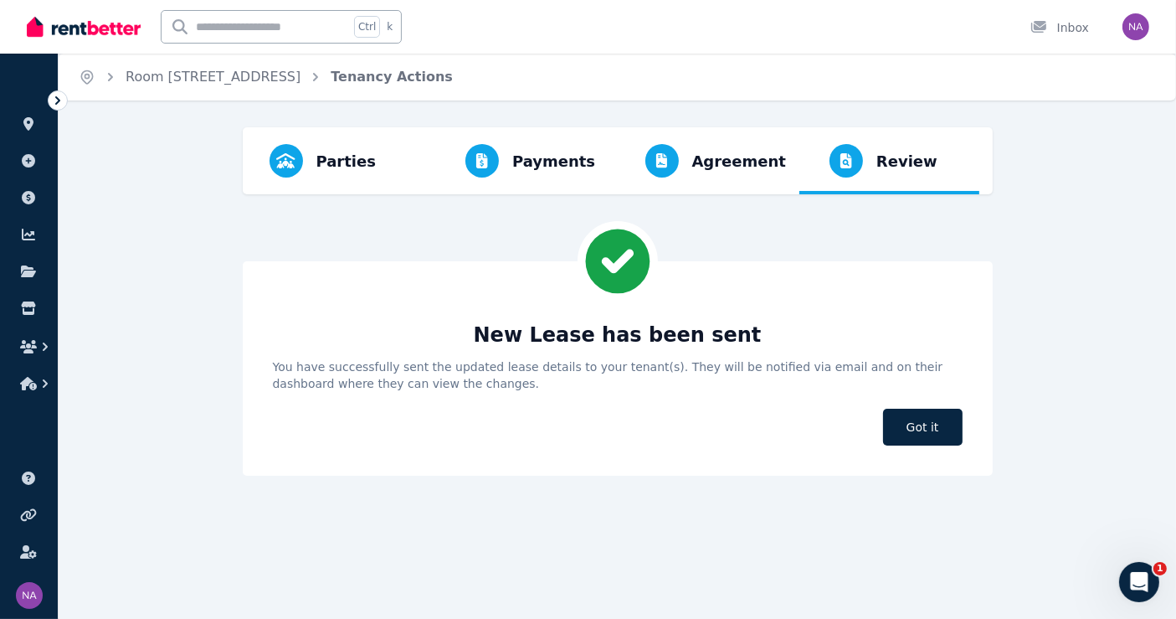
scroll to position [0, 0]
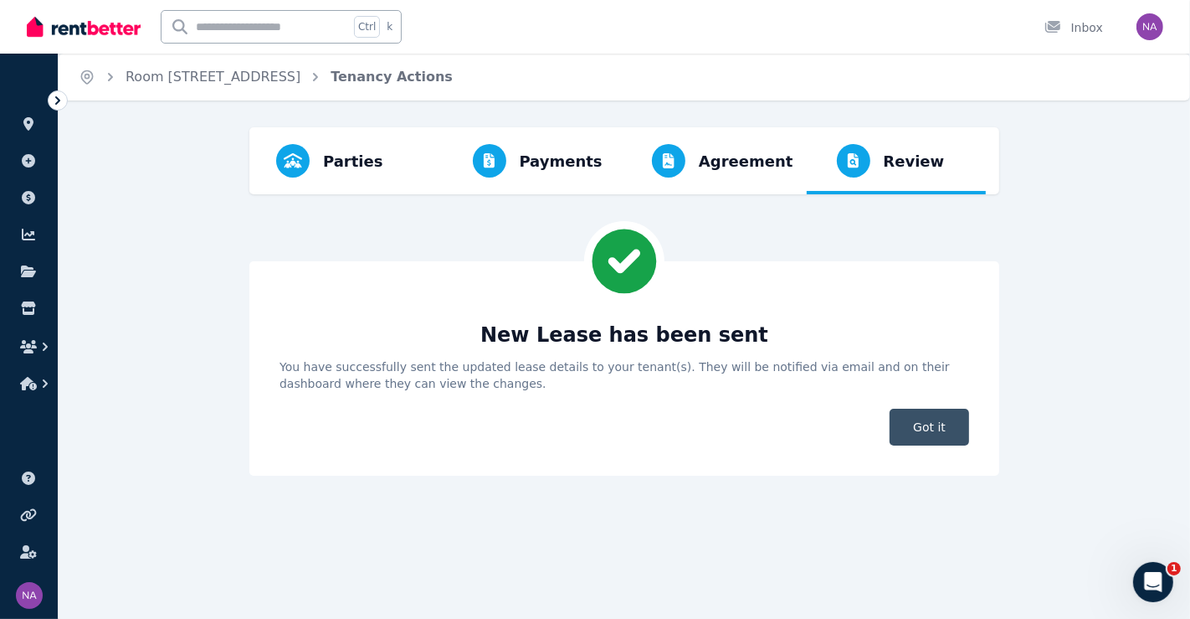
click at [959, 430] on span "Got it" at bounding box center [930, 426] width 80 height 37
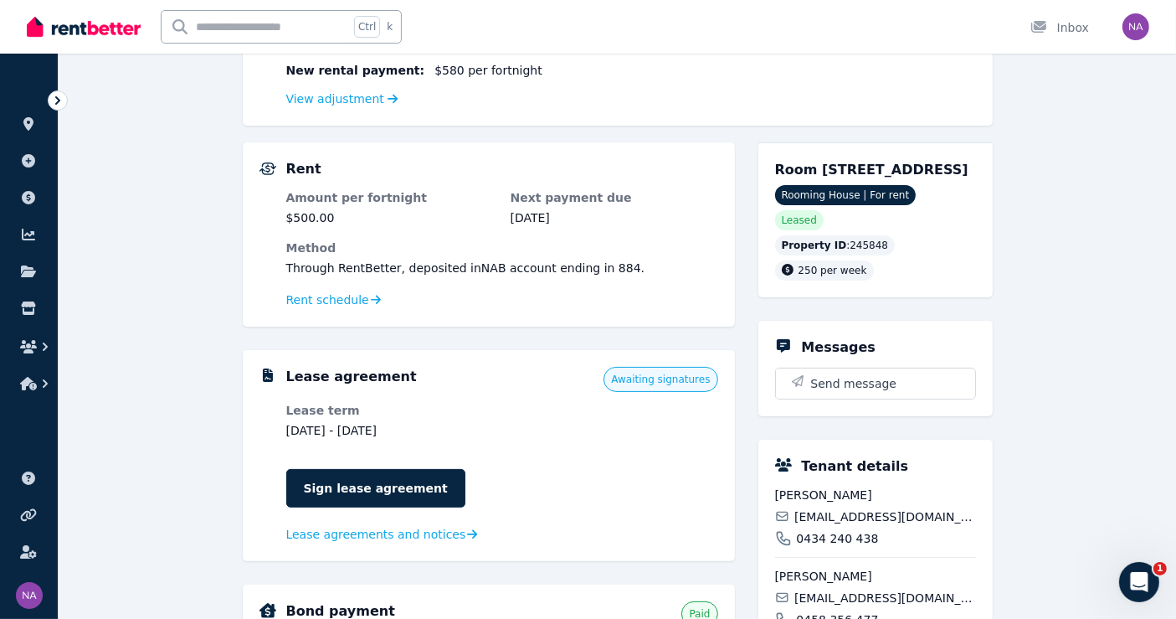
scroll to position [372, 0]
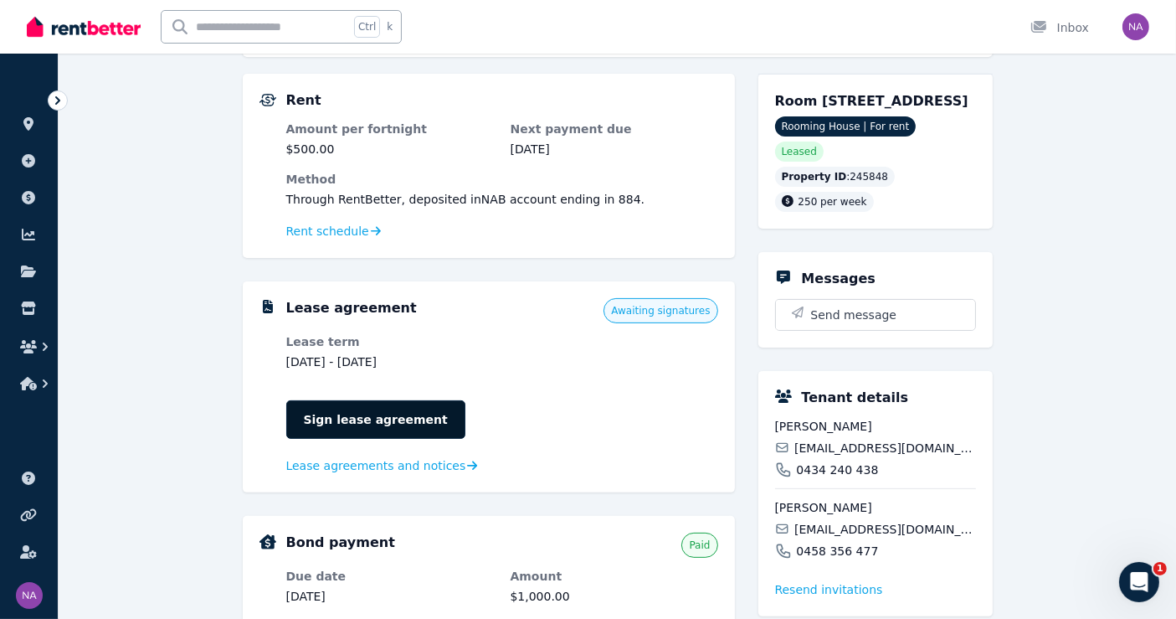
click at [389, 424] on link "Sign lease agreement" at bounding box center [375, 419] width 179 height 39
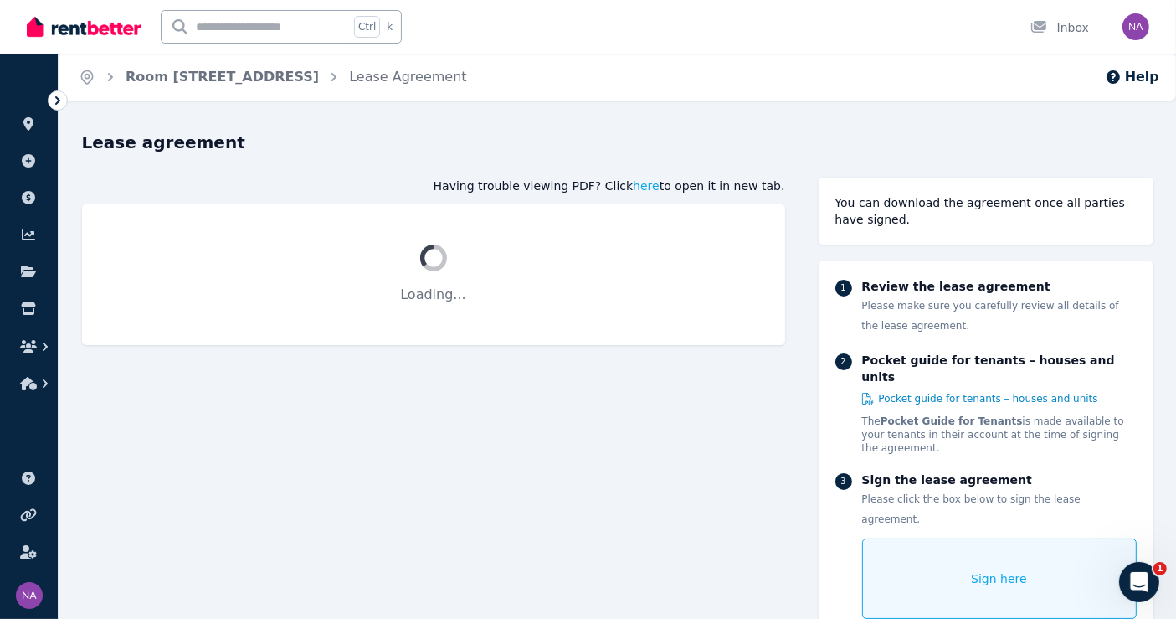
click at [998, 570] on span "Sign here" at bounding box center [999, 578] width 56 height 17
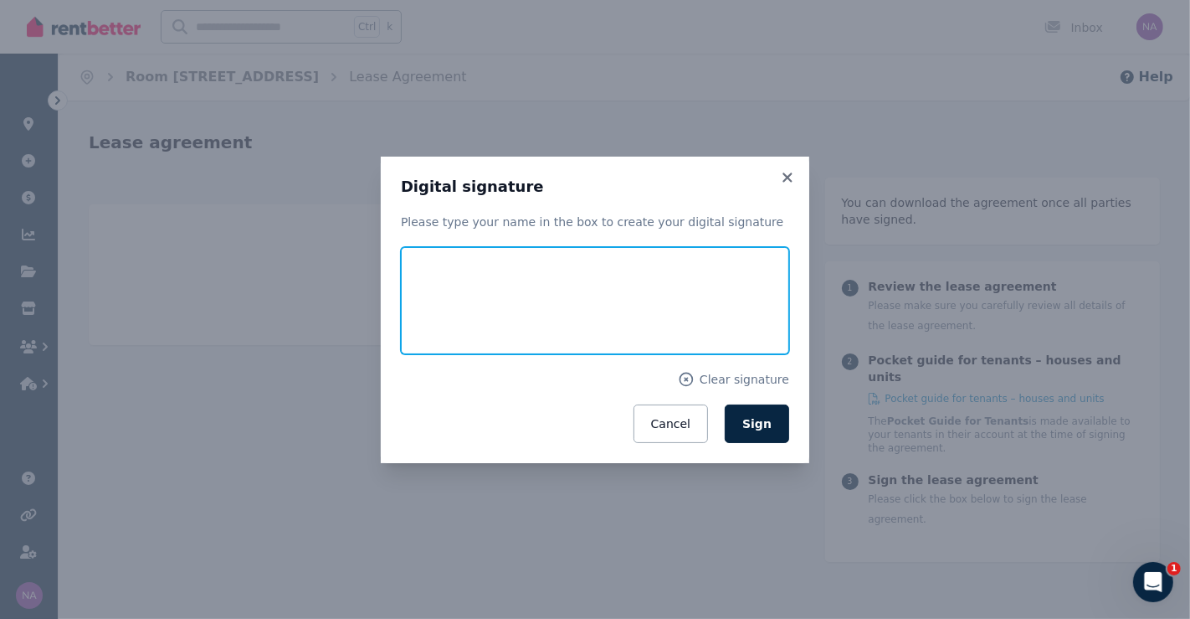
click at [579, 305] on input "text" at bounding box center [595, 300] width 388 height 107
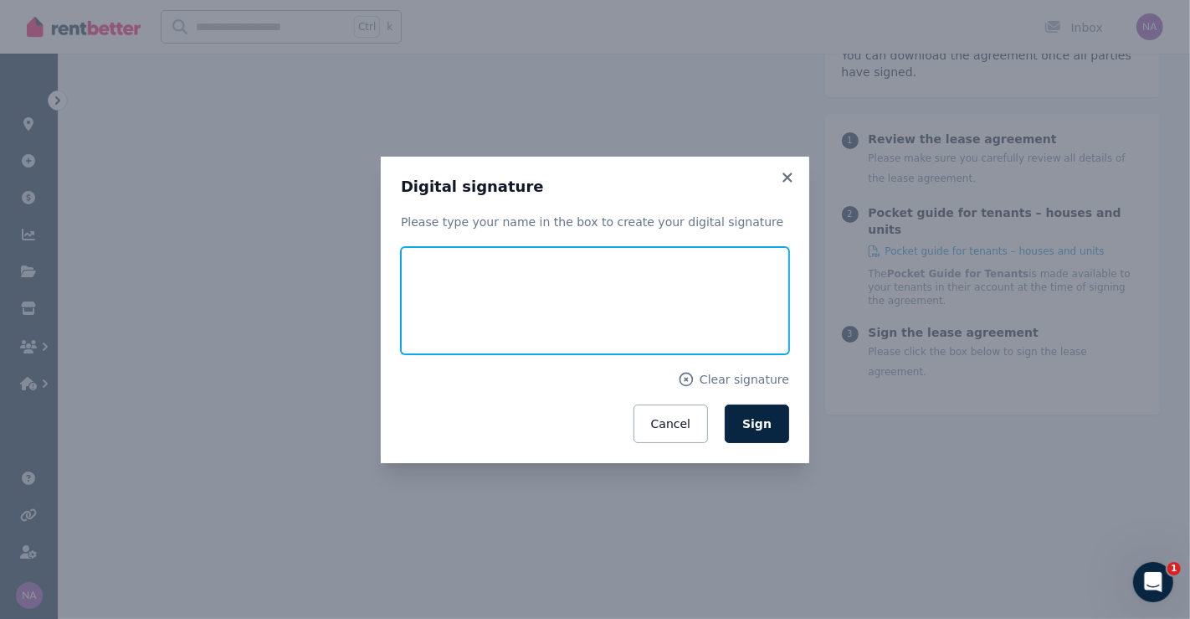
scroll to position [203, 0]
type input "*******"
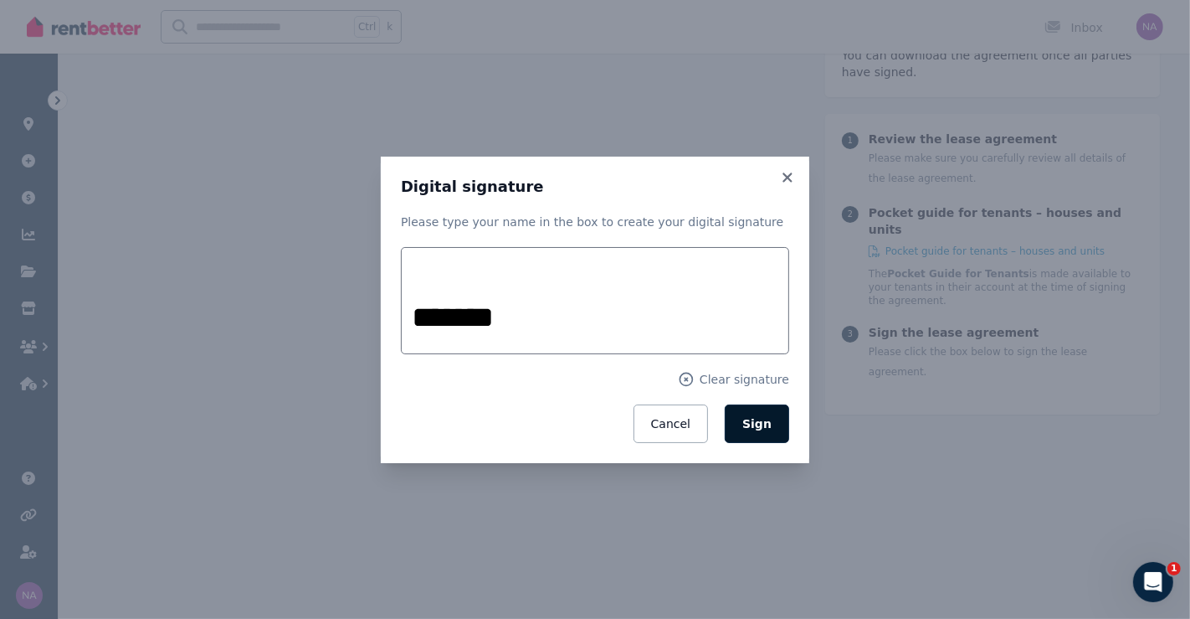
click at [773, 429] on button "Sign" at bounding box center [757, 423] width 64 height 39
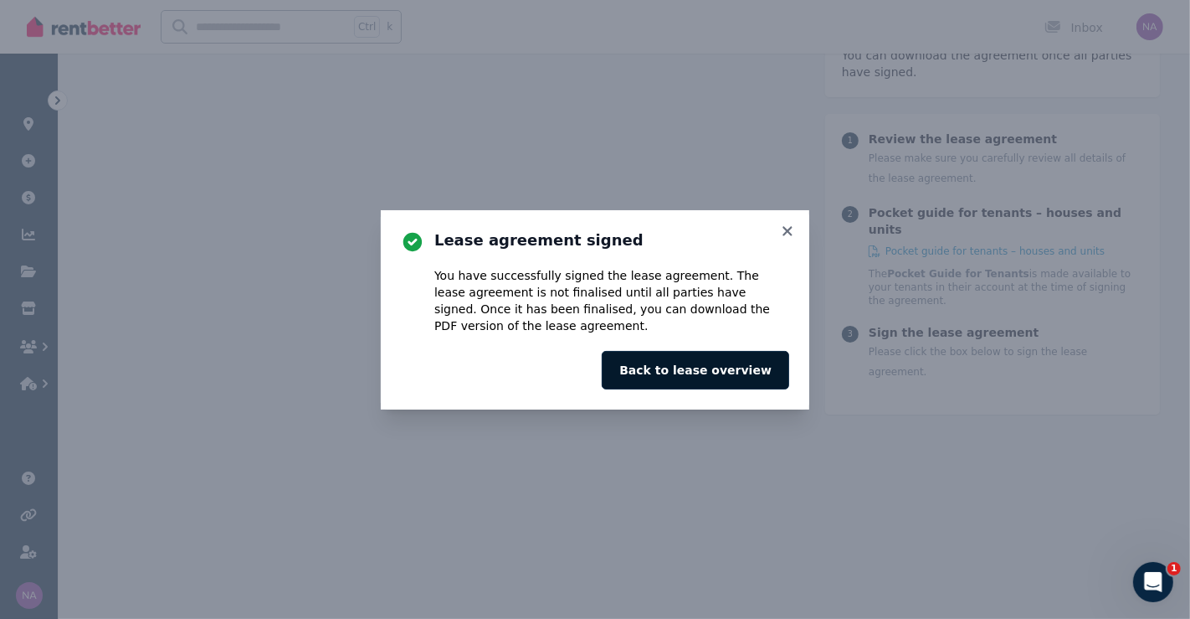
click at [753, 364] on button "Back to lease overview" at bounding box center [696, 370] width 188 height 39
